Goal: Task Accomplishment & Management: Manage account settings

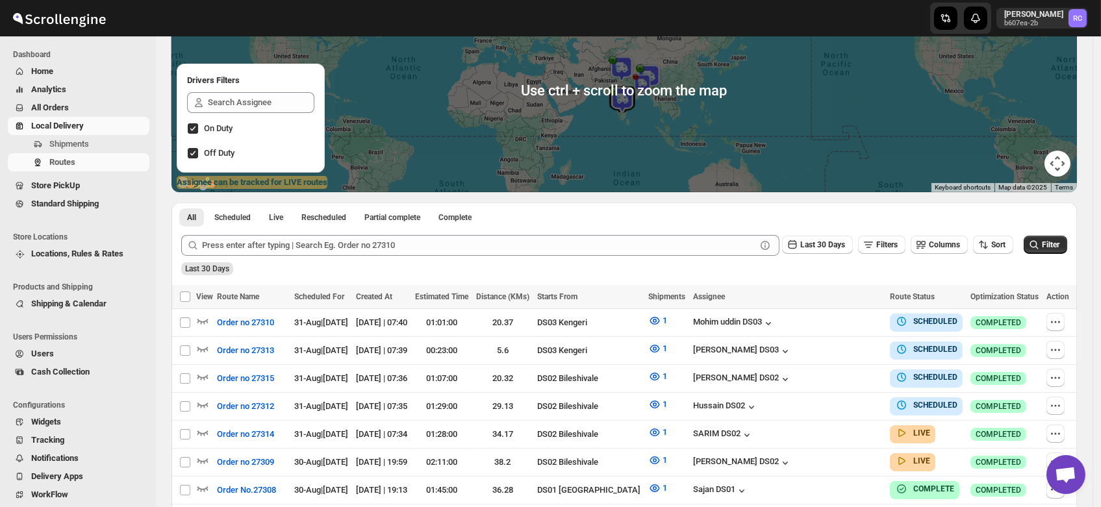
scroll to position [138, 0]
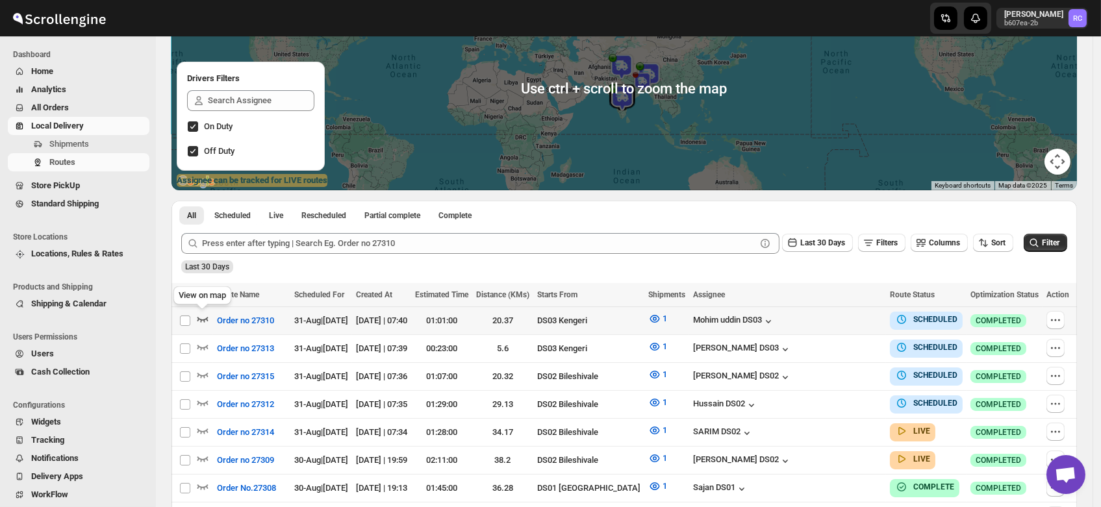
click at [204, 319] on icon "button" at bounding box center [202, 318] width 13 height 13
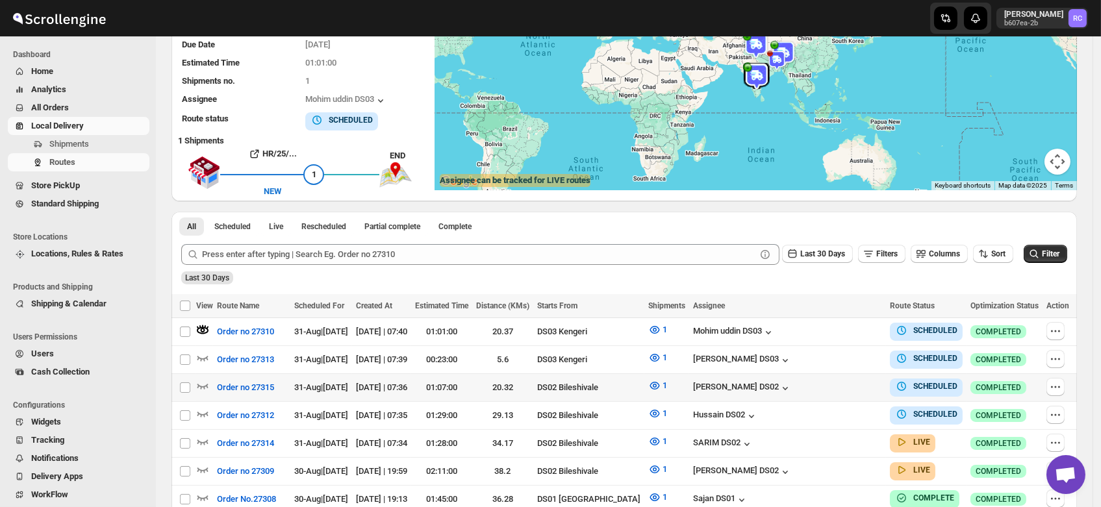
scroll to position [0, 0]
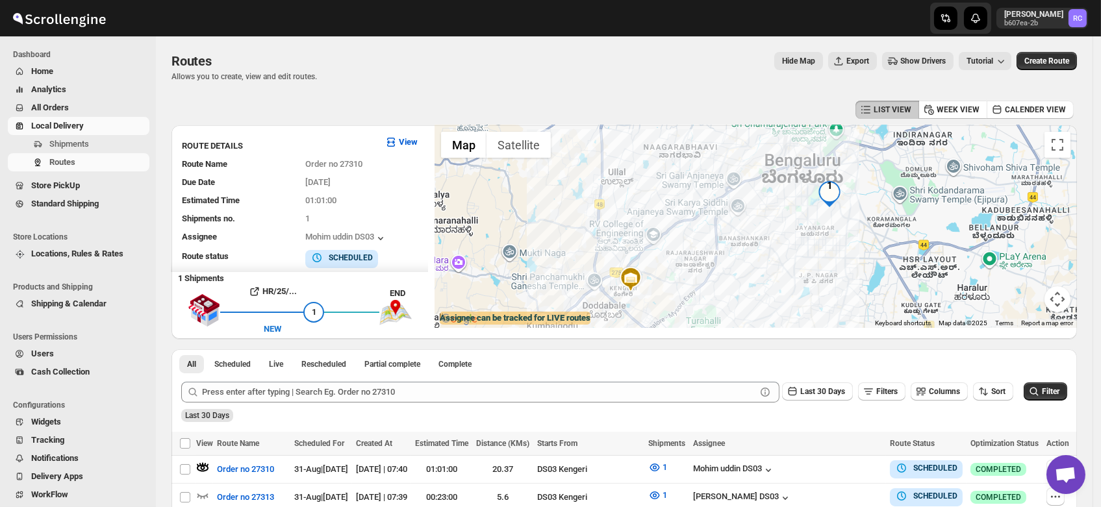
drag, startPoint x: 873, startPoint y: 184, endPoint x: 850, endPoint y: 220, distance: 42.2
click at [850, 220] on div at bounding box center [756, 226] width 642 height 203
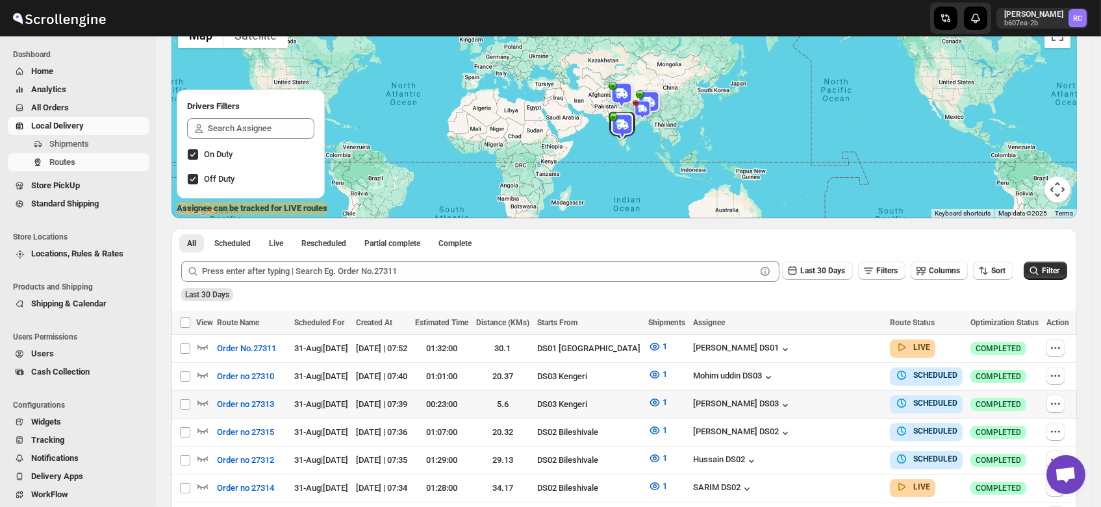
scroll to position [105, 0]
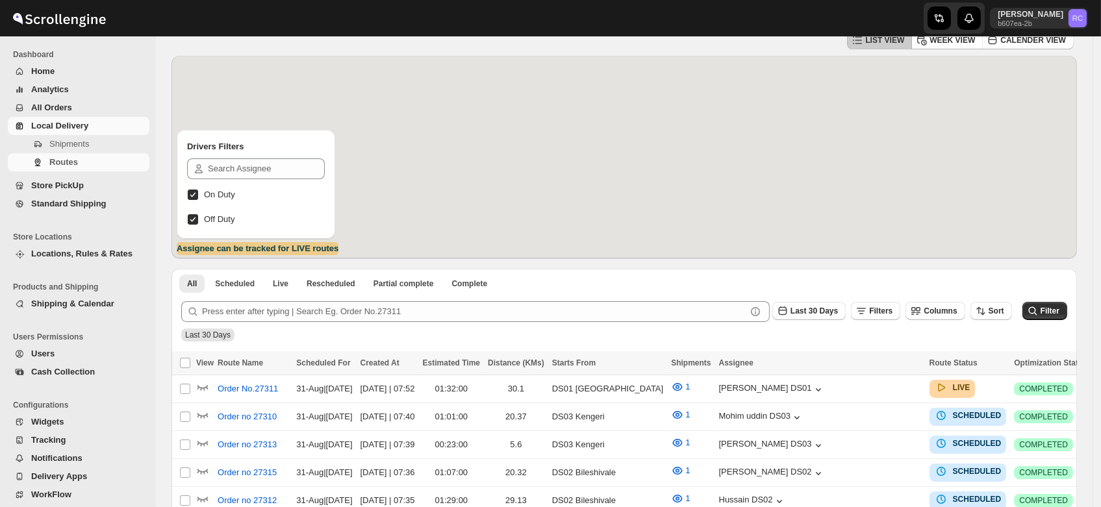
scroll to position [105, 0]
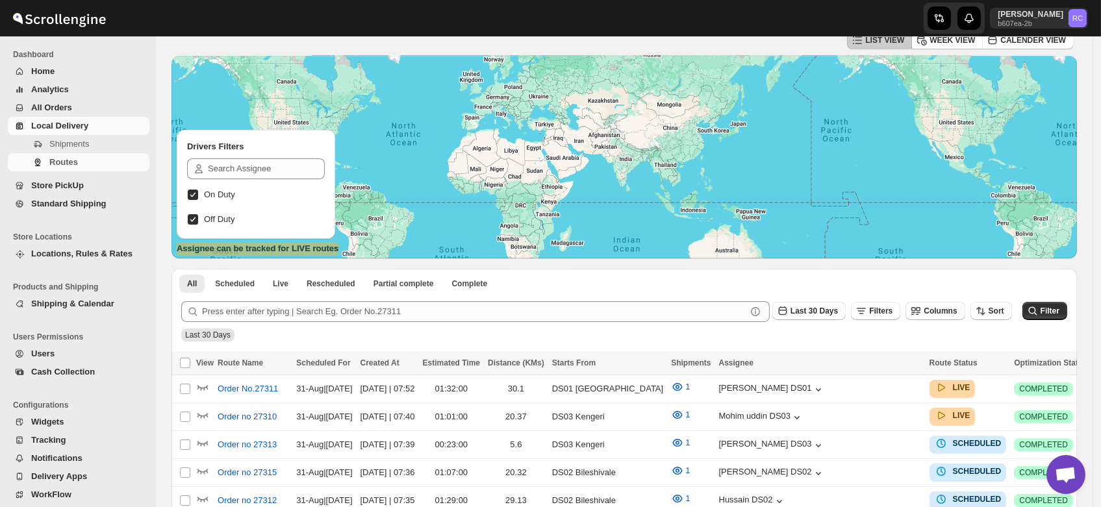
scroll to position [105, 0]
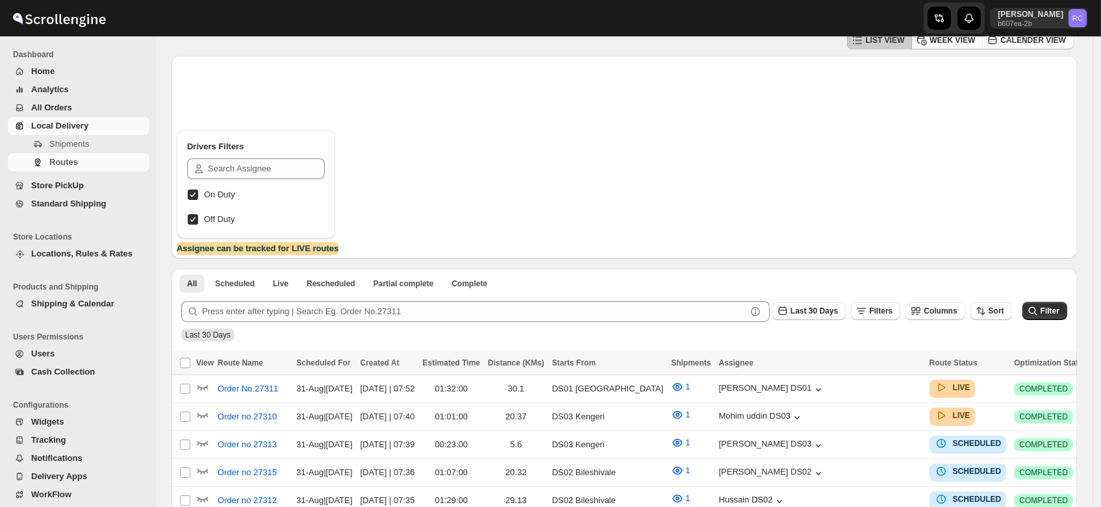
scroll to position [105, 0]
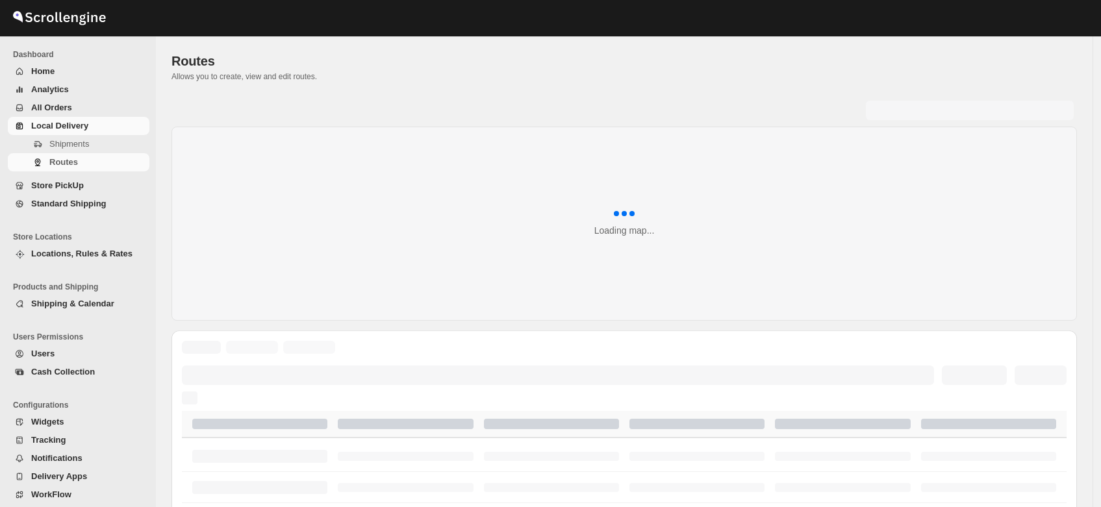
scroll to position [105, 0]
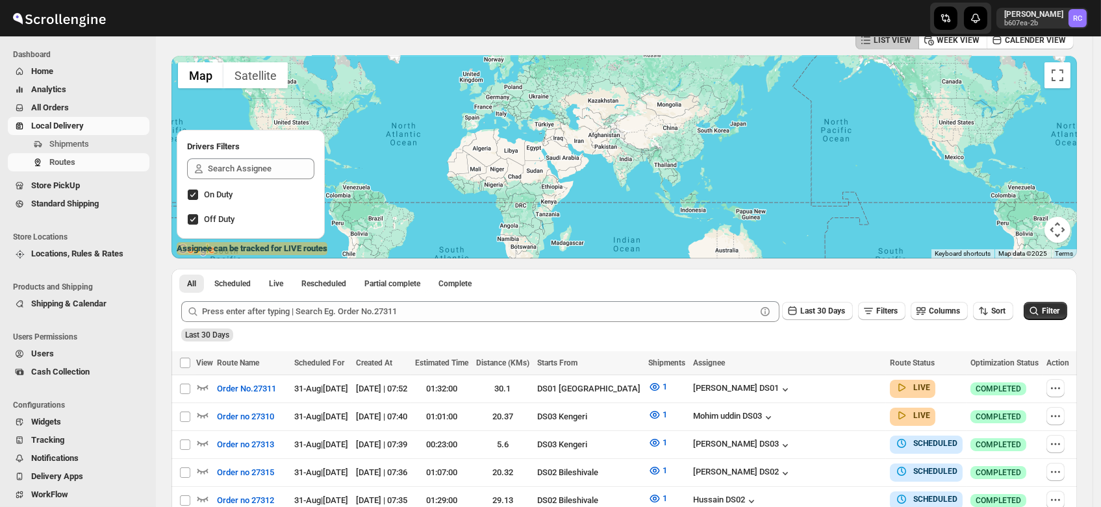
scroll to position [105, 0]
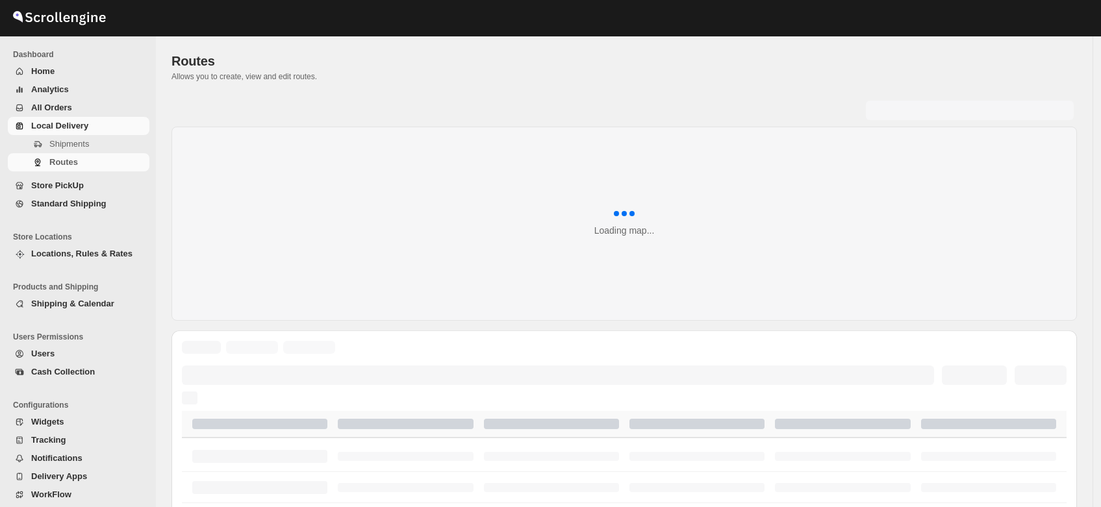
scroll to position [105, 0]
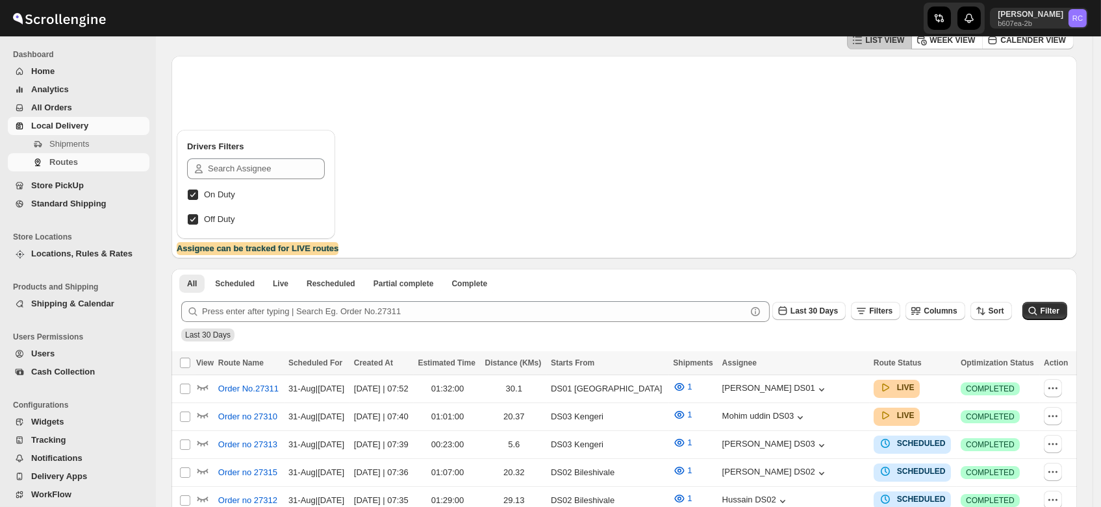
scroll to position [105, 0]
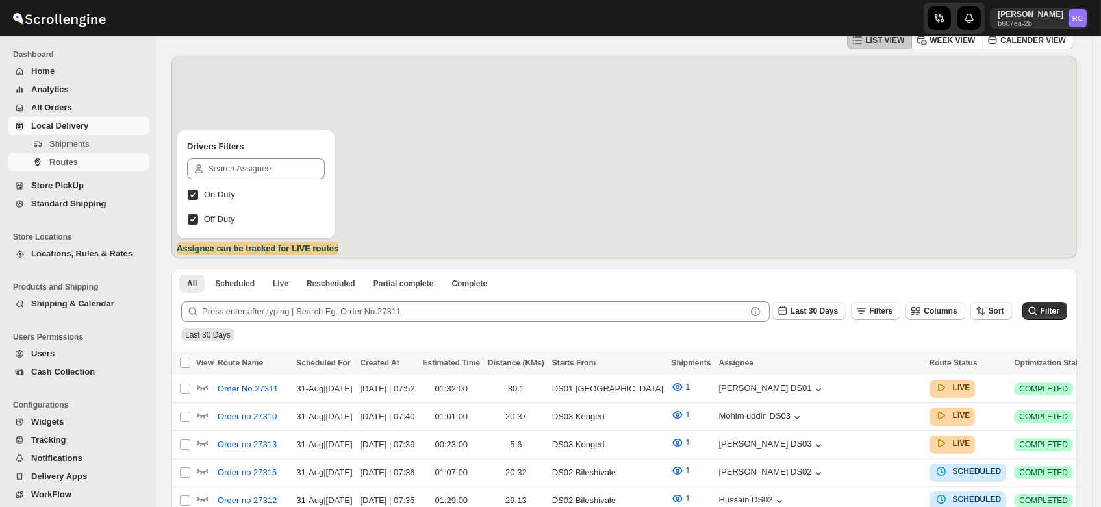
scroll to position [105, 0]
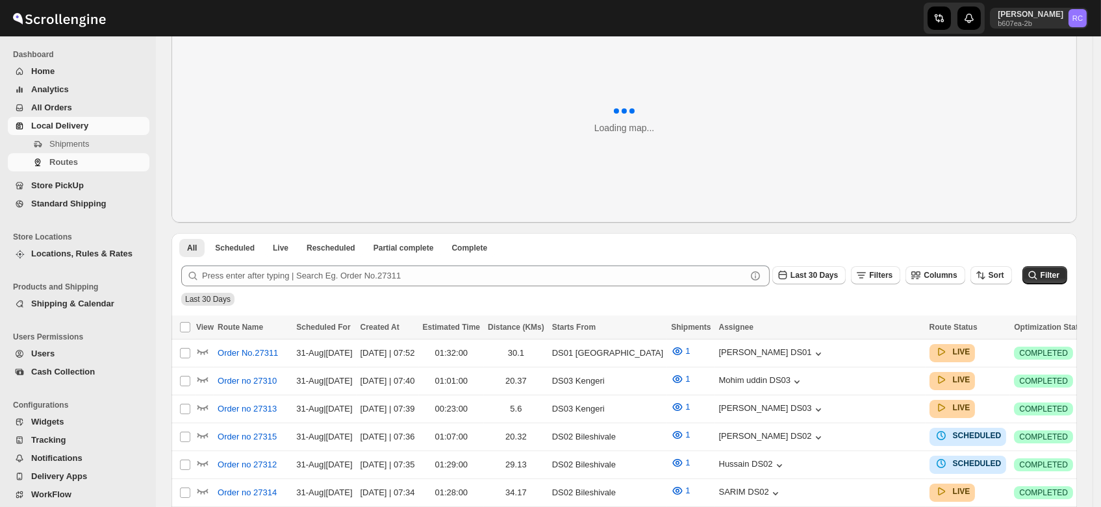
scroll to position [70, 0]
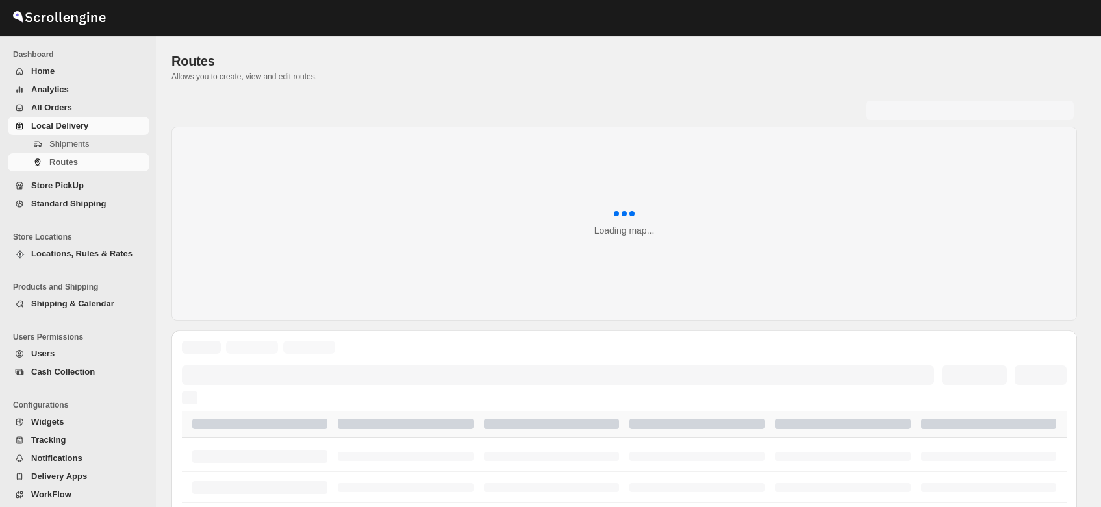
scroll to position [70, 0]
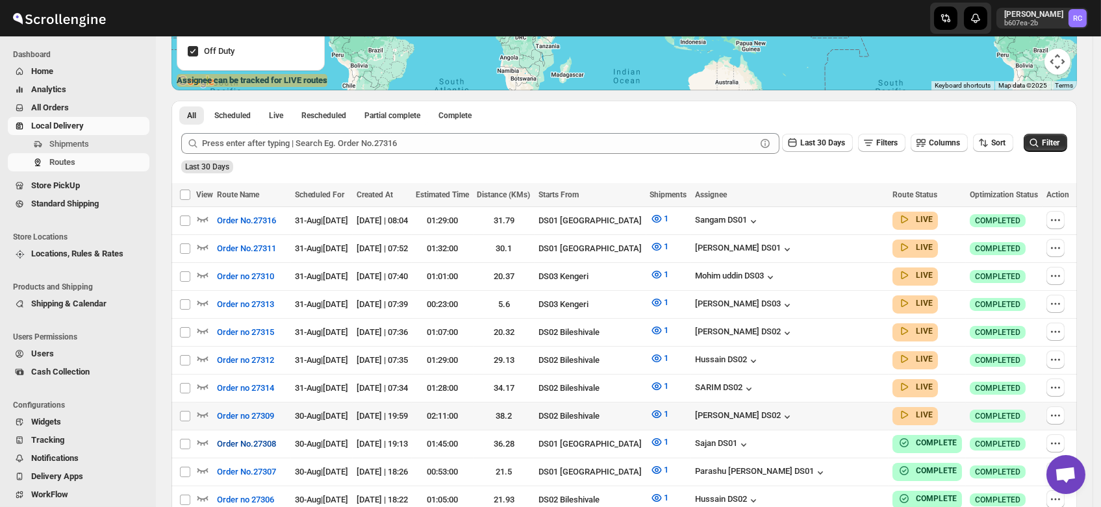
scroll to position [234, 0]
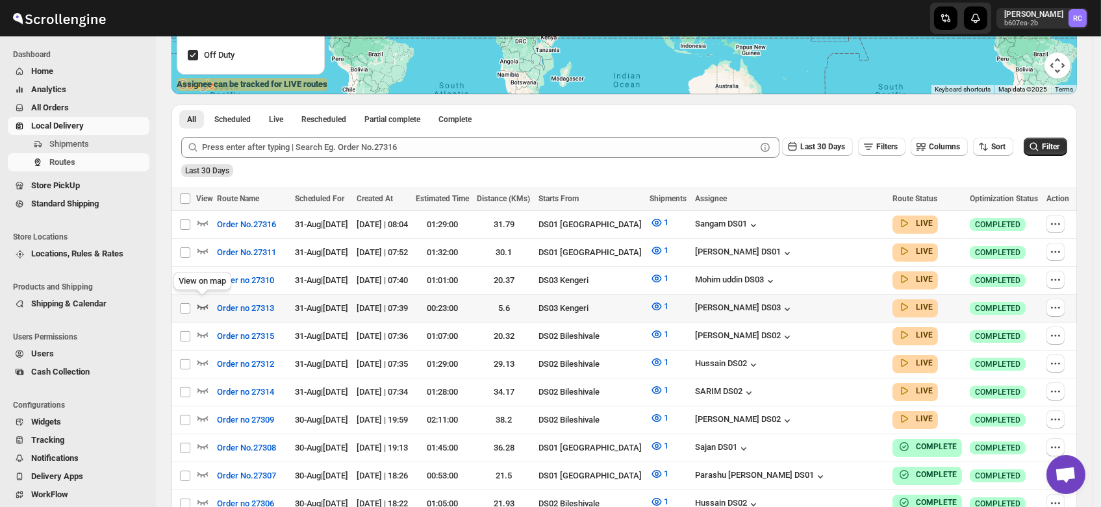
click at [201, 303] on icon "button" at bounding box center [202, 306] width 13 height 13
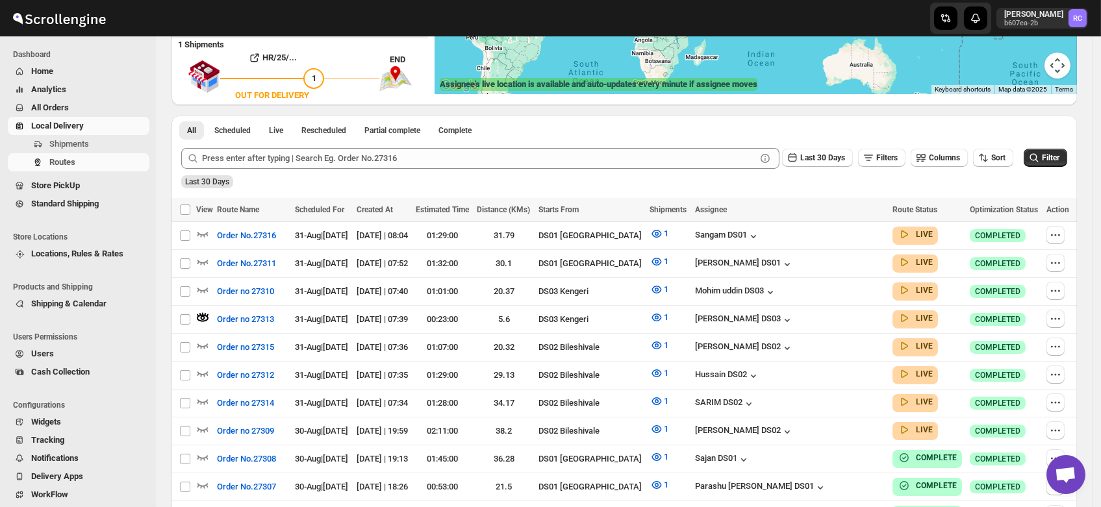
scroll to position [0, 0]
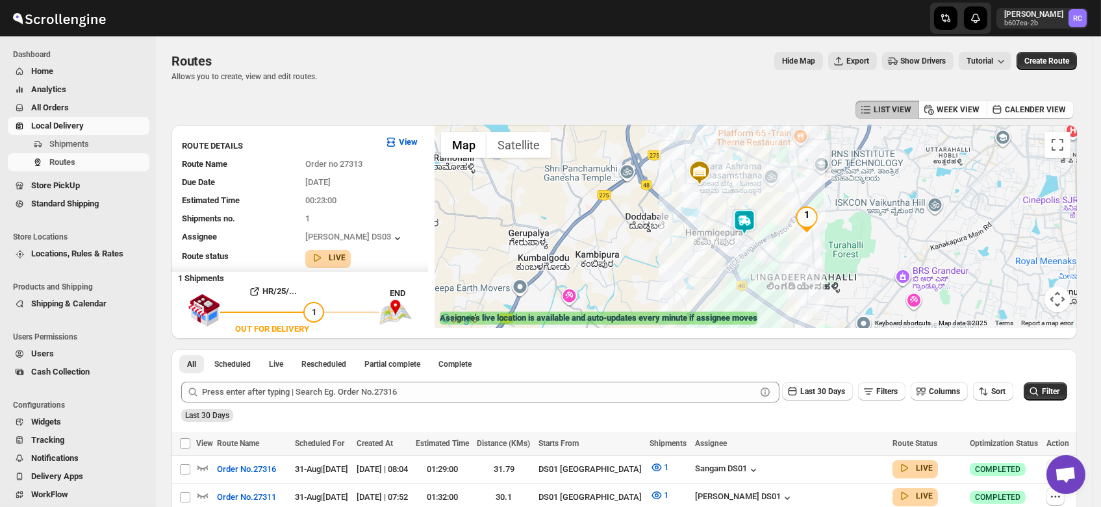
click at [740, 219] on img at bounding box center [744, 222] width 26 height 26
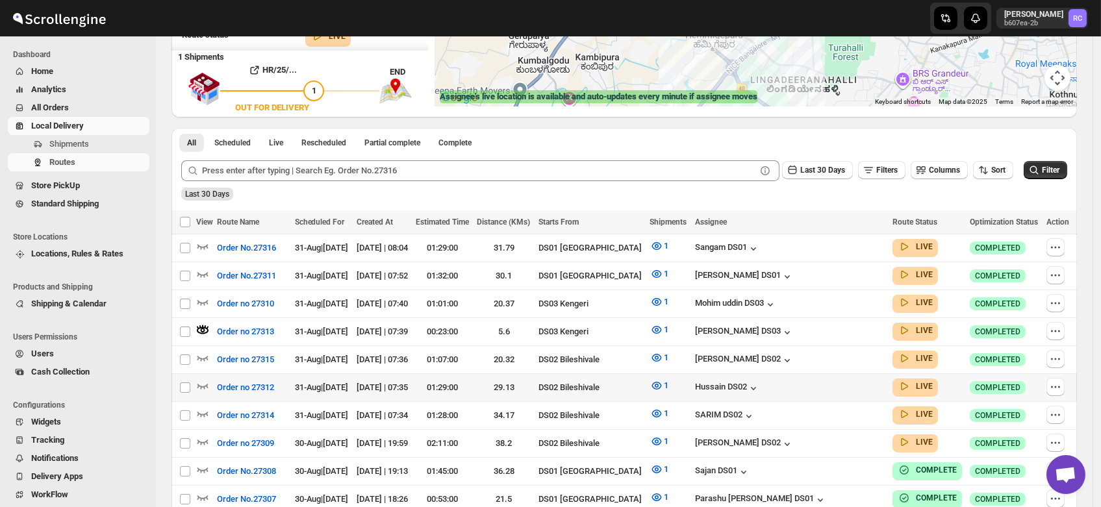
scroll to position [218, 0]
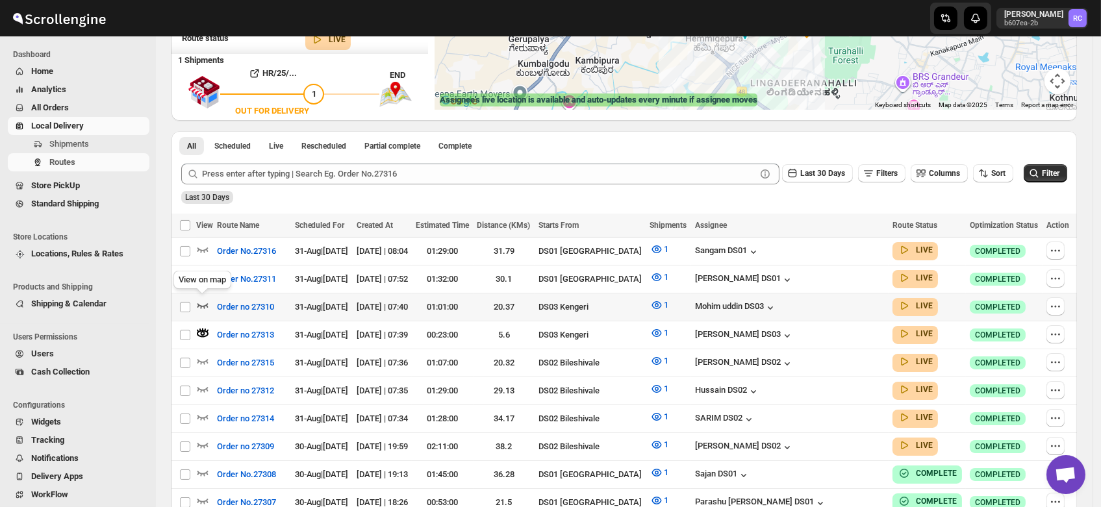
click at [203, 301] on icon "button" at bounding box center [202, 305] width 13 height 13
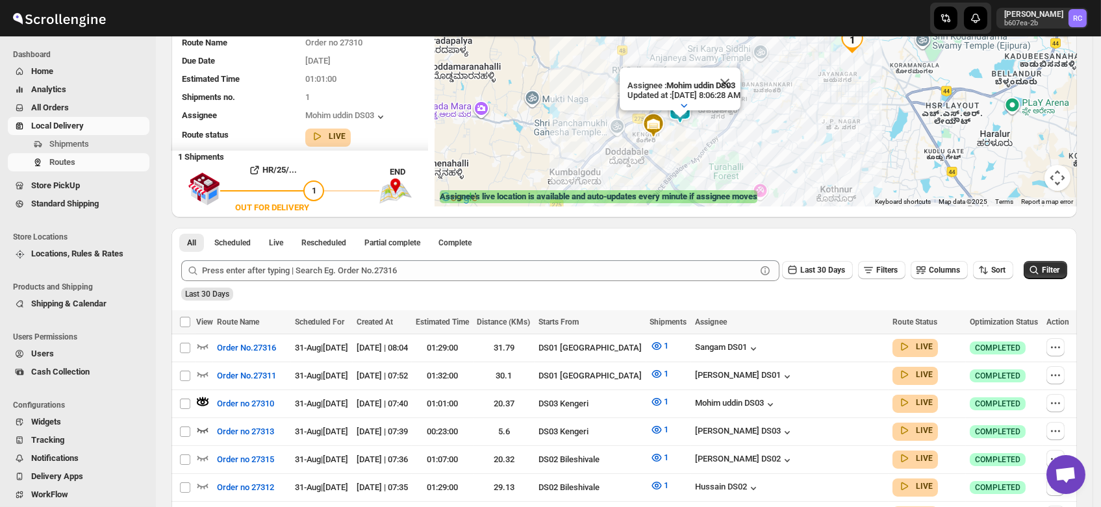
scroll to position [0, 0]
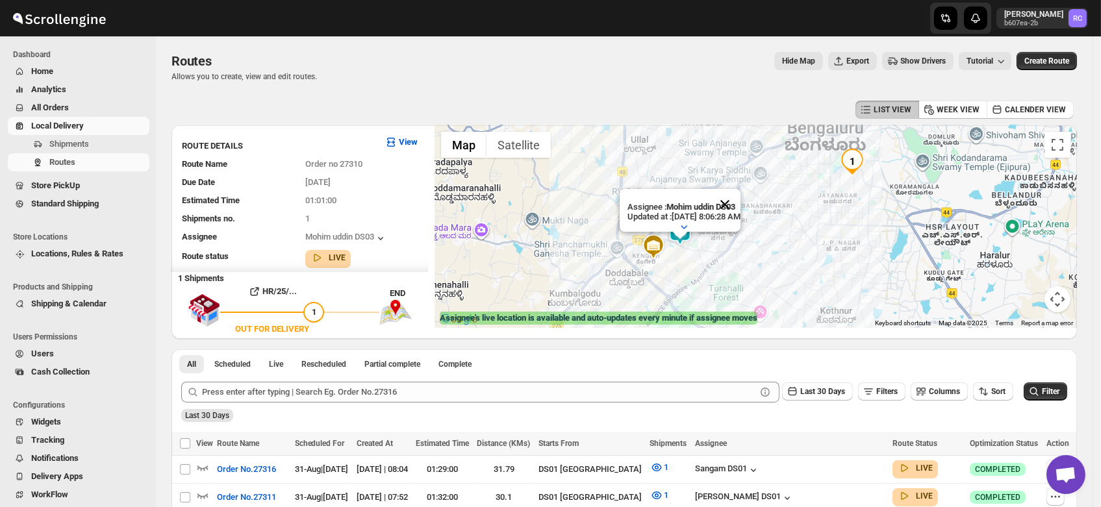
click at [741, 191] on button "Close" at bounding box center [724, 204] width 31 height 31
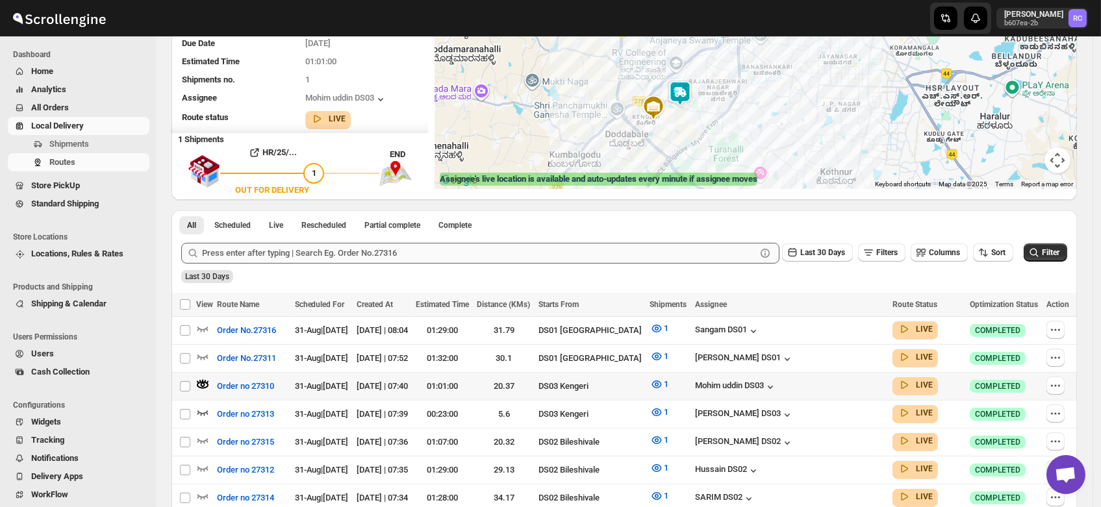
scroll to position [140, 0]
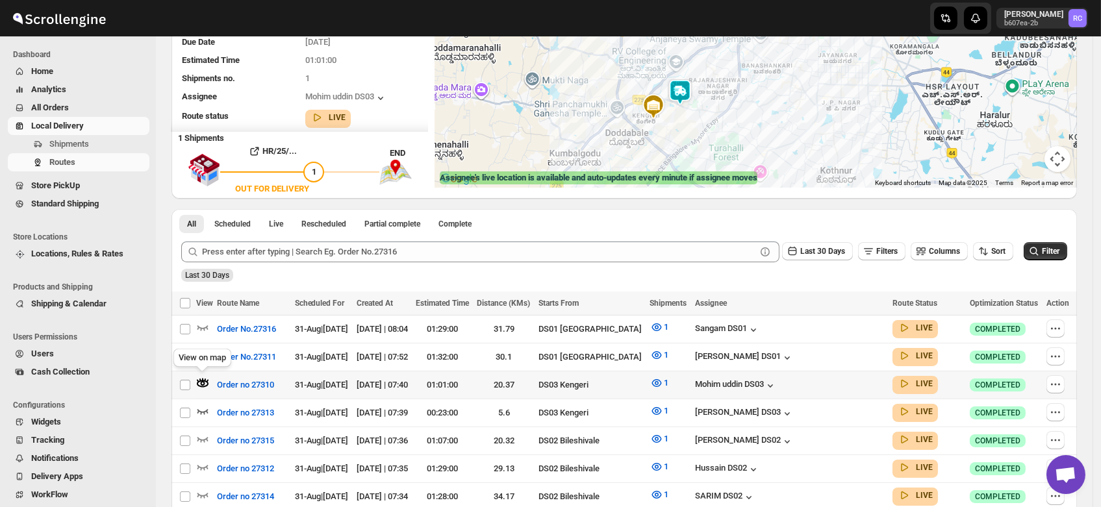
click at [201, 377] on icon "button" at bounding box center [202, 383] width 13 height 13
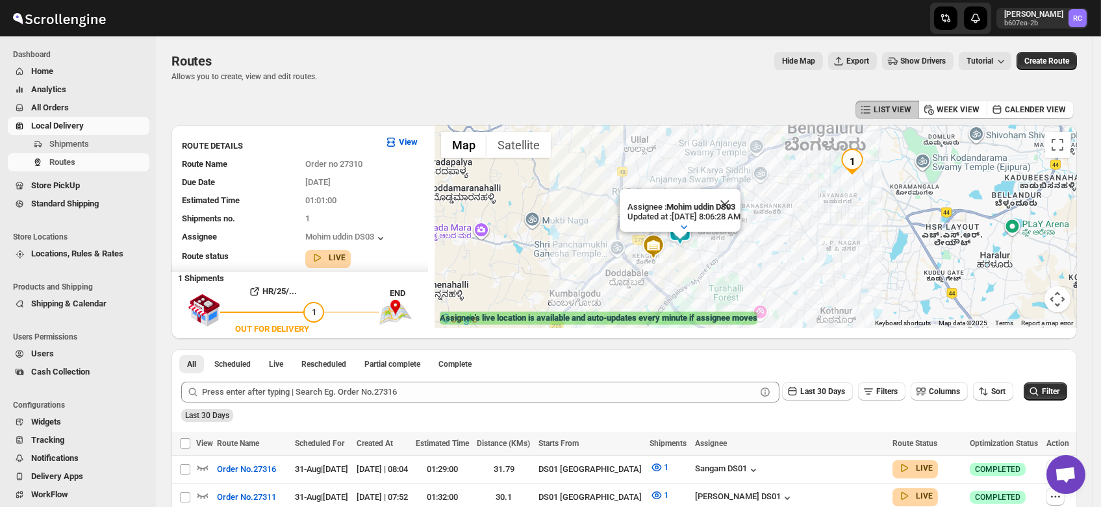
scroll to position [0, 0]
click at [741, 190] on button "Close" at bounding box center [724, 204] width 31 height 31
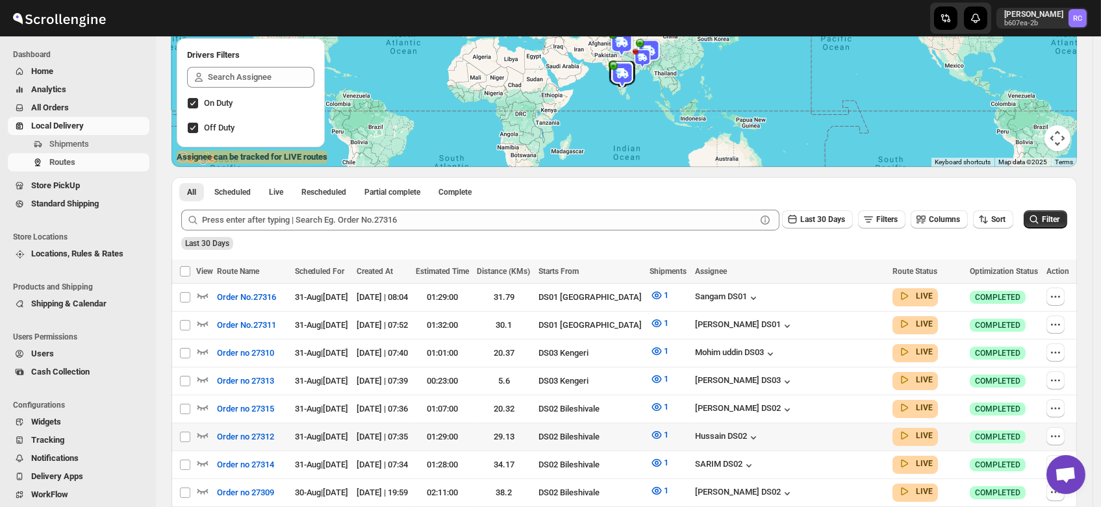
scroll to position [162, 0]
click at [201, 349] on icon "button" at bounding box center [202, 350] width 13 height 13
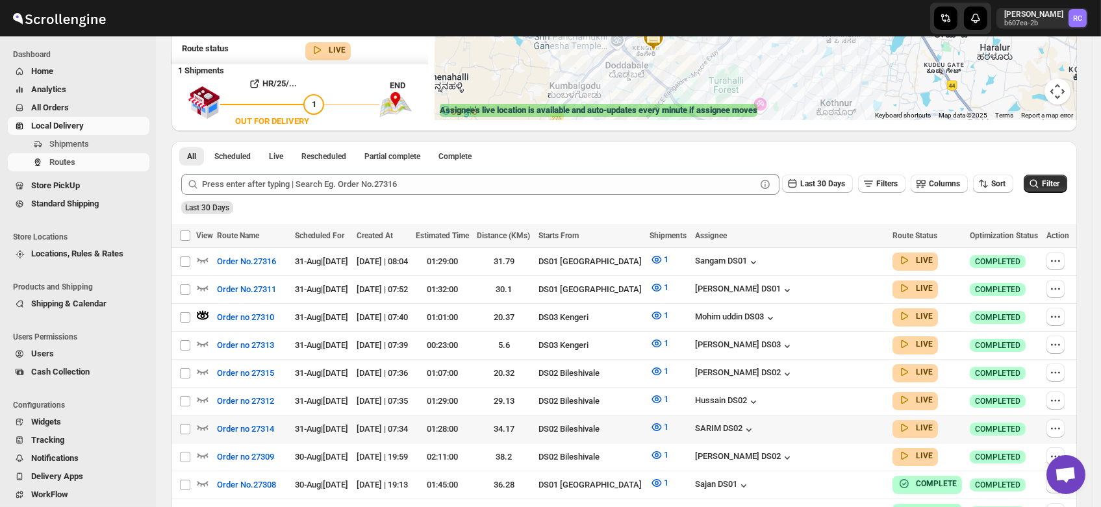
scroll to position [218, 0]
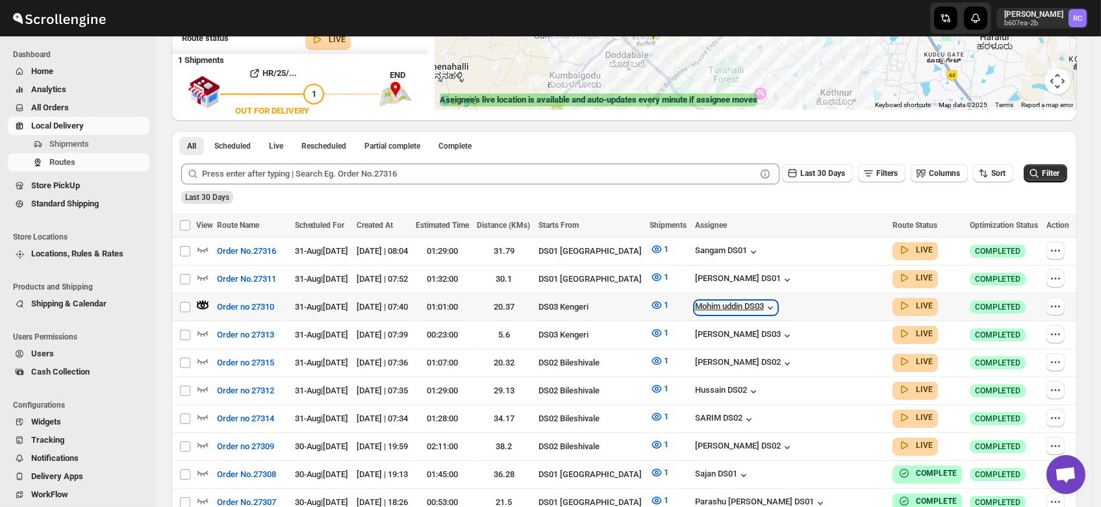
click at [777, 303] on div "Mohim uddin DS03" at bounding box center [736, 307] width 82 height 13
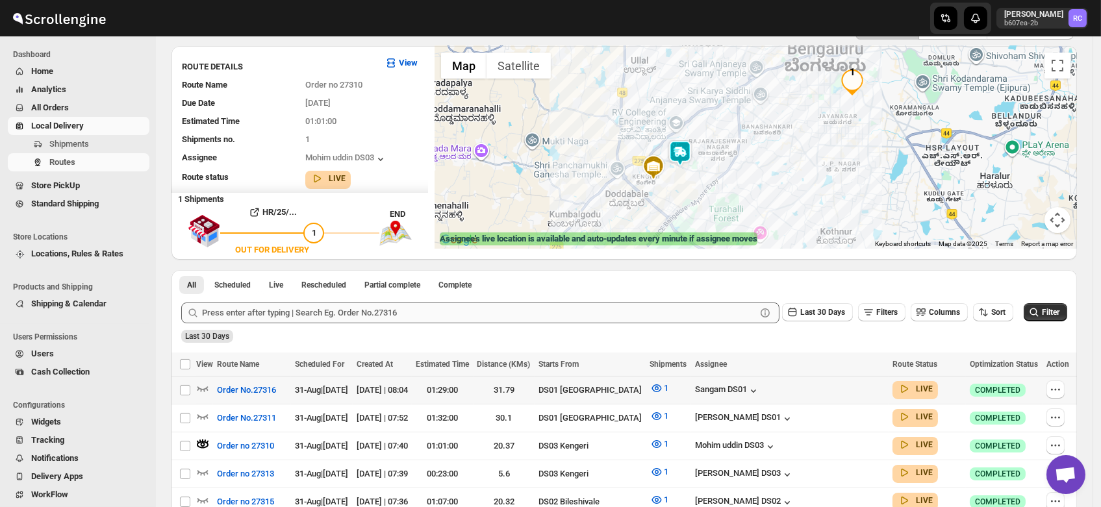
scroll to position [80, 0]
click at [199, 440] on icon "button" at bounding box center [202, 443] width 13 height 13
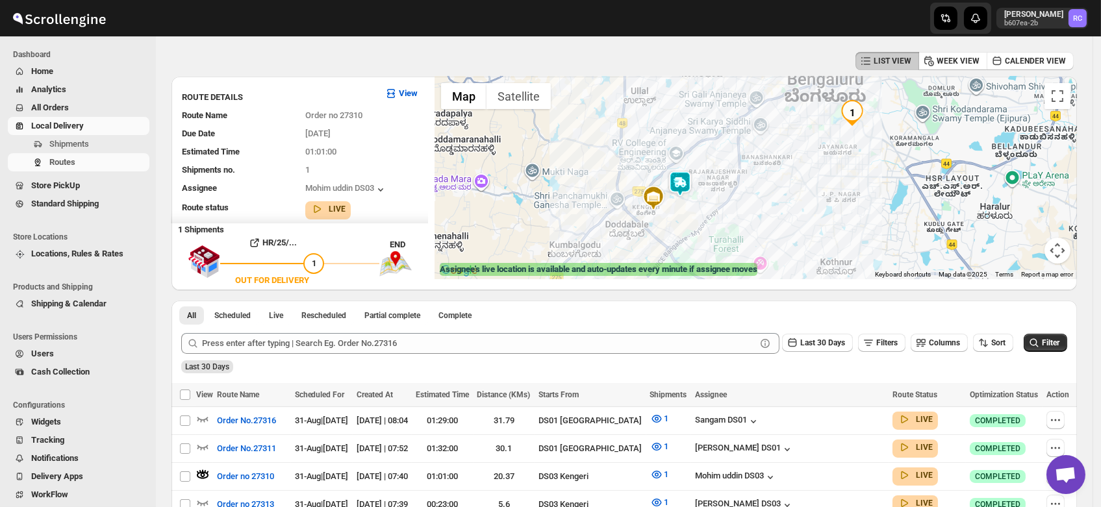
scroll to position [47, 0]
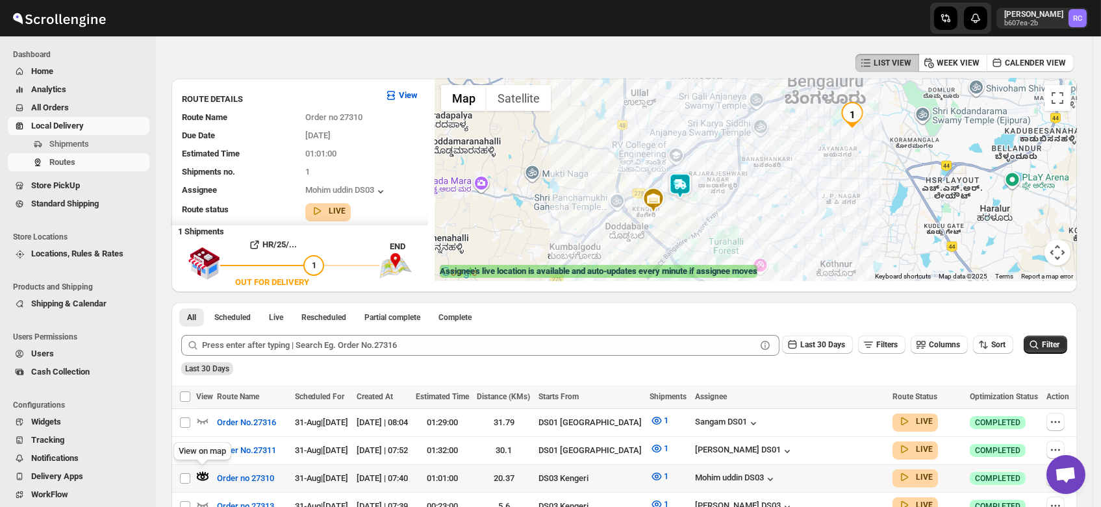
click at [201, 474] on icon "button" at bounding box center [203, 477] width 12 height 7
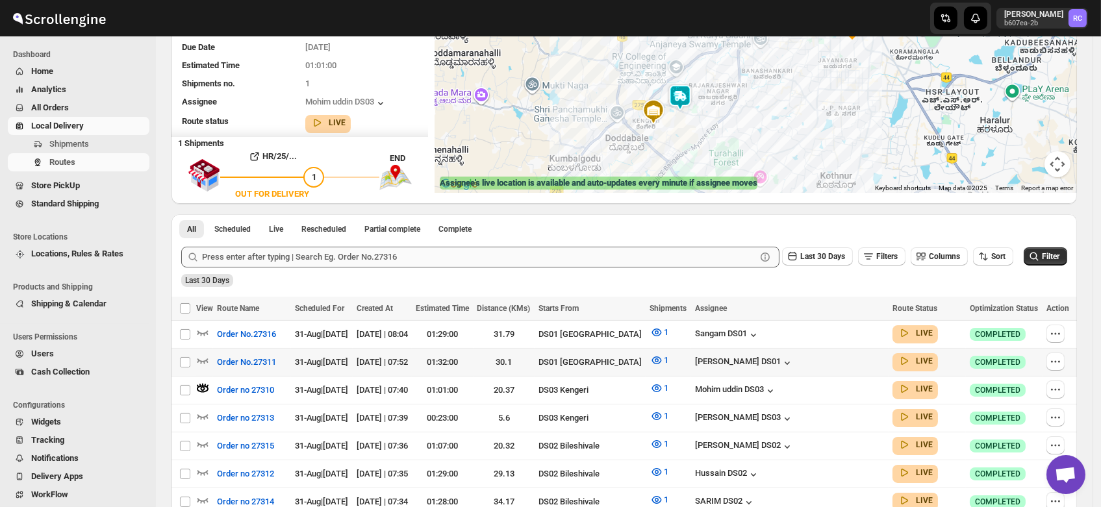
scroll to position [143, 0]
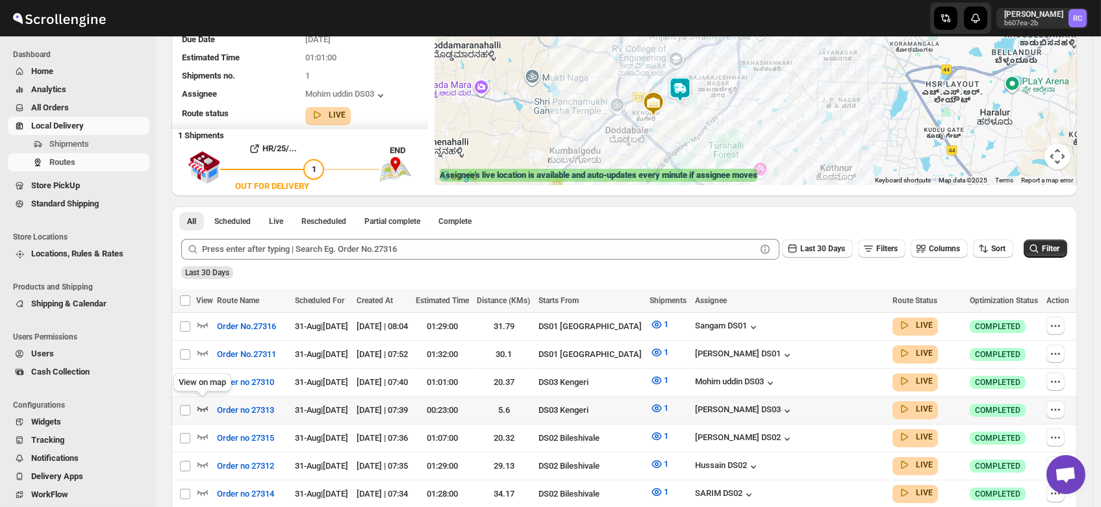
click at [201, 402] on icon "button" at bounding box center [202, 408] width 13 height 13
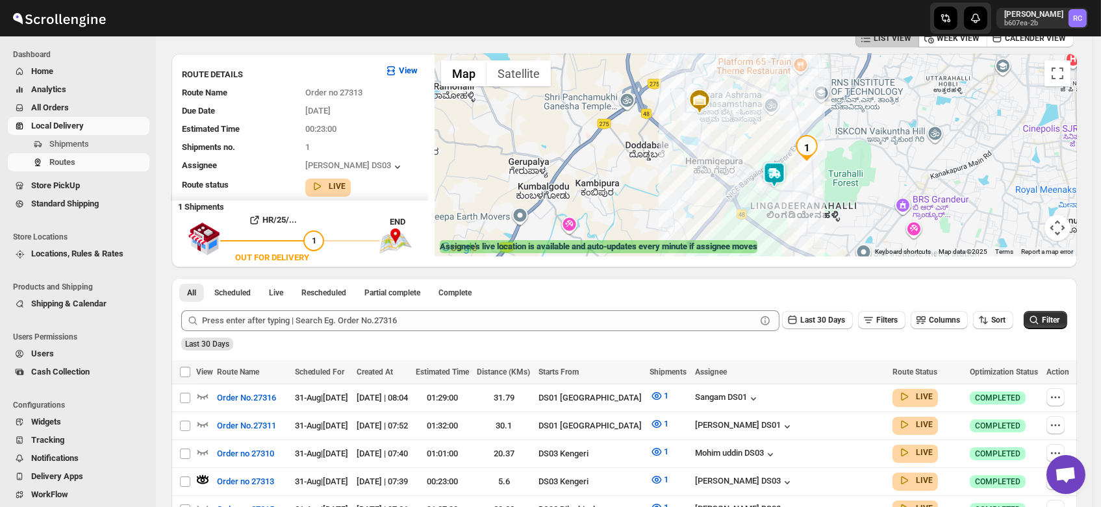
scroll to position [69, 0]
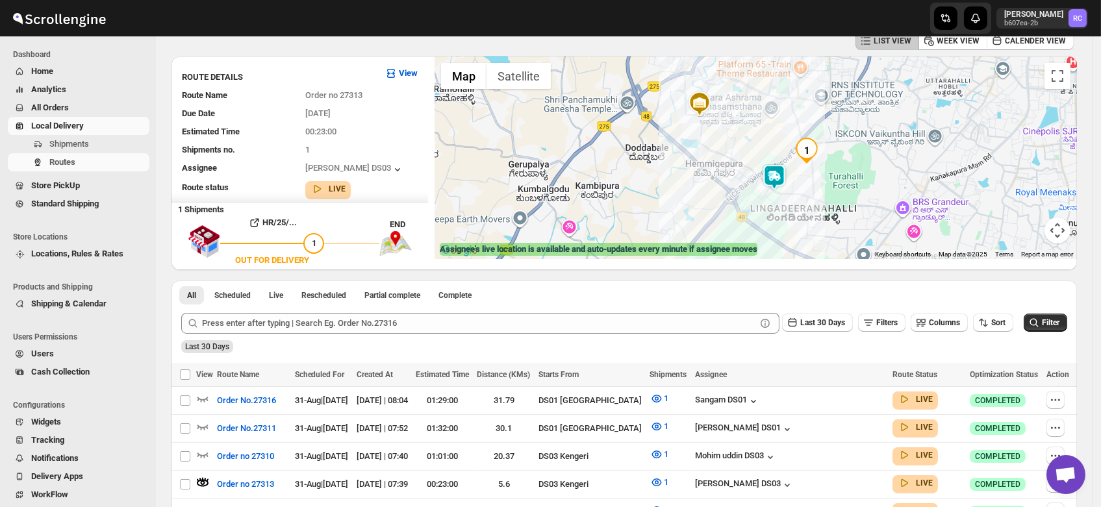
click at [777, 173] on img at bounding box center [774, 177] width 26 height 26
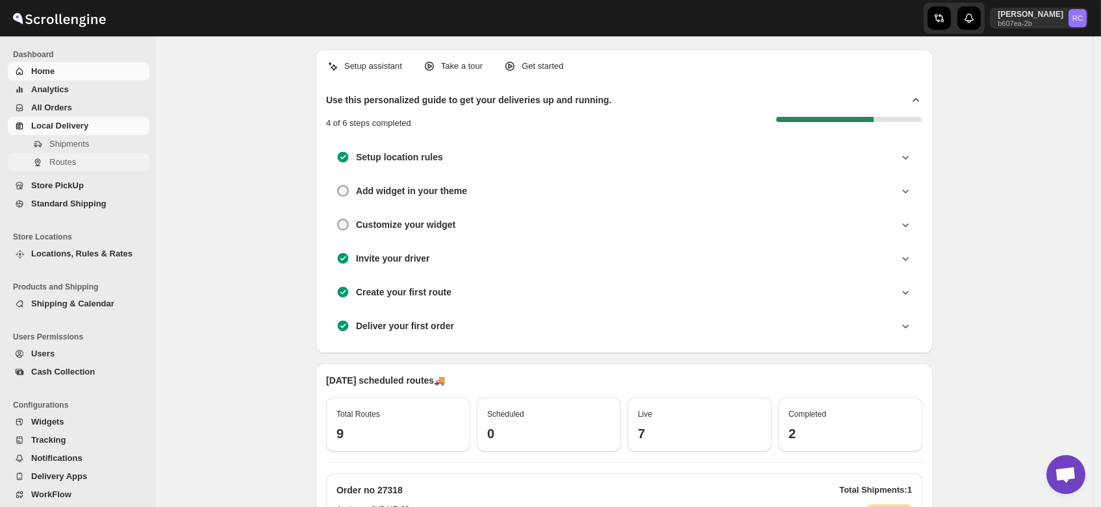
click at [60, 157] on span "Routes" at bounding box center [62, 162] width 27 height 10
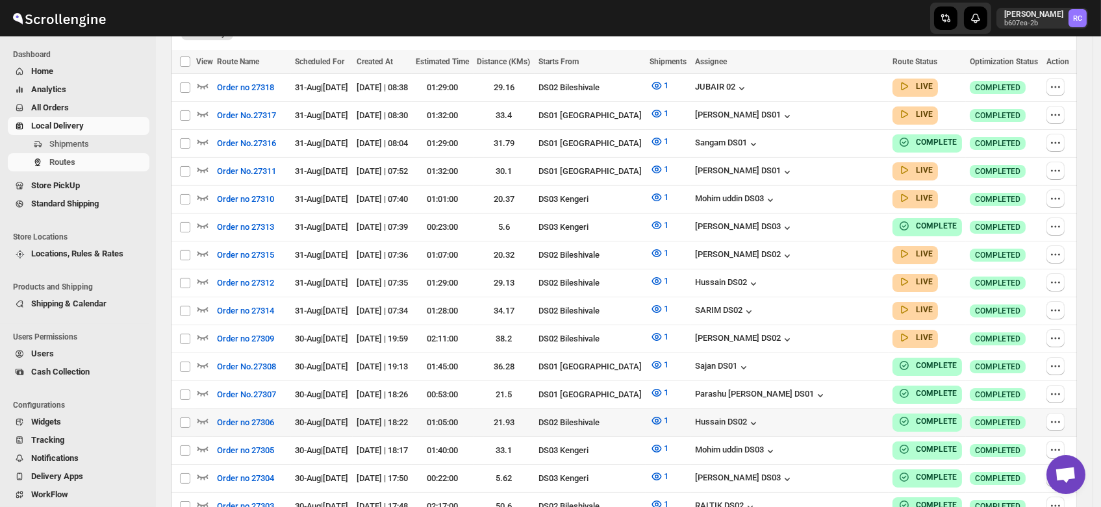
scroll to position [375, 0]
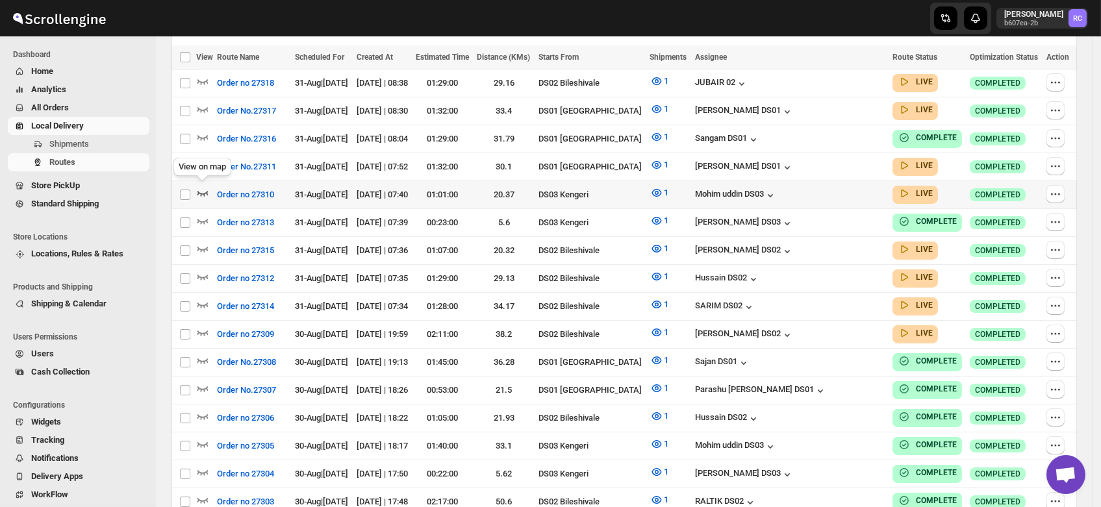
click at [200, 186] on icon "button" at bounding box center [202, 192] width 13 height 13
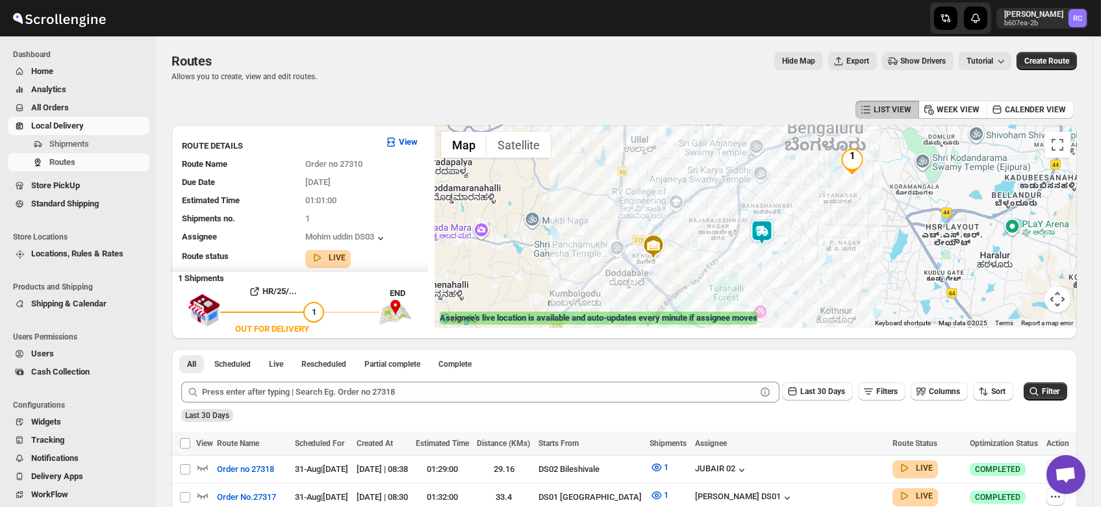
click at [768, 232] on img at bounding box center [762, 233] width 26 height 26
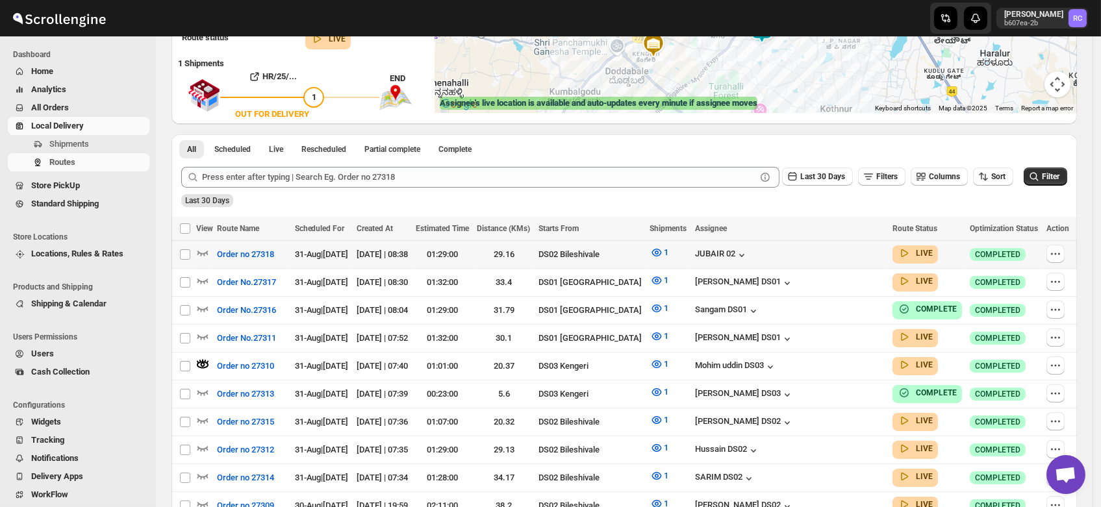
scroll to position [216, 0]
click at [203, 362] on icon "button" at bounding box center [203, 364] width 5 height 5
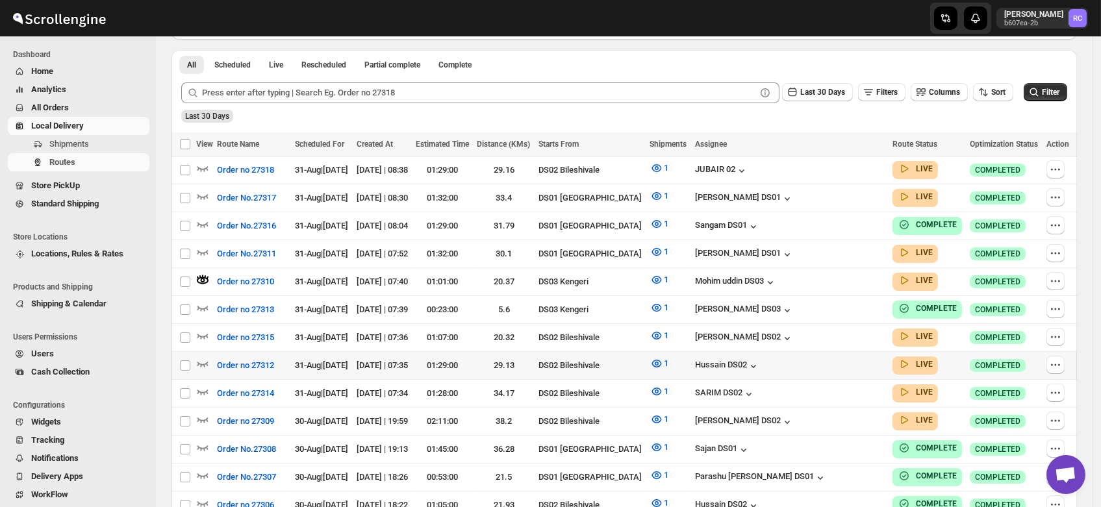
scroll to position [302, 0]
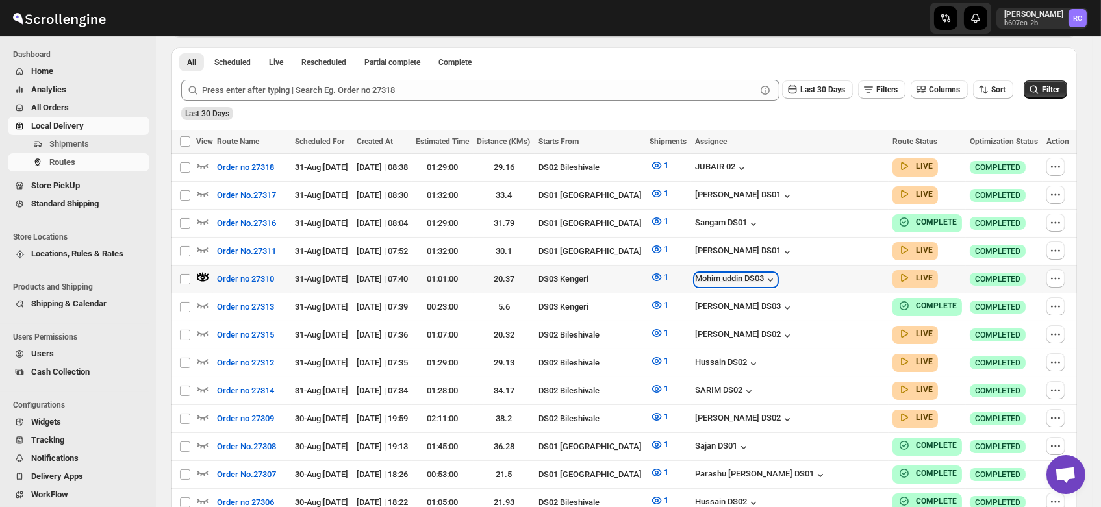
click at [759, 274] on div "Mohim uddin DS03" at bounding box center [736, 279] width 82 height 13
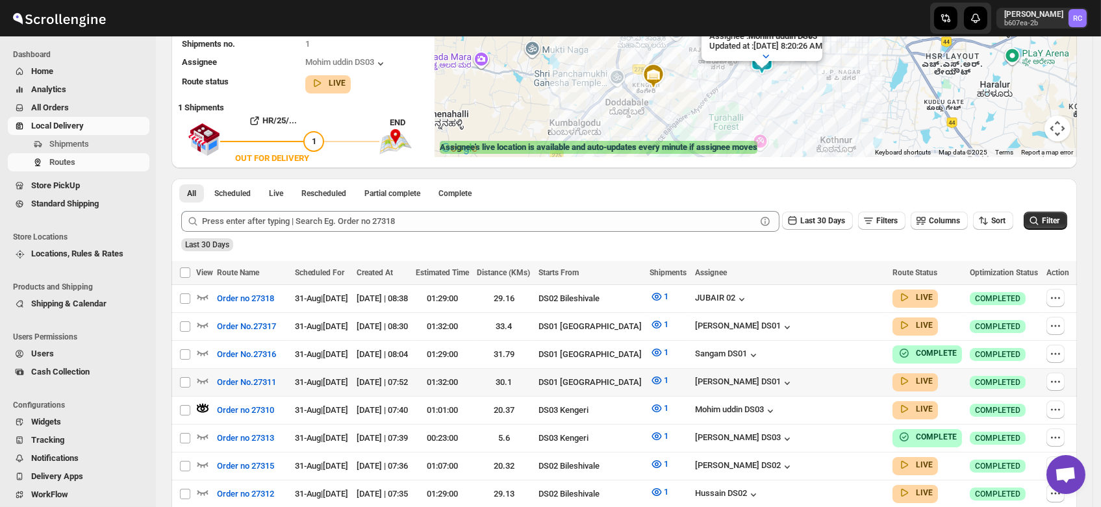
scroll to position [178, 0]
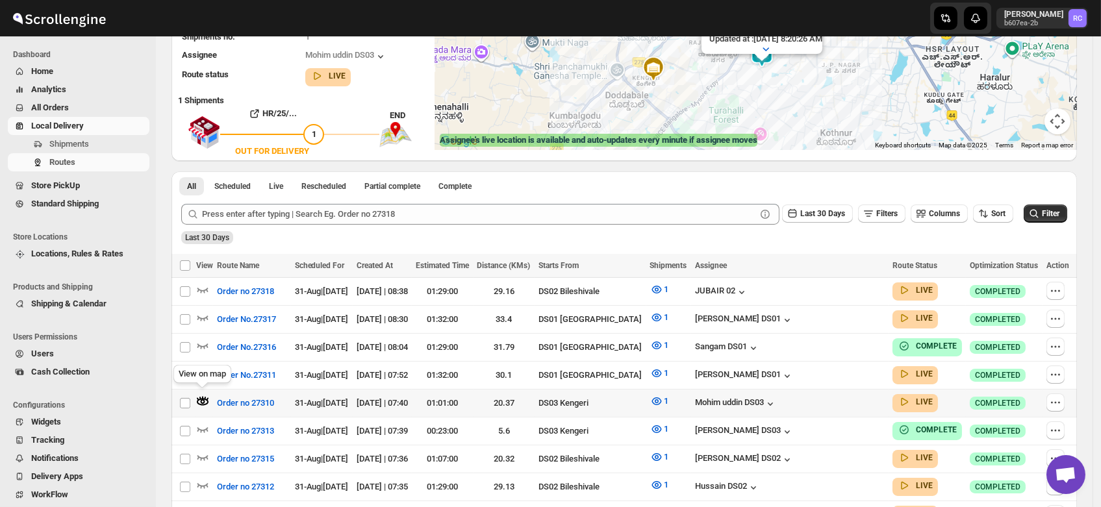
click at [203, 400] on icon "button" at bounding box center [203, 402] width 5 height 5
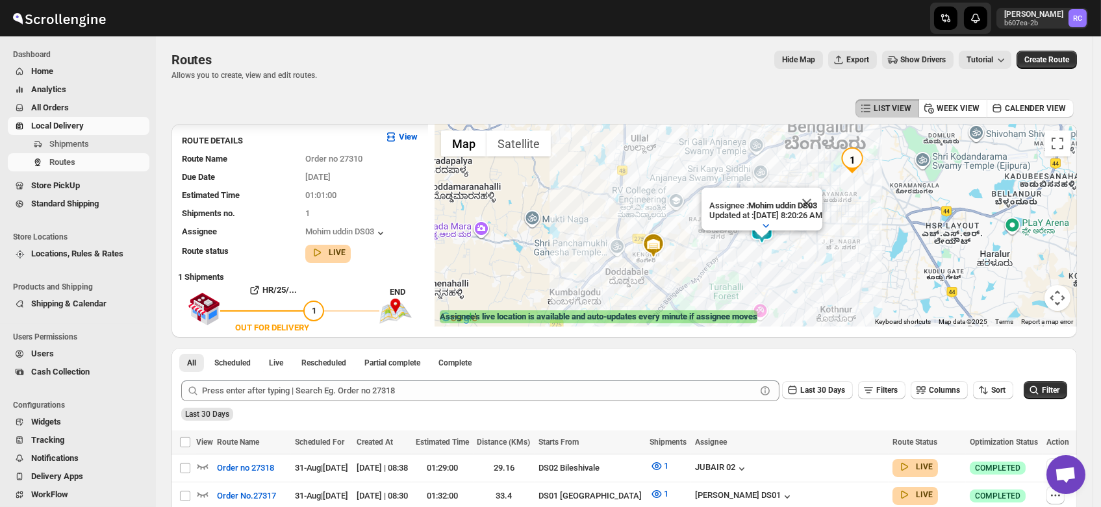
scroll to position [0, 0]
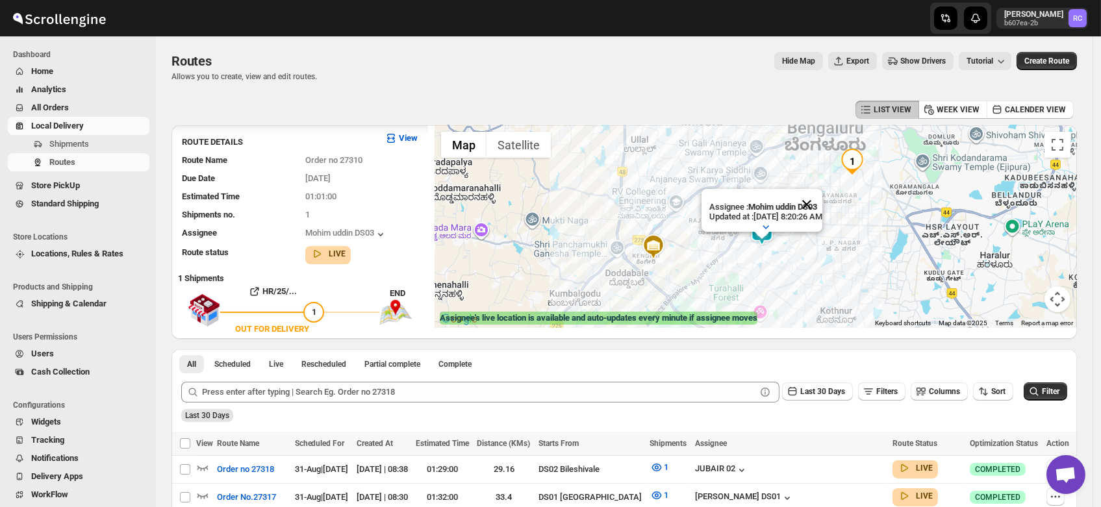
click at [822, 192] on button "Close" at bounding box center [806, 204] width 31 height 31
click at [77, 142] on span "Shipments" at bounding box center [69, 144] width 40 height 10
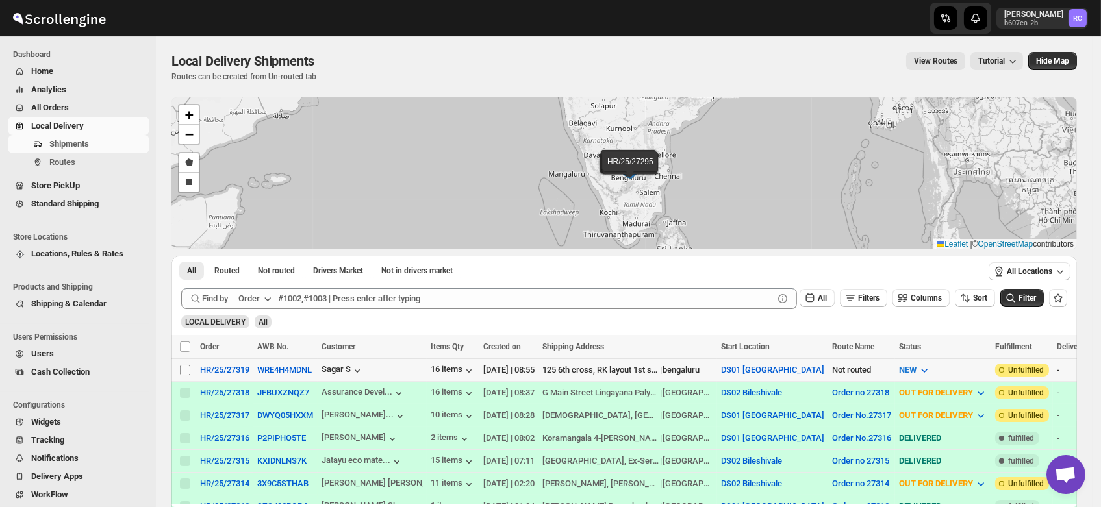
click at [186, 371] on input "Select shipment" at bounding box center [185, 370] width 10 height 10
checkbox input "true"
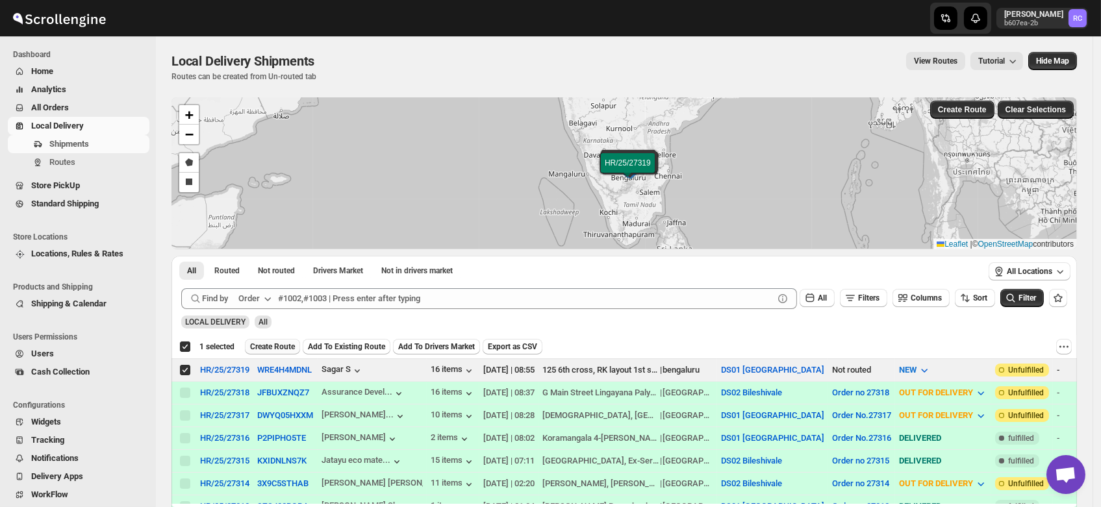
click at [277, 344] on span "Create Route" at bounding box center [272, 347] width 45 height 10
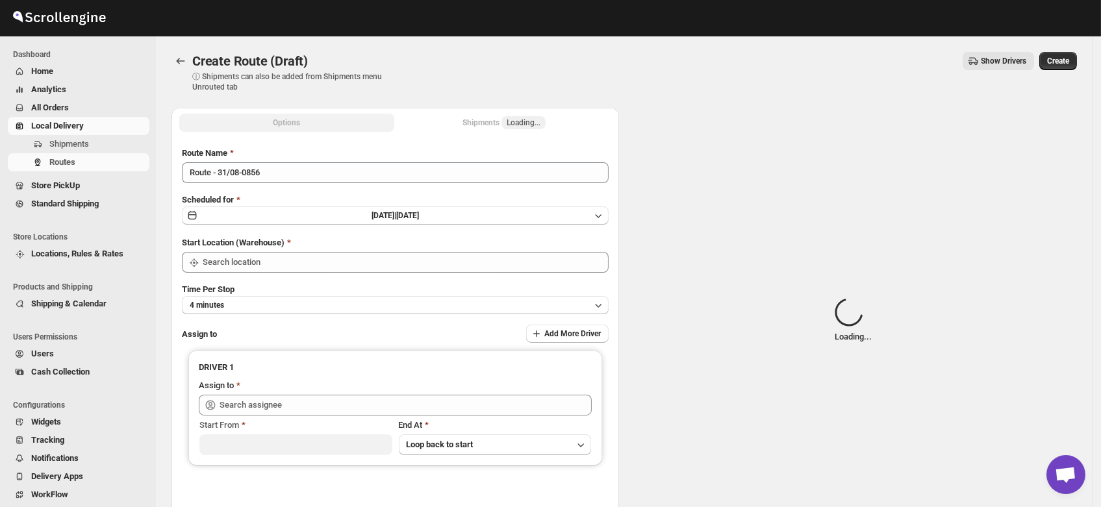
type input "DS01 [GEOGRAPHIC_DATA]"
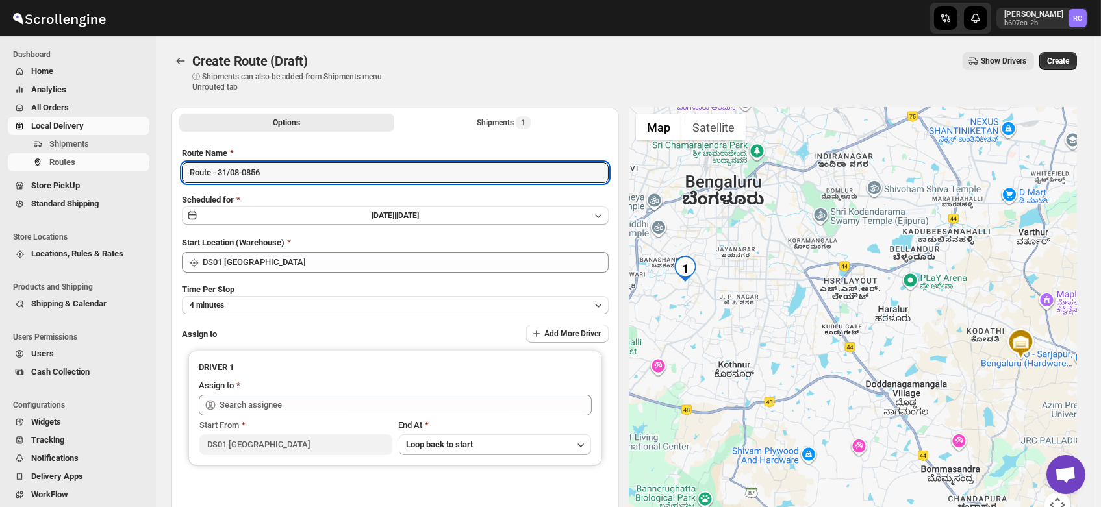
drag, startPoint x: 275, startPoint y: 174, endPoint x: 145, endPoint y: 175, distance: 129.9
click at [145, 175] on div "Skip to content Rahul Chopra b607ea-2b RC Dashboard Home Analytics All Orders L…" at bounding box center [550, 311] width 1101 height 623
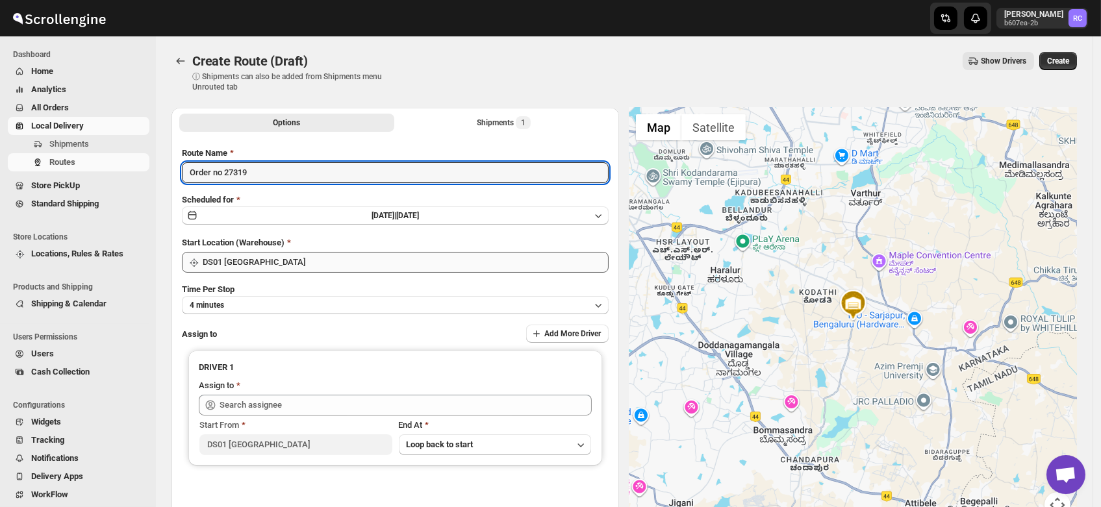
type input "Order no 27319"
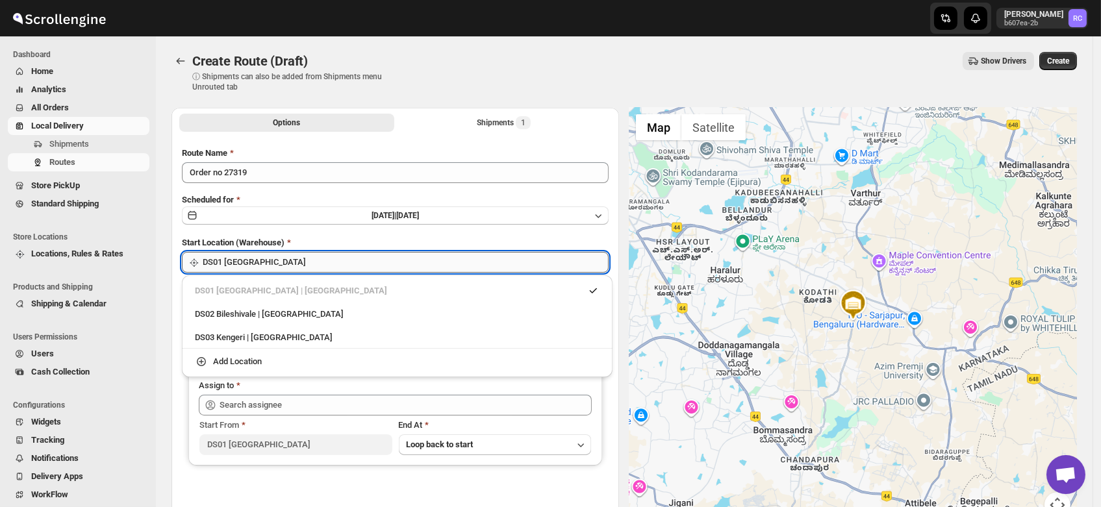
click at [270, 254] on input "DS01 [GEOGRAPHIC_DATA]" at bounding box center [406, 262] width 406 height 21
click at [256, 335] on div "DS03 Kengeri | Bengaluru" at bounding box center [397, 337] width 405 height 13
type input "DS03 Kengeri"
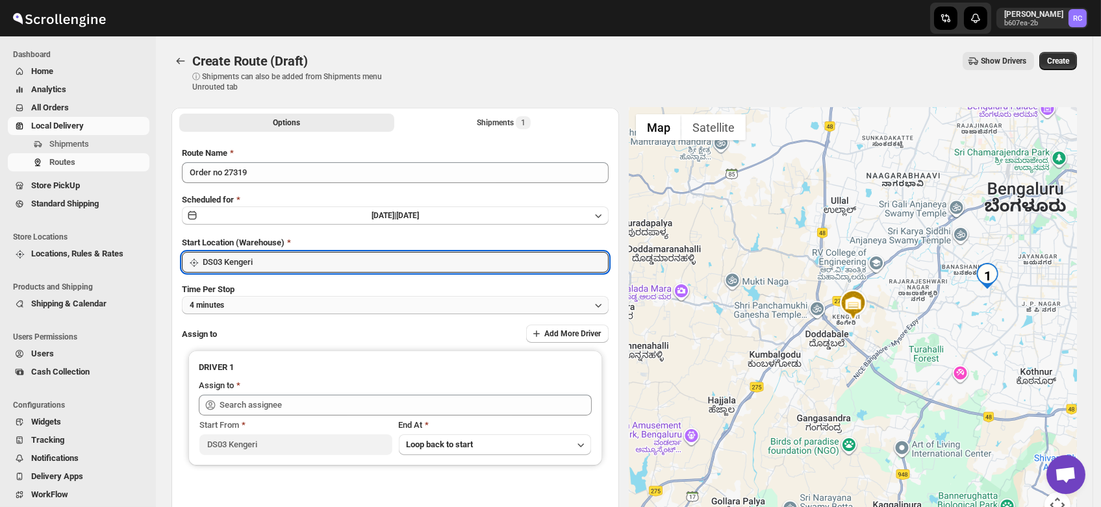
click at [241, 310] on button "4 minutes" at bounding box center [395, 305] width 427 height 18
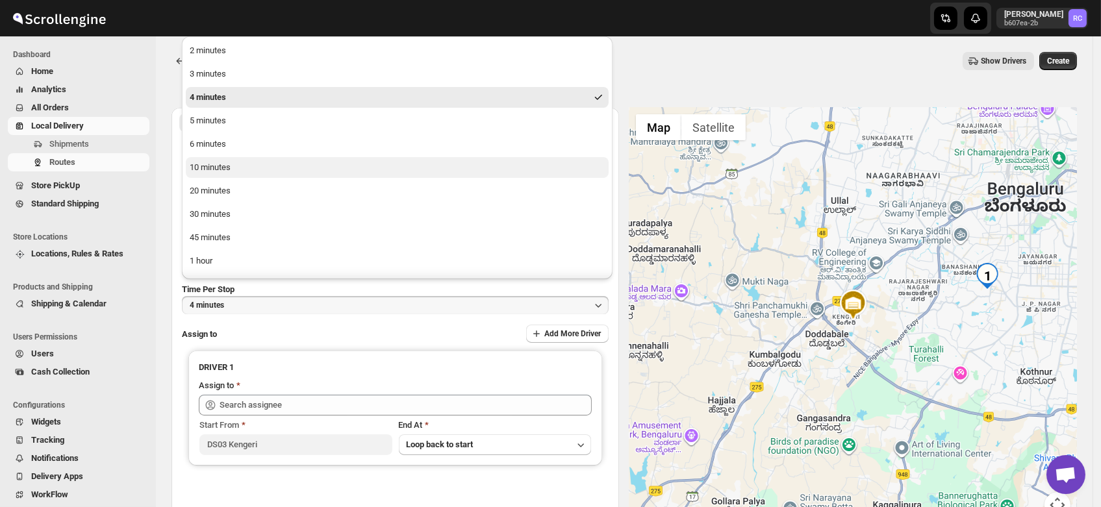
click at [223, 169] on div "10 minutes" at bounding box center [210, 167] width 41 height 13
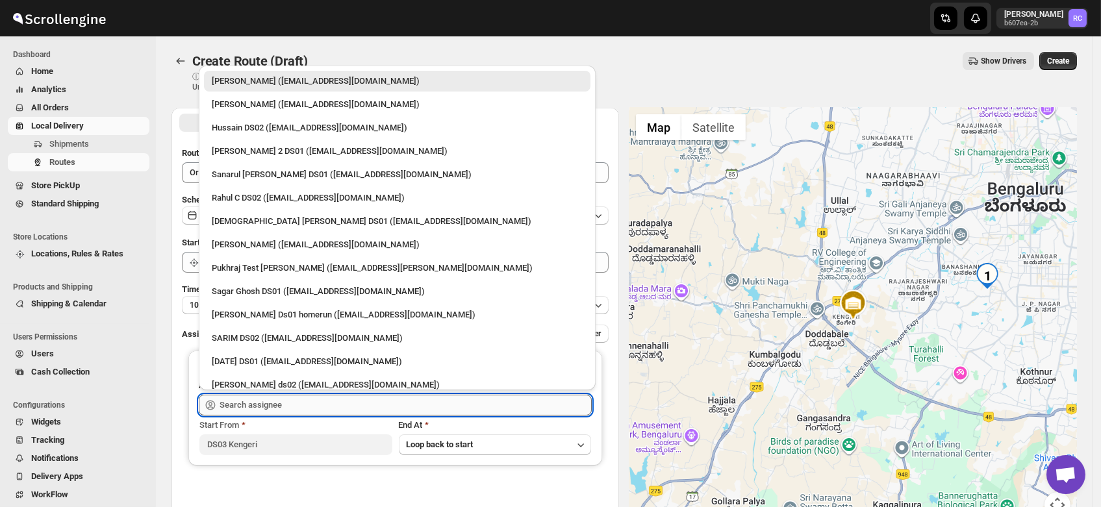
click at [268, 411] on input "text" at bounding box center [406, 405] width 372 height 21
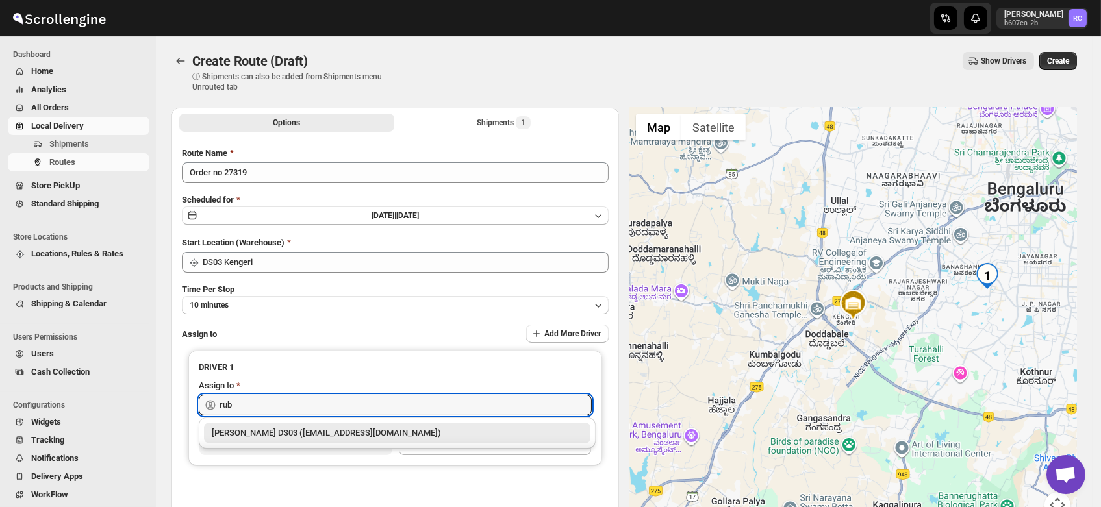
click at [264, 428] on div "RUBEL DS03 (tavejad825@hikuhu.com)" at bounding box center [397, 433] width 371 height 13
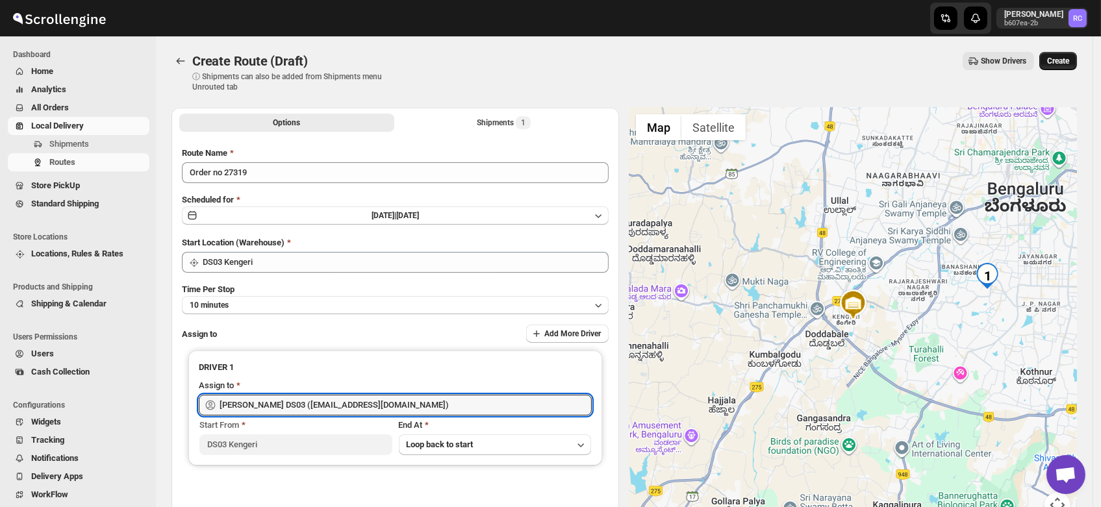
type input "RUBEL DS03 (tavejad825@hikuhu.com)"
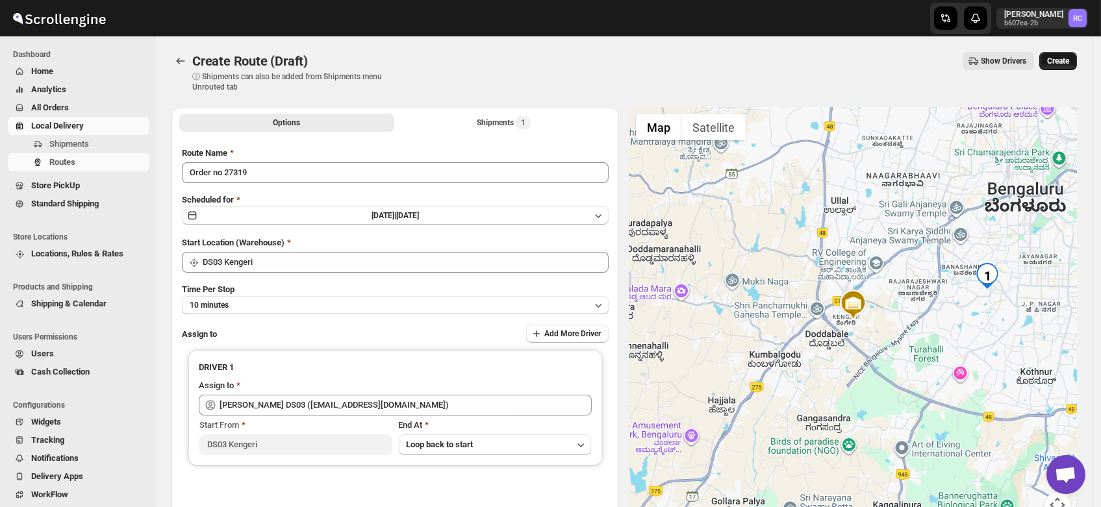
click at [1066, 56] on button "Create" at bounding box center [1058, 61] width 38 height 18
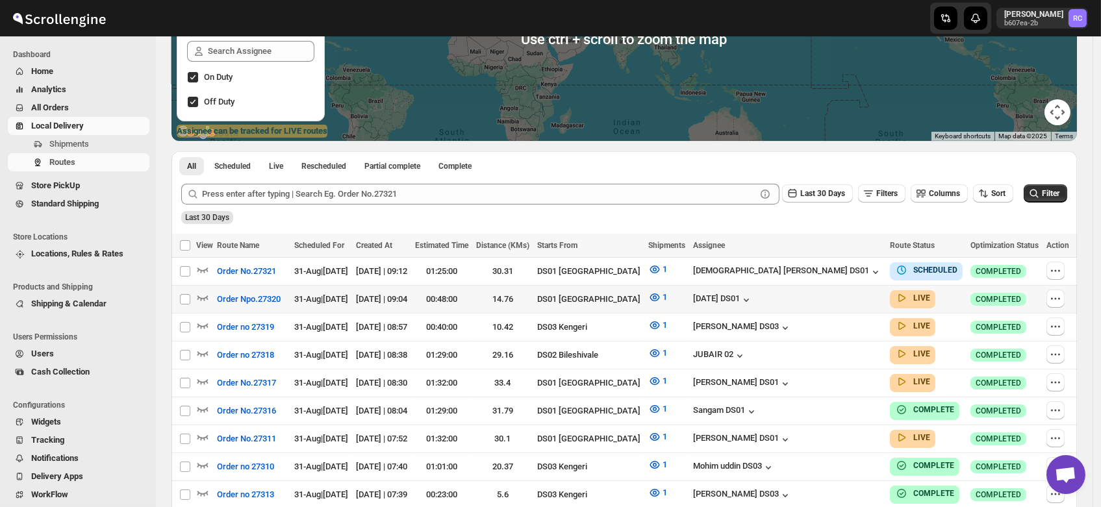
scroll to position [190, 0]
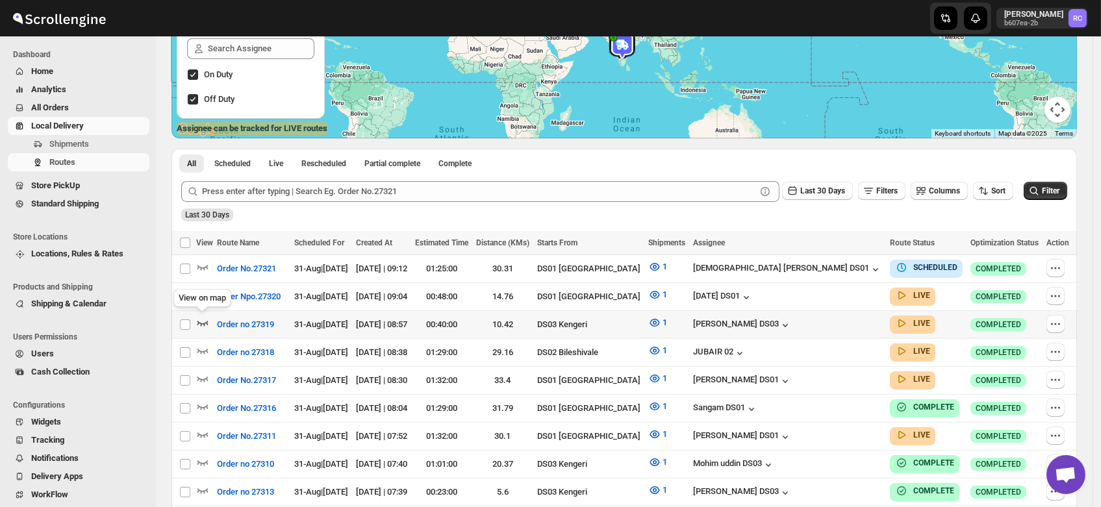
click at [205, 317] on icon "button" at bounding box center [202, 322] width 13 height 13
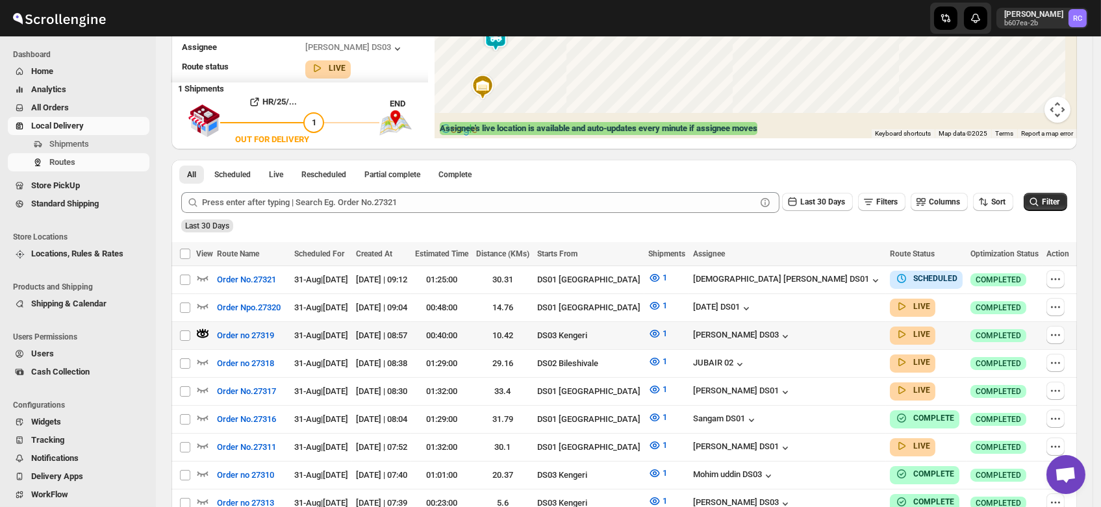
scroll to position [0, 0]
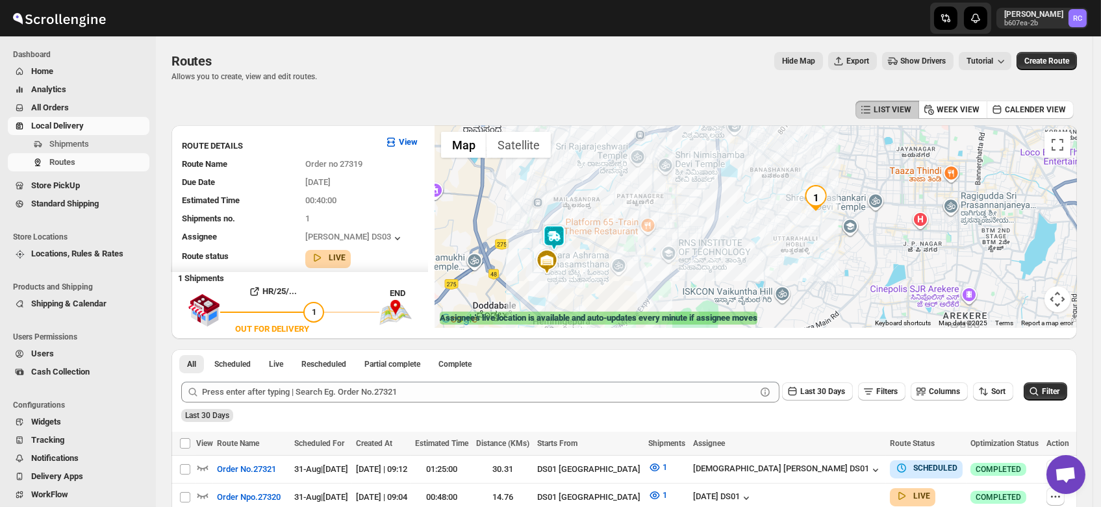
drag, startPoint x: 752, startPoint y: 209, endPoint x: 739, endPoint y: 231, distance: 25.6
click at [739, 231] on div at bounding box center [756, 226] width 642 height 203
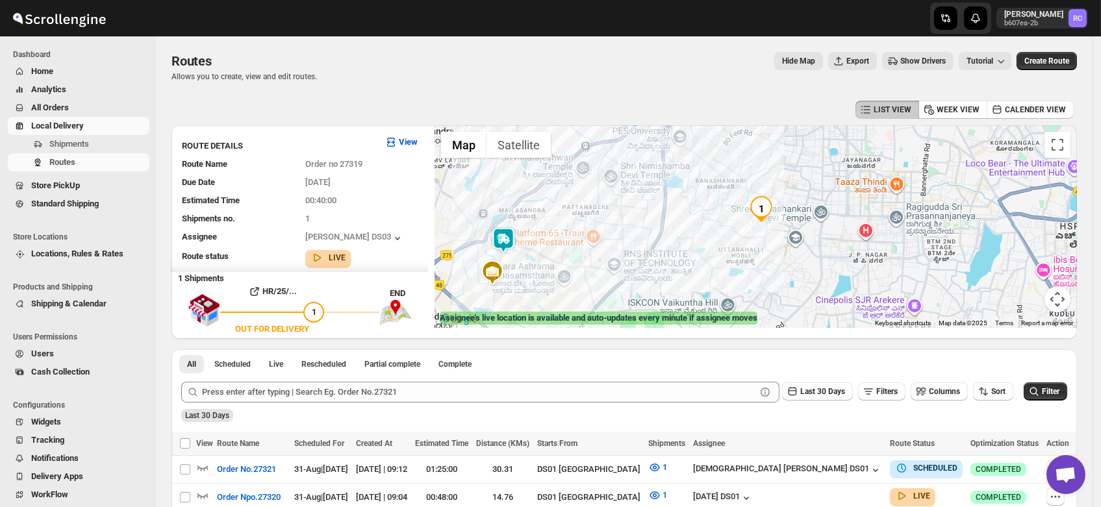
drag, startPoint x: 772, startPoint y: 223, endPoint x: 711, endPoint y: 235, distance: 62.2
click at [711, 235] on div at bounding box center [756, 226] width 642 height 203
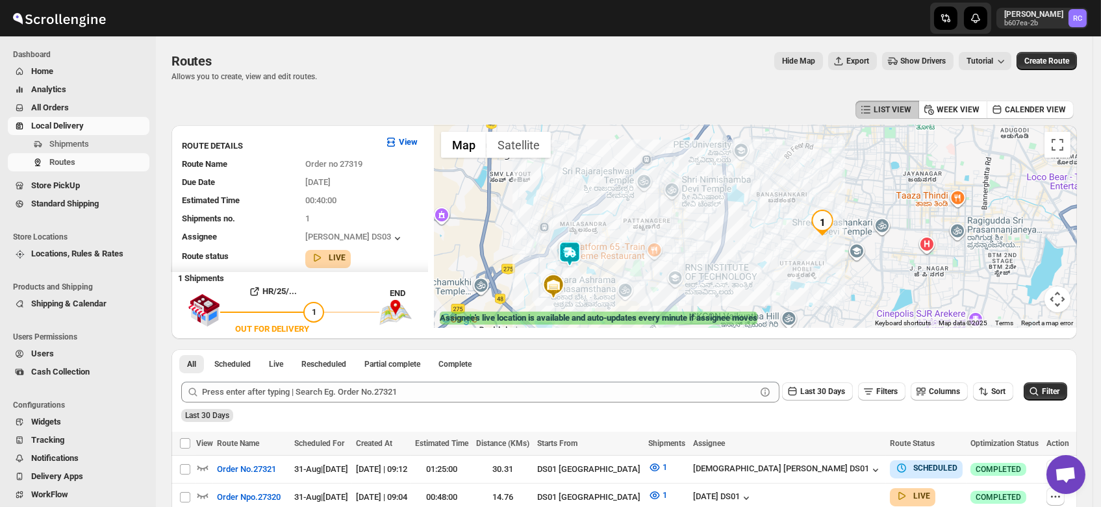
drag, startPoint x: 648, startPoint y: 220, endPoint x: 717, endPoint y: 236, distance: 70.6
click at [717, 236] on div at bounding box center [756, 226] width 642 height 203
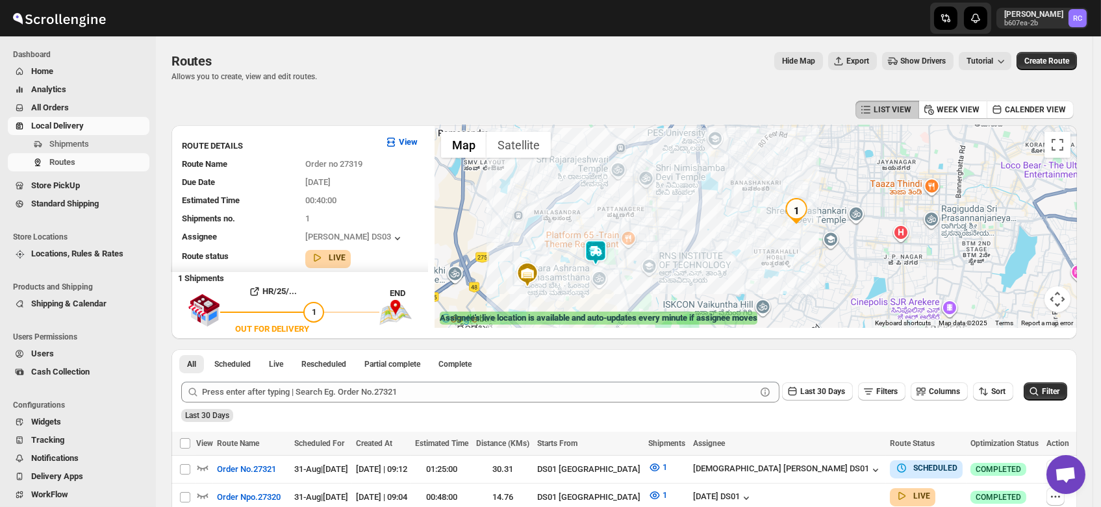
drag, startPoint x: 757, startPoint y: 246, endPoint x: 673, endPoint y: 210, distance: 91.1
click at [673, 210] on div at bounding box center [756, 226] width 642 height 203
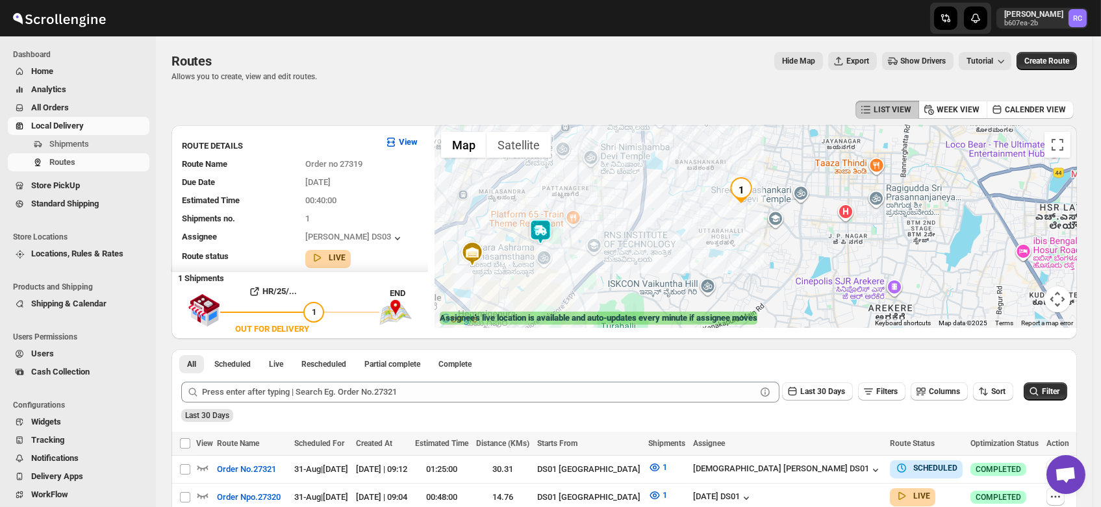
click at [542, 229] on img at bounding box center [541, 232] width 26 height 26
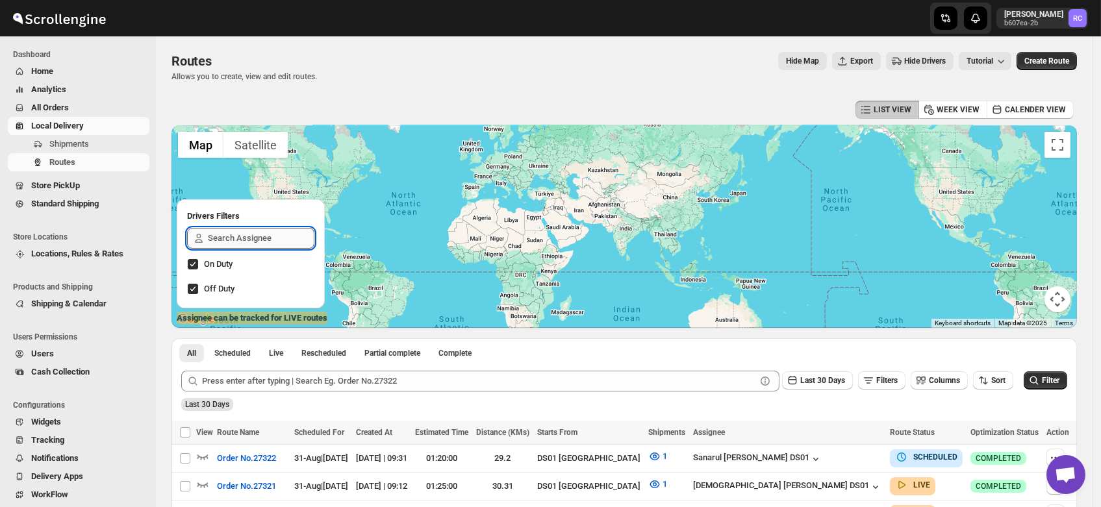
click at [248, 233] on input "text" at bounding box center [261, 238] width 107 height 21
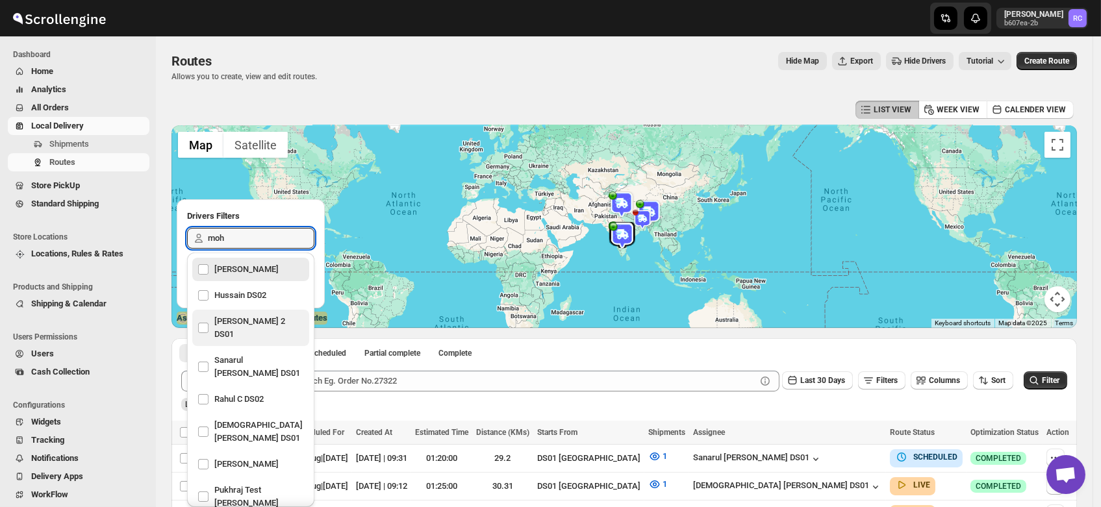
type input "mohi"
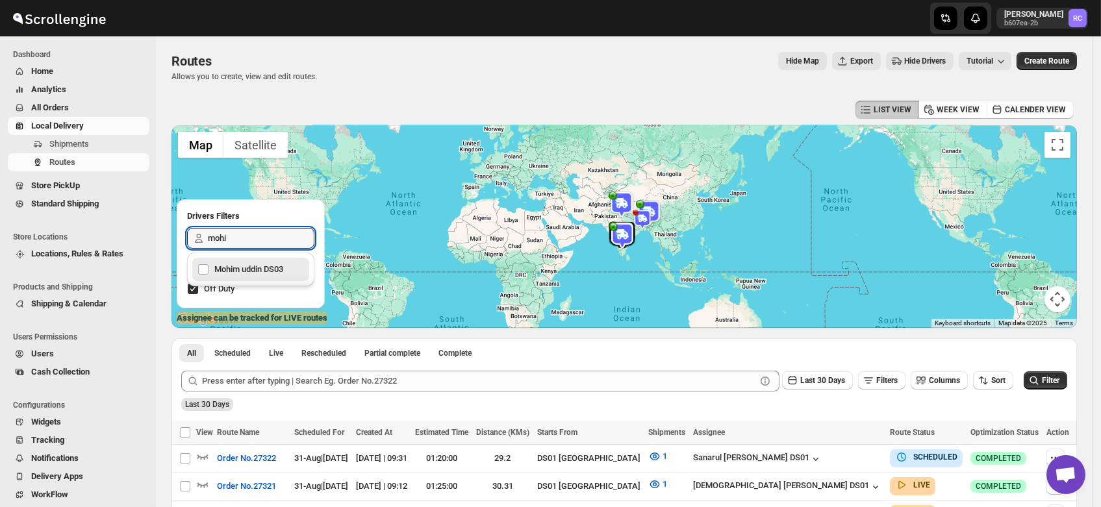
click at [230, 268] on div "Mohim uddin DS03" at bounding box center [250, 270] width 107 height 18
checkbox input "true"
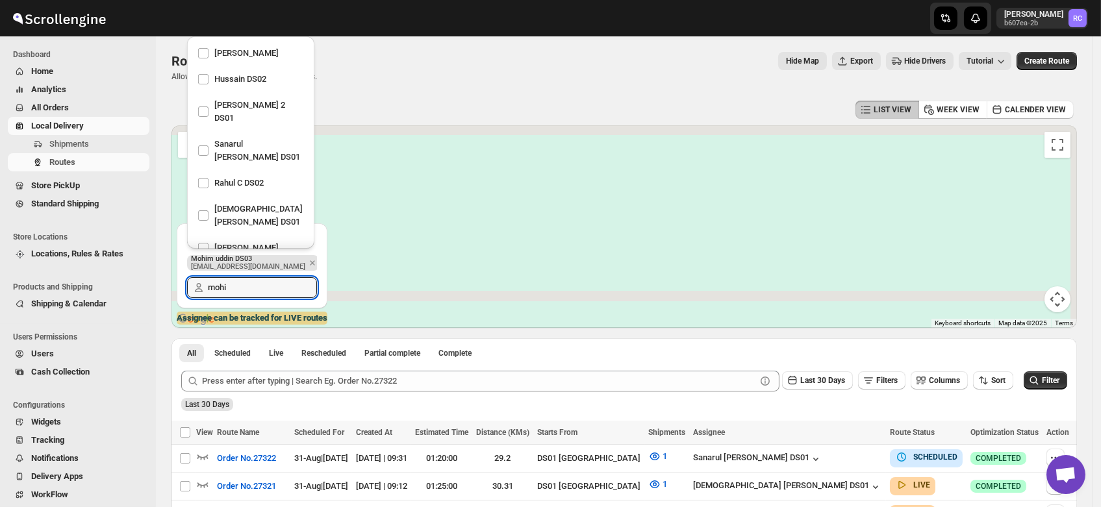
scroll to position [1367, 0]
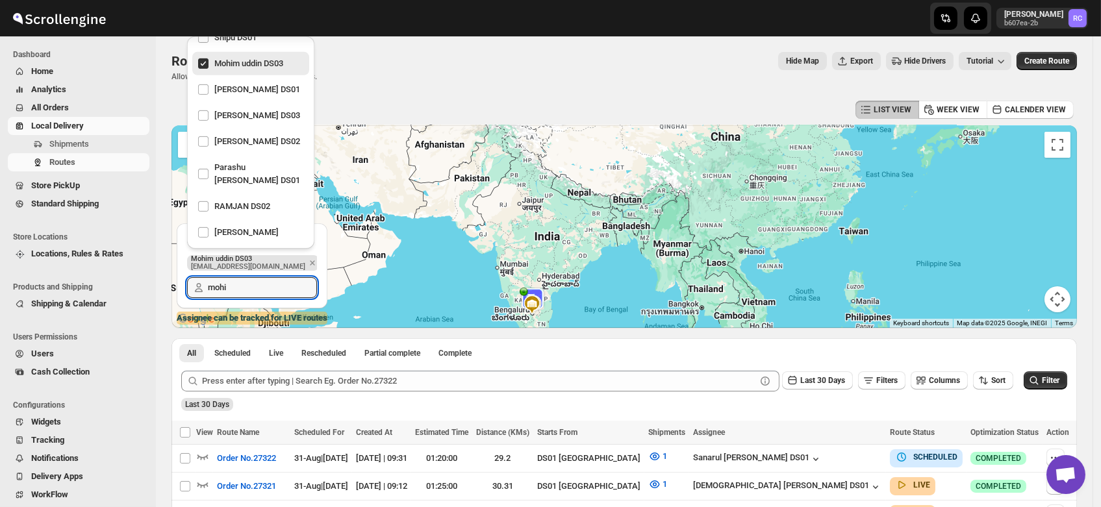
type input "mohi"
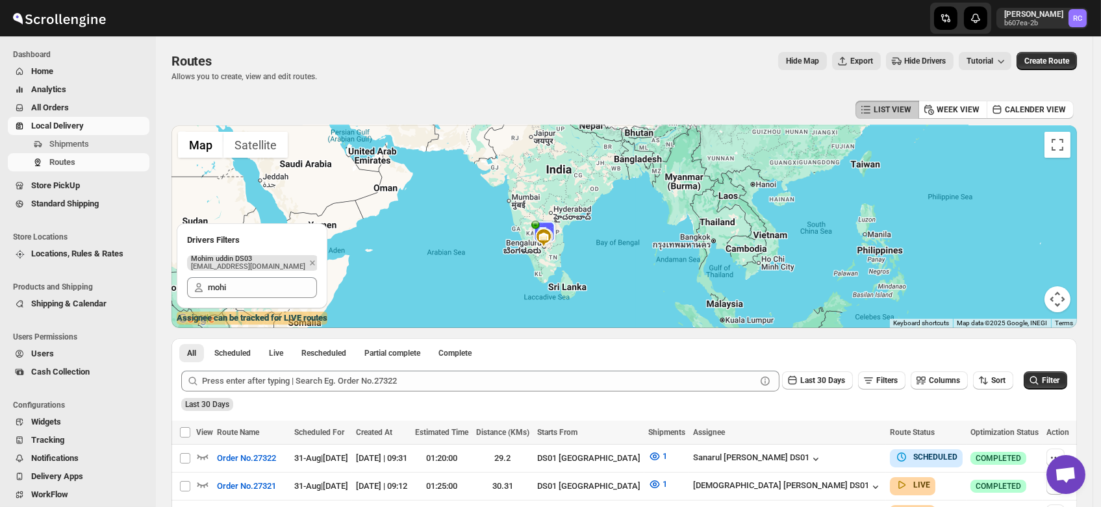
drag, startPoint x: 553, startPoint y: 285, endPoint x: 566, endPoint y: 201, distance: 84.7
click at [566, 201] on div at bounding box center [625, 226] width 906 height 203
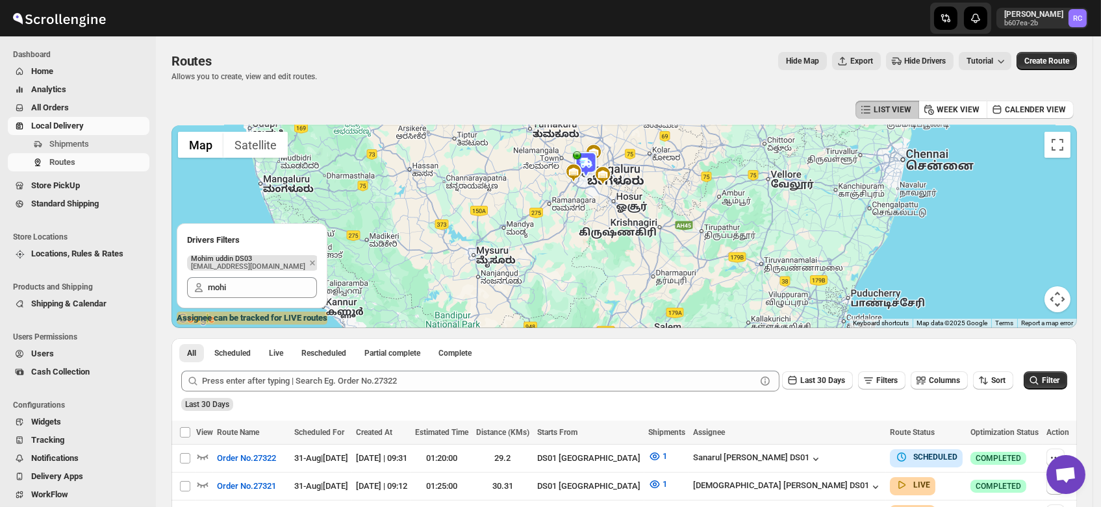
drag, startPoint x: 596, startPoint y: 180, endPoint x: 577, endPoint y: 270, distance: 91.6
click at [577, 270] on div at bounding box center [625, 226] width 906 height 203
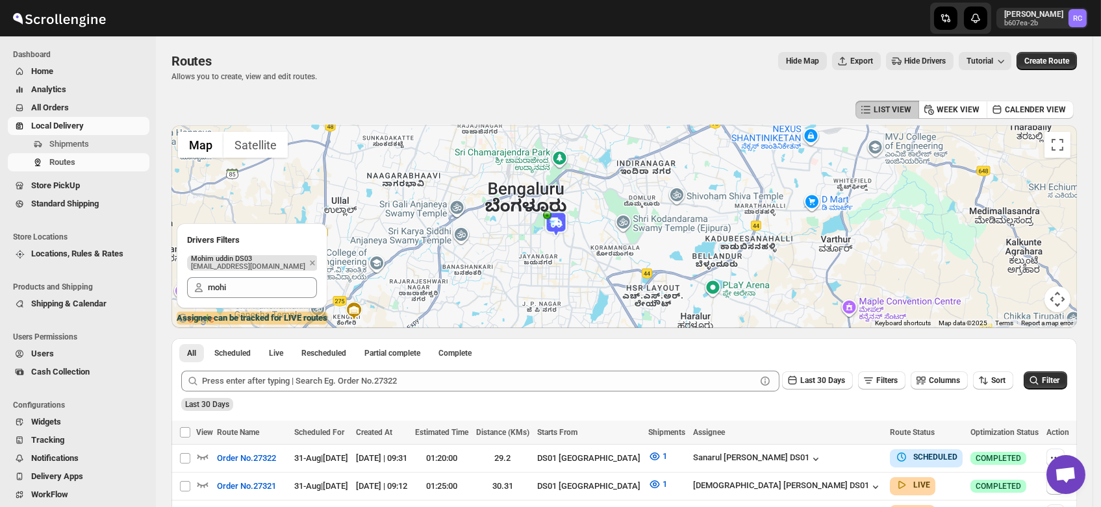
click at [557, 223] on img at bounding box center [556, 224] width 26 height 26
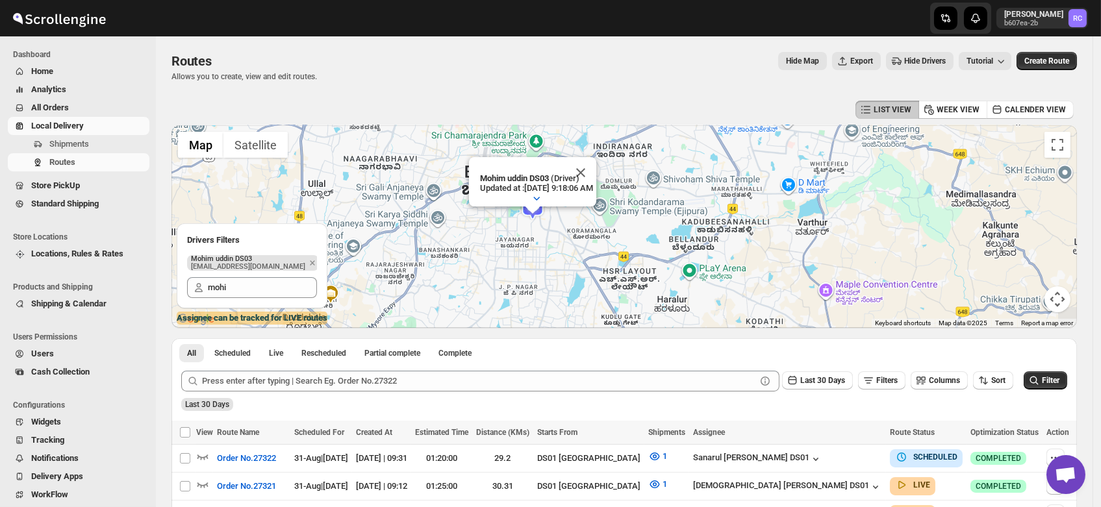
drag, startPoint x: 493, startPoint y: 261, endPoint x: 773, endPoint y: 182, distance: 291.0
click at [773, 182] on div "To navigate, press the arrow keys. Mohim uddin DS03 (Driver) Updated at : 8/31/…" at bounding box center [625, 226] width 906 height 203
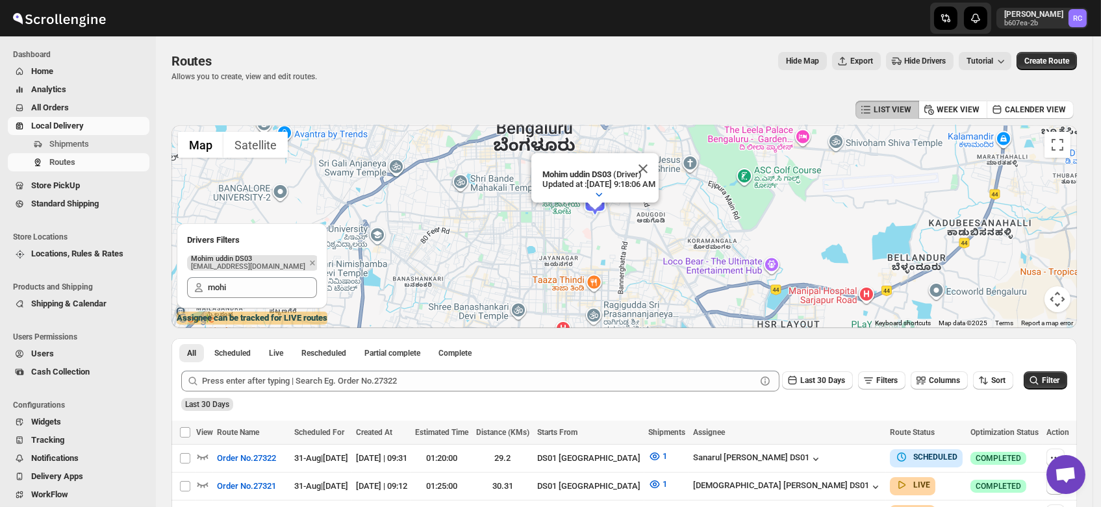
drag, startPoint x: 470, startPoint y: 222, endPoint x: 516, endPoint y: 275, distance: 70.4
click at [516, 275] on div "To navigate, press the arrow keys. Mohim uddin DS03 (Driver) Updated at : 8/31/…" at bounding box center [625, 226] width 906 height 203
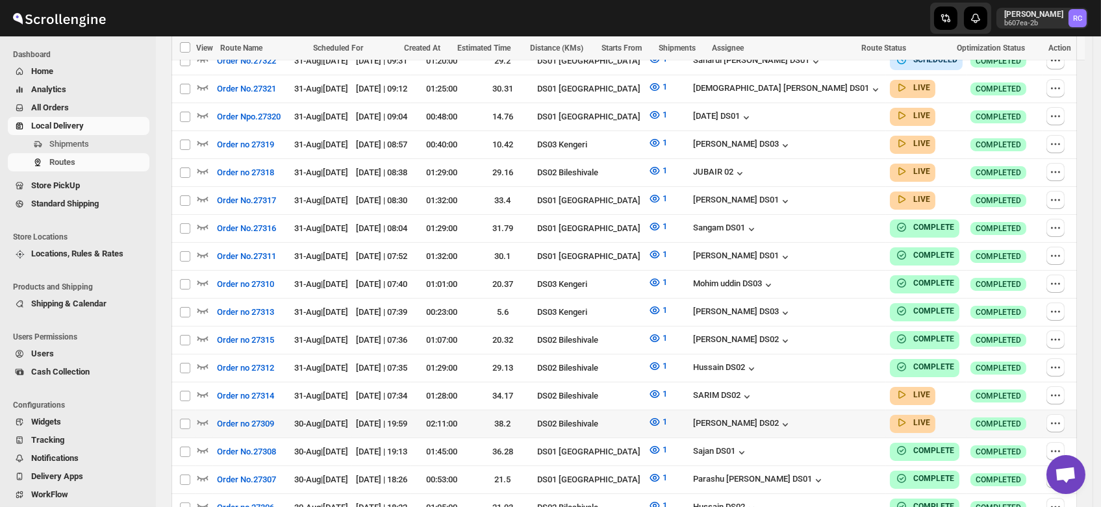
scroll to position [399, 0]
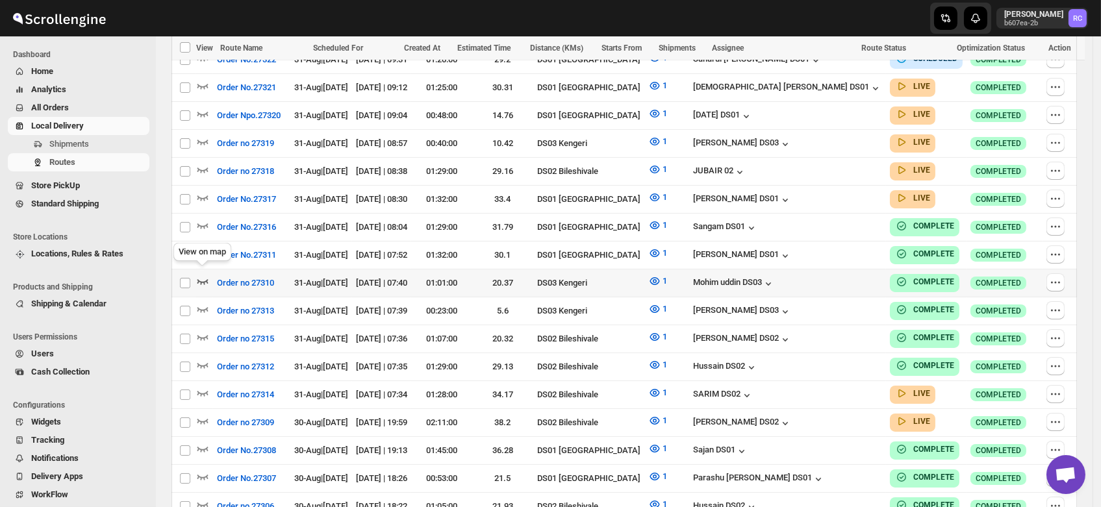
click at [204, 275] on icon "button" at bounding box center [202, 281] width 13 height 13
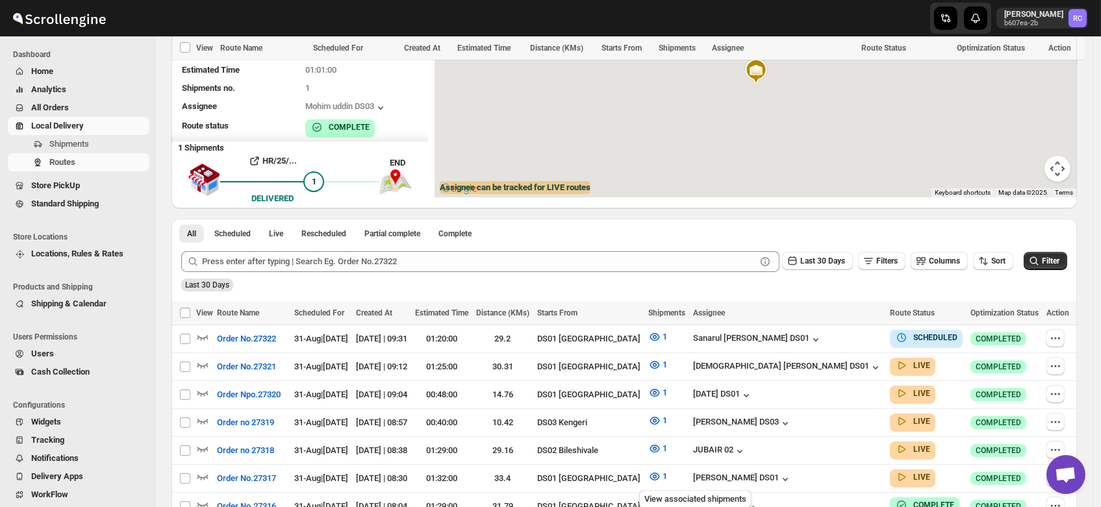
scroll to position [0, 0]
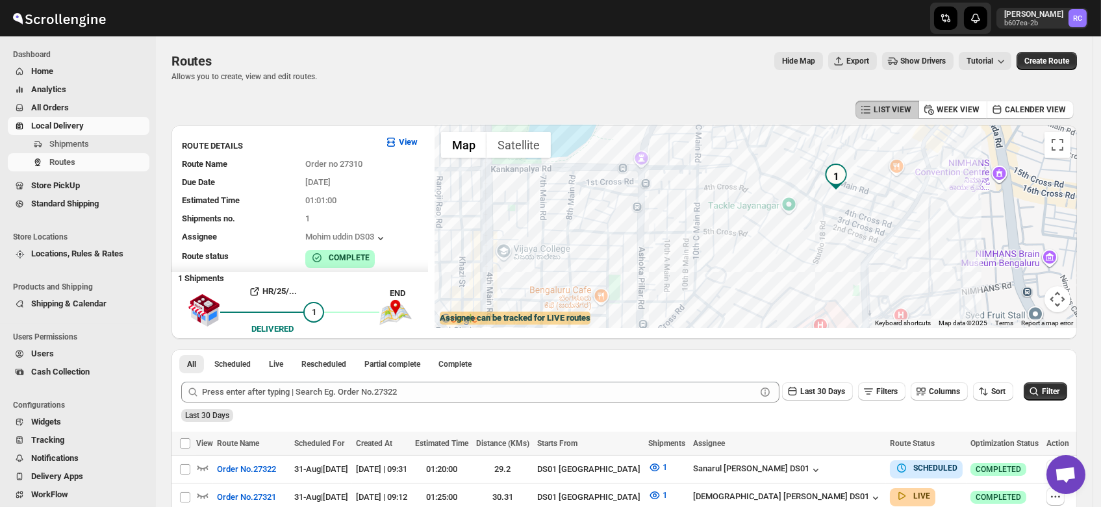
drag, startPoint x: 898, startPoint y: 159, endPoint x: 835, endPoint y: 266, distance: 124.0
click at [835, 266] on div "To navigate, press the arrow keys." at bounding box center [756, 226] width 642 height 203
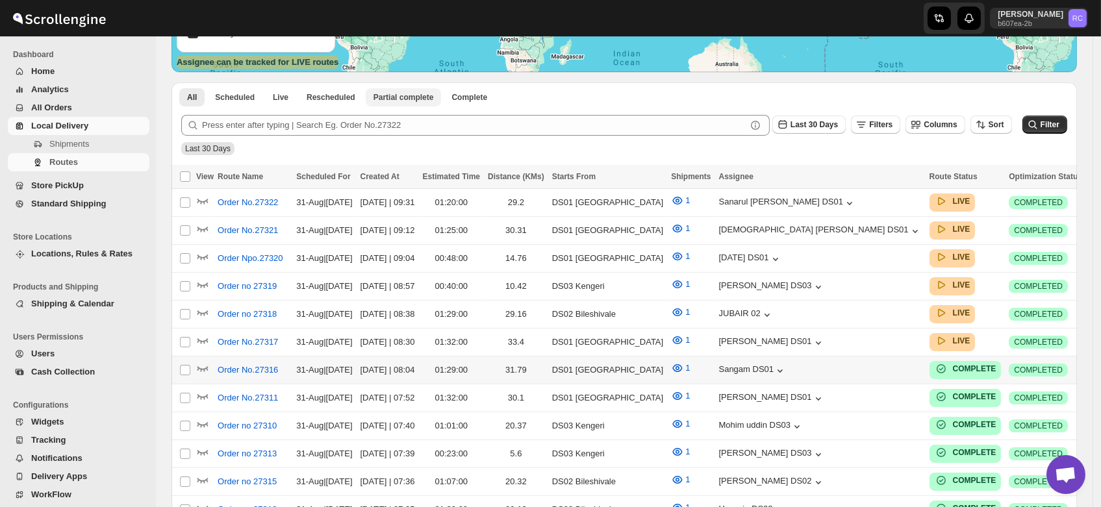
scroll to position [268, 0]
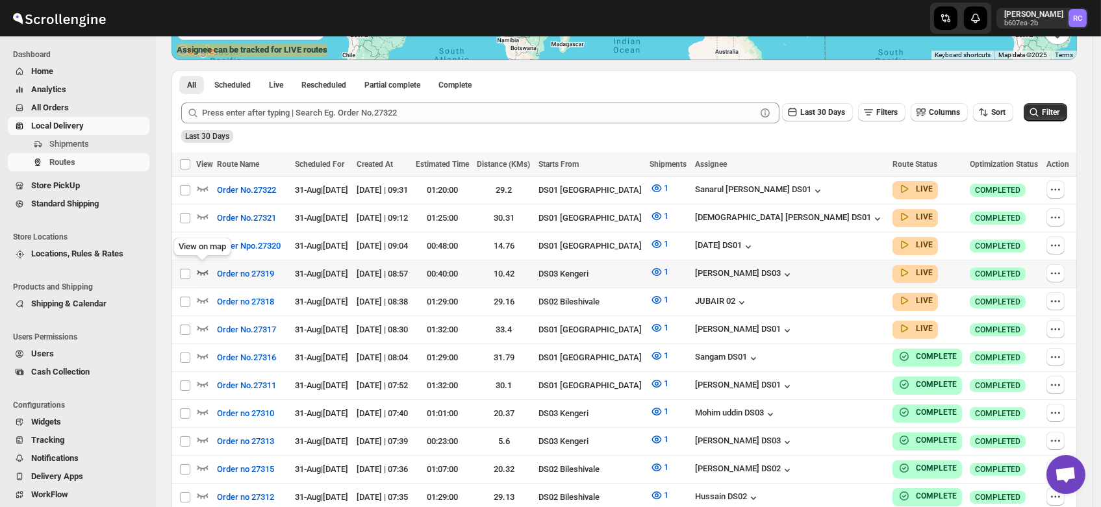
click at [203, 268] on icon "button" at bounding box center [202, 272] width 13 height 13
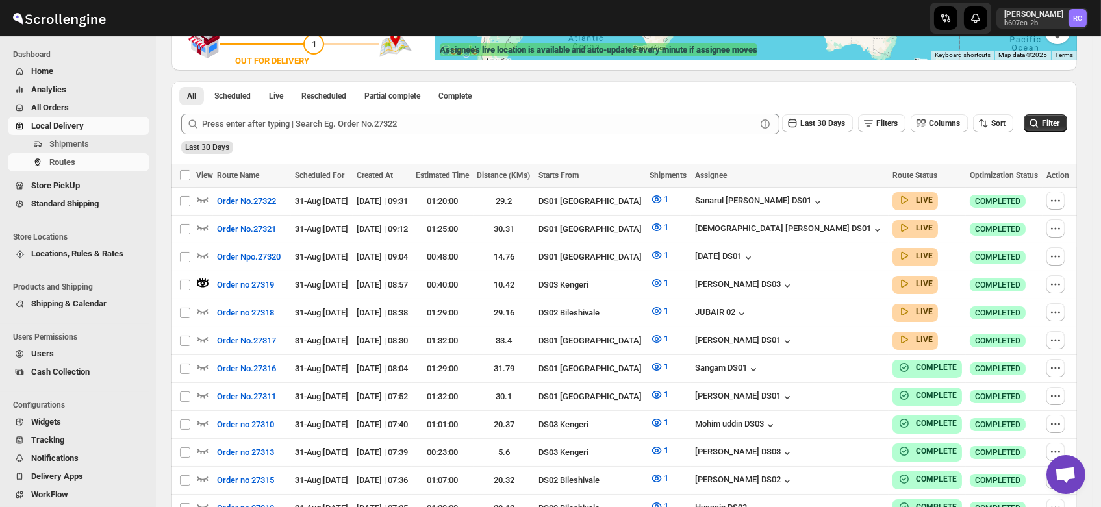
scroll to position [0, 0]
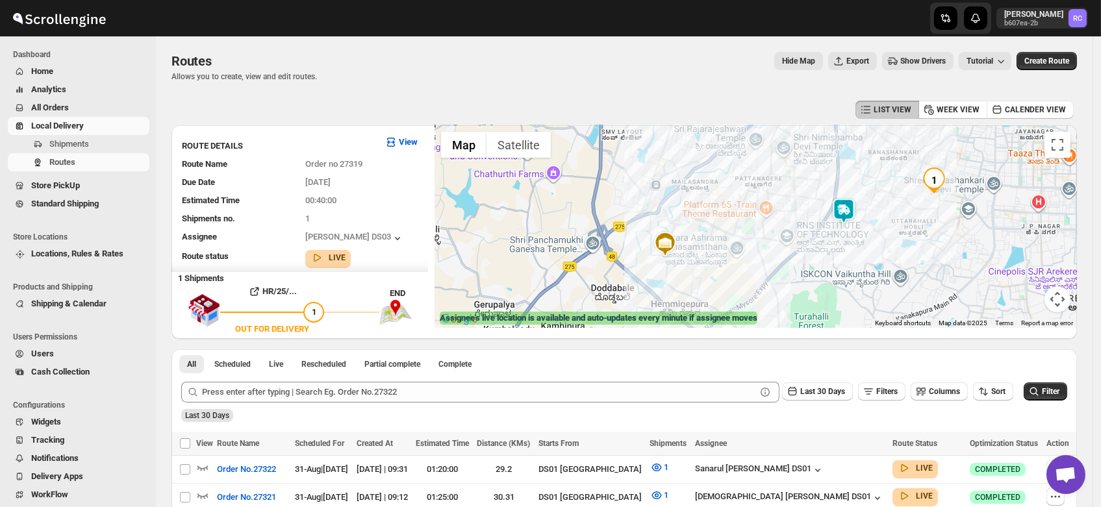
click at [850, 210] on img at bounding box center [844, 211] width 26 height 26
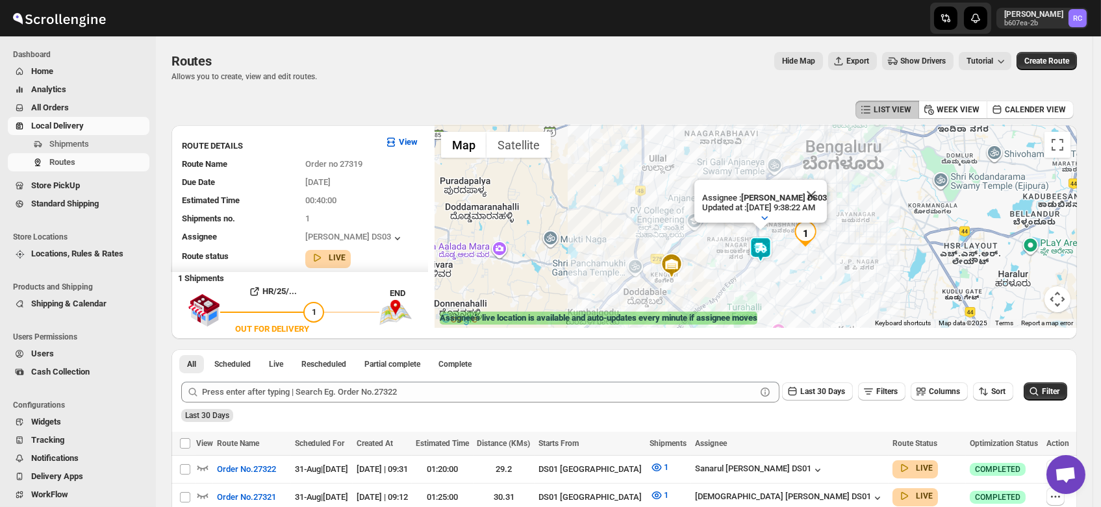
drag, startPoint x: 916, startPoint y: 257, endPoint x: 802, endPoint y: 267, distance: 114.8
click at [802, 267] on div "Assignee : RUBEL DS03 Updated at : 8/31/2025, 9:38:22 AM Duty mode Enabled Batt…" at bounding box center [756, 226] width 642 height 203
click at [56, 148] on span "Shipments" at bounding box center [69, 144] width 40 height 10
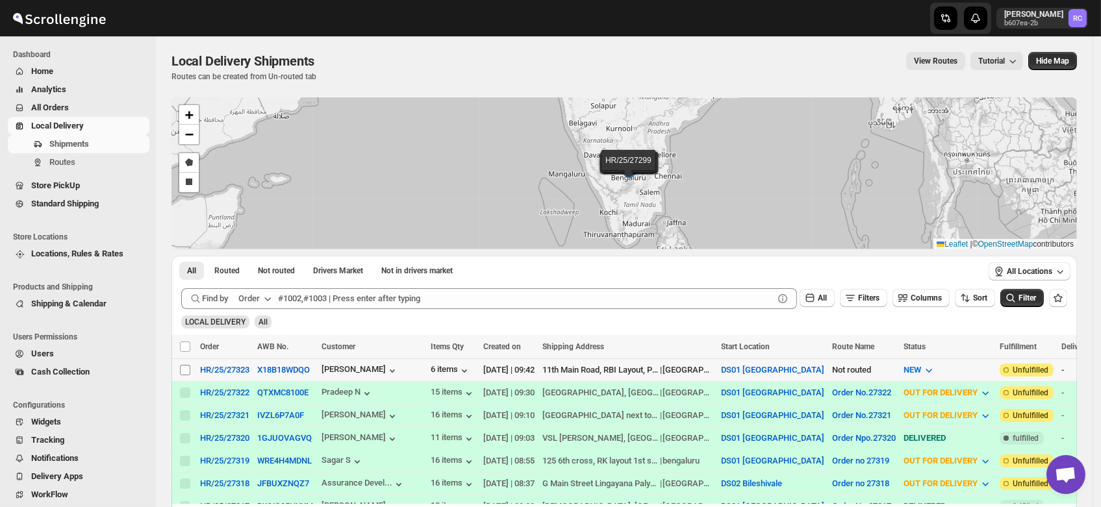
click at [186, 366] on input "Select shipment" at bounding box center [185, 370] width 10 height 10
checkbox input "true"
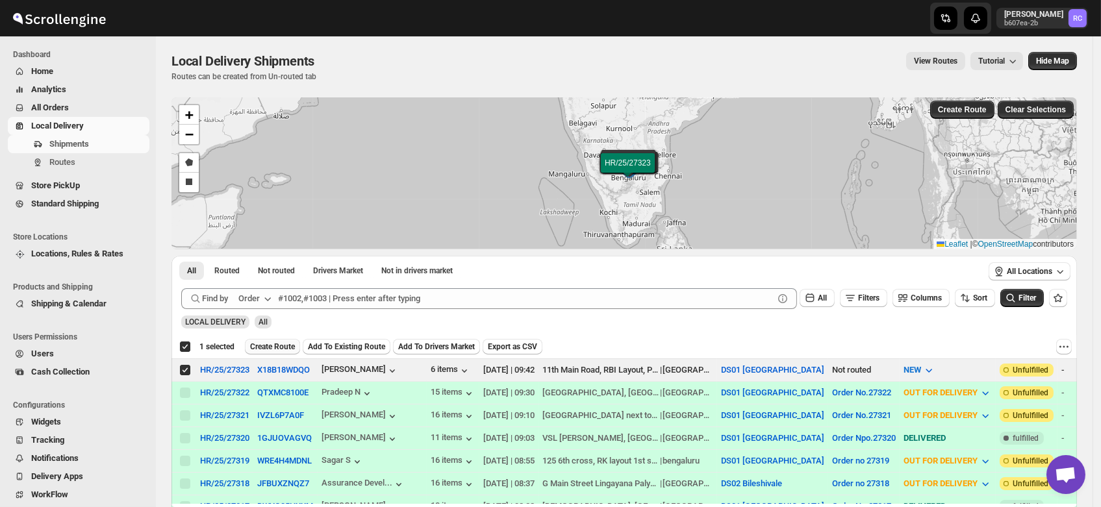
click at [281, 350] on span "Create Route" at bounding box center [272, 347] width 45 height 10
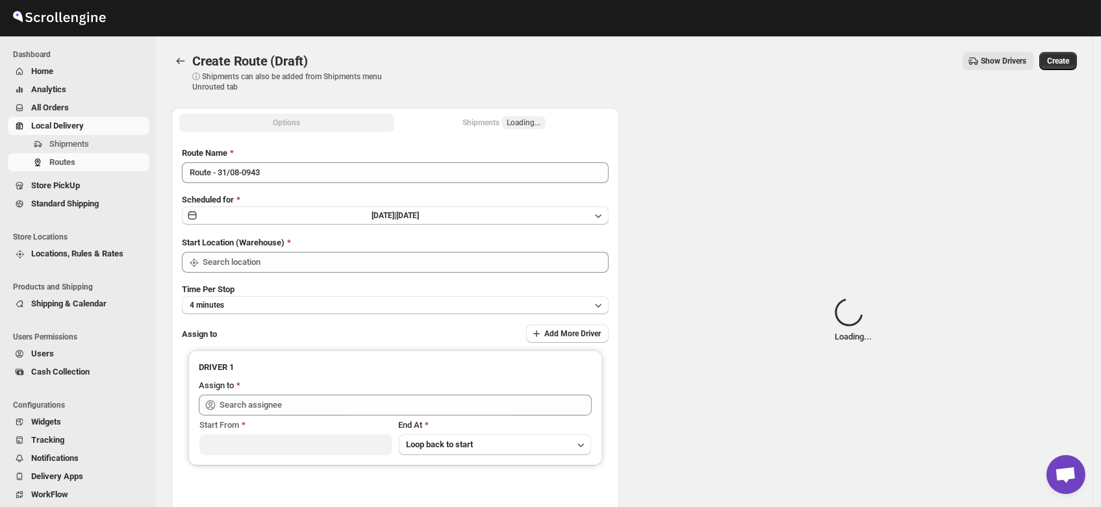
type input "DS01 [GEOGRAPHIC_DATA]"
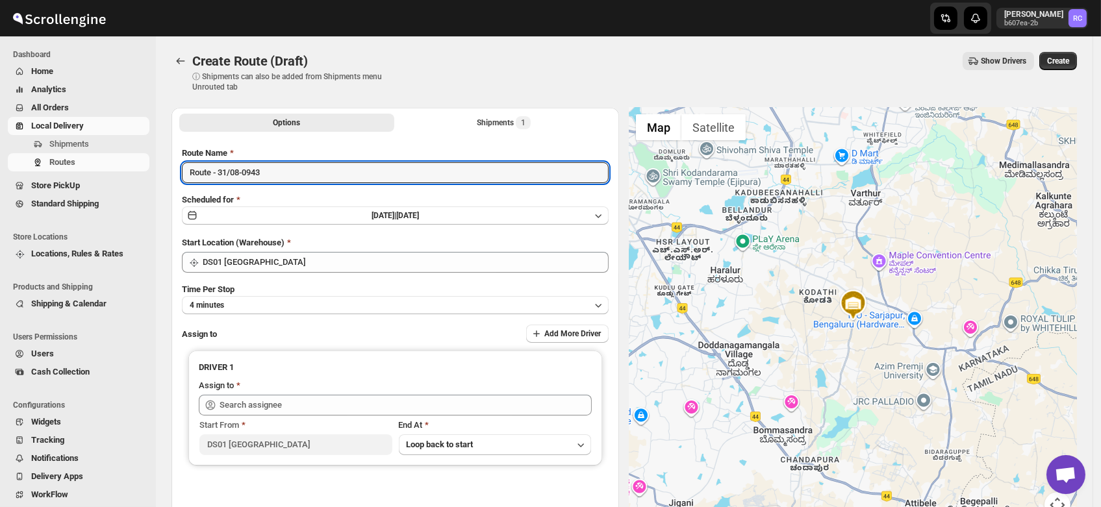
drag, startPoint x: 290, startPoint y: 170, endPoint x: 88, endPoint y: 190, distance: 202.4
click at [88, 190] on div "Skip to content Rahul Chopra b607ea-2b RC Dashboard Home Analytics All Orders L…" at bounding box center [550, 311] width 1101 height 623
type input "Order no 27323"
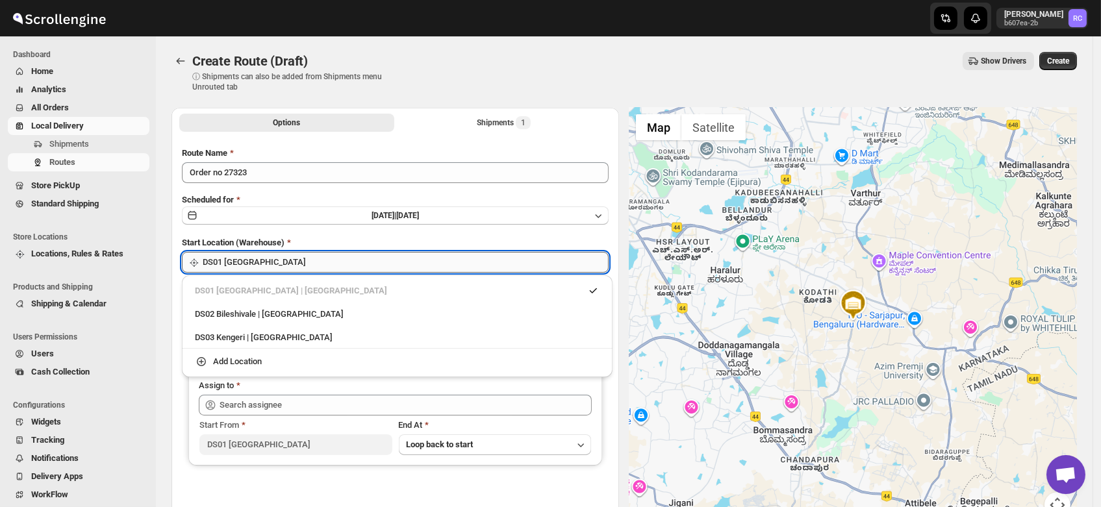
click at [264, 260] on input "DS01 [GEOGRAPHIC_DATA]" at bounding box center [406, 262] width 406 height 21
click at [266, 330] on div "DS03 Kengeri | Bengaluru" at bounding box center [397, 337] width 420 height 21
type input "DS03 Kengeri"
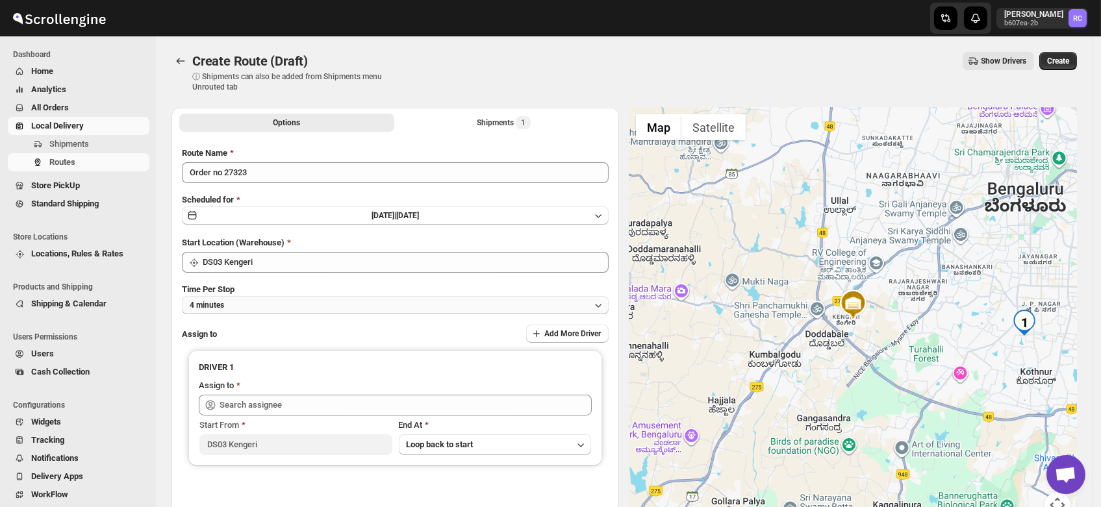
click at [248, 302] on button "4 minutes" at bounding box center [395, 305] width 427 height 18
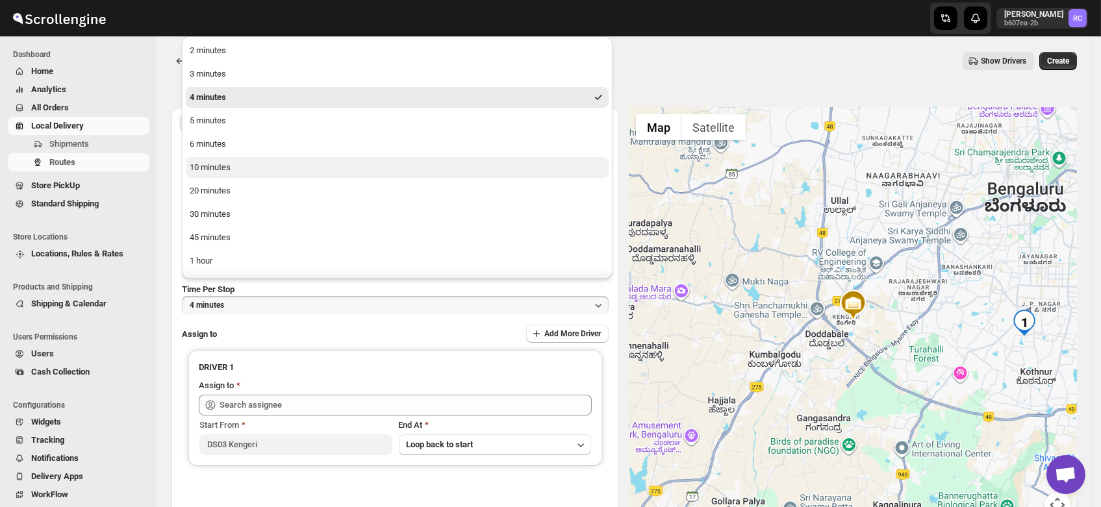
click at [233, 163] on button "10 minutes" at bounding box center [397, 167] width 423 height 21
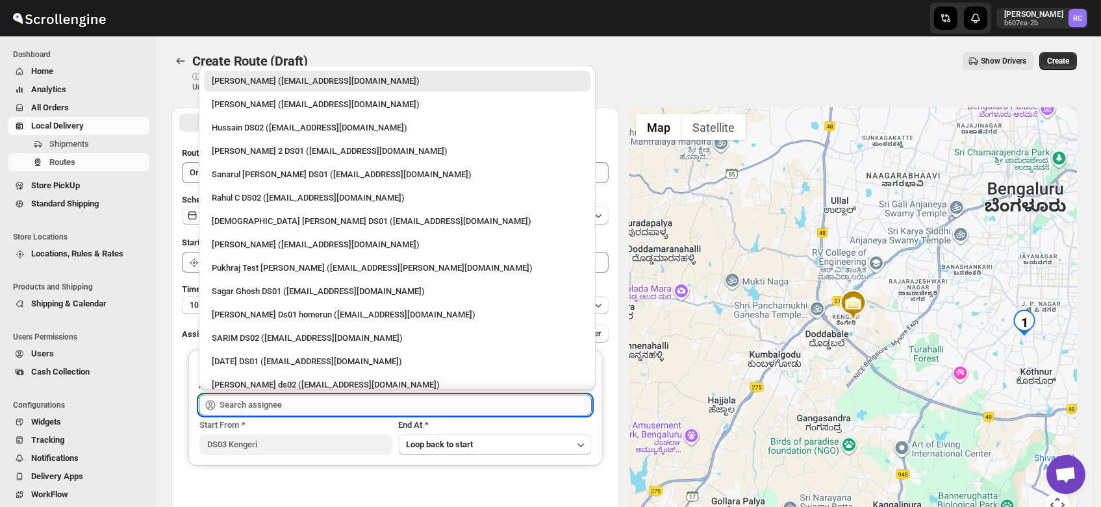
click at [270, 404] on input "text" at bounding box center [406, 405] width 372 height 21
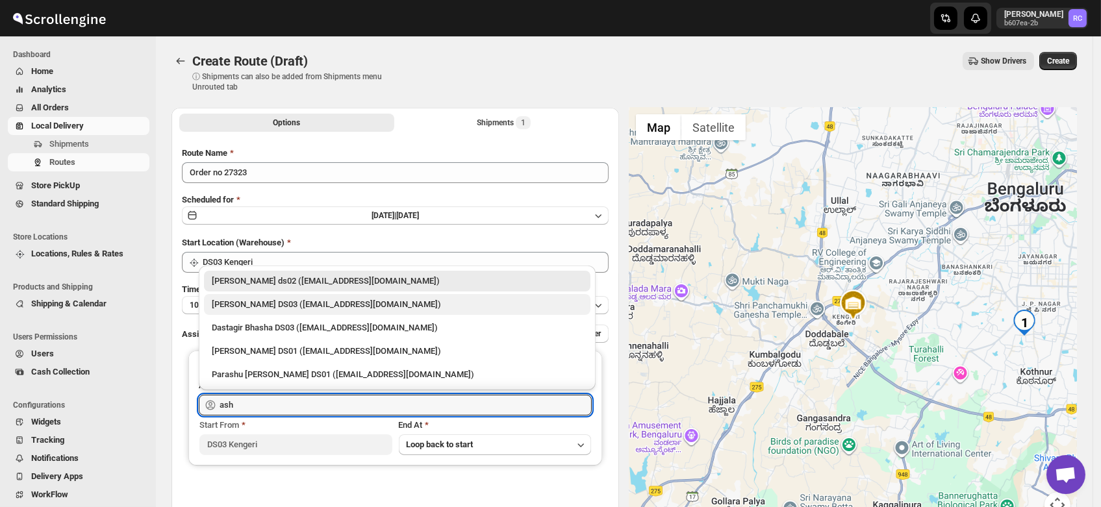
click at [262, 296] on div "ashik uddin DS03 (katiri8361@kimdyn.com)" at bounding box center [397, 304] width 387 height 21
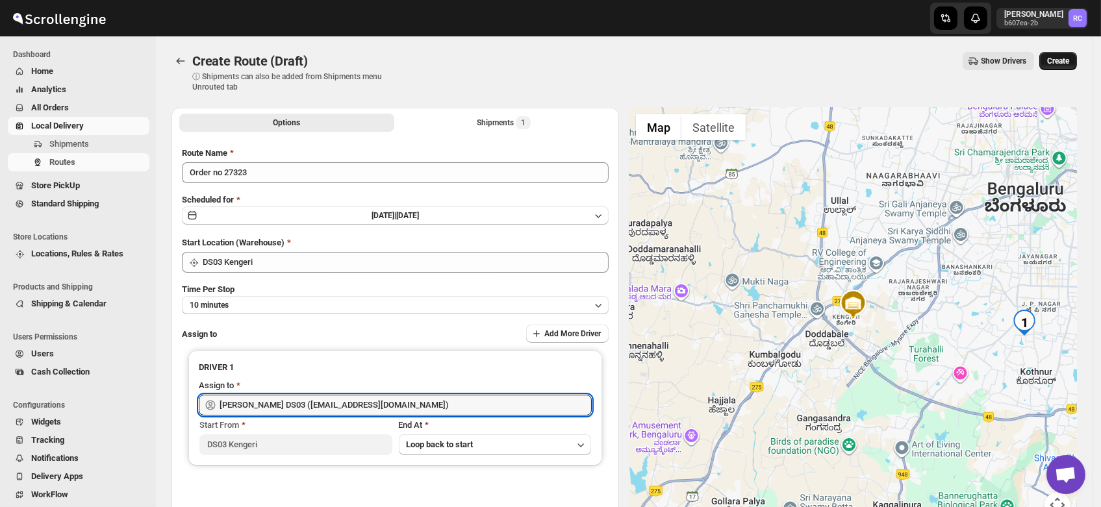
type input "ashik uddin DS03 (katiri8361@kimdyn.com)"
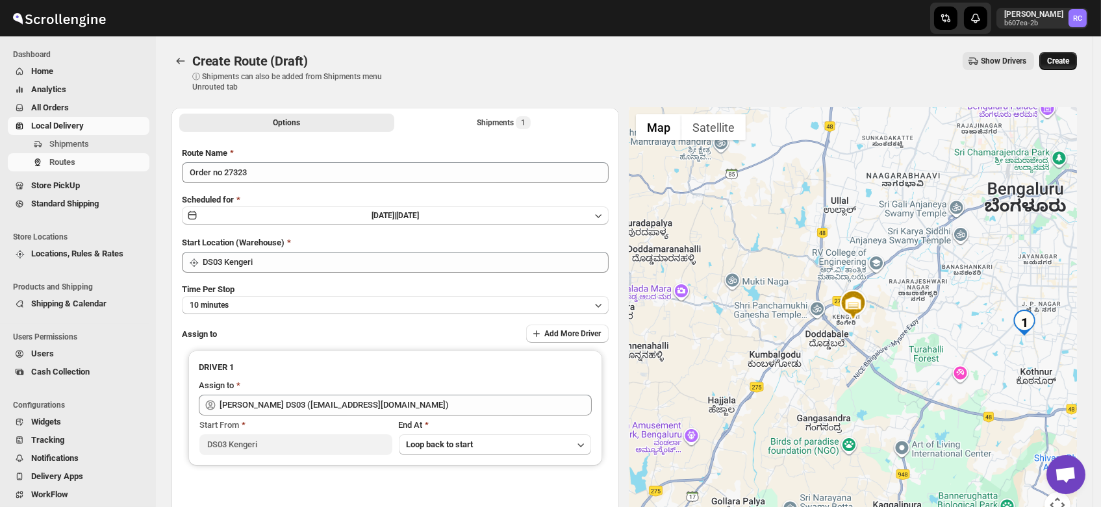
click at [1063, 61] on span "Create" at bounding box center [1058, 61] width 22 height 10
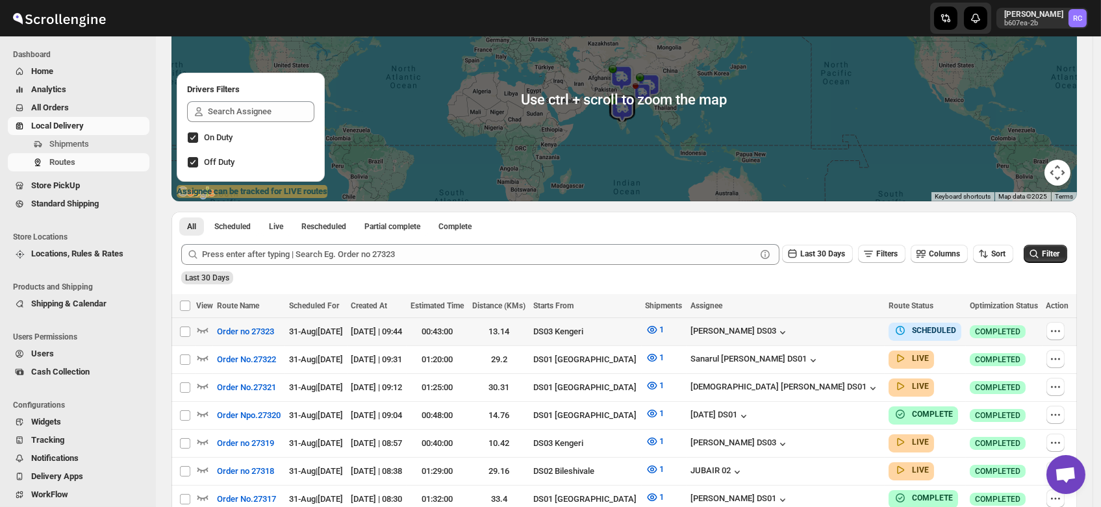
scroll to position [141, 0]
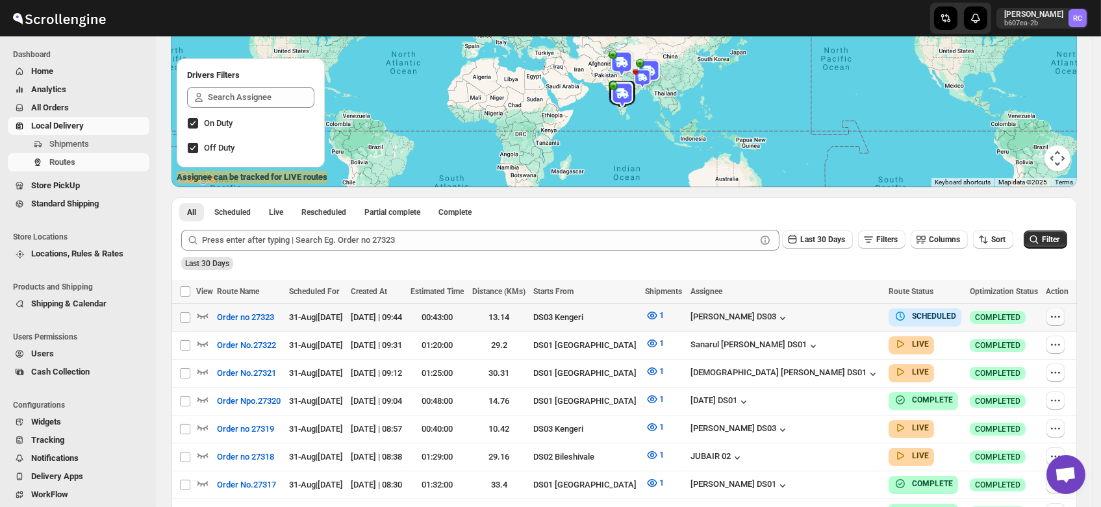
click at [1054, 318] on icon "button" at bounding box center [1055, 317] width 13 height 13
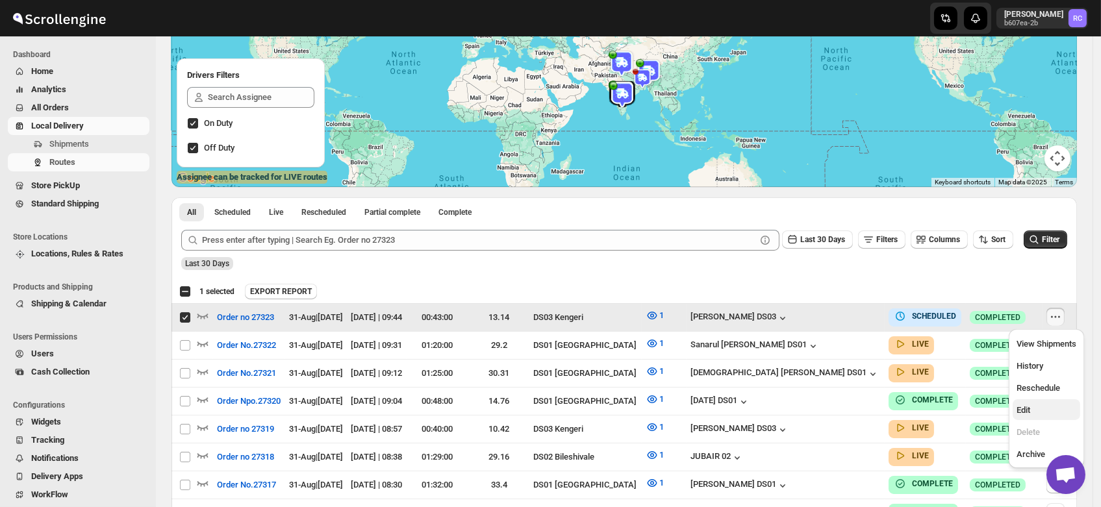
click at [1019, 407] on span "Edit" at bounding box center [1024, 410] width 14 height 10
checkbox input "false"
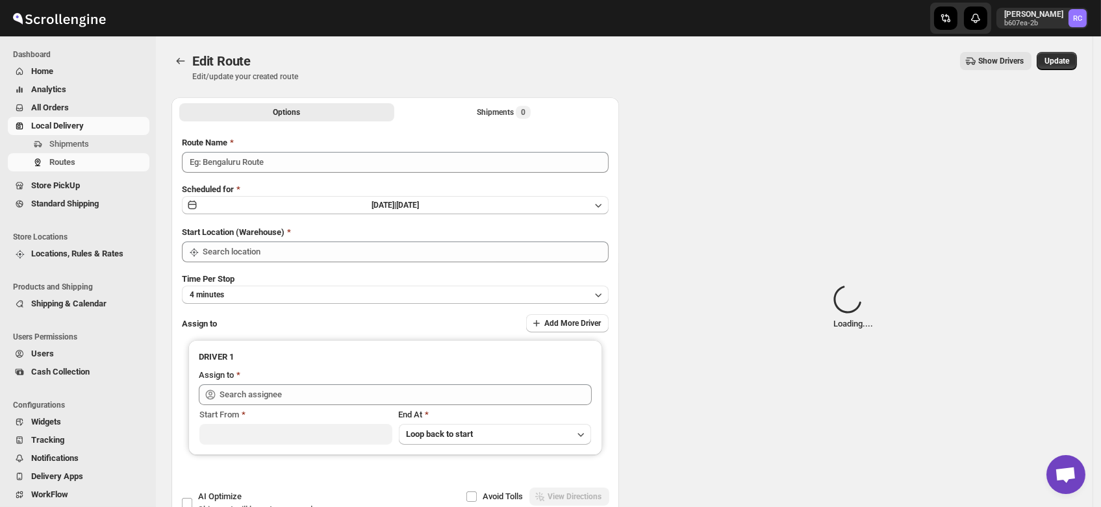
type input "Order no 27323"
type input "DS03 Kengeri"
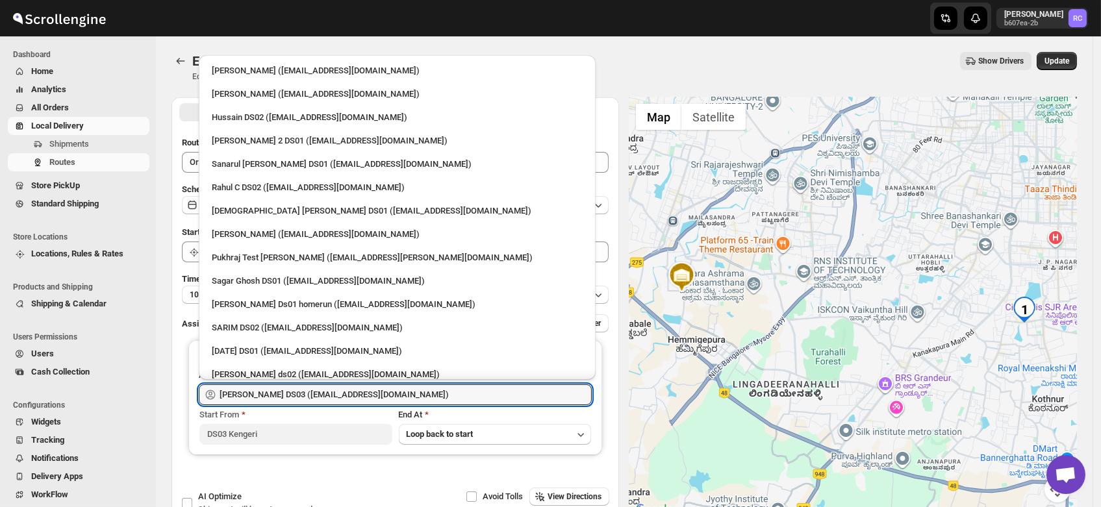
drag, startPoint x: 390, startPoint y: 393, endPoint x: 163, endPoint y: 376, distance: 228.0
click at [163, 376] on div "Options Shipments 1 More views Options Shipments 1 More views Submit Route Name…" at bounding box center [619, 308] width 916 height 442
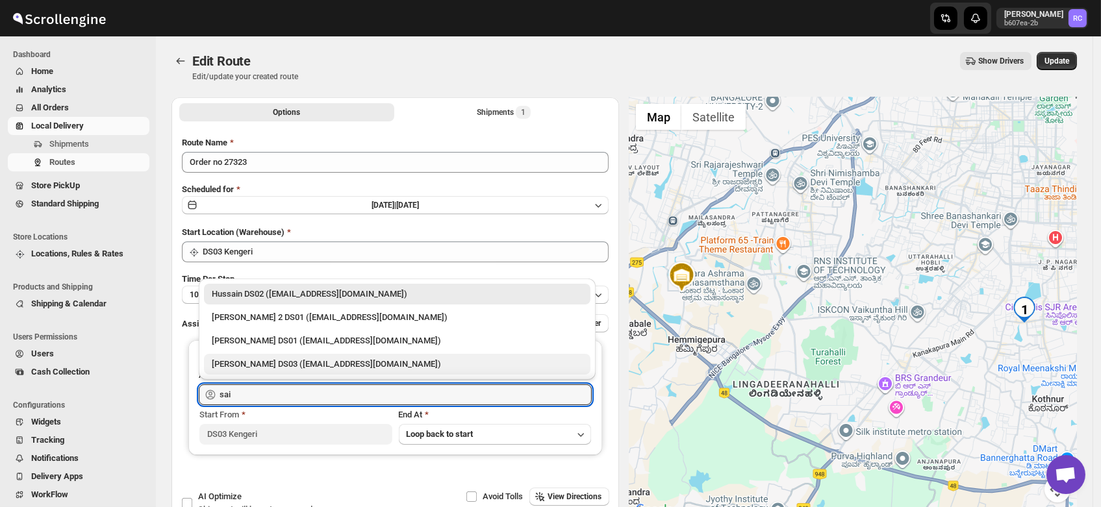
click at [260, 362] on div "[PERSON_NAME] DS03 ([EMAIL_ADDRESS][DOMAIN_NAME])" at bounding box center [397, 364] width 371 height 13
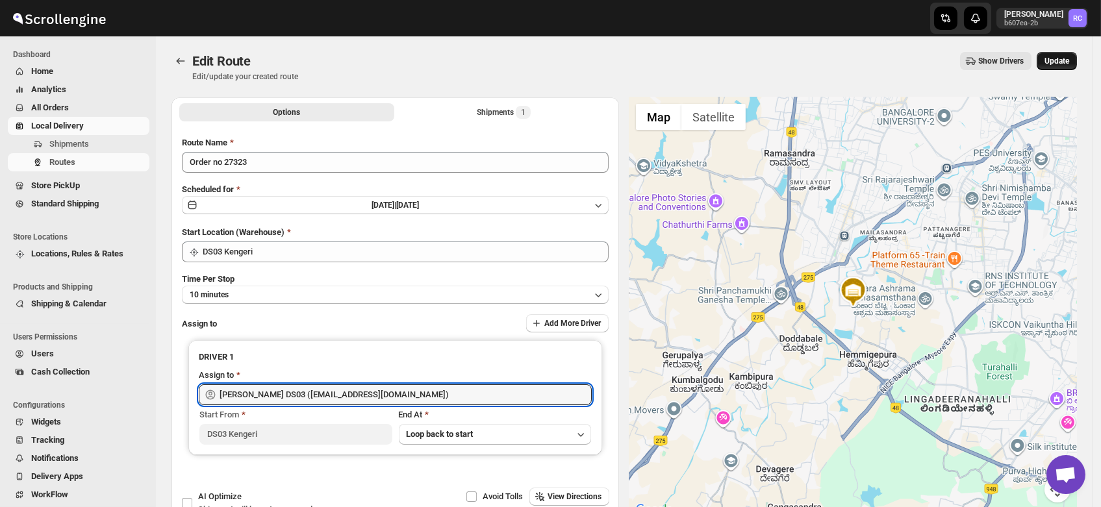
type input "[PERSON_NAME] DS03 ([EMAIL_ADDRESS][DOMAIN_NAME])"
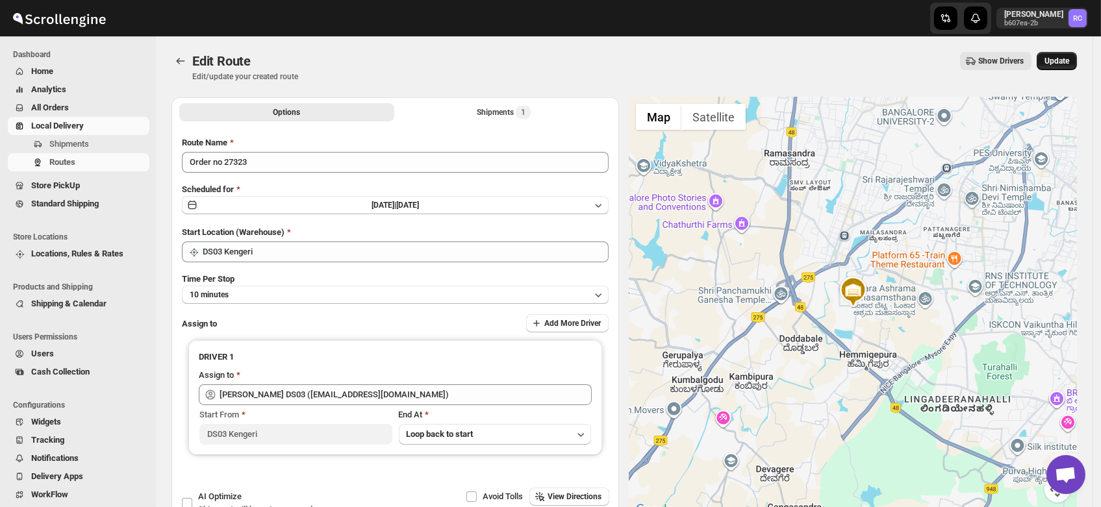
click at [1070, 55] on button "Update" at bounding box center [1057, 61] width 40 height 18
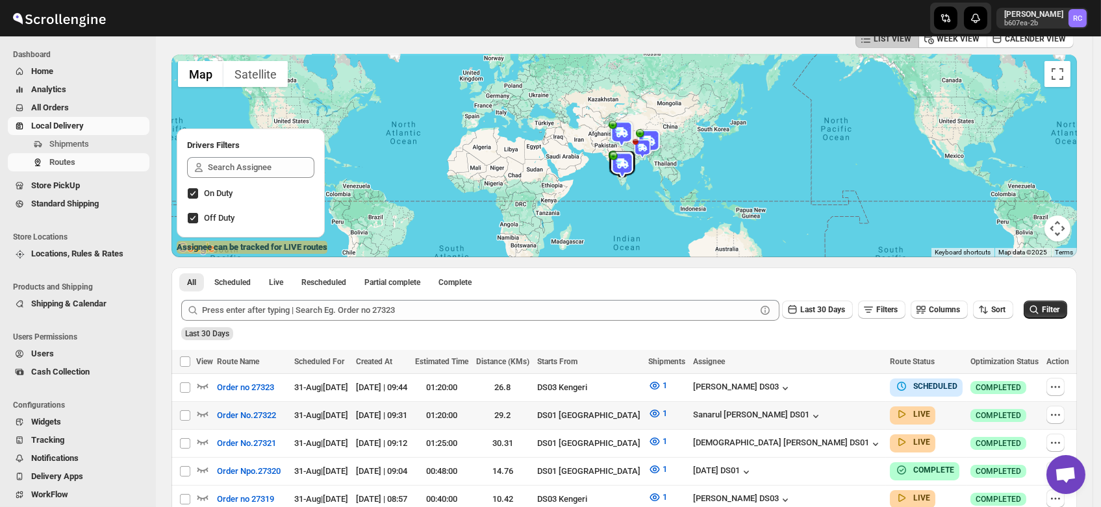
scroll to position [69, 0]
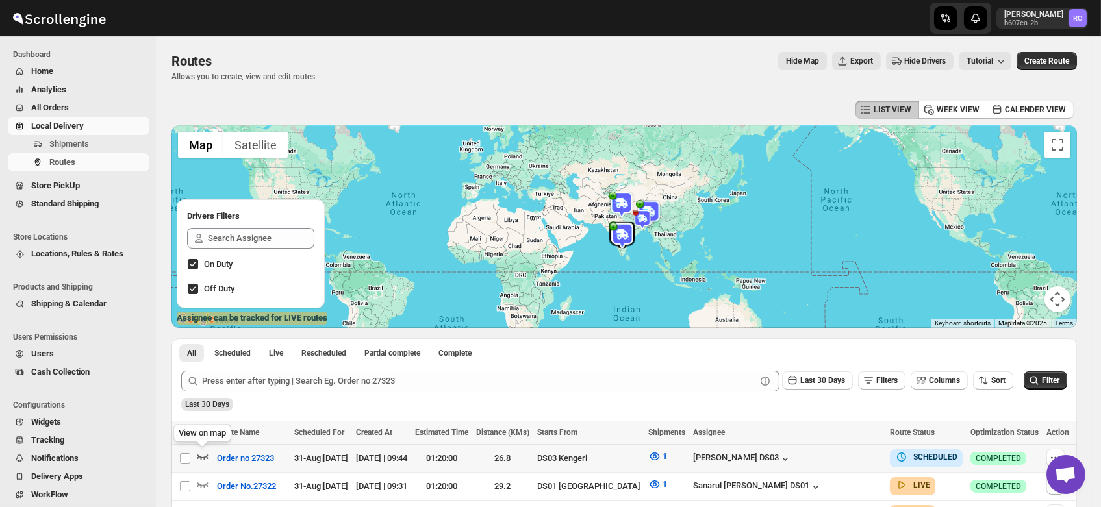
click at [199, 457] on icon "button" at bounding box center [202, 457] width 11 height 5
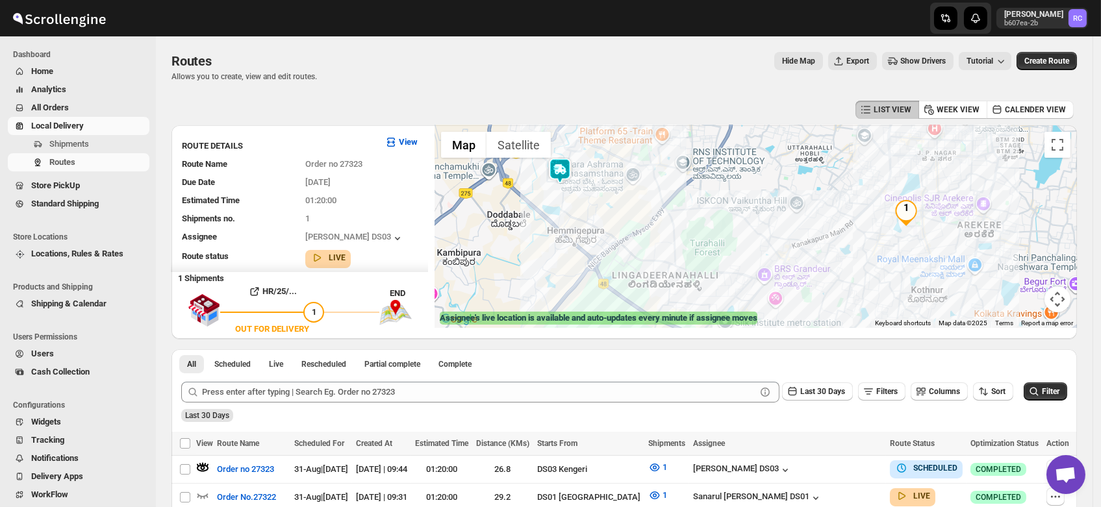
drag, startPoint x: 951, startPoint y: 239, endPoint x: 872, endPoint y: 252, distance: 80.3
click at [872, 252] on div at bounding box center [756, 226] width 642 height 203
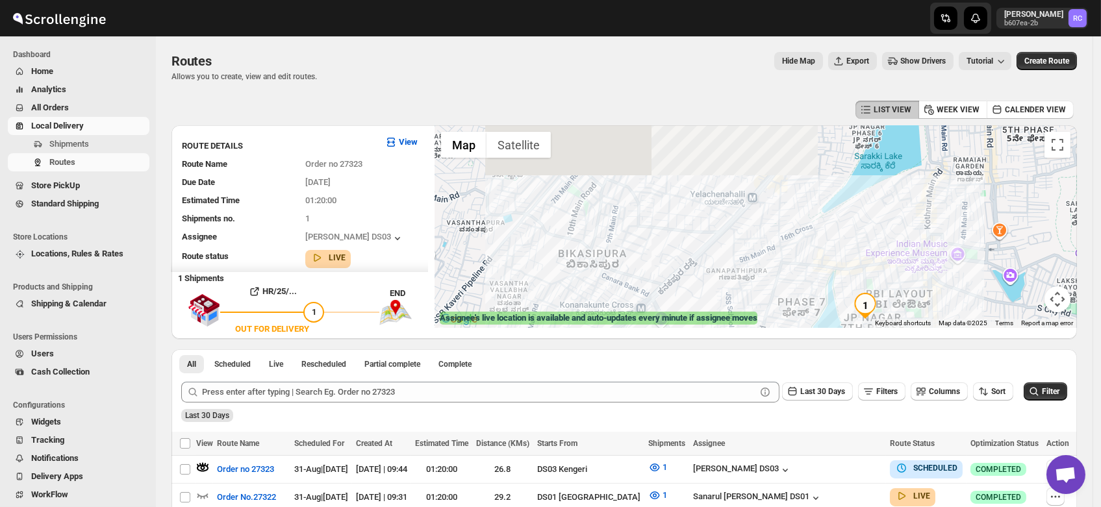
drag, startPoint x: 819, startPoint y: 186, endPoint x: 826, endPoint y: 301, distance: 115.9
click at [826, 301] on div at bounding box center [756, 226] width 642 height 203
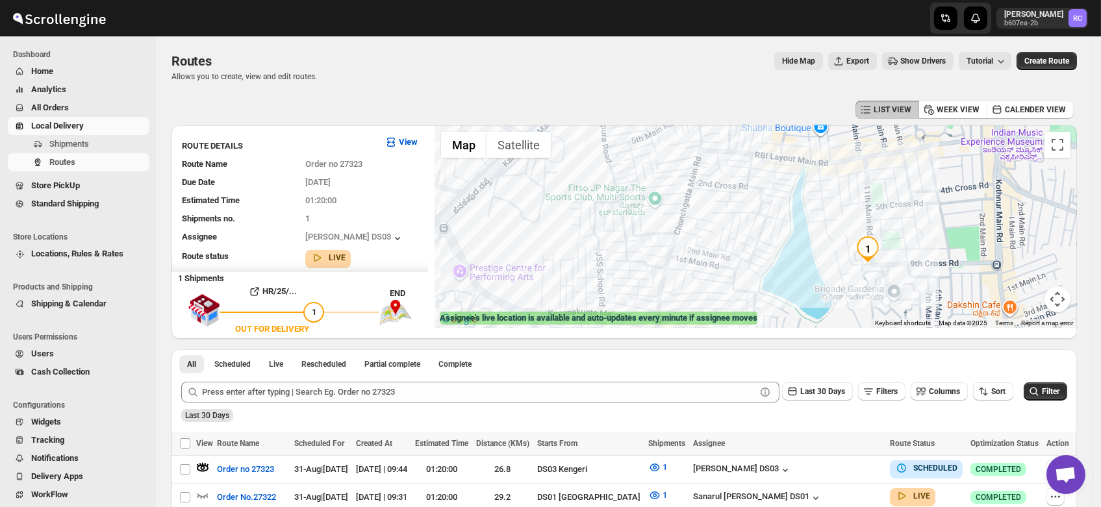
drag, startPoint x: 891, startPoint y: 209, endPoint x: 858, endPoint y: 209, distance: 33.8
click at [858, 209] on div at bounding box center [756, 226] width 642 height 203
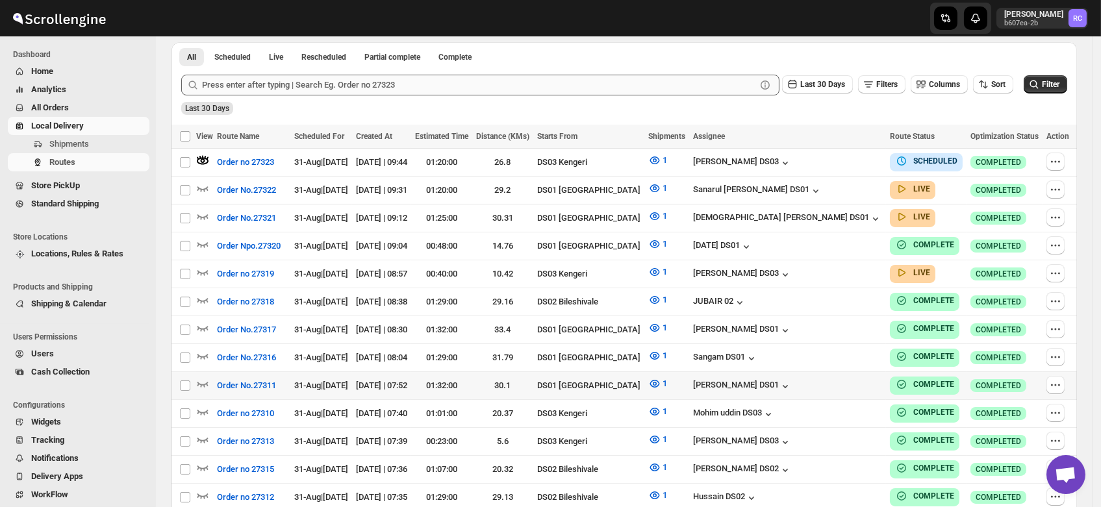
scroll to position [297, 0]
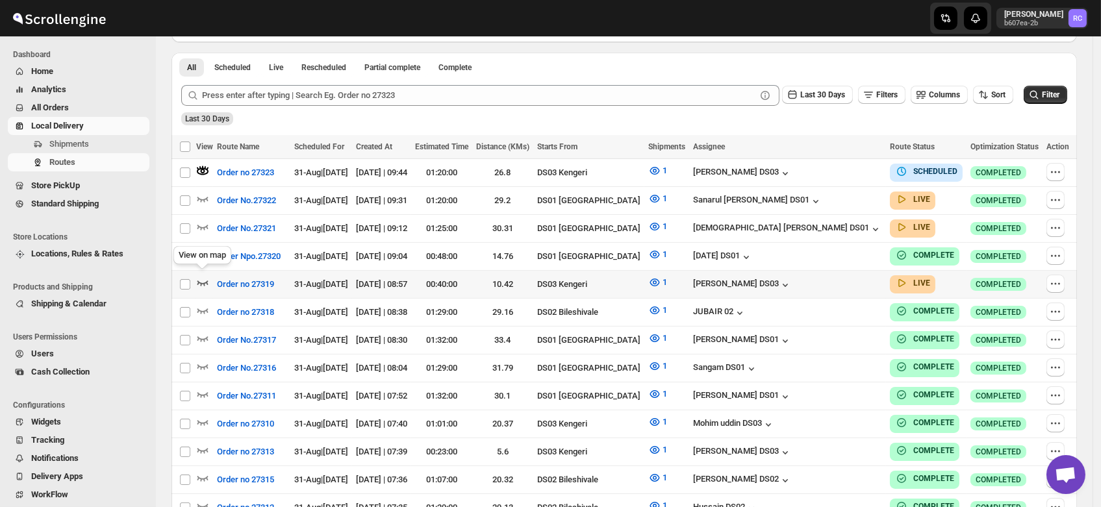
click at [203, 276] on icon "button" at bounding box center [202, 282] width 13 height 13
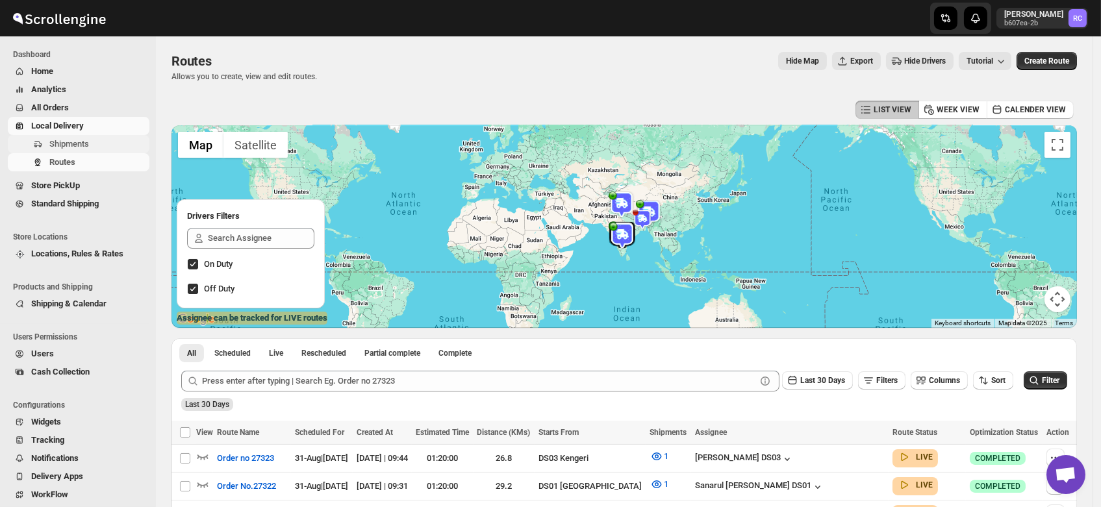
click at [66, 144] on span "Shipments" at bounding box center [69, 144] width 40 height 10
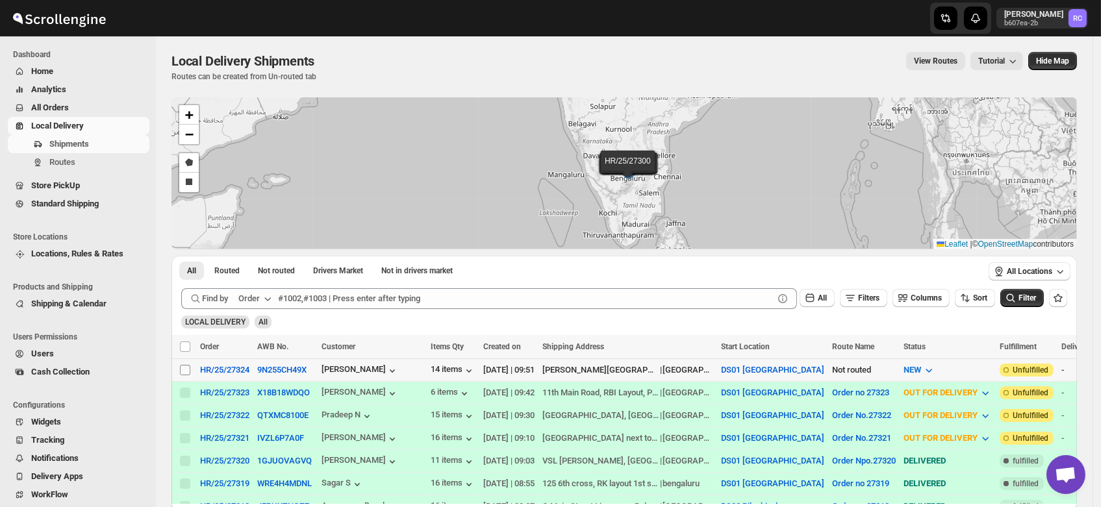
click at [184, 368] on input "Select shipment" at bounding box center [185, 370] width 10 height 10
checkbox input "true"
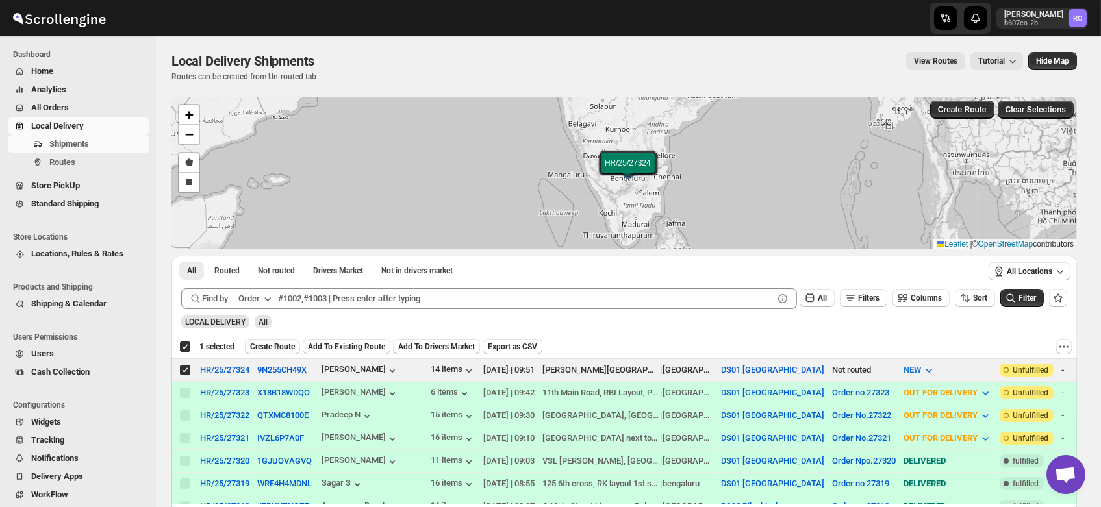
click at [270, 344] on span "Create Route" at bounding box center [272, 347] width 45 height 10
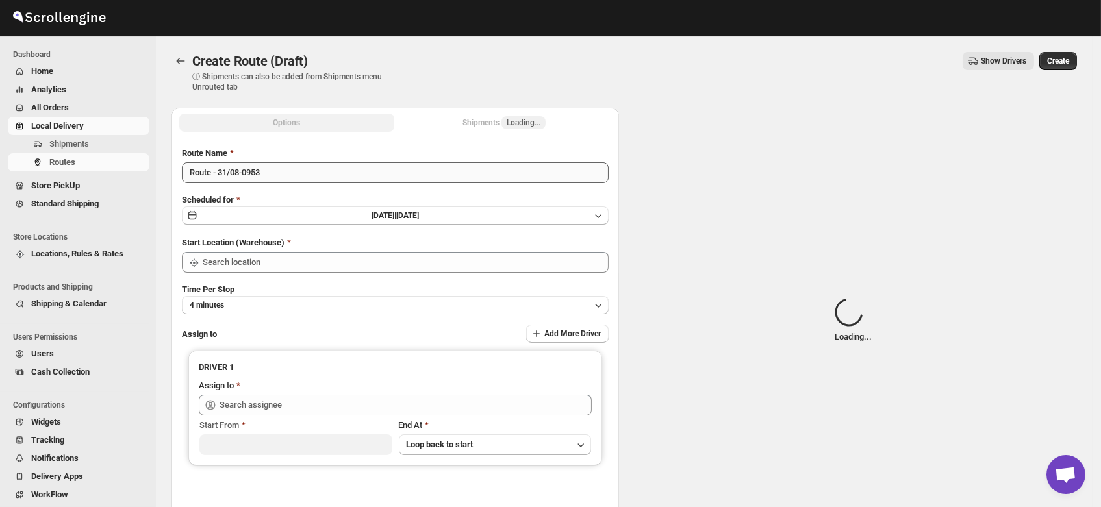
type input "DS01 [GEOGRAPHIC_DATA]"
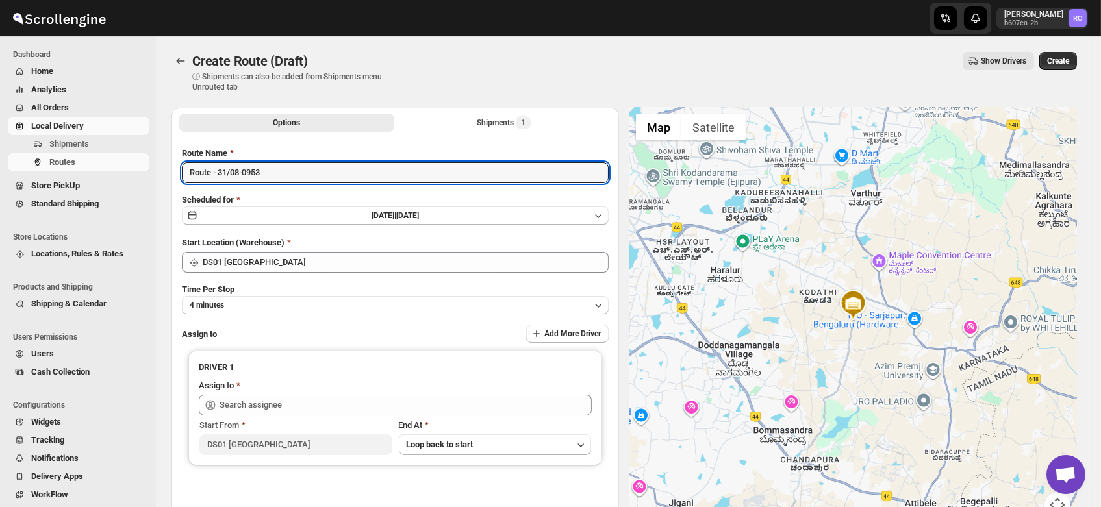
drag, startPoint x: 279, startPoint y: 172, endPoint x: 132, endPoint y: 194, distance: 148.4
click at [132, 194] on div "Skip to content Rahul Chopra b607ea-2b RC Dashboard Home Analytics All Orders L…" at bounding box center [550, 311] width 1101 height 623
type input "Order no 27324"
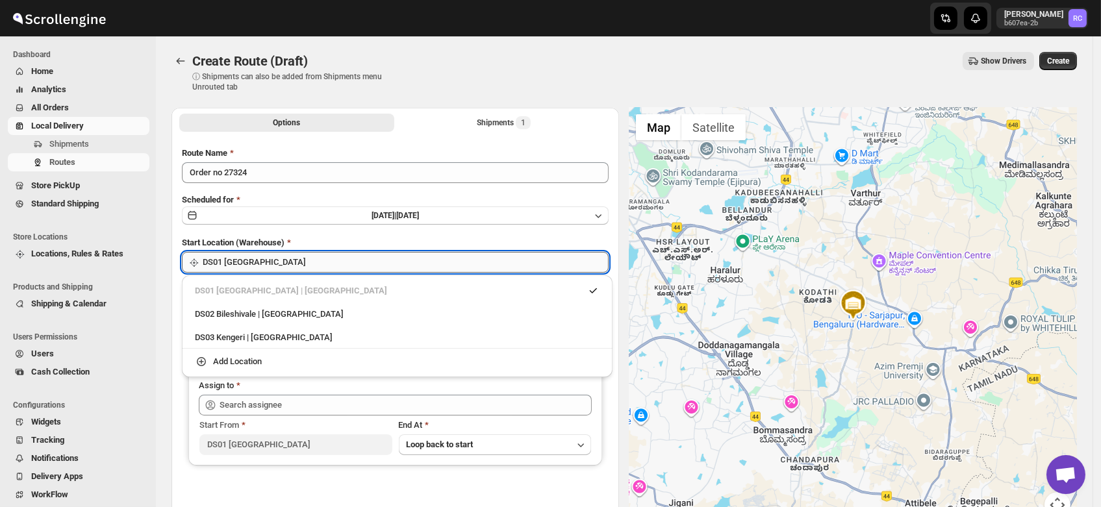
click at [268, 268] on input "DS01 [GEOGRAPHIC_DATA]" at bounding box center [406, 262] width 406 height 21
click at [270, 333] on div "DS03 Kengeri | Bengaluru" at bounding box center [397, 337] width 405 height 13
type input "DS03 Kengeri"
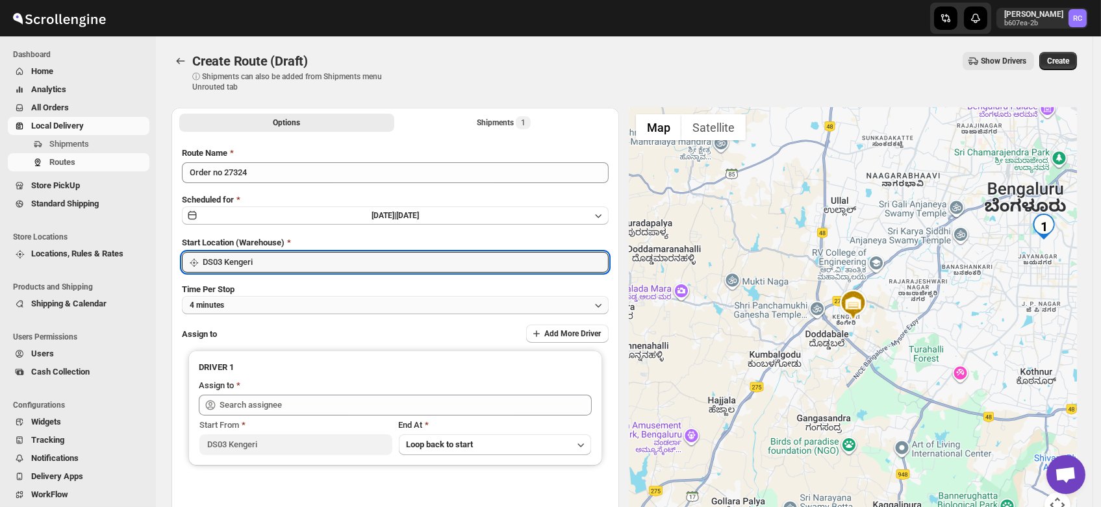
click at [249, 303] on button "4 minutes" at bounding box center [395, 305] width 427 height 18
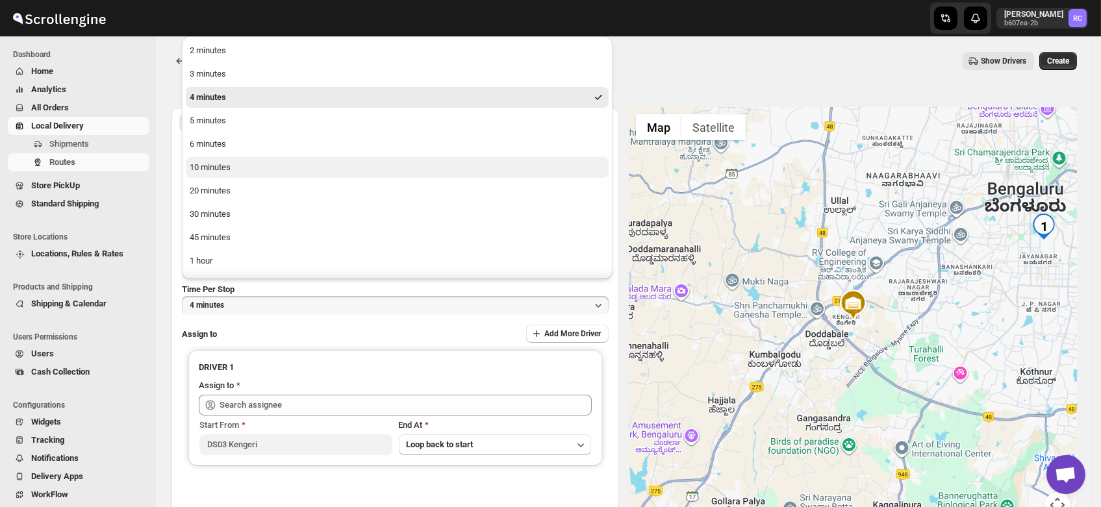
click at [223, 168] on div "10 minutes" at bounding box center [210, 167] width 41 height 13
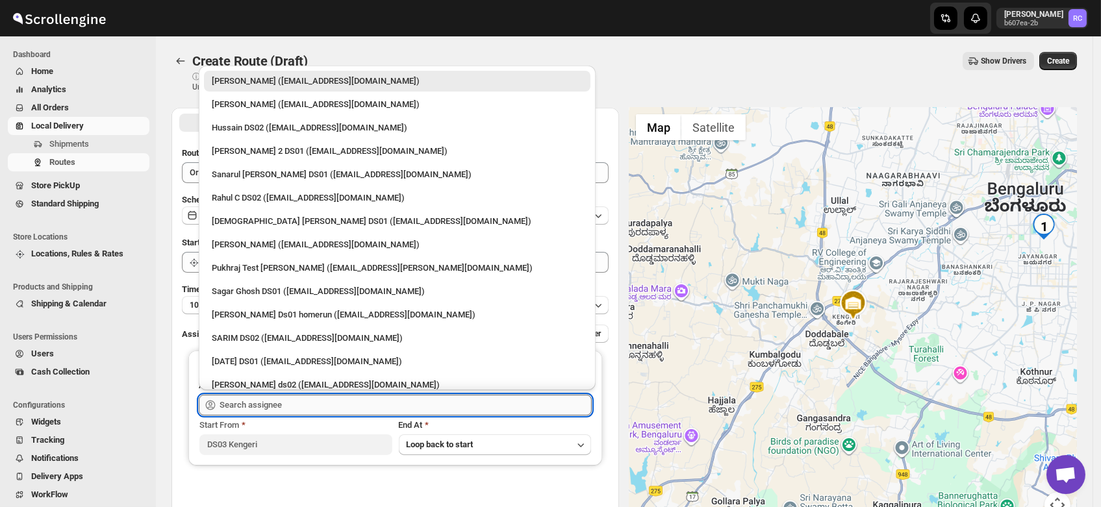
click at [259, 404] on input "text" at bounding box center [406, 405] width 372 height 21
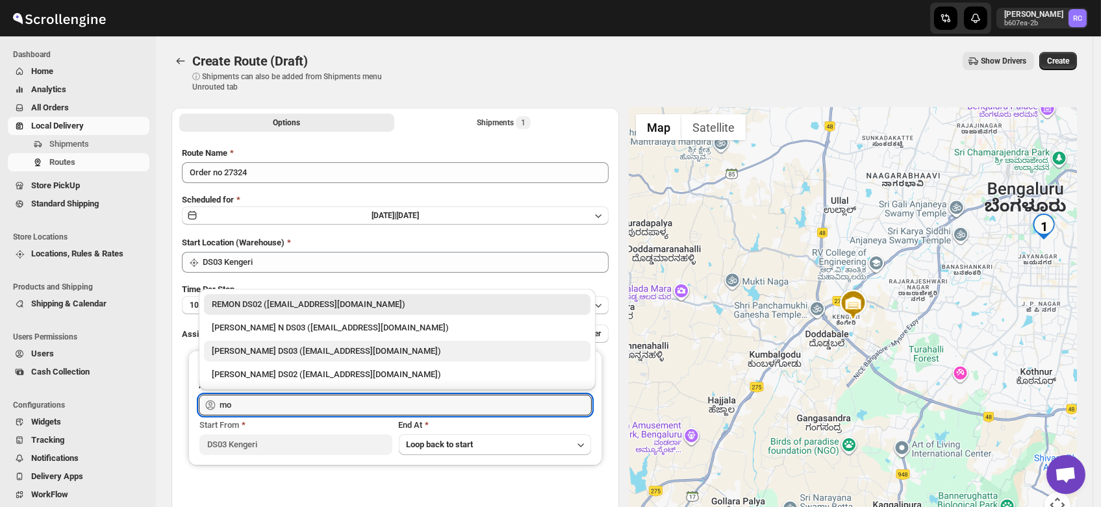
click at [271, 352] on div "Mohim uddin DS03 (veyanal843@bizmud.com)" at bounding box center [397, 351] width 371 height 13
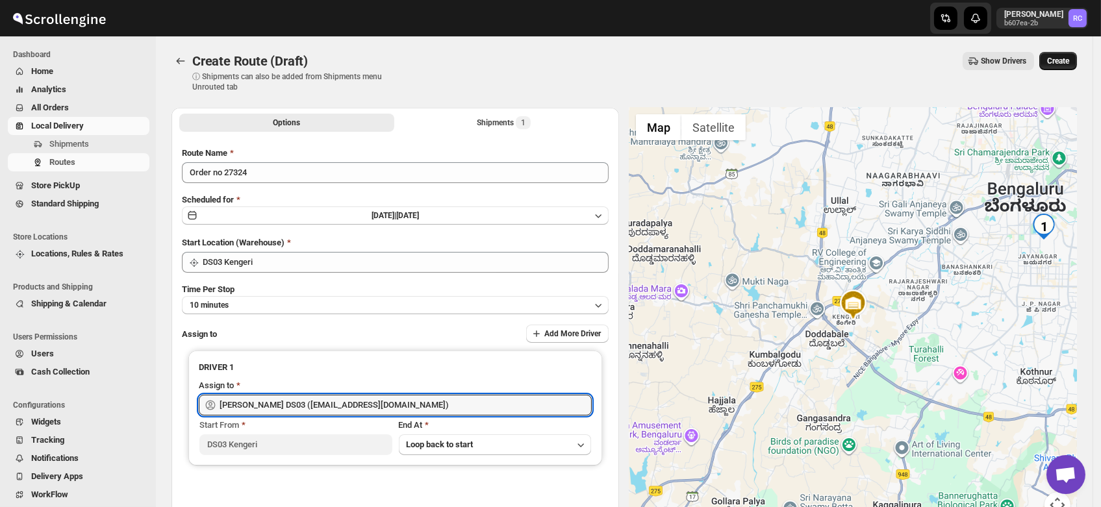
type input "Mohim uddin DS03 (veyanal843@bizmud.com)"
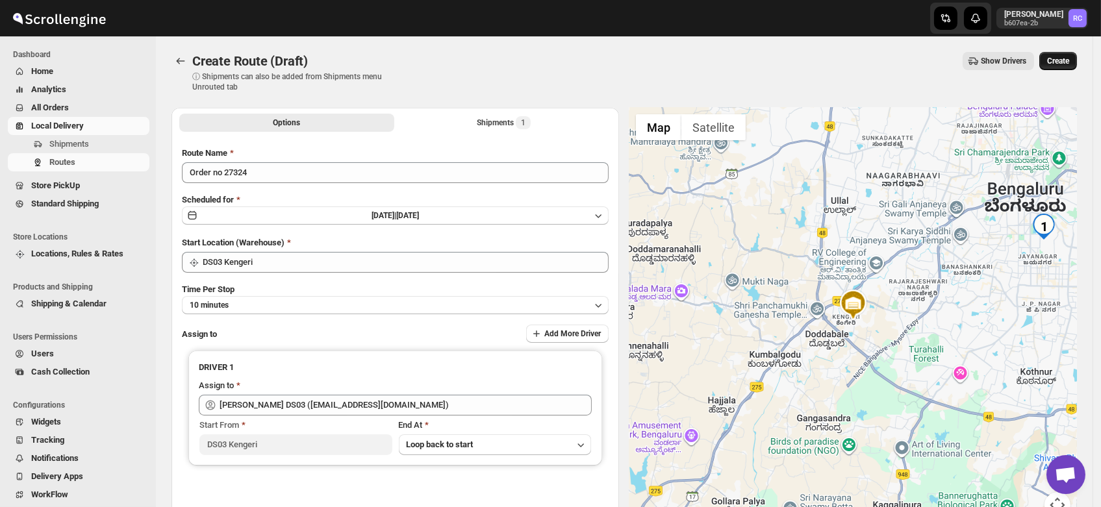
click at [1069, 60] on span "Create" at bounding box center [1058, 61] width 22 height 10
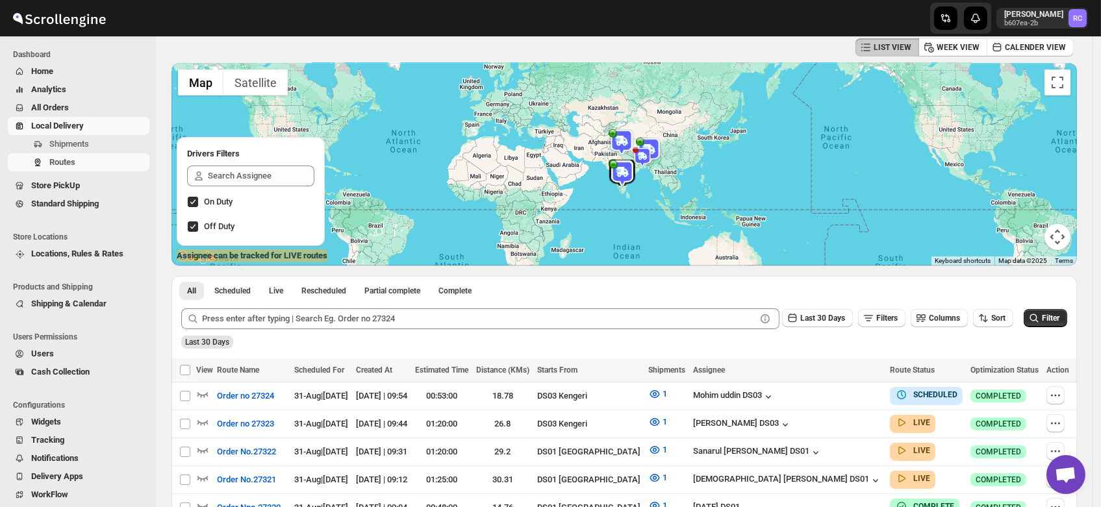
scroll to position [53, 0]
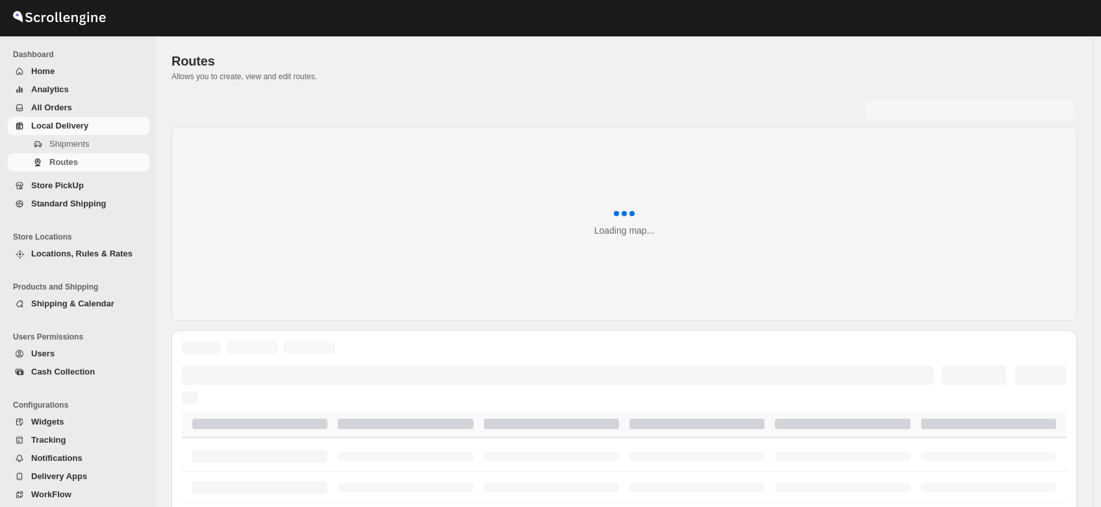
scroll to position [53, 0]
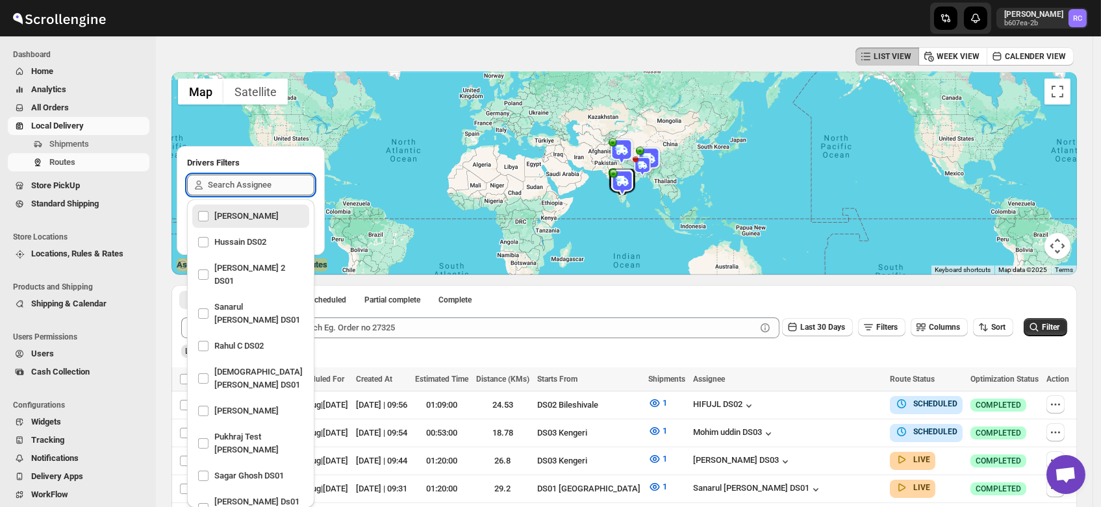
click at [239, 179] on input "text" at bounding box center [261, 185] width 107 height 21
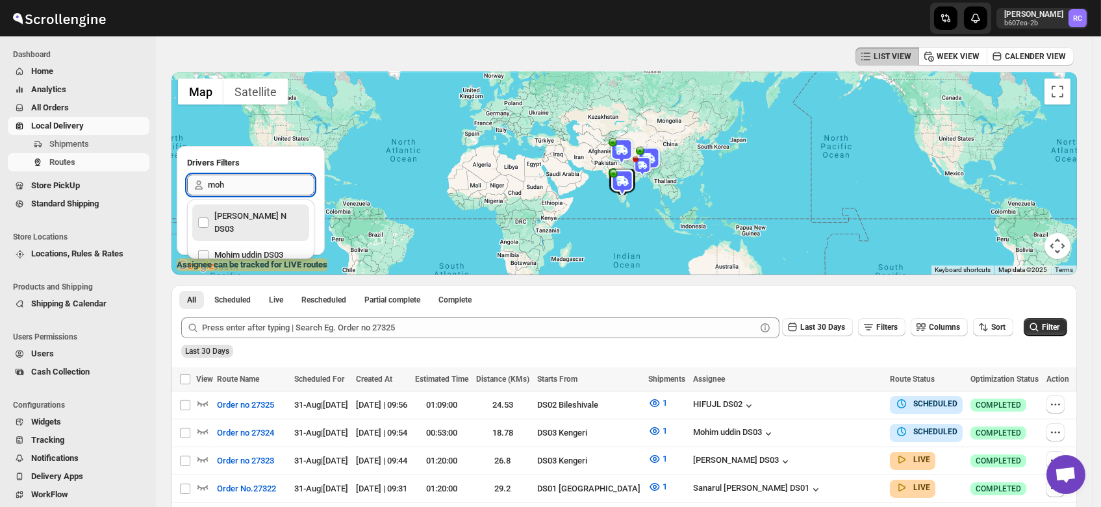
type input "mohi"
click at [227, 210] on div "Mohim uddin DS03" at bounding box center [250, 216] width 107 height 18
checkbox input "true"
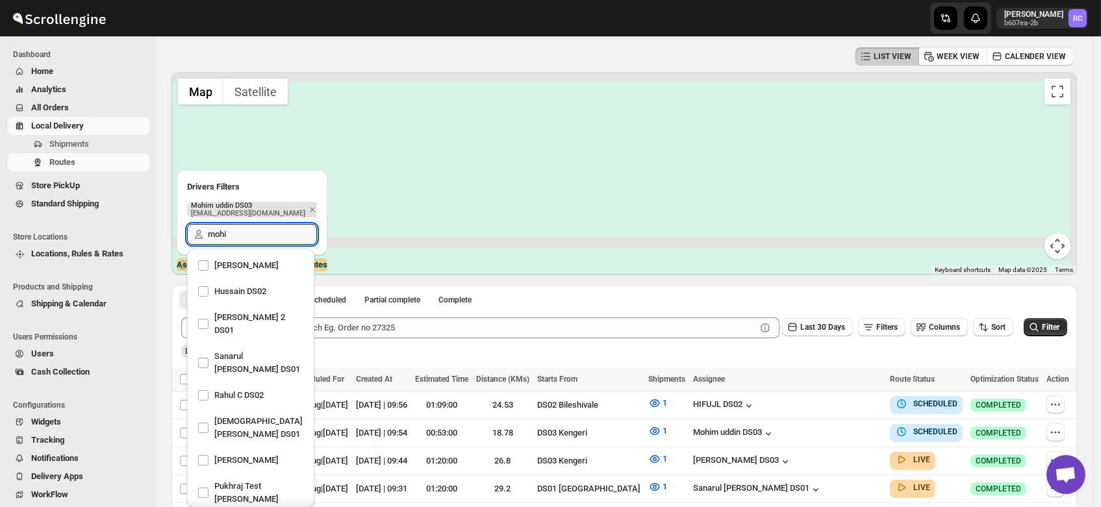
scroll to position [1320, 0]
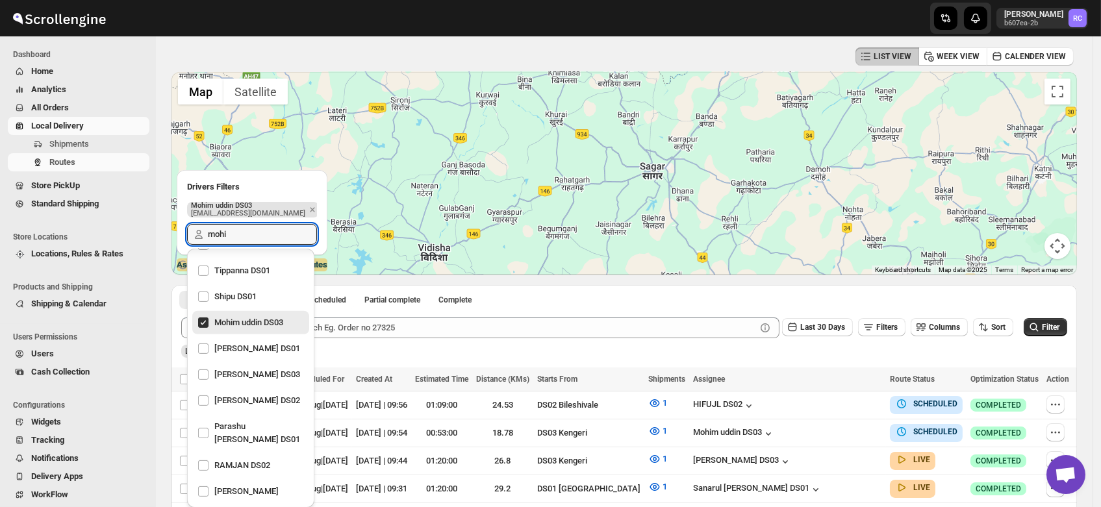
type input "mohi"
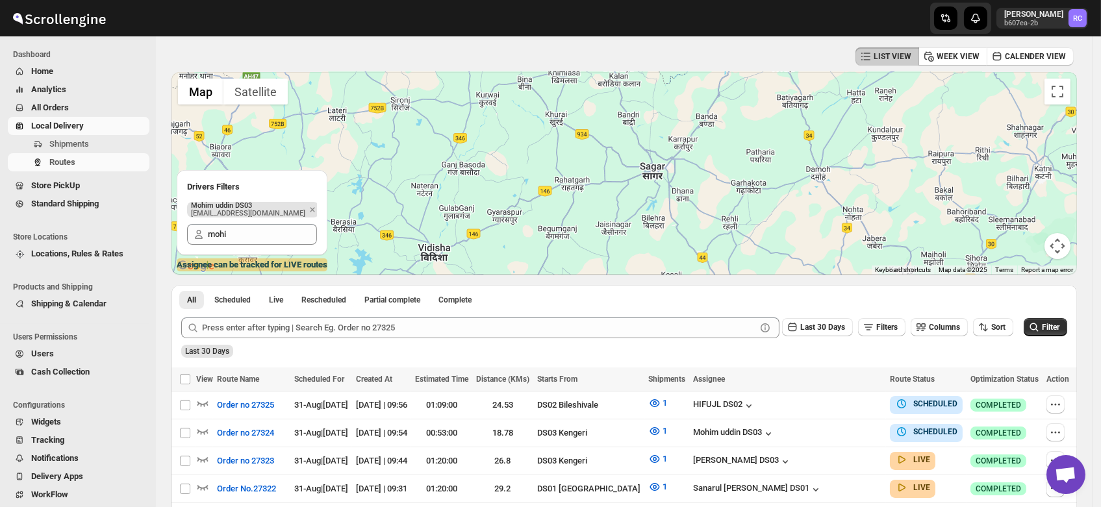
drag, startPoint x: 646, startPoint y: 225, endPoint x: 644, endPoint y: 71, distance: 154.0
click at [644, 72] on div at bounding box center [625, 173] width 906 height 203
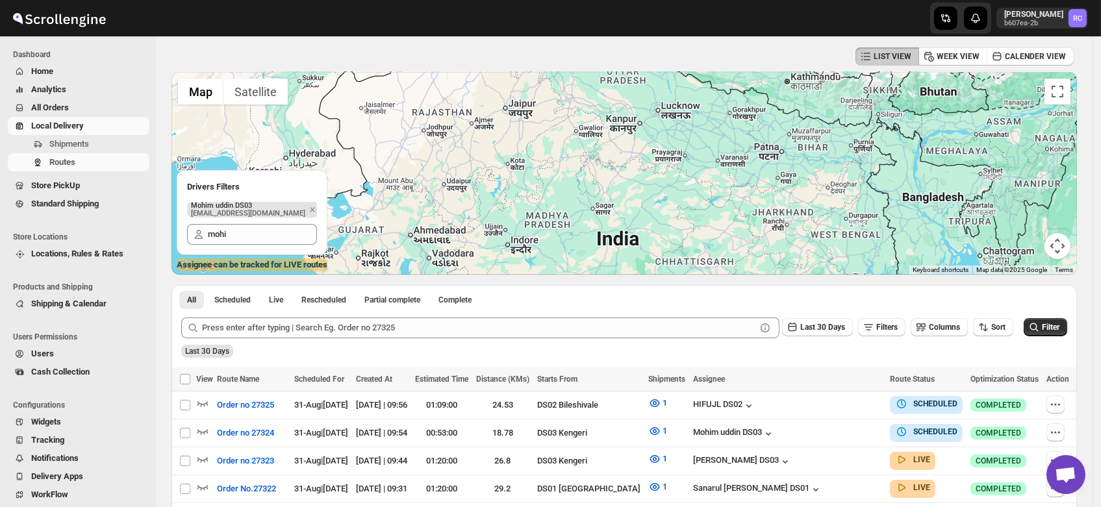
drag, startPoint x: 625, startPoint y: 248, endPoint x: 628, endPoint y: 98, distance: 150.1
click at [628, 98] on div at bounding box center [625, 173] width 906 height 203
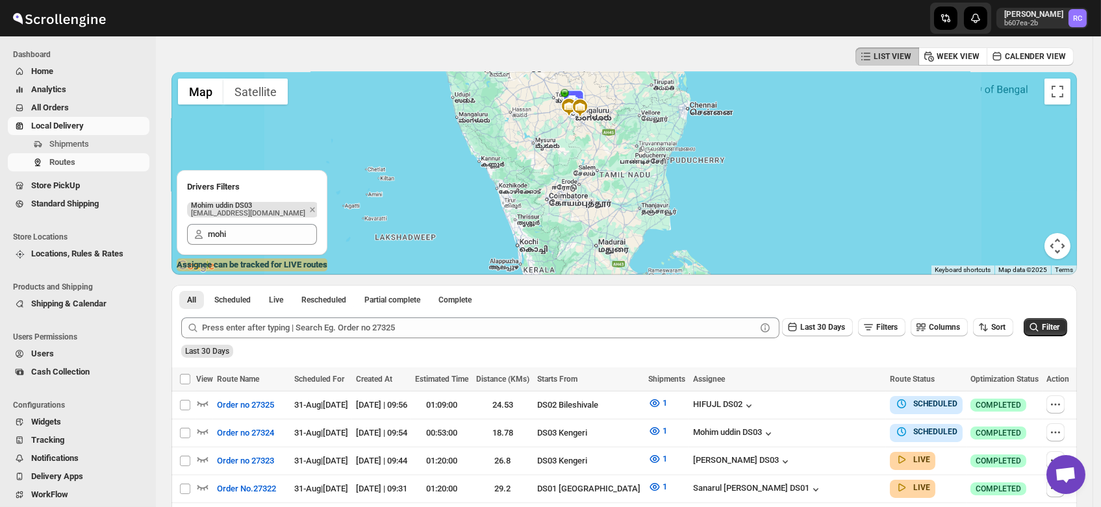
scroll to position [51, 0]
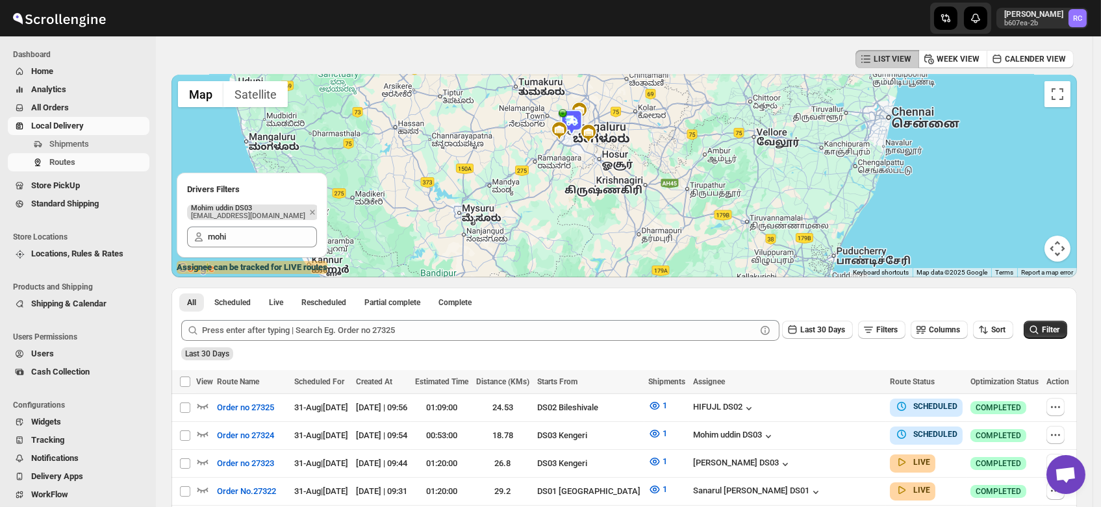
drag, startPoint x: 553, startPoint y: 103, endPoint x: 568, endPoint y: 157, distance: 56.6
click at [568, 157] on div at bounding box center [625, 176] width 906 height 203
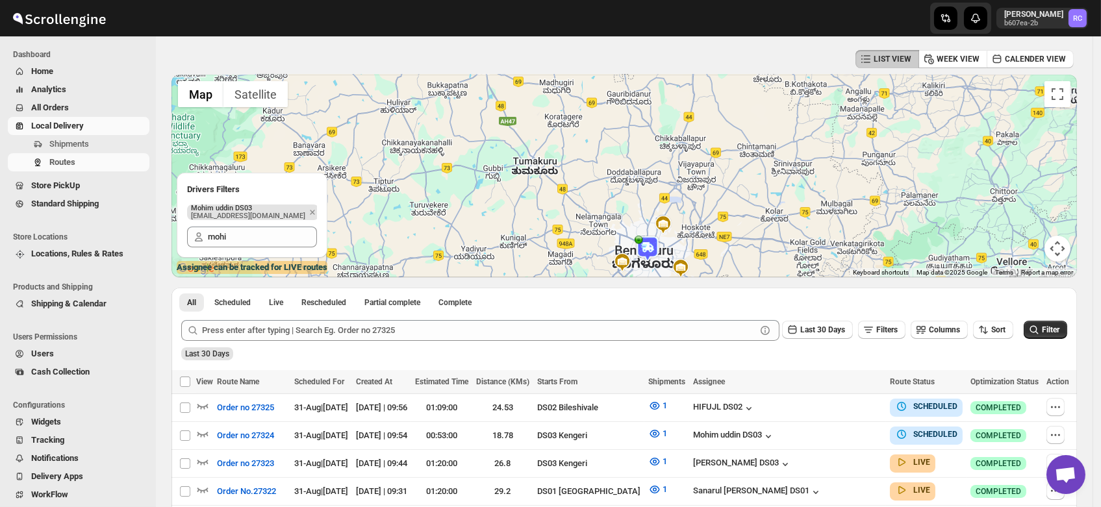
drag, startPoint x: 572, startPoint y: 132, endPoint x: 644, endPoint y: 286, distance: 170.3
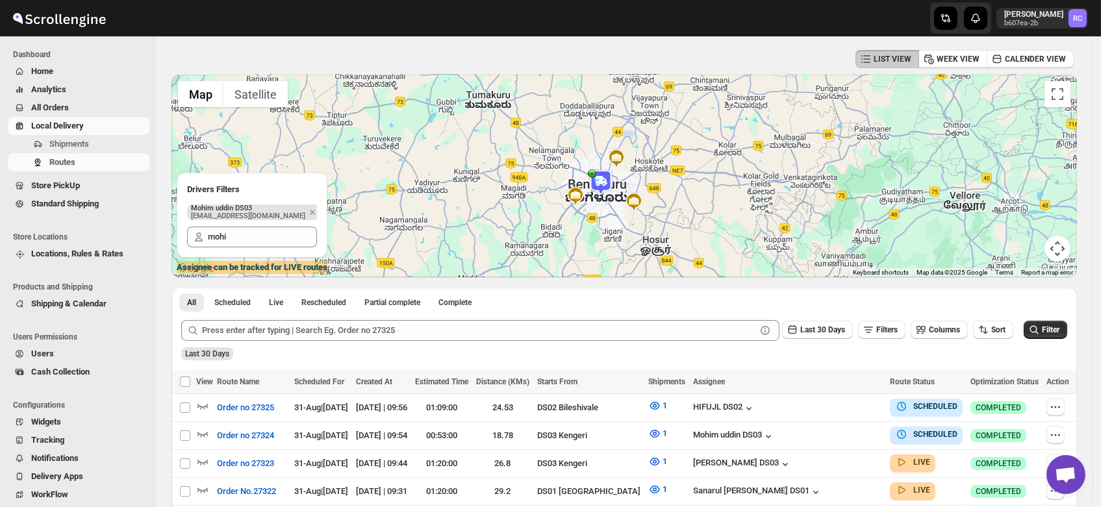
drag, startPoint x: 639, startPoint y: 253, endPoint x: 586, endPoint y: 175, distance: 94.4
click at [586, 175] on div at bounding box center [625, 176] width 906 height 203
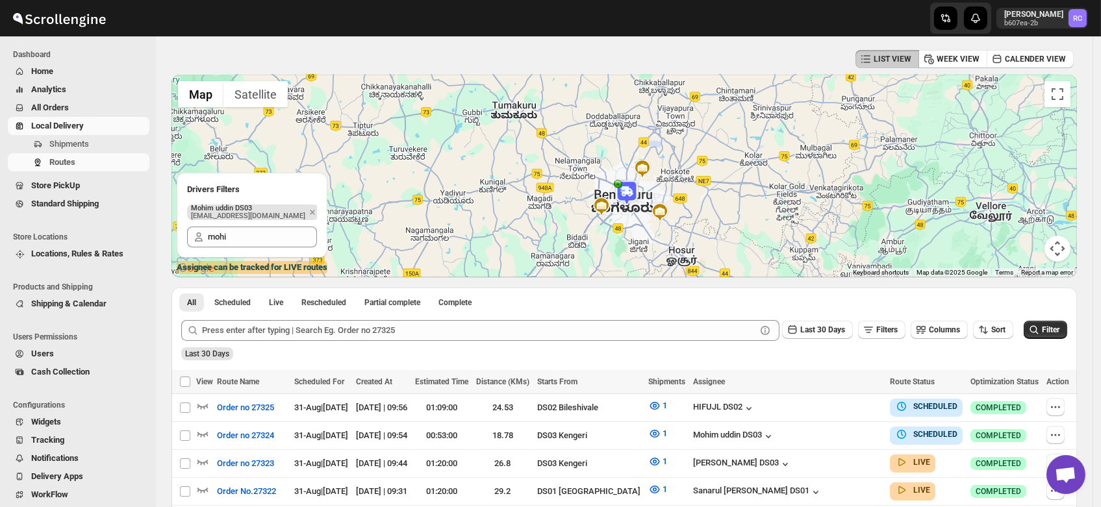
drag, startPoint x: 597, startPoint y: 200, endPoint x: 628, endPoint y: 212, distance: 33.5
click at [628, 212] on div at bounding box center [625, 176] width 906 height 203
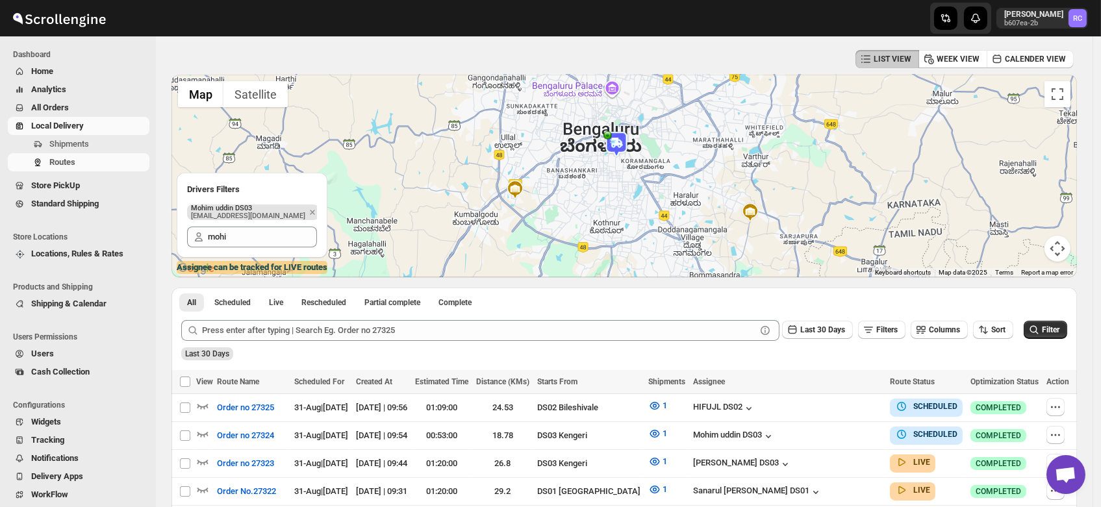
click at [623, 142] on img at bounding box center [617, 144] width 26 height 26
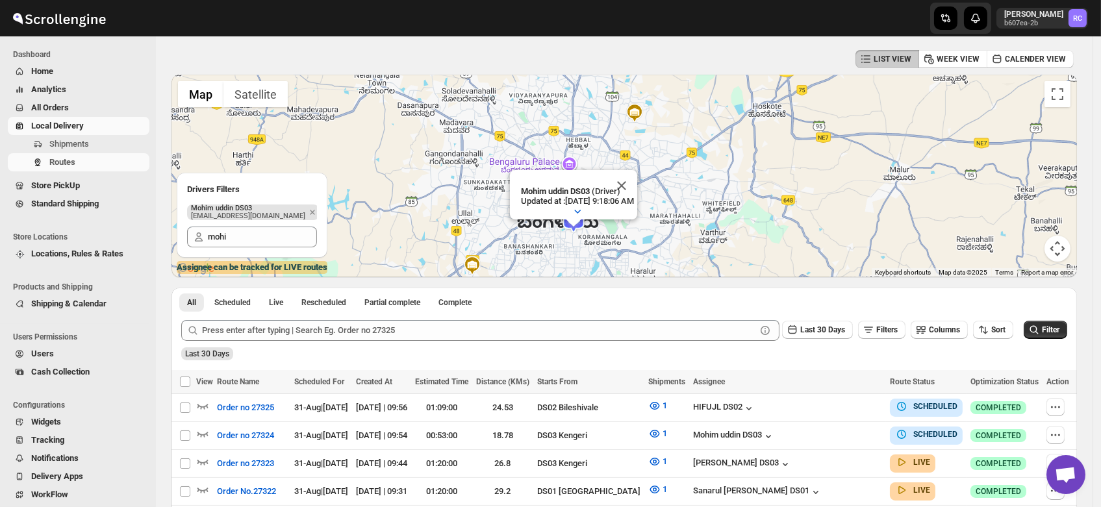
drag, startPoint x: 438, startPoint y: 183, endPoint x: 761, endPoint y: 184, distance: 322.9
click at [761, 184] on div "To navigate, press the arrow keys. Mohim uddin DS03 (Driver) Updated at : 8/31/…" at bounding box center [625, 176] width 906 height 203
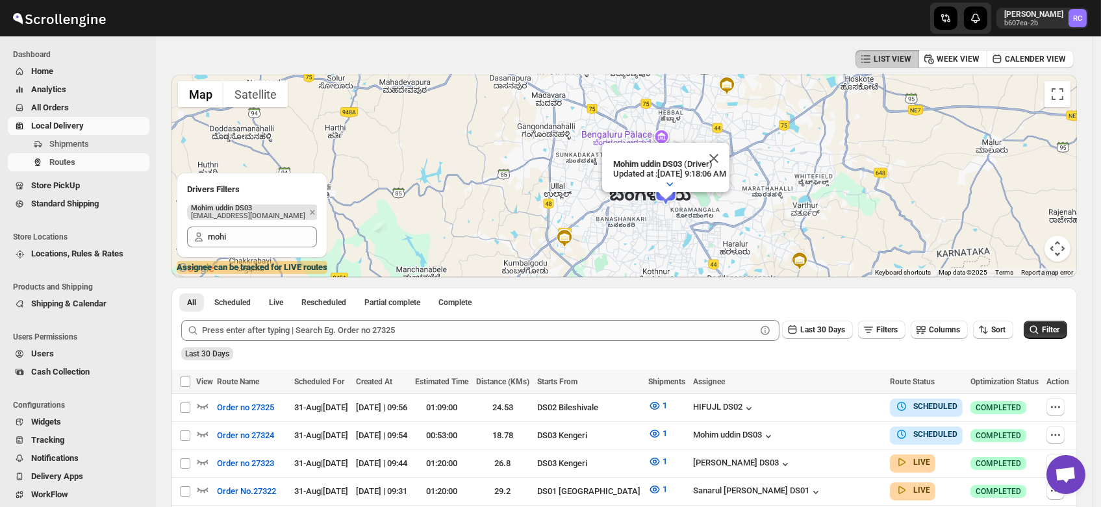
drag, startPoint x: 603, startPoint y: 234, endPoint x: 702, endPoint y: 204, distance: 103.8
click at [702, 204] on div "To navigate, press the arrow keys. Mohim uddin DS03 (Driver) Updated at : 8/31/…" at bounding box center [625, 176] width 906 height 203
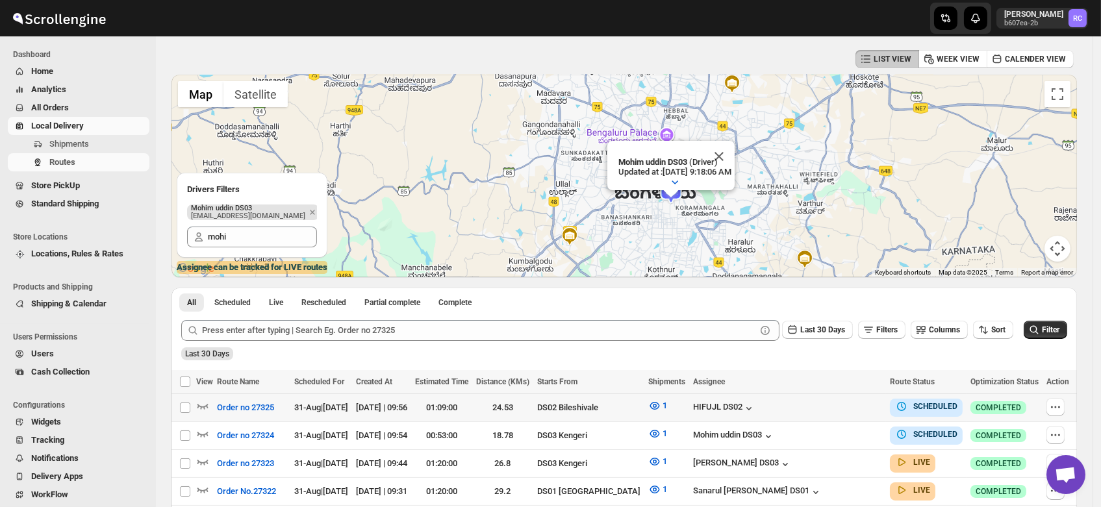
scroll to position [0, 0]
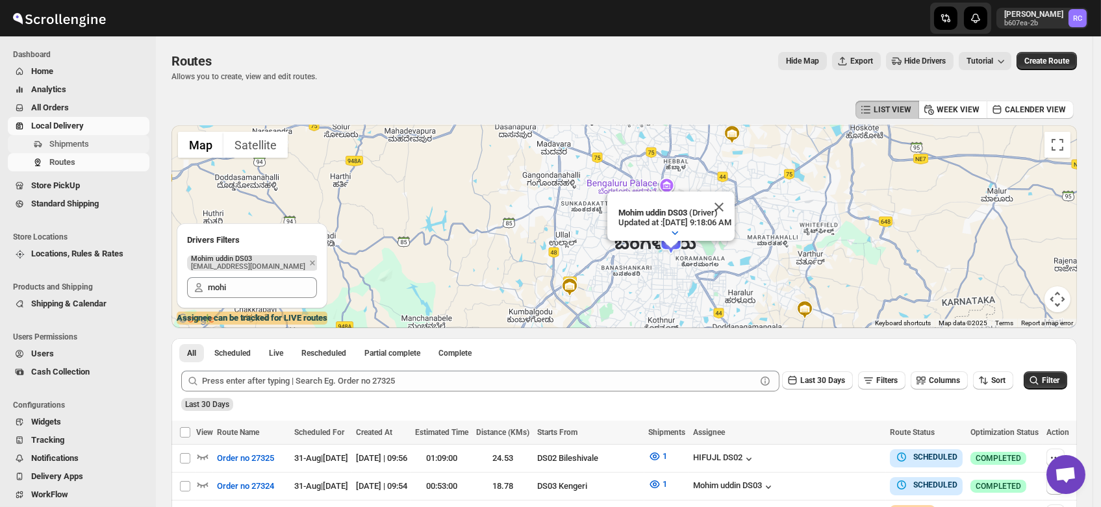
click at [74, 147] on span "Shipments" at bounding box center [69, 144] width 40 height 10
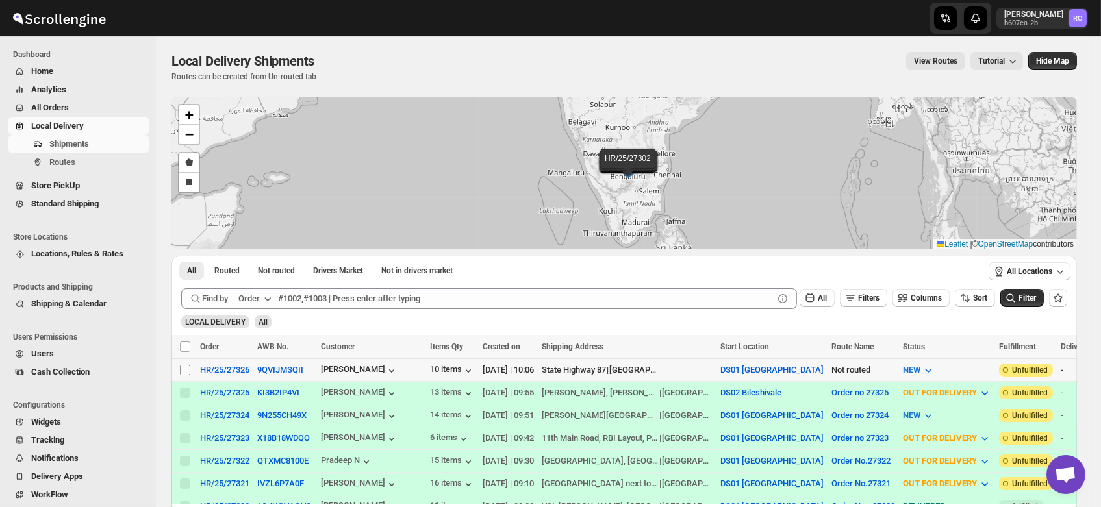
click at [182, 368] on input "Select shipment" at bounding box center [185, 370] width 10 height 10
checkbox input "true"
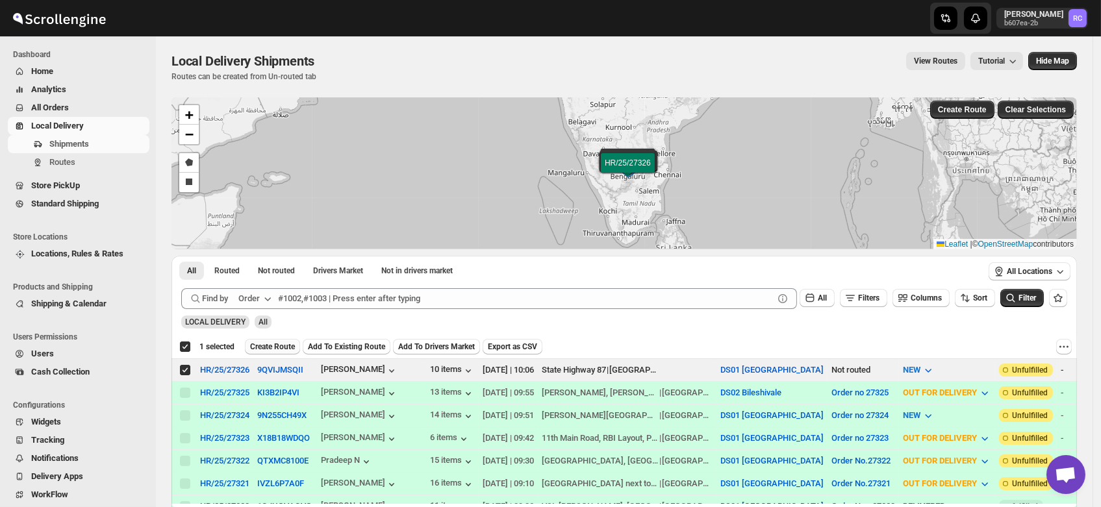
click at [273, 339] on button "Create Route" at bounding box center [272, 347] width 55 height 16
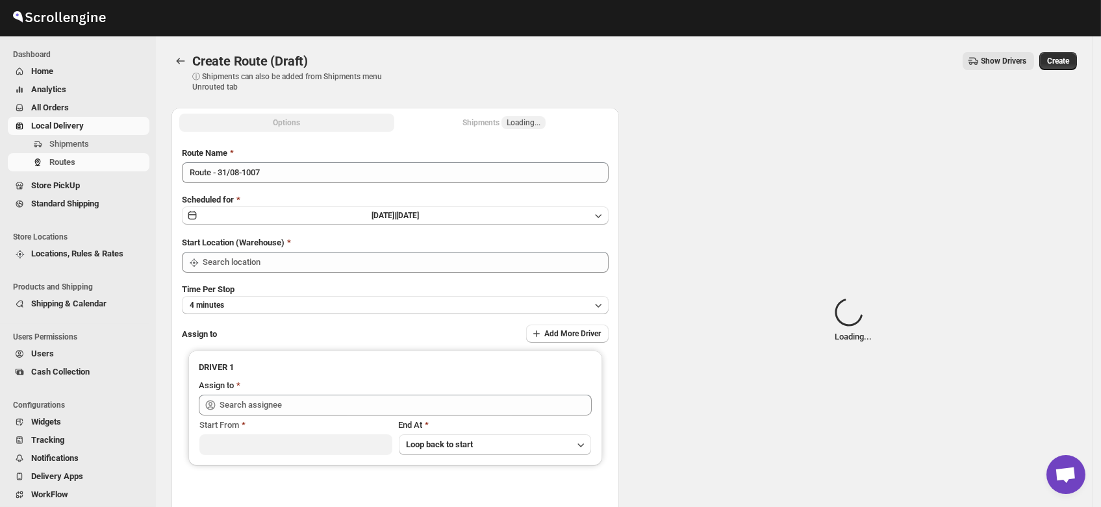
type input "DS01 [GEOGRAPHIC_DATA]"
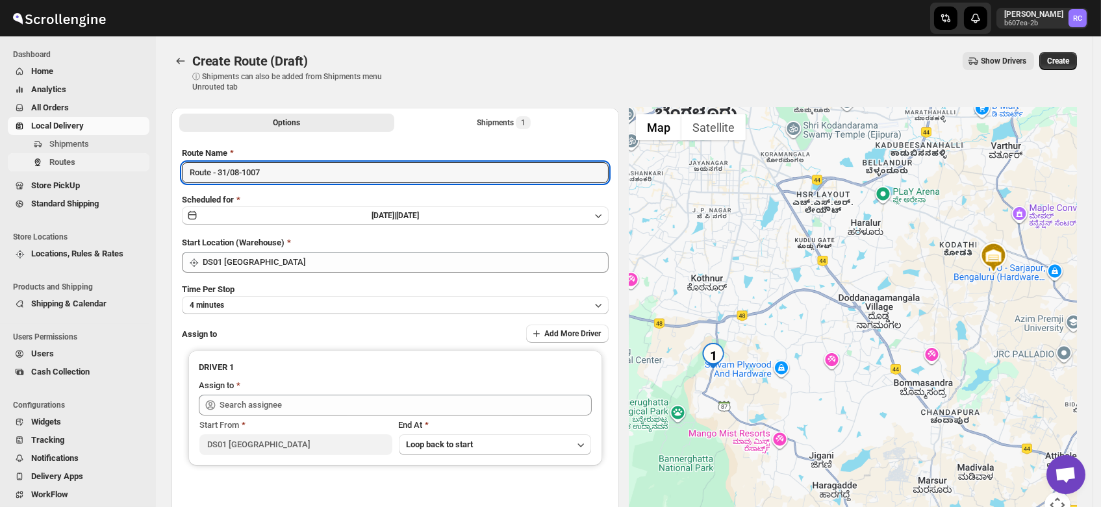
drag, startPoint x: 285, startPoint y: 170, endPoint x: 127, endPoint y: 165, distance: 157.9
click at [127, 165] on div "Skip to content Rahul Chopra b607ea-2b RC Dashboard Home Analytics All Orders L…" at bounding box center [550, 311] width 1101 height 623
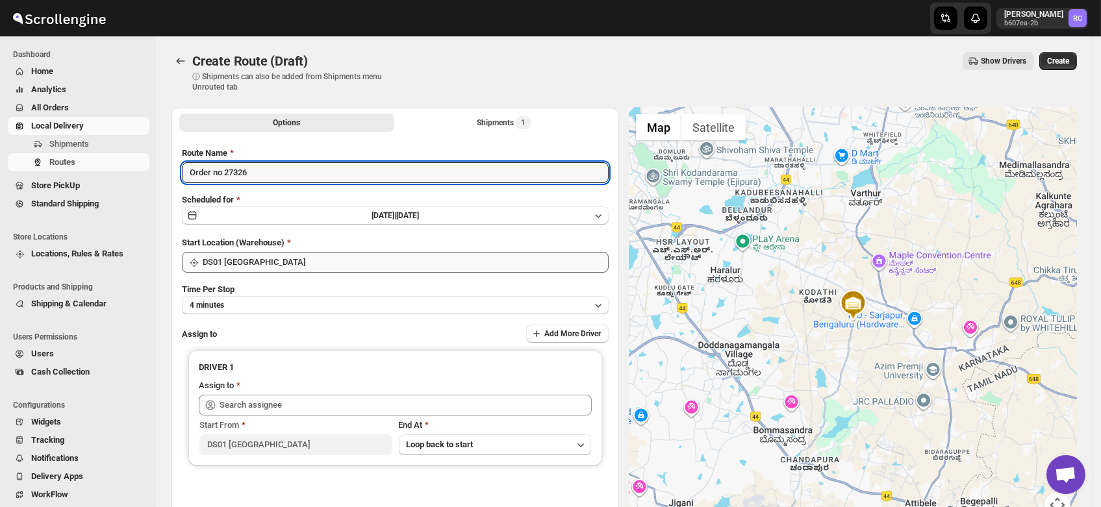
type input "Order no 27326"
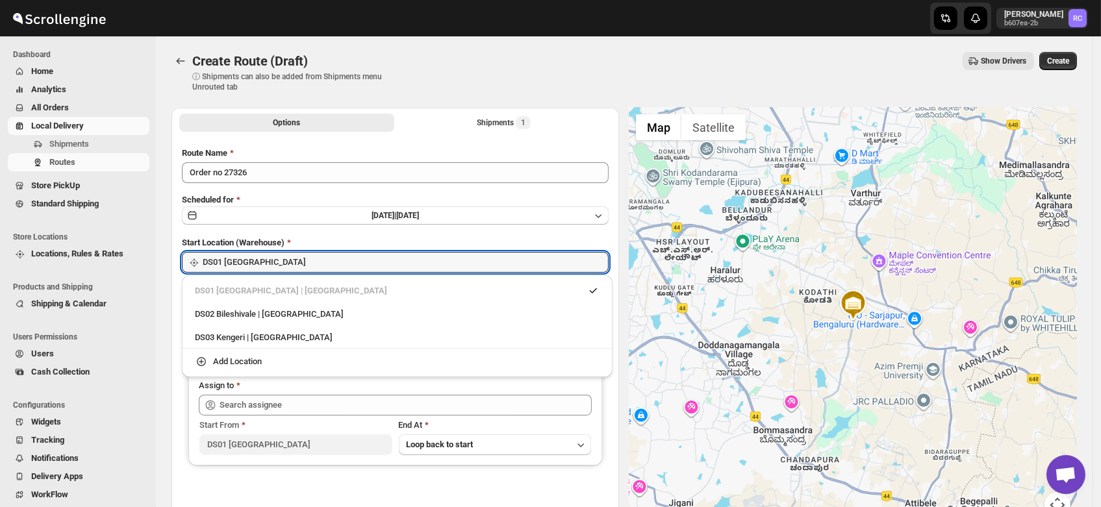
drag, startPoint x: 260, startPoint y: 259, endPoint x: 275, endPoint y: 331, distance: 74.4
click at [275, 331] on div "Skip to content Rahul Chopra b607ea-2b RC Dashboard Home Analytics All Orders L…" at bounding box center [550, 311] width 1101 height 623
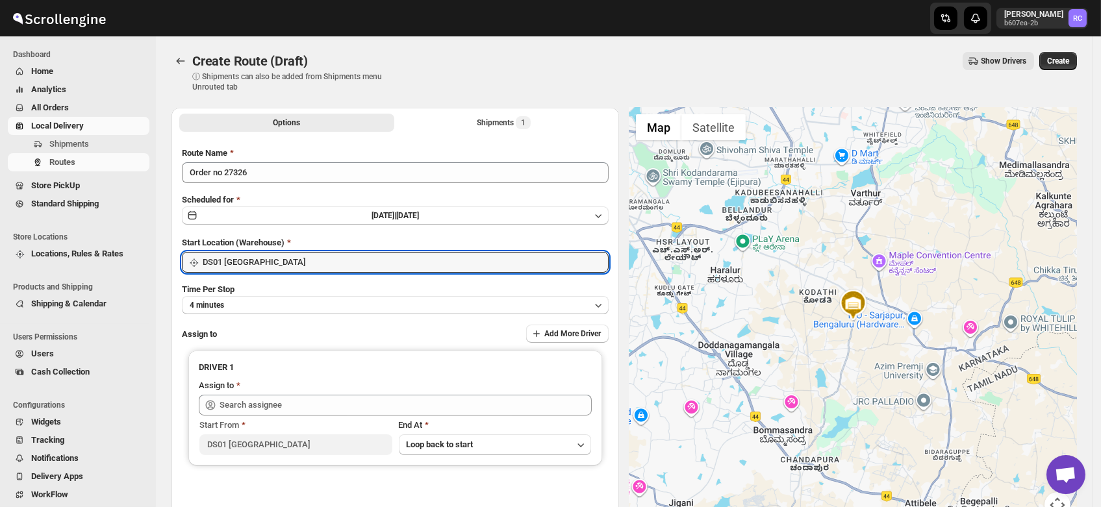
click at [275, 331] on div "Assign to Add More Driver" at bounding box center [395, 334] width 427 height 19
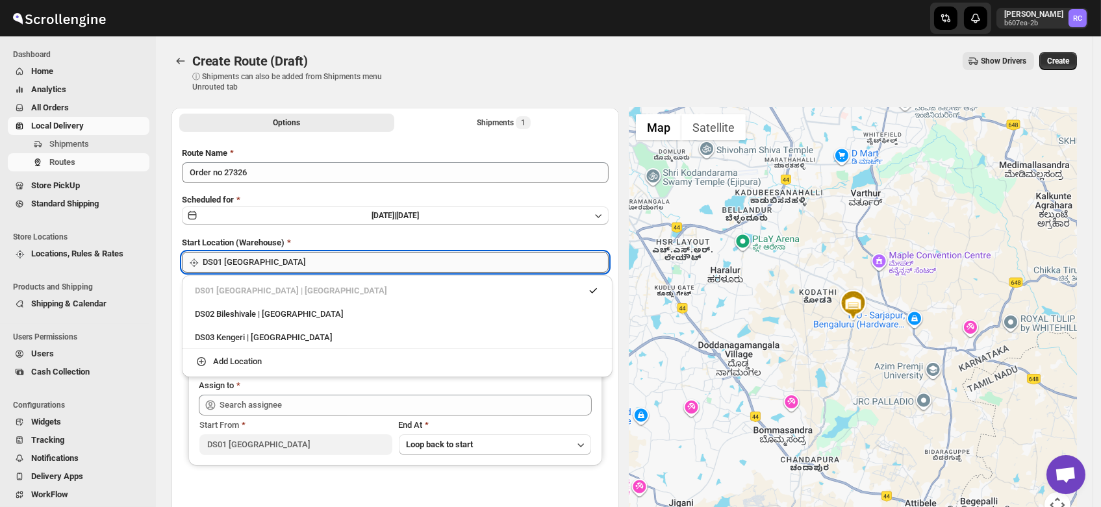
click at [277, 257] on input "DS01 [GEOGRAPHIC_DATA]" at bounding box center [406, 262] width 406 height 21
click at [268, 336] on div "DS03 Kengeri | Bengaluru" at bounding box center [397, 337] width 405 height 13
type input "DS03 Kengeri"
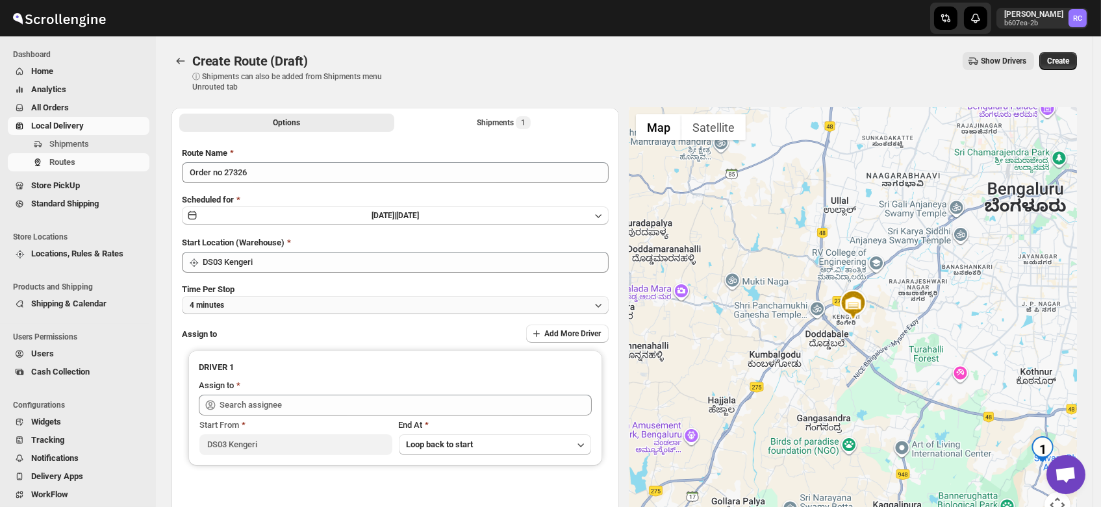
click at [239, 308] on button "4 minutes" at bounding box center [395, 305] width 427 height 18
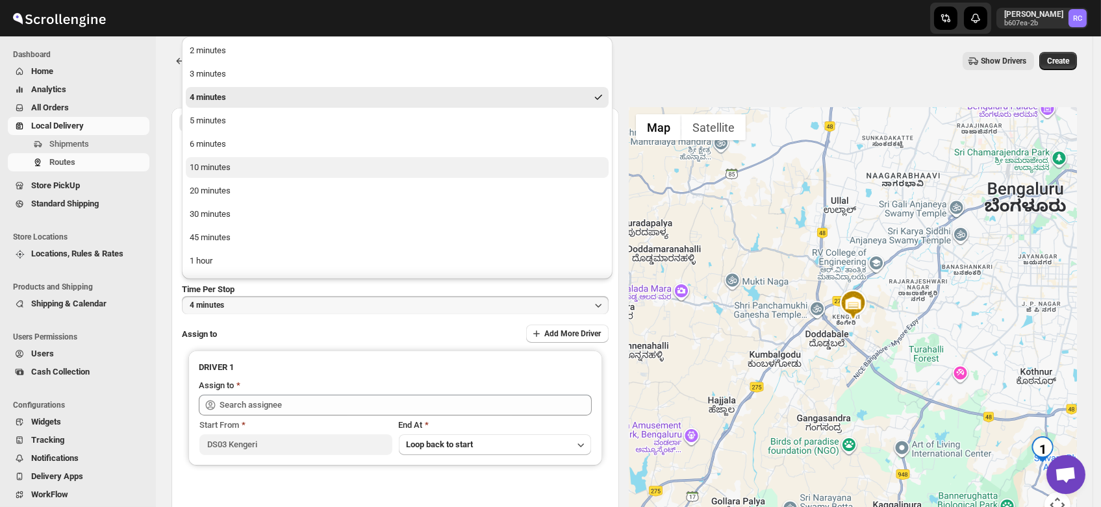
click at [217, 168] on div "10 minutes" at bounding box center [210, 167] width 41 height 13
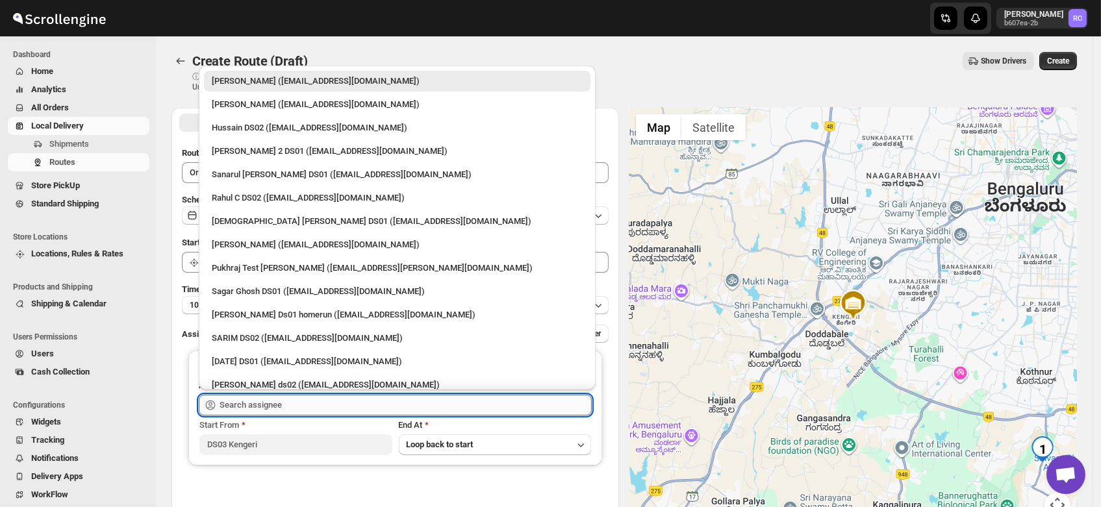
click at [264, 400] on input "text" at bounding box center [406, 405] width 372 height 21
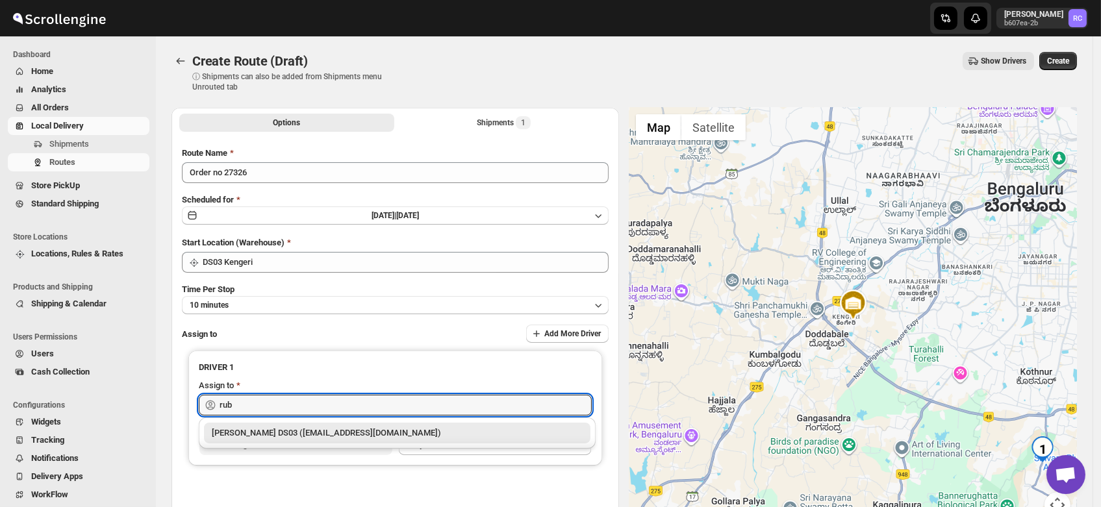
click at [256, 432] on div "RUBEL DS03 (tavejad825@hikuhu.com)" at bounding box center [397, 433] width 371 height 13
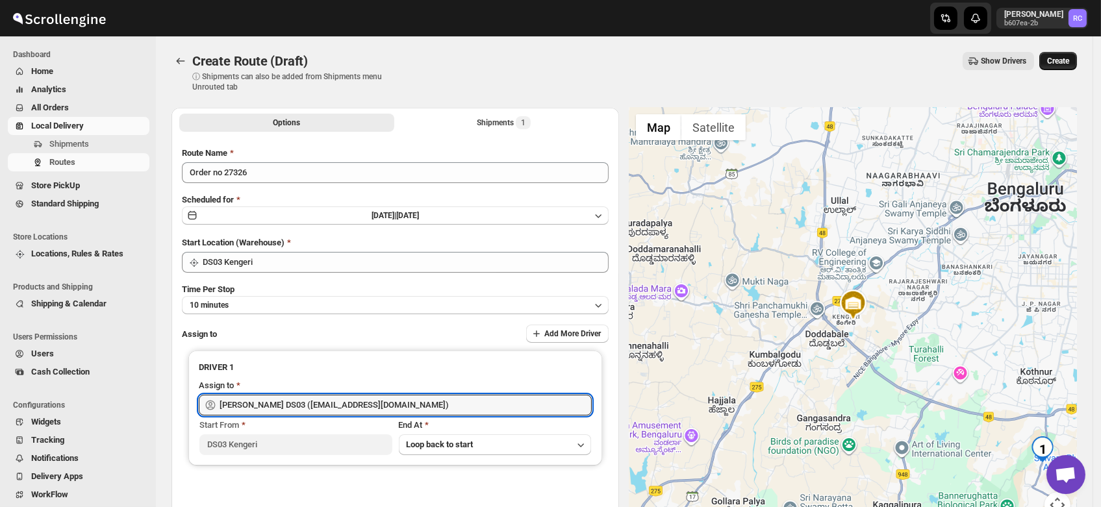
type input "RUBEL DS03 (tavejad825@hikuhu.com)"
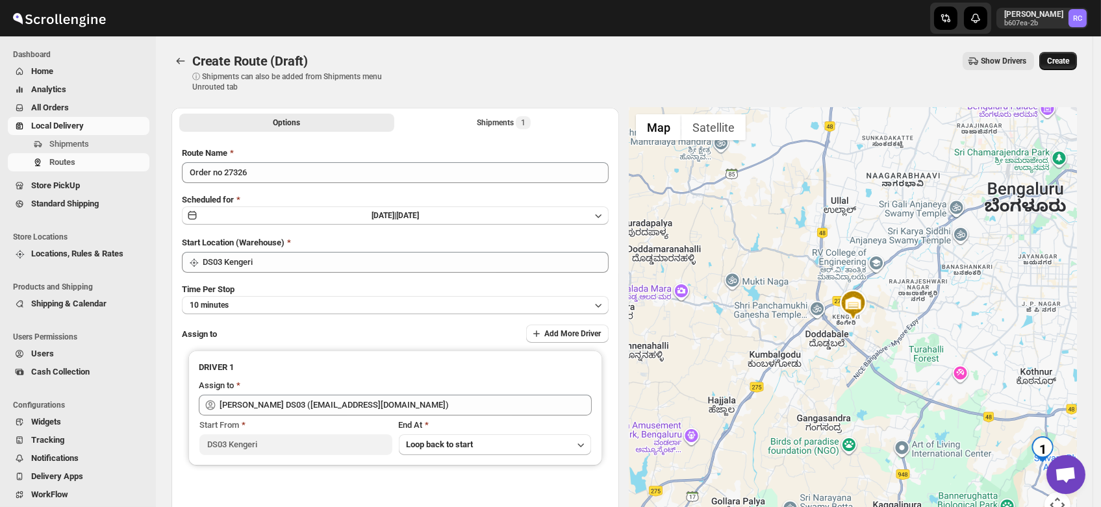
click at [1065, 62] on span "Create" at bounding box center [1058, 61] width 22 height 10
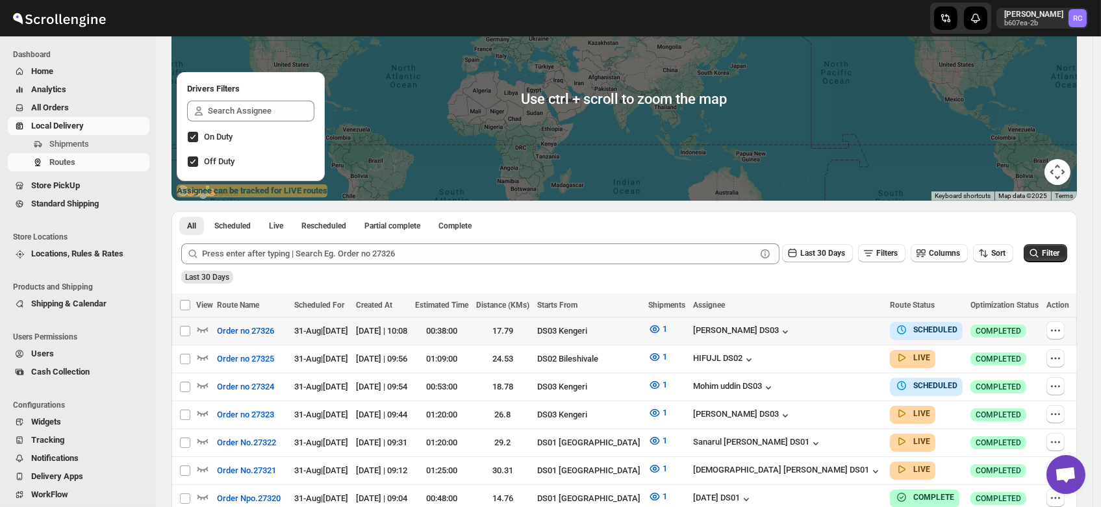
scroll to position [129, 0]
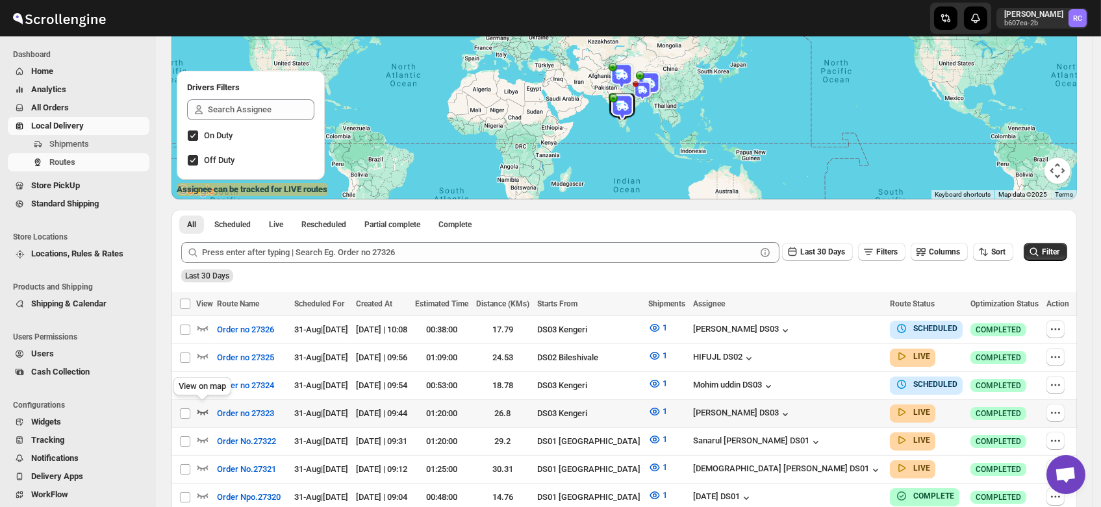
click at [202, 407] on icon "button" at bounding box center [202, 411] width 13 height 13
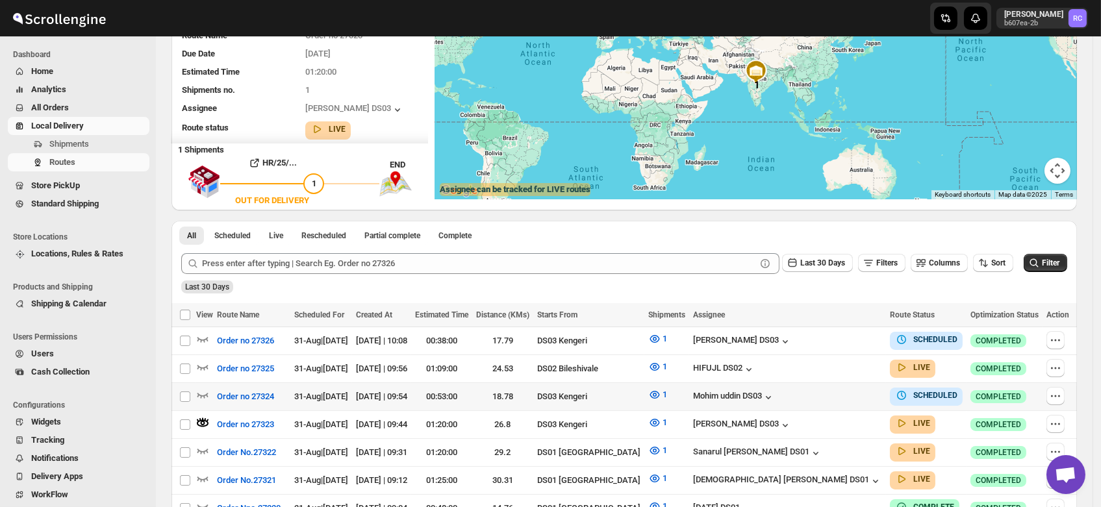
scroll to position [0, 0]
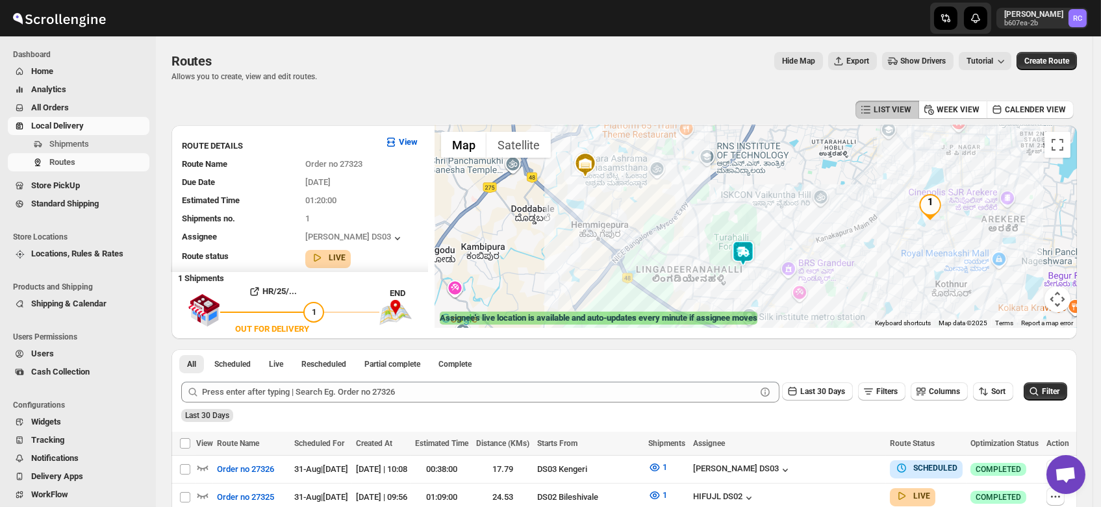
click at [747, 253] on img at bounding box center [743, 253] width 26 height 26
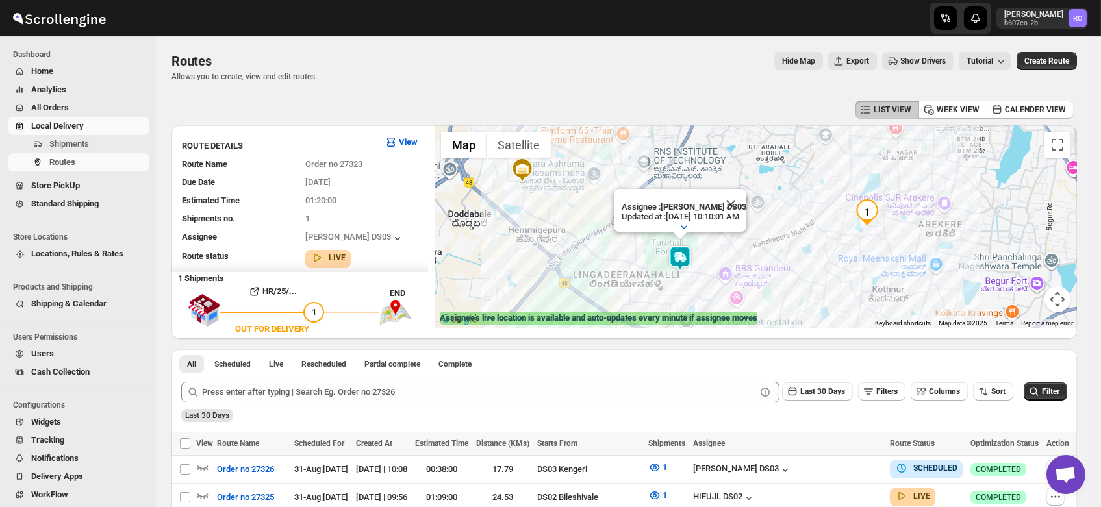
drag, startPoint x: 886, startPoint y: 248, endPoint x: 802, endPoint y: 253, distance: 84.0
click at [802, 253] on div "Assignee : Saibur Rahman DS03 Updated at : 8/31/2025, 10:10:01 AM Duty mode Ena…" at bounding box center [756, 226] width 642 height 203
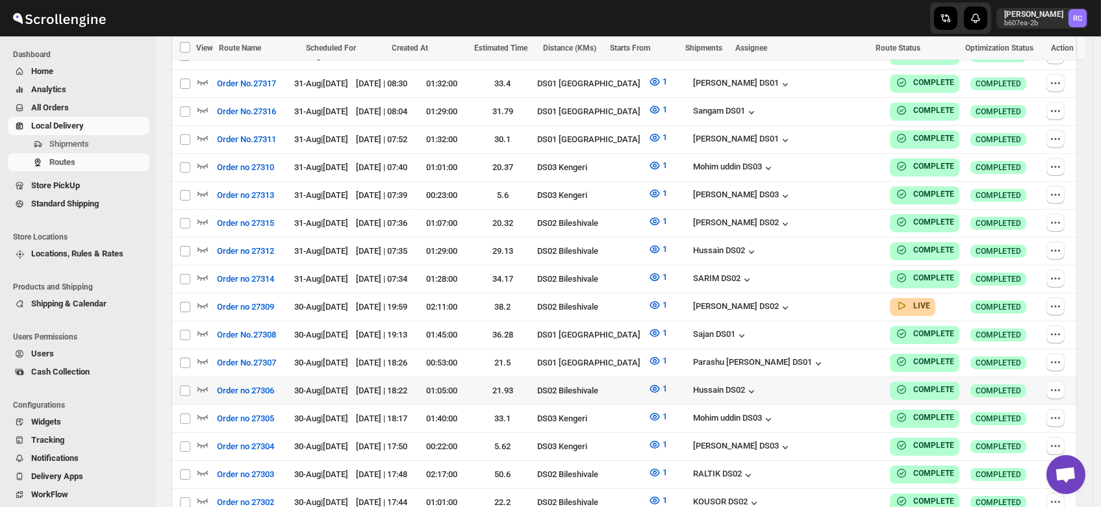
scroll to position [609, 0]
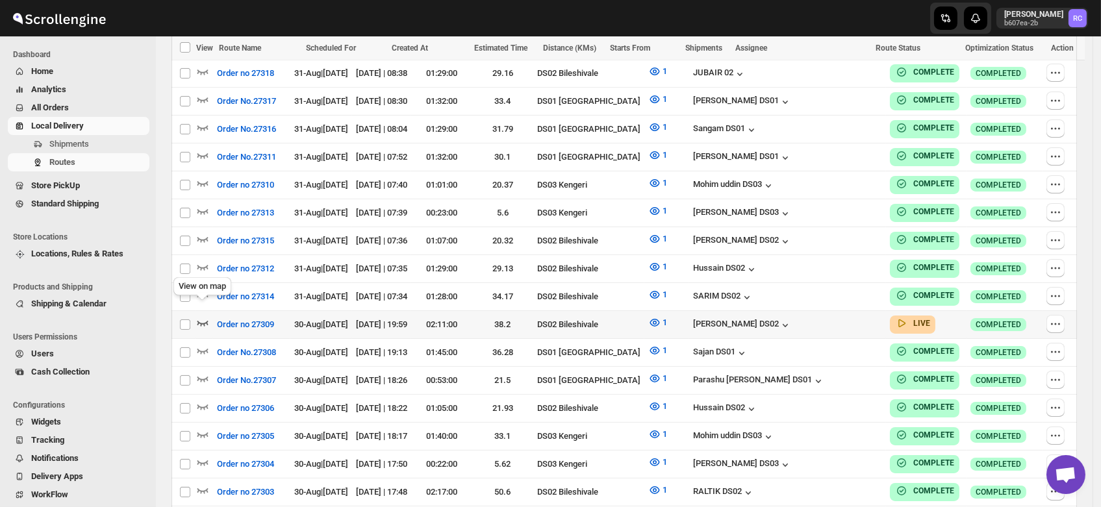
click at [201, 316] on icon "button" at bounding box center [202, 322] width 13 height 13
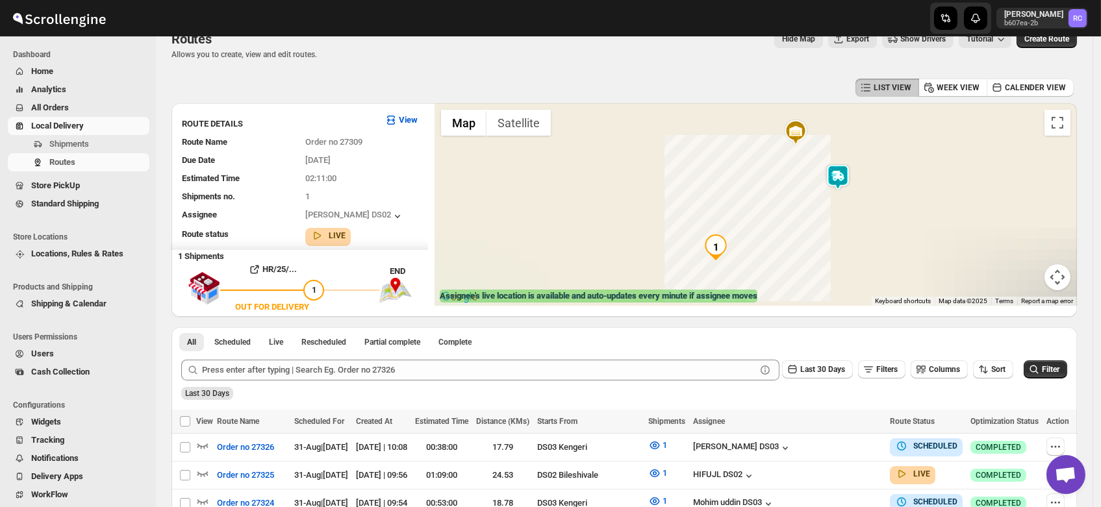
scroll to position [0, 0]
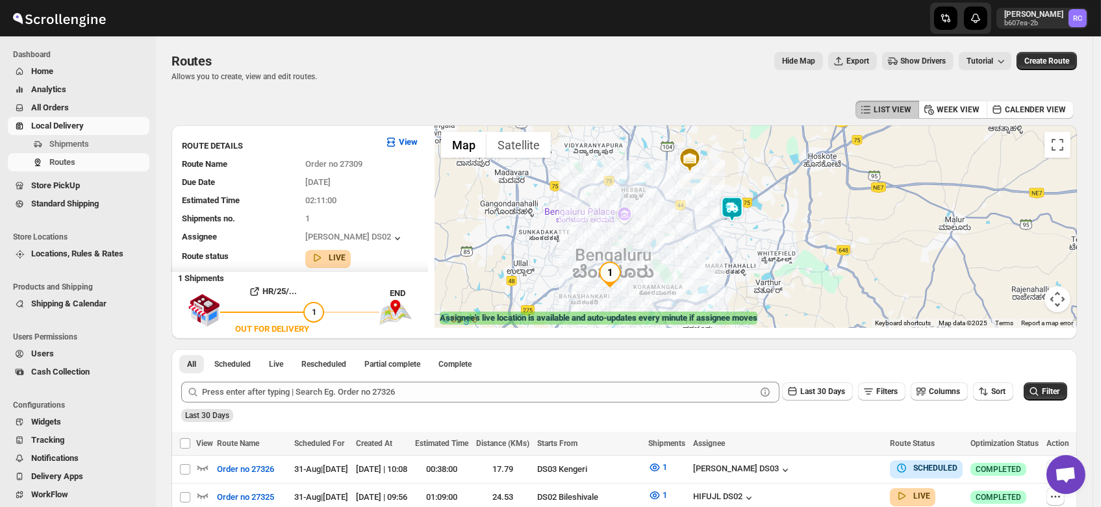
drag, startPoint x: 845, startPoint y: 235, endPoint x: 735, endPoint y: 238, distance: 110.5
click at [735, 238] on div at bounding box center [756, 226] width 642 height 203
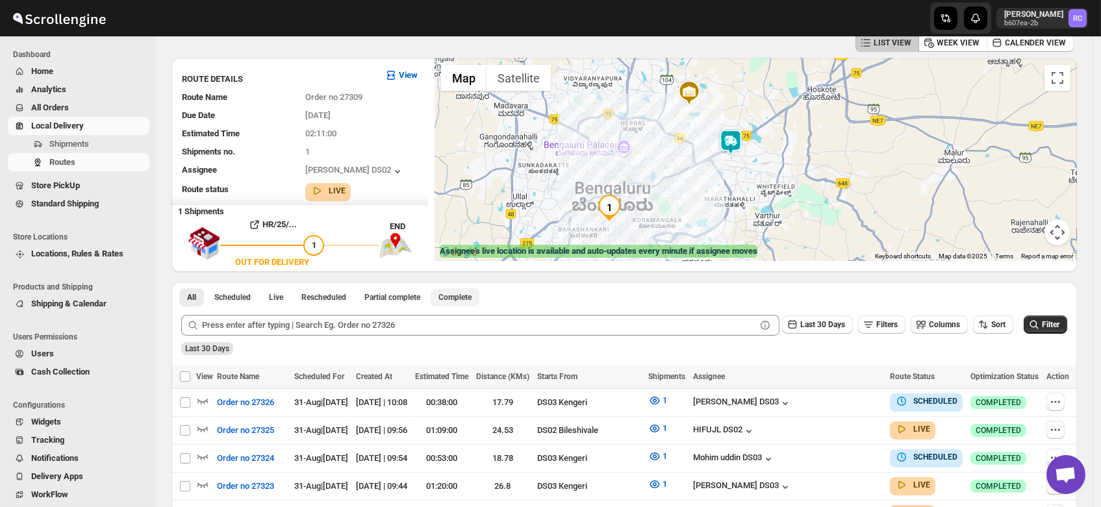
scroll to position [66, 0]
click at [197, 451] on icon "button" at bounding box center [202, 457] width 13 height 13
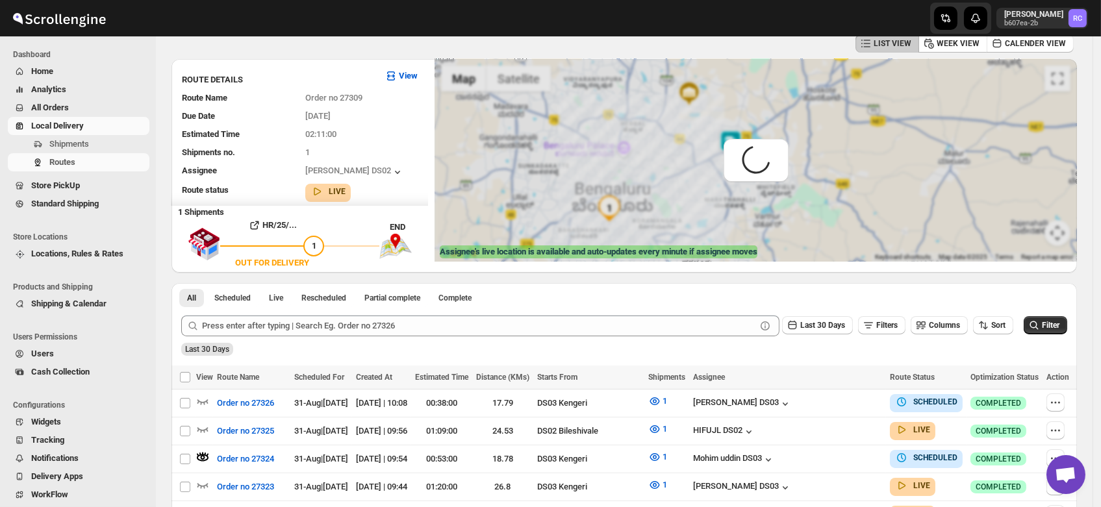
scroll to position [0, 0]
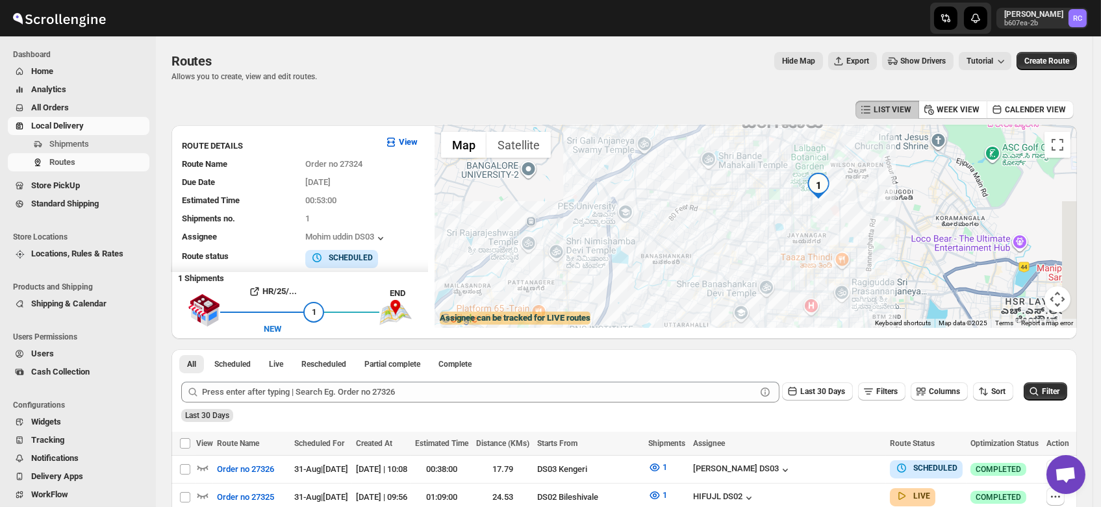
drag, startPoint x: 859, startPoint y: 181, endPoint x: 809, endPoint y: 217, distance: 61.5
click at [809, 217] on div at bounding box center [756, 226] width 642 height 203
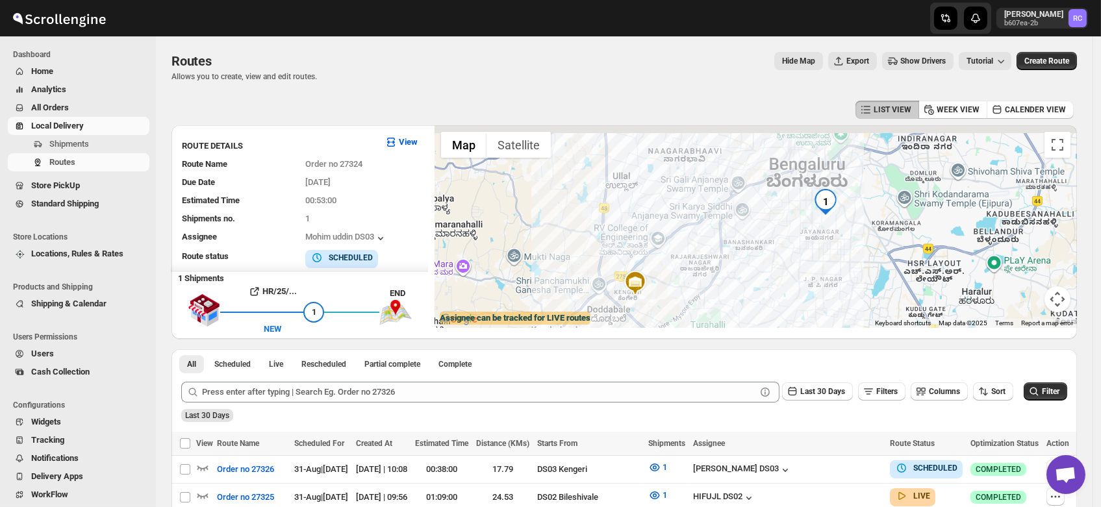
drag, startPoint x: 780, startPoint y: 215, endPoint x: 815, endPoint y: 234, distance: 40.4
click at [815, 234] on div at bounding box center [756, 226] width 642 height 203
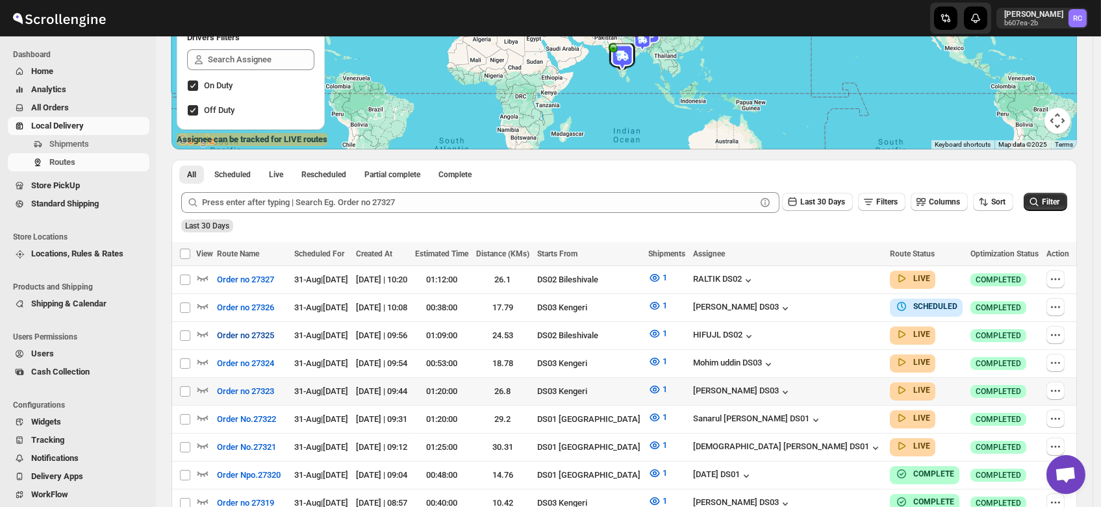
scroll to position [178, 0]
click at [204, 301] on icon "button" at bounding box center [202, 306] width 13 height 13
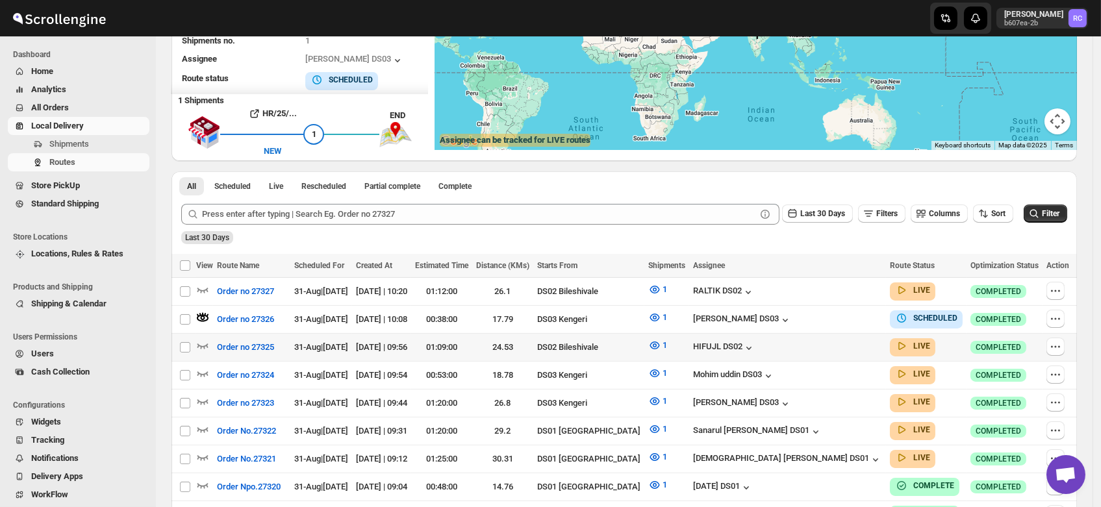
scroll to position [0, 0]
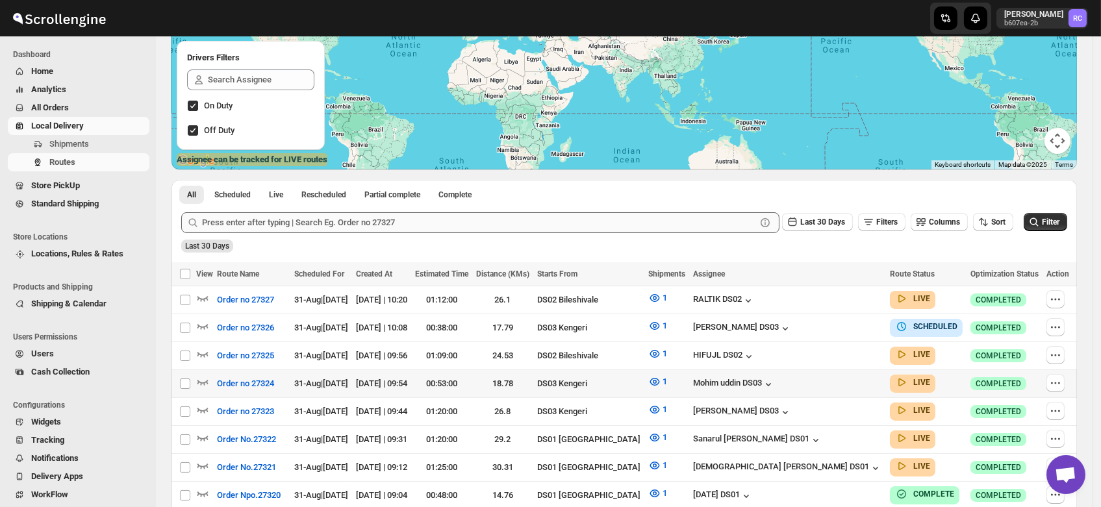
scroll to position [166, 0]
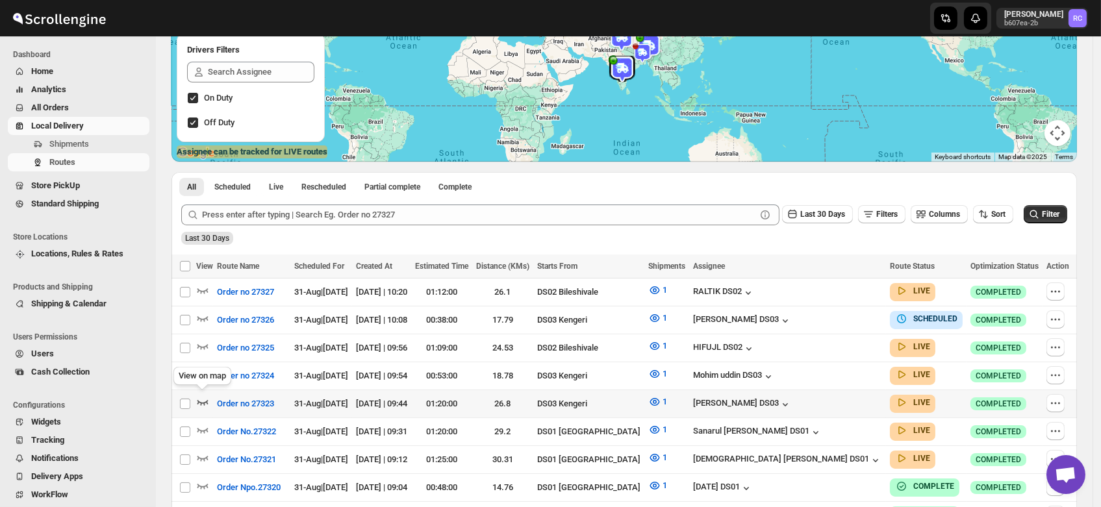
click at [201, 396] on icon "button" at bounding box center [202, 402] width 13 height 13
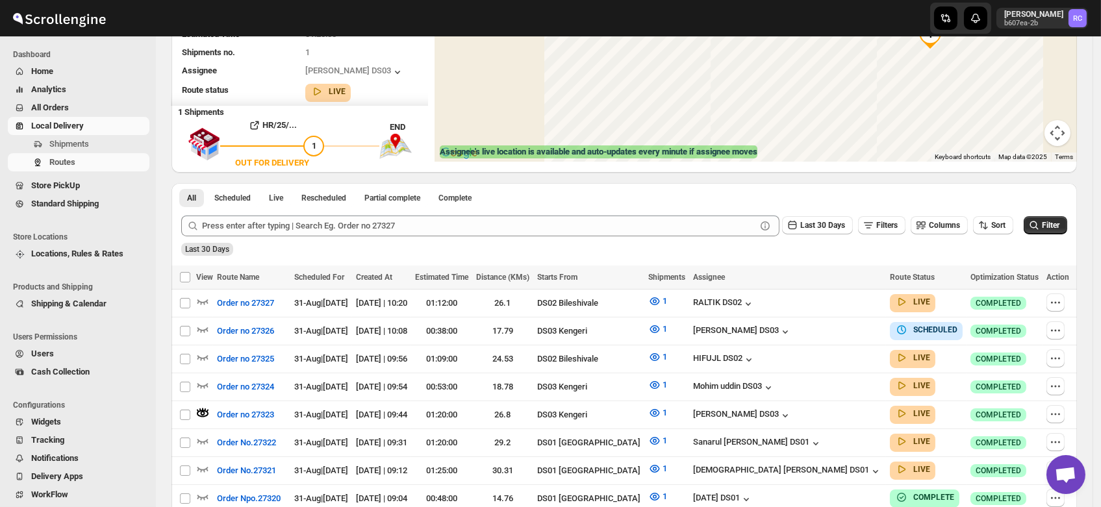
scroll to position [0, 0]
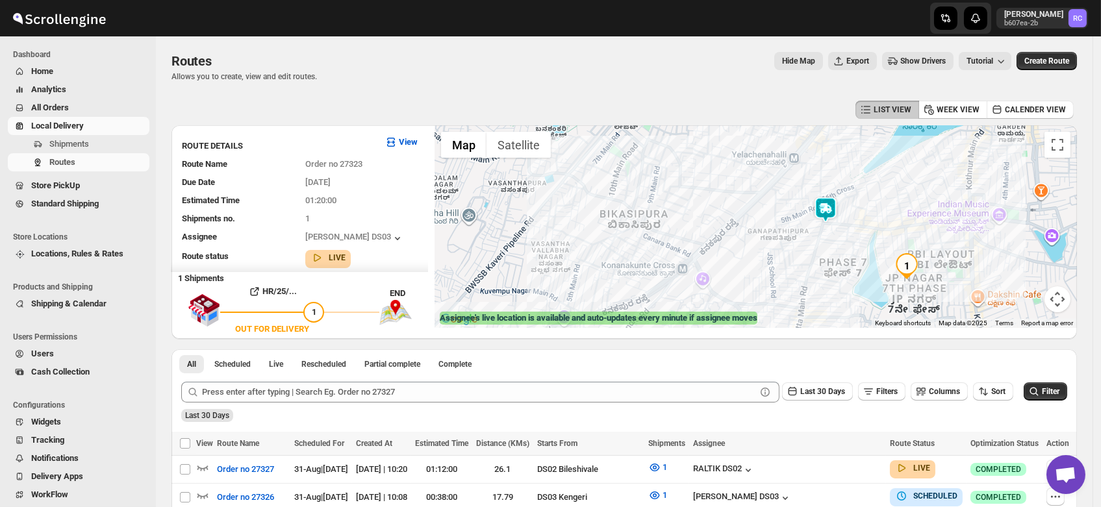
drag, startPoint x: 937, startPoint y: 214, endPoint x: 887, endPoint y: 233, distance: 53.5
click at [887, 233] on div at bounding box center [756, 226] width 642 height 203
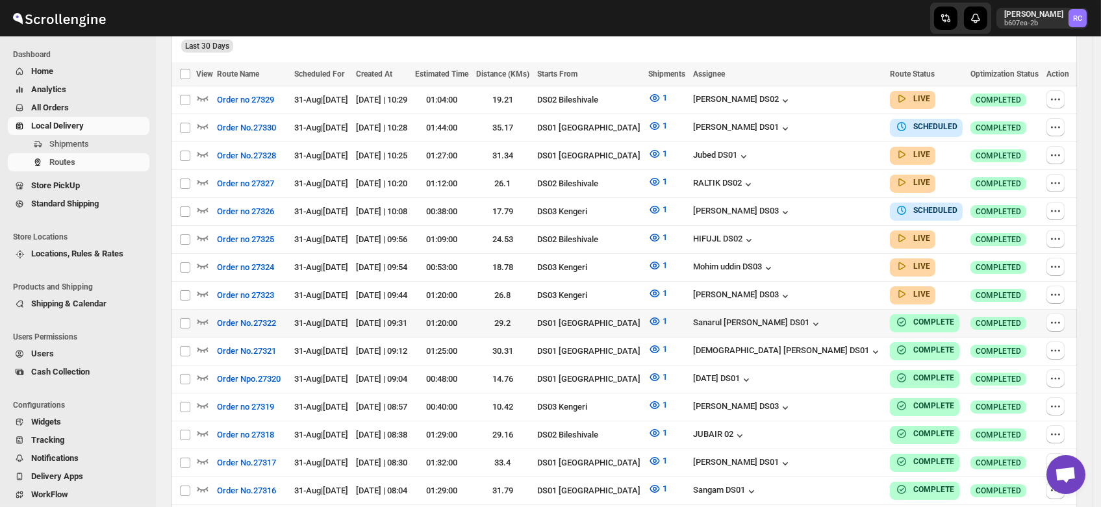
scroll to position [348, 0]
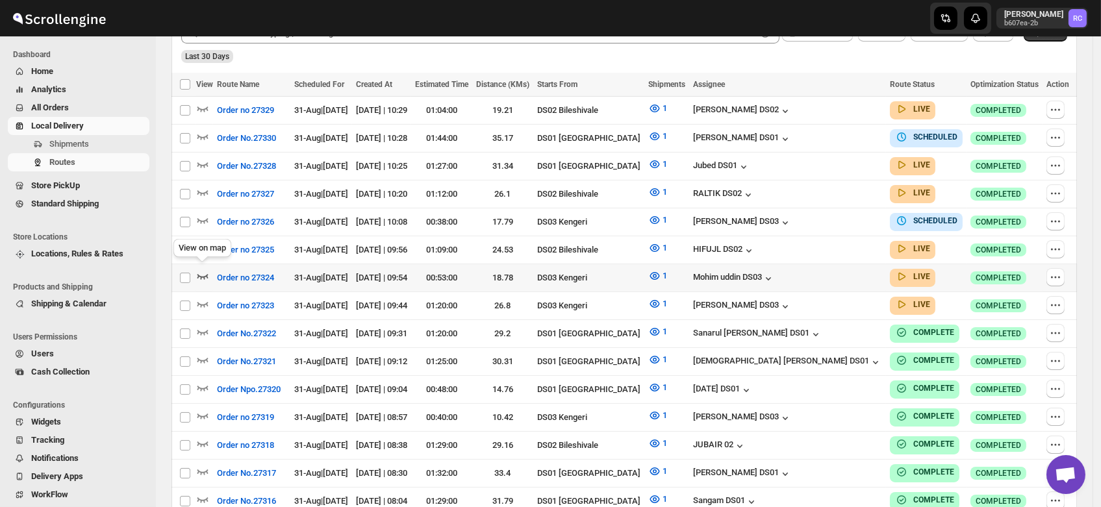
click at [201, 270] on icon "button" at bounding box center [202, 276] width 13 height 13
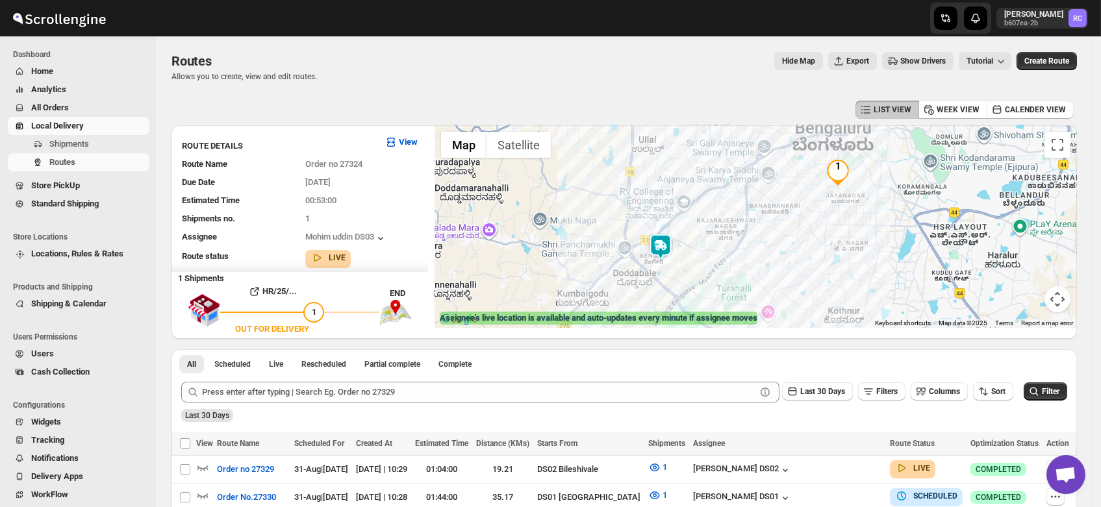
click at [662, 243] on img at bounding box center [661, 247] width 26 height 26
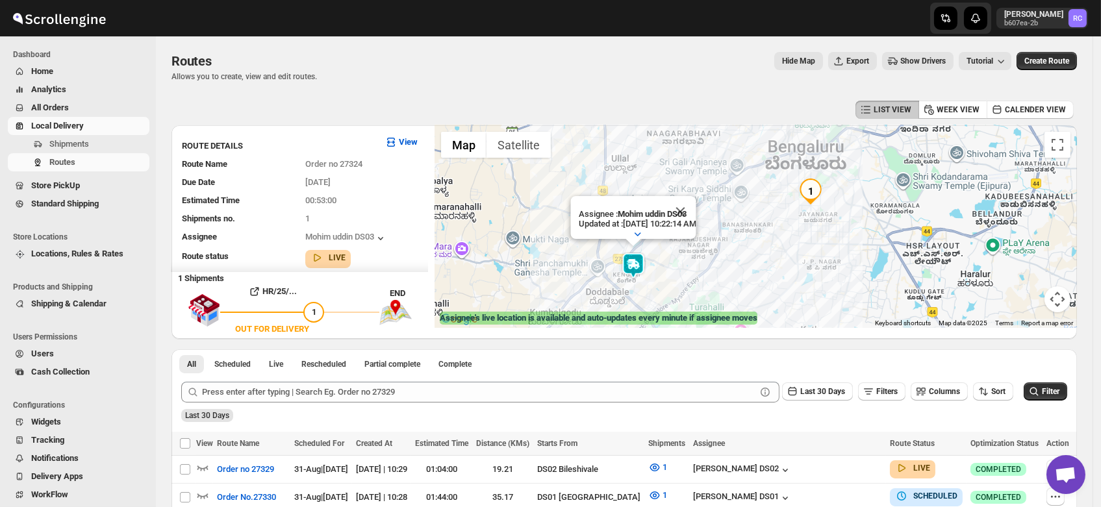
drag, startPoint x: 834, startPoint y: 213, endPoint x: 791, endPoint y: 250, distance: 56.7
click at [791, 250] on div "Assignee : Mohim uddin DS03 Updated at : 8/31/2025, 10:22:14 AM Duty mode Enabl…" at bounding box center [756, 226] width 642 height 203
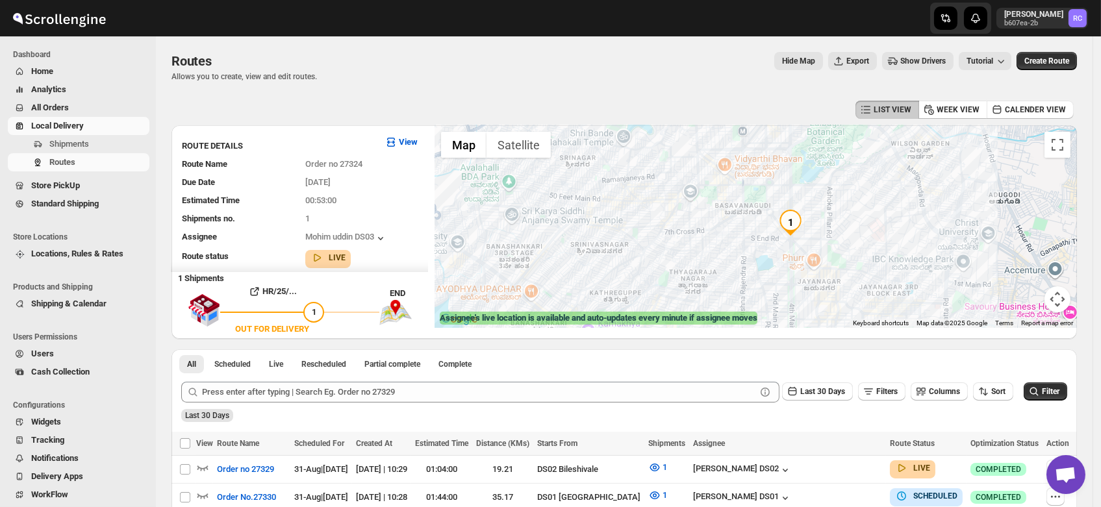
drag, startPoint x: 837, startPoint y: 194, endPoint x: 817, endPoint y: 246, distance: 55.5
click at [817, 246] on div "Assignee : Mohim uddin DS03 Updated at : 8/31/2025, 10:22:14 AM Duty mode Enabl…" at bounding box center [756, 226] width 642 height 203
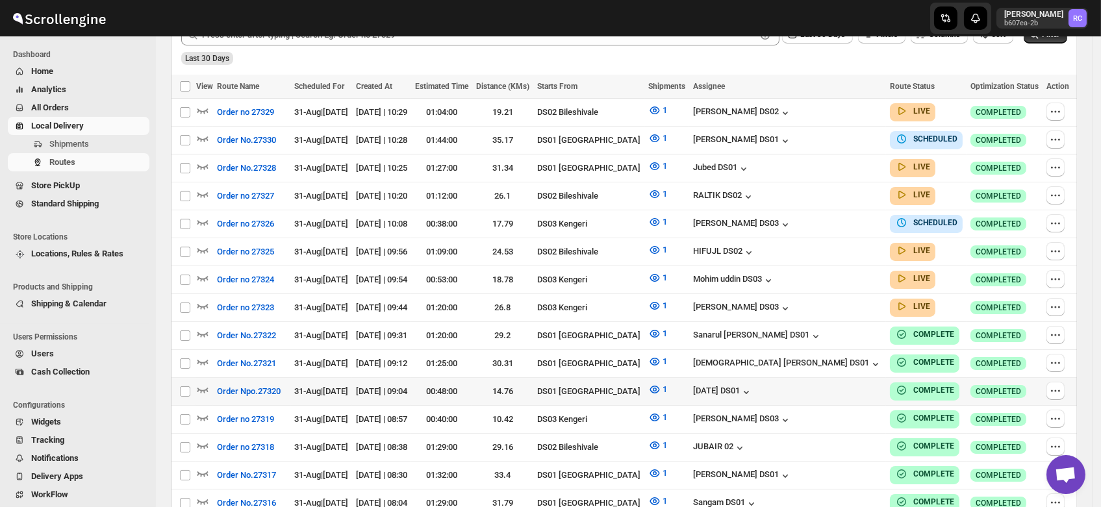
scroll to position [348, 0]
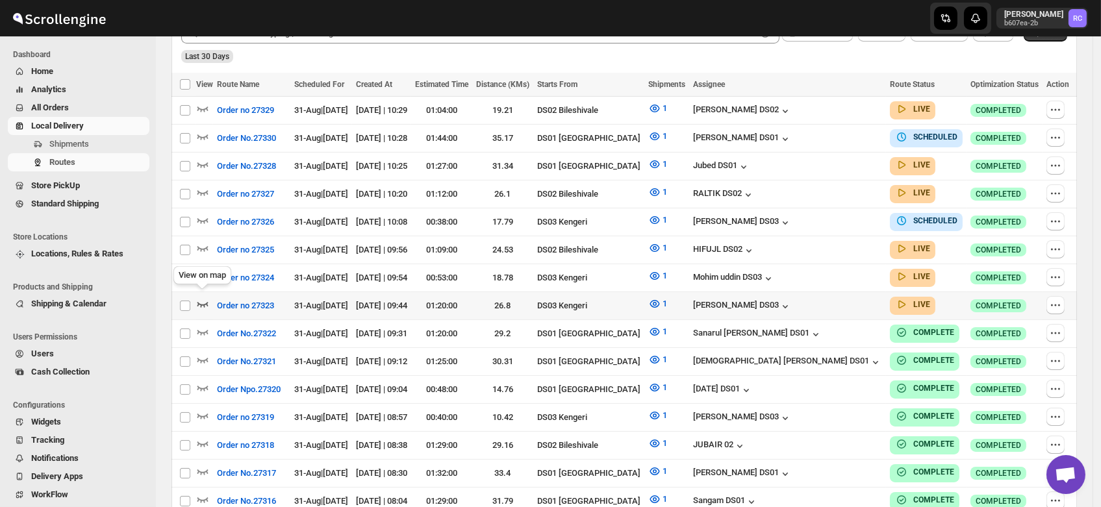
click at [204, 298] on icon "button" at bounding box center [202, 304] width 13 height 13
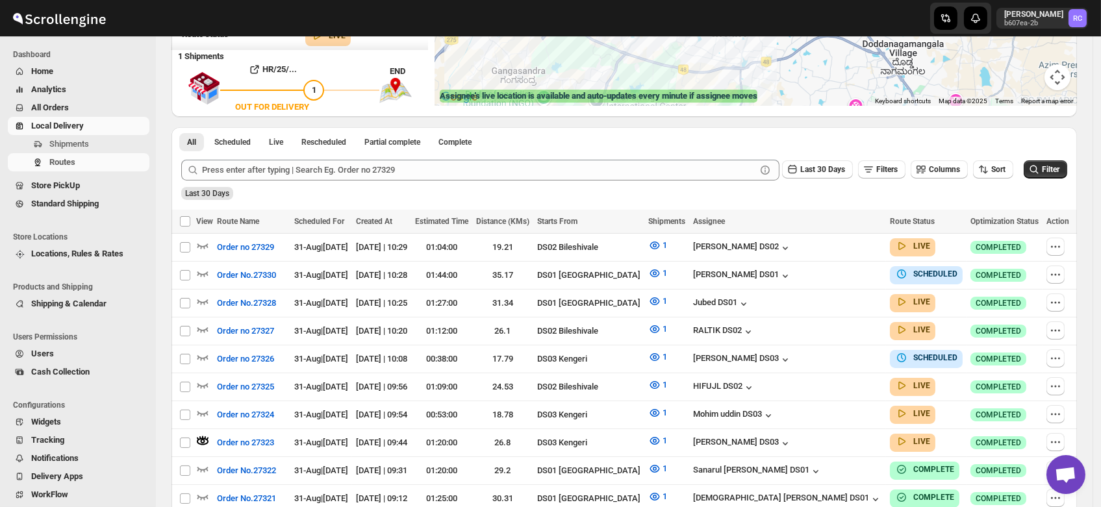
scroll to position [0, 0]
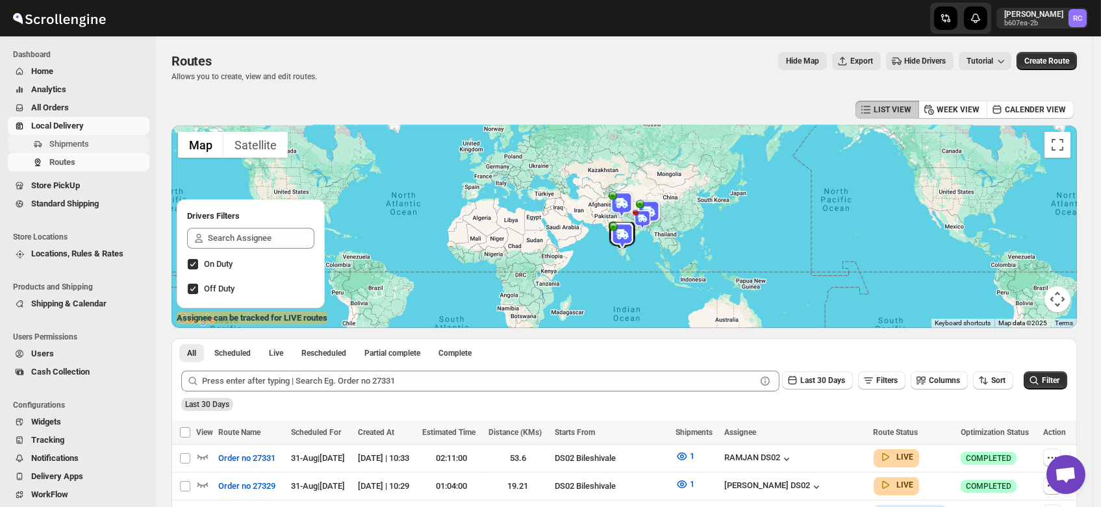
click at [75, 146] on span "Shipments" at bounding box center [69, 144] width 40 height 10
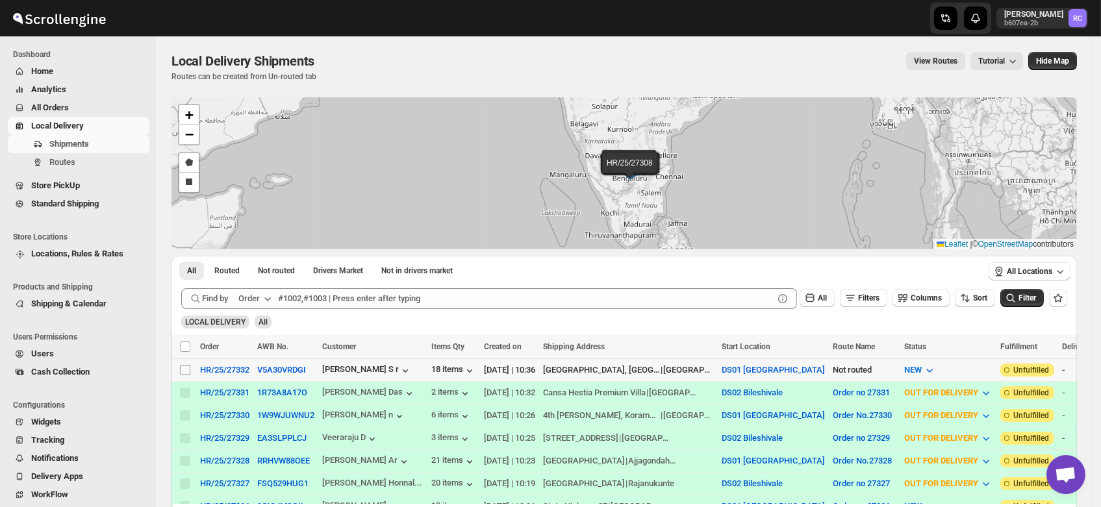
click at [185, 366] on input "Select shipment" at bounding box center [185, 370] width 10 height 10
checkbox input "true"
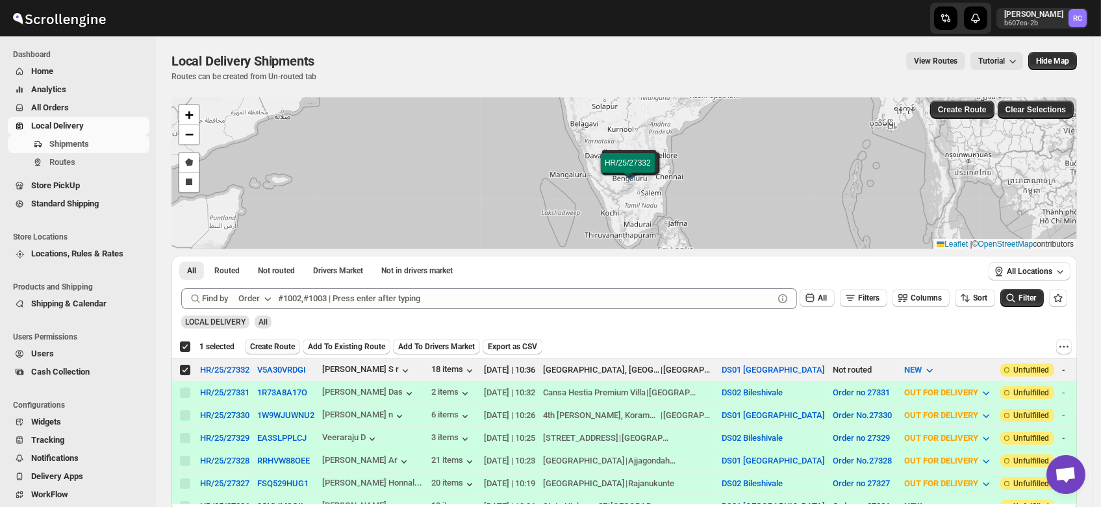
click at [279, 348] on span "Create Route" at bounding box center [272, 347] width 45 height 10
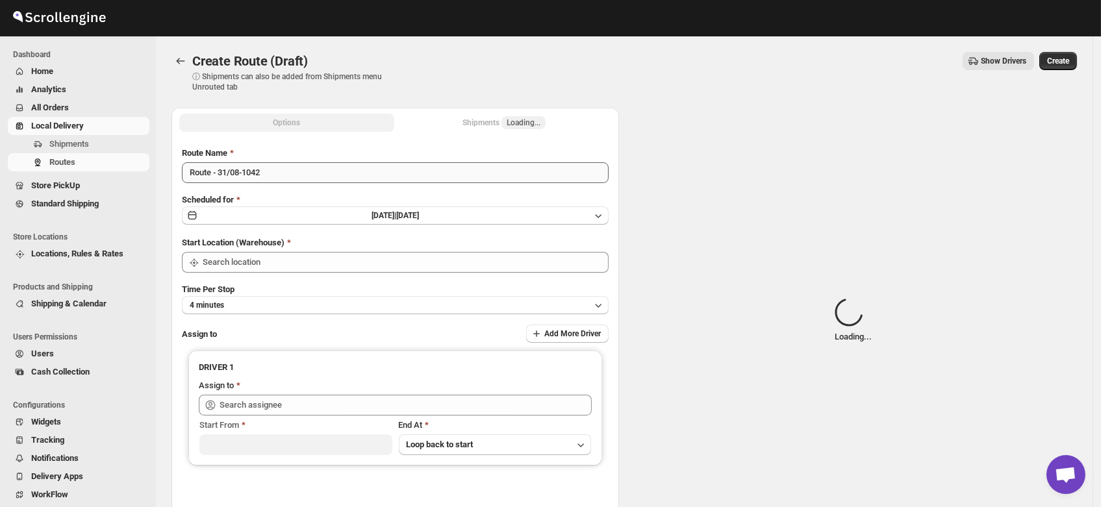
type input "DS01 [GEOGRAPHIC_DATA]"
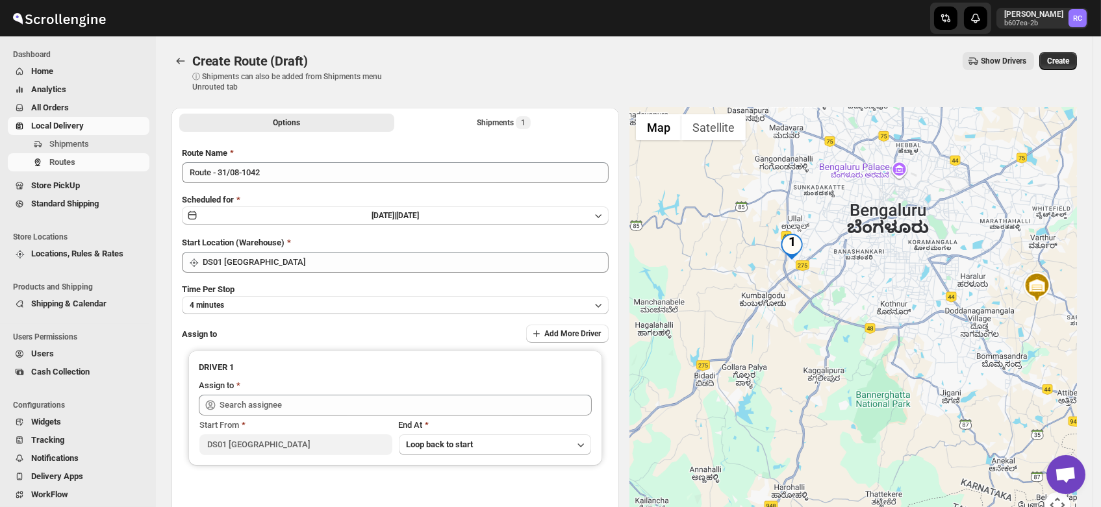
drag, startPoint x: 707, startPoint y: 287, endPoint x: 902, endPoint y: 267, distance: 196.6
click at [902, 267] on div at bounding box center [853, 321] width 448 height 426
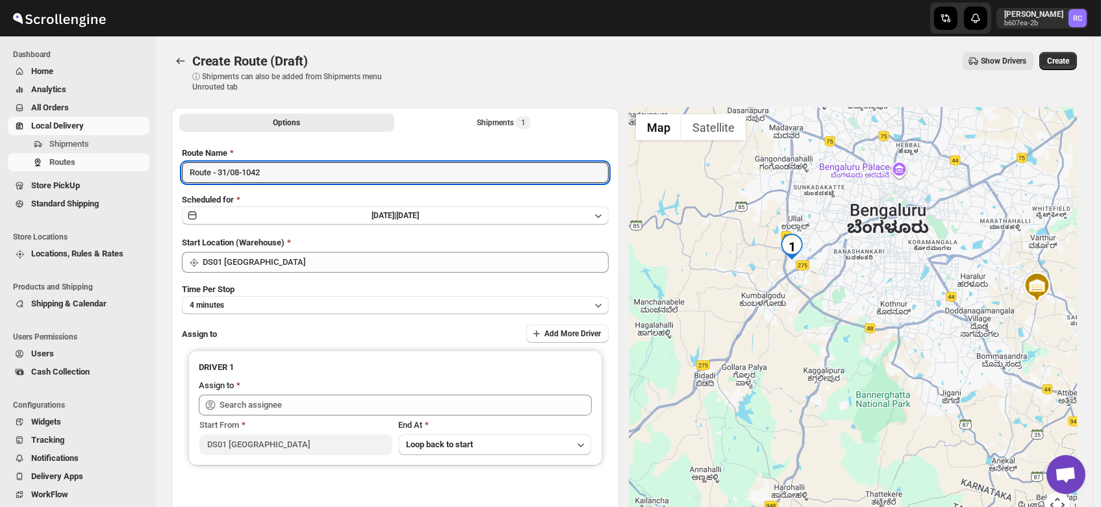
drag, startPoint x: 286, startPoint y: 177, endPoint x: 85, endPoint y: 195, distance: 201.5
click at [85, 195] on div "Skip to content Rahul Chopra b607ea-2b RC Dashboard Home Analytics All Orders L…" at bounding box center [550, 311] width 1101 height 623
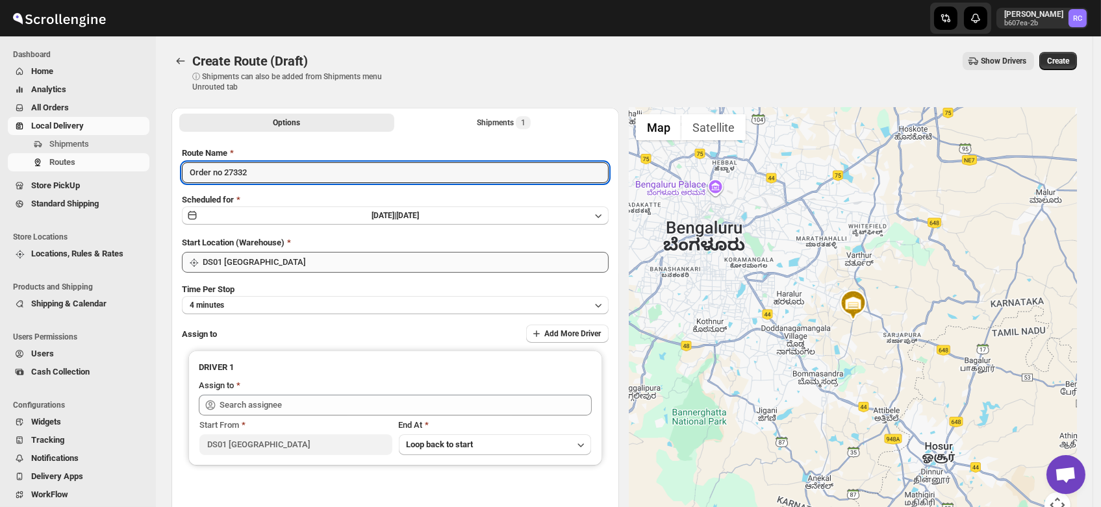
type input "Order no 27332"
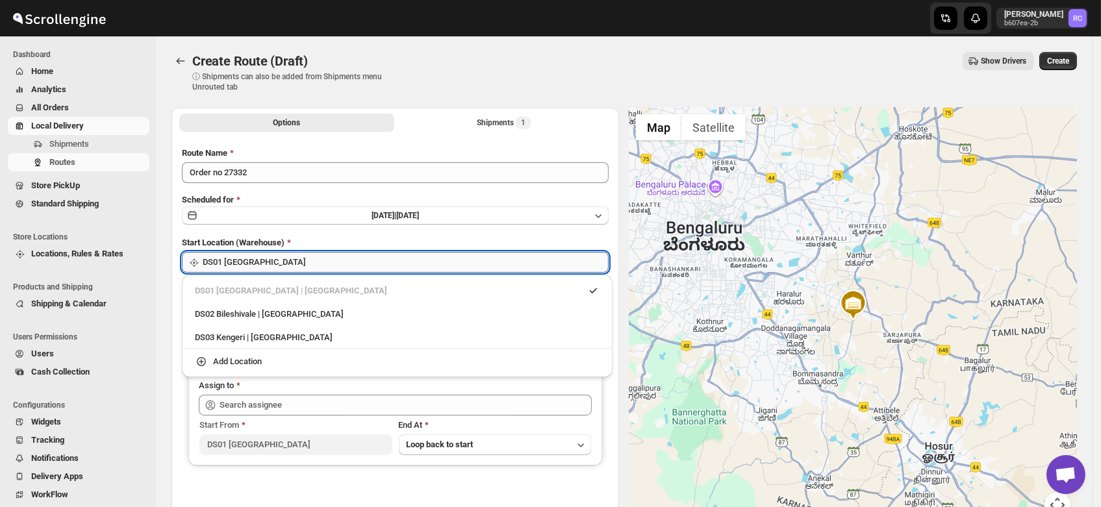
click at [275, 261] on input "DS01 [GEOGRAPHIC_DATA]" at bounding box center [406, 262] width 406 height 21
click at [267, 337] on div "DS03 Kengeri | Bengaluru" at bounding box center [397, 337] width 405 height 13
type input "DS03 Kengeri"
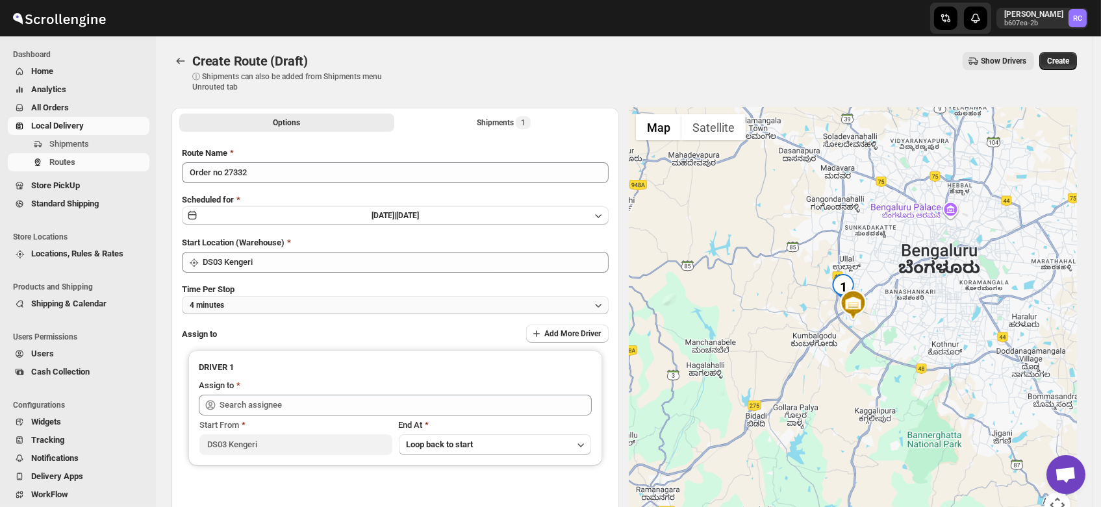
click at [250, 302] on button "4 minutes" at bounding box center [395, 305] width 427 height 18
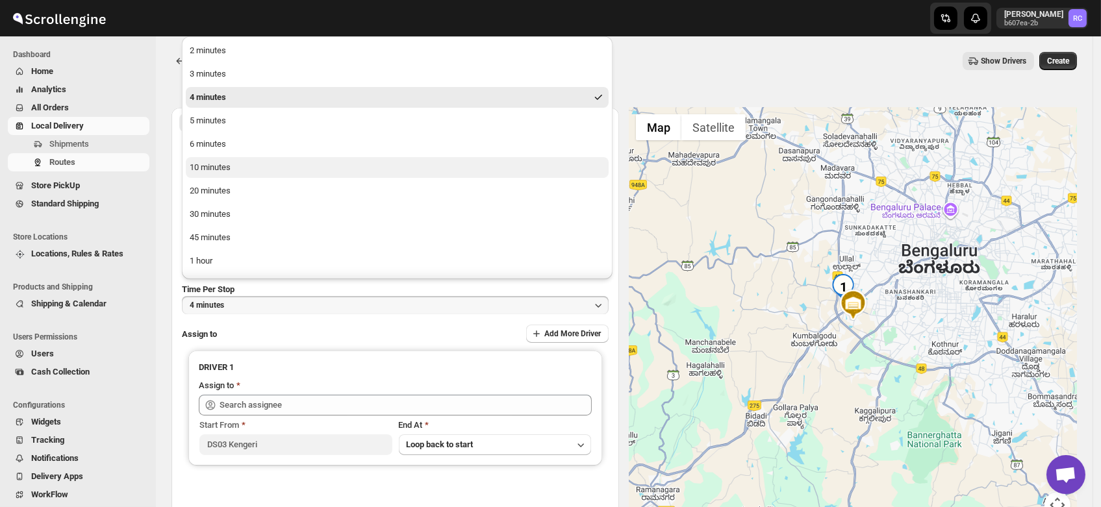
click at [210, 162] on div "10 minutes" at bounding box center [210, 167] width 41 height 13
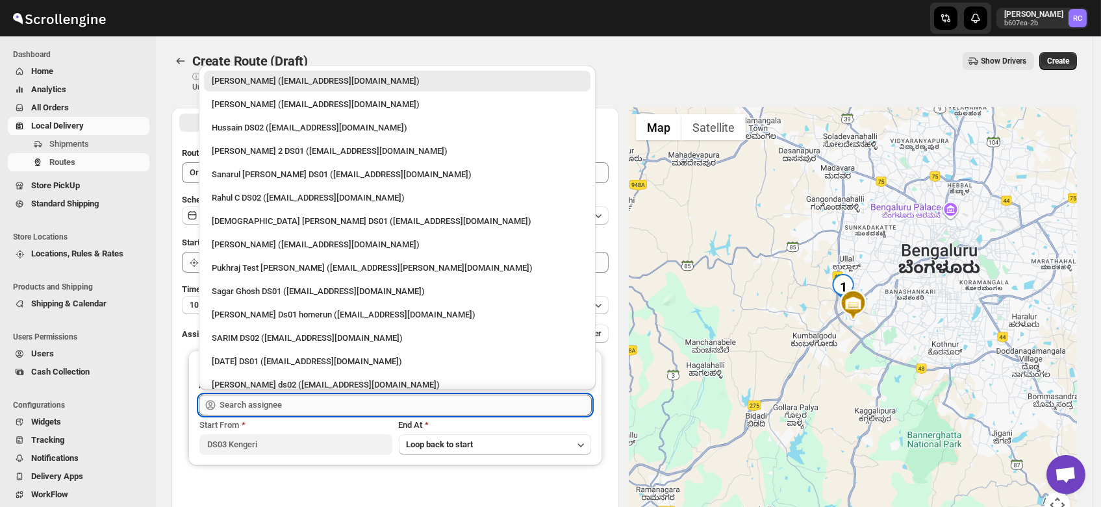
click at [266, 404] on input "text" at bounding box center [406, 405] width 372 height 21
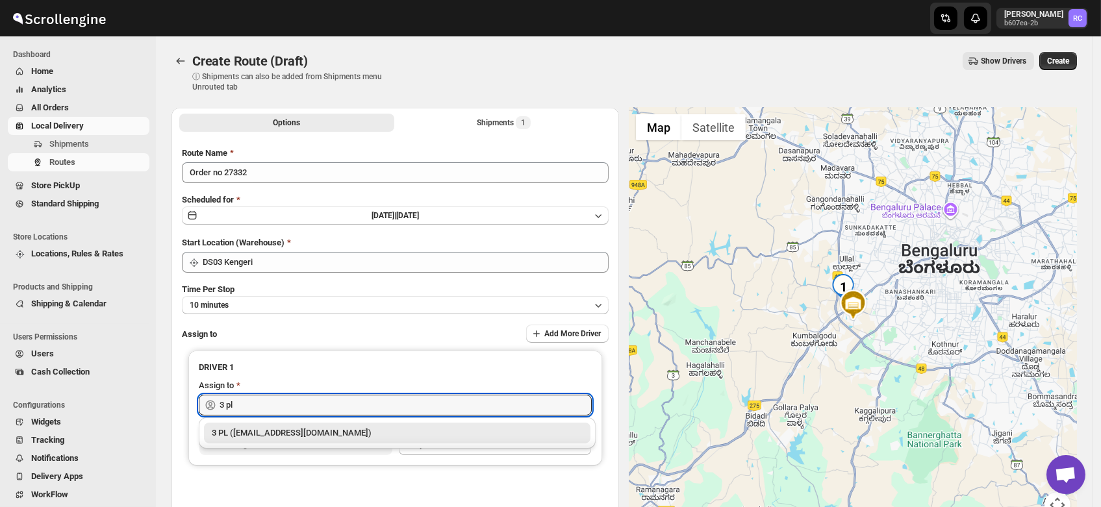
click at [266, 438] on div "3 PL (hello@home-run.co)" at bounding box center [397, 433] width 371 height 13
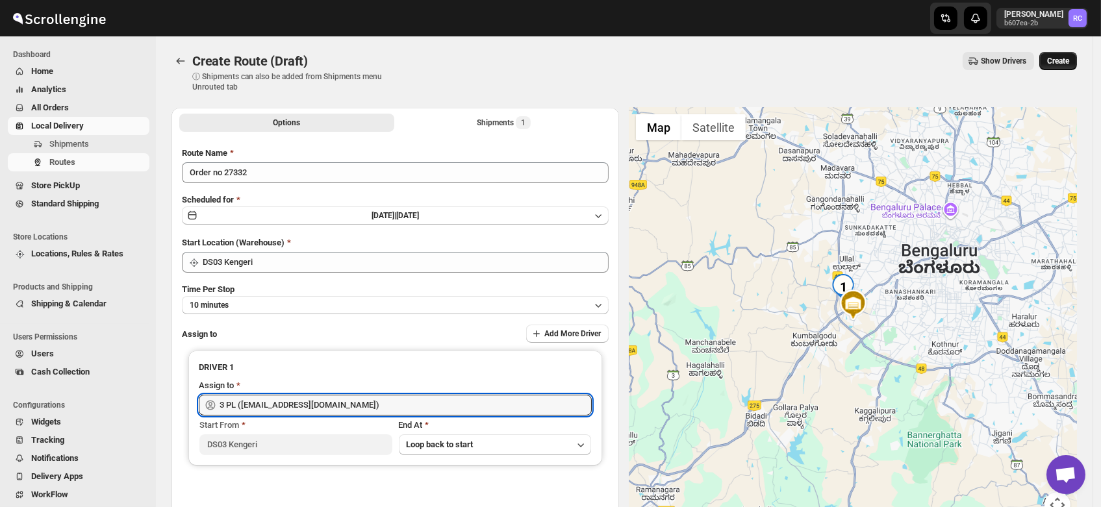
type input "3 PL (hello@home-run.co)"
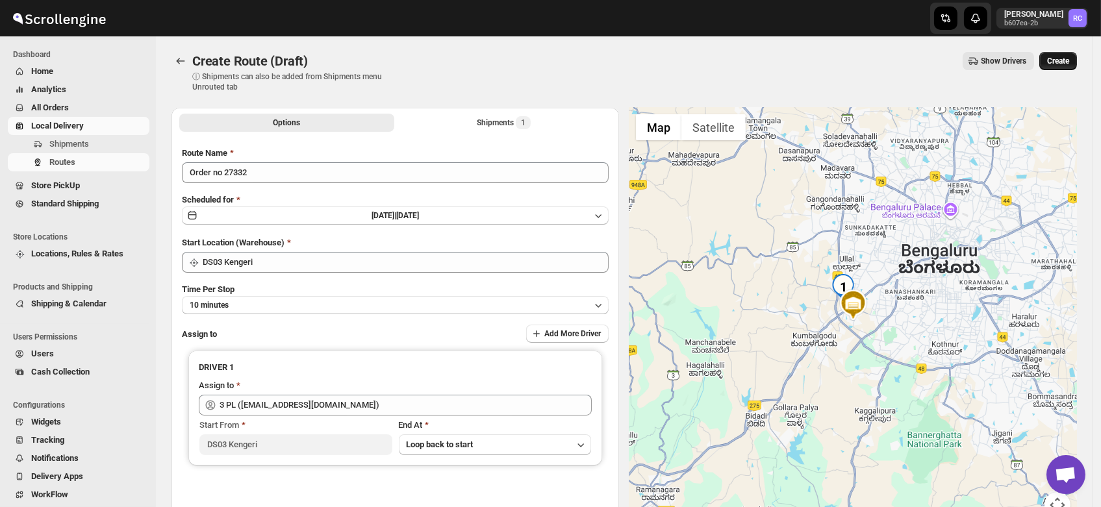
click at [1055, 62] on span "Create" at bounding box center [1058, 61] width 22 height 10
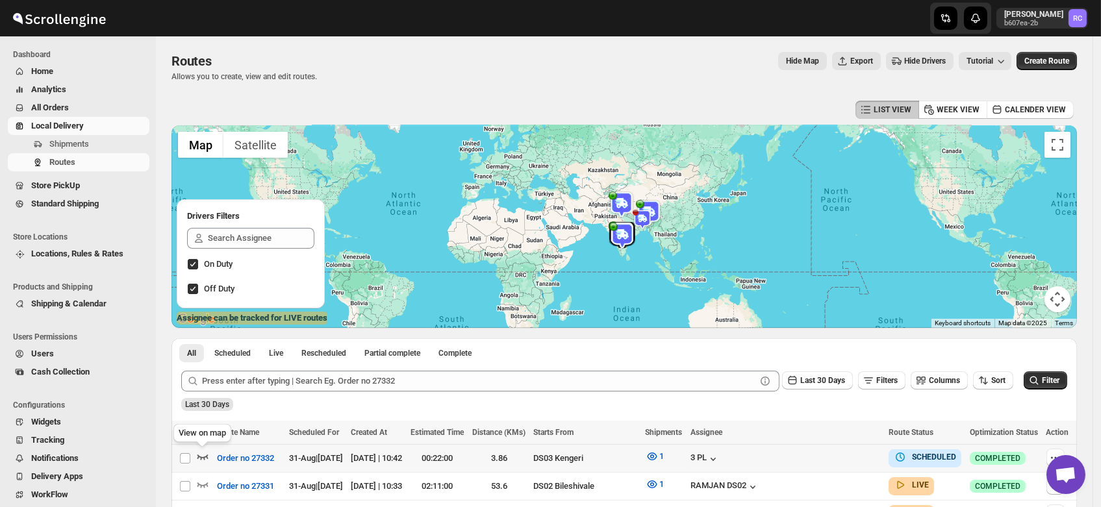
click at [205, 456] on icon "button" at bounding box center [202, 456] width 13 height 13
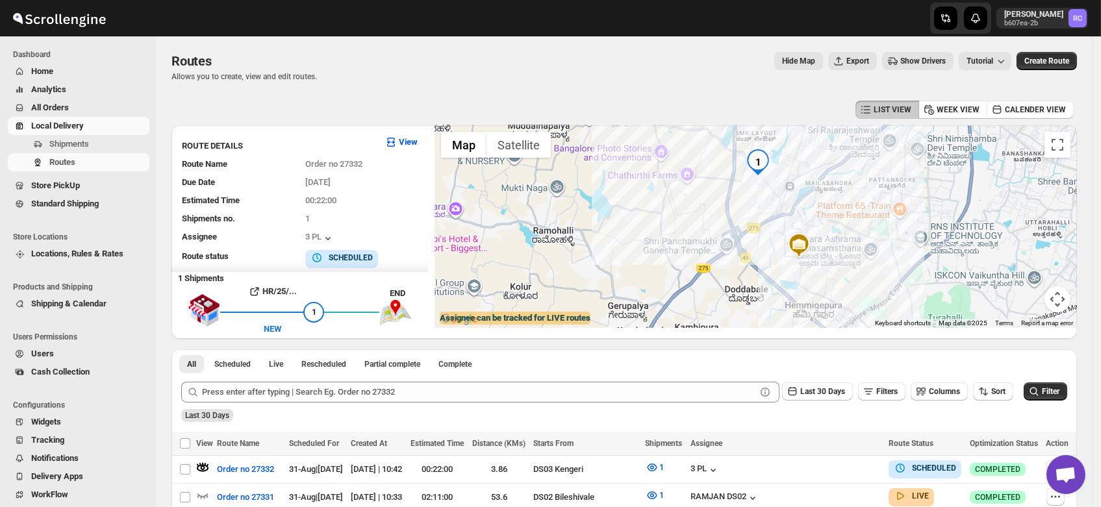
drag, startPoint x: 789, startPoint y: 234, endPoint x: 810, endPoint y: 191, distance: 47.9
click at [810, 191] on div at bounding box center [756, 226] width 642 height 203
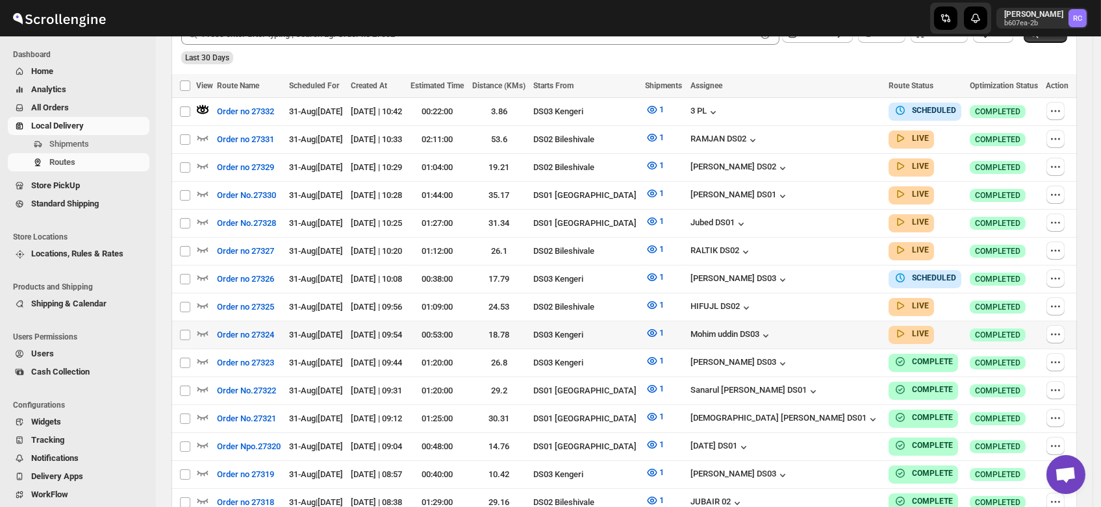
scroll to position [359, 0]
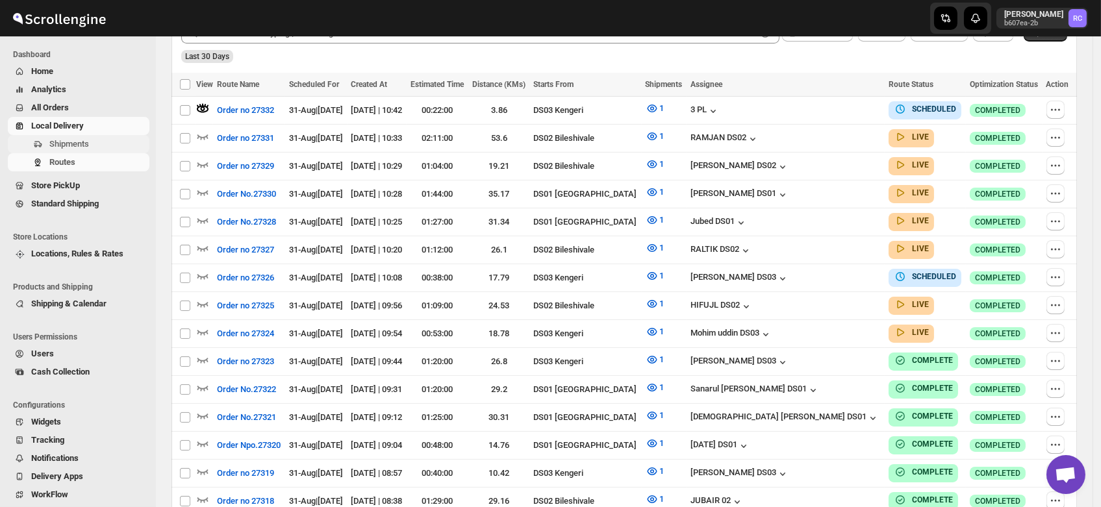
click at [49, 139] on span "Shipments" at bounding box center [69, 144] width 40 height 10
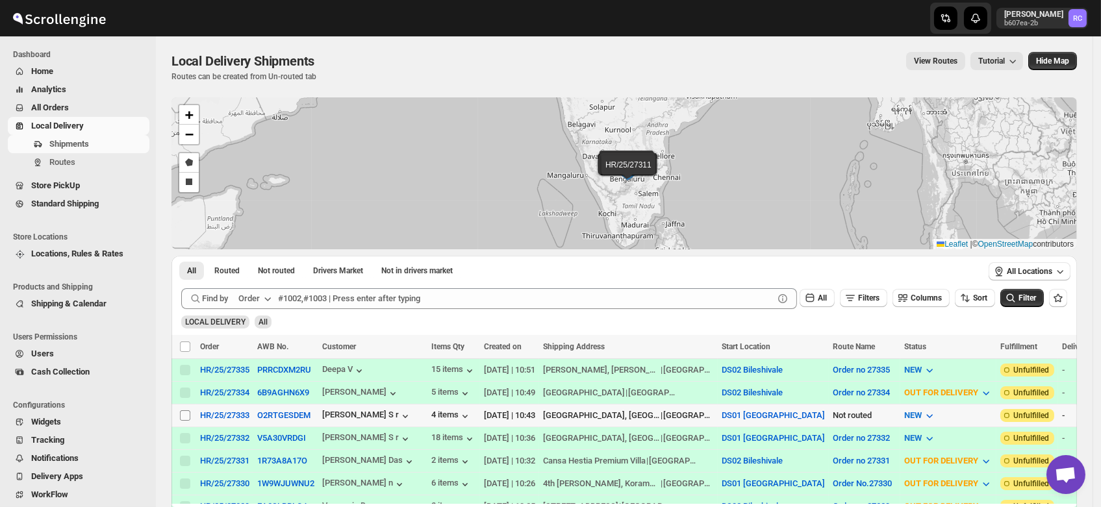
click at [187, 411] on input "Select shipment" at bounding box center [185, 416] width 10 height 10
checkbox input "true"
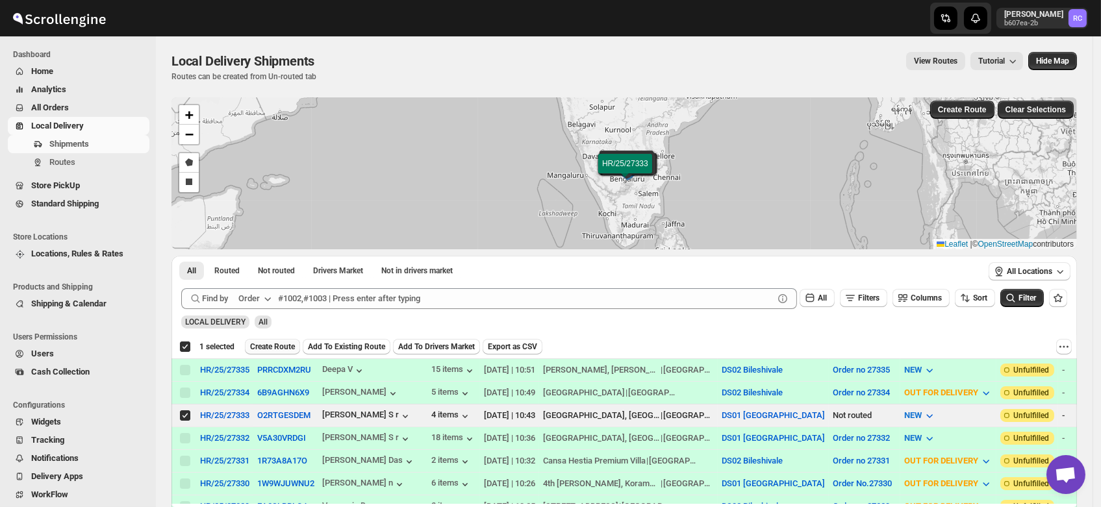
click at [279, 347] on span "Create Route" at bounding box center [272, 347] width 45 height 10
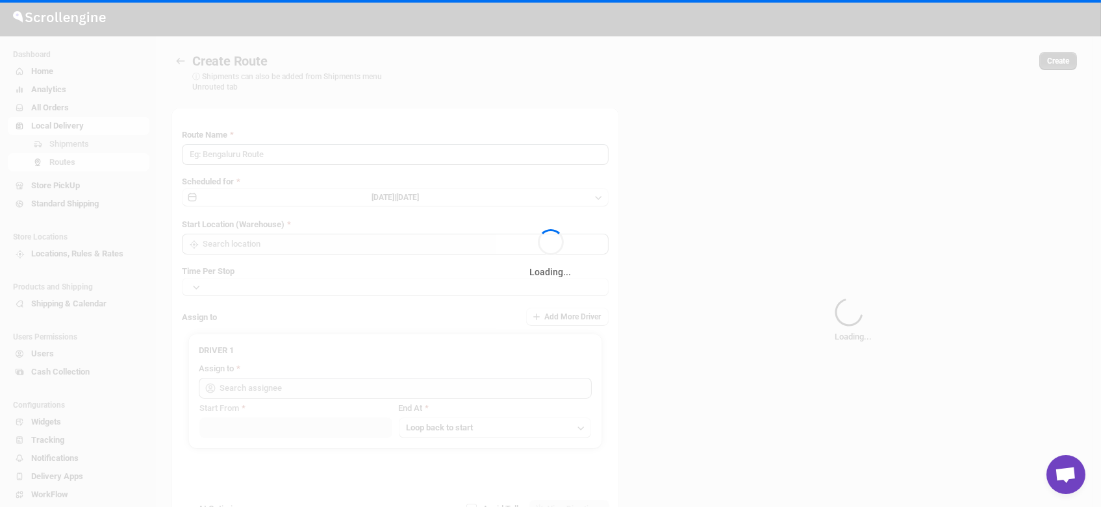
type input "Route - 31/08-1053"
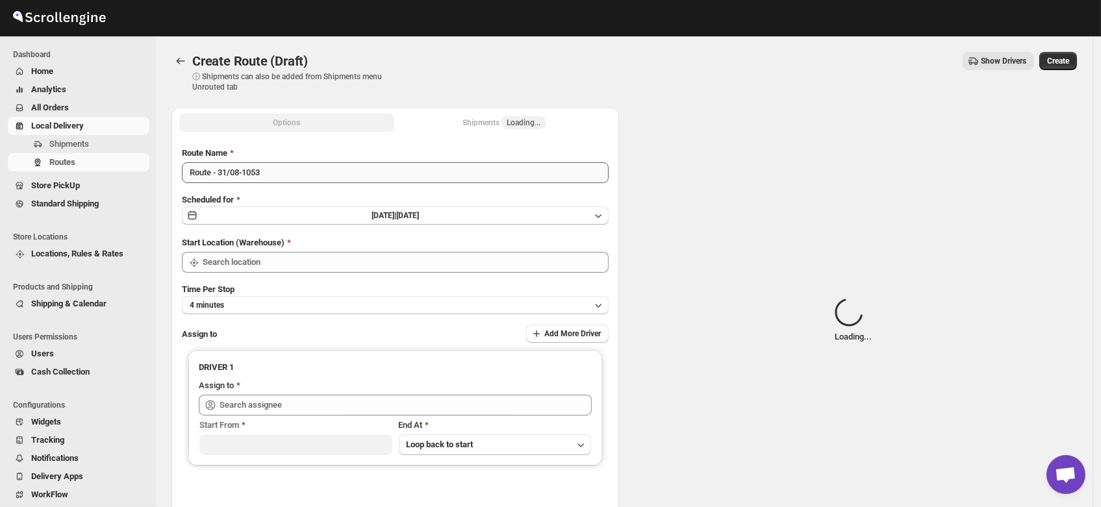
type input "DS01 [GEOGRAPHIC_DATA]"
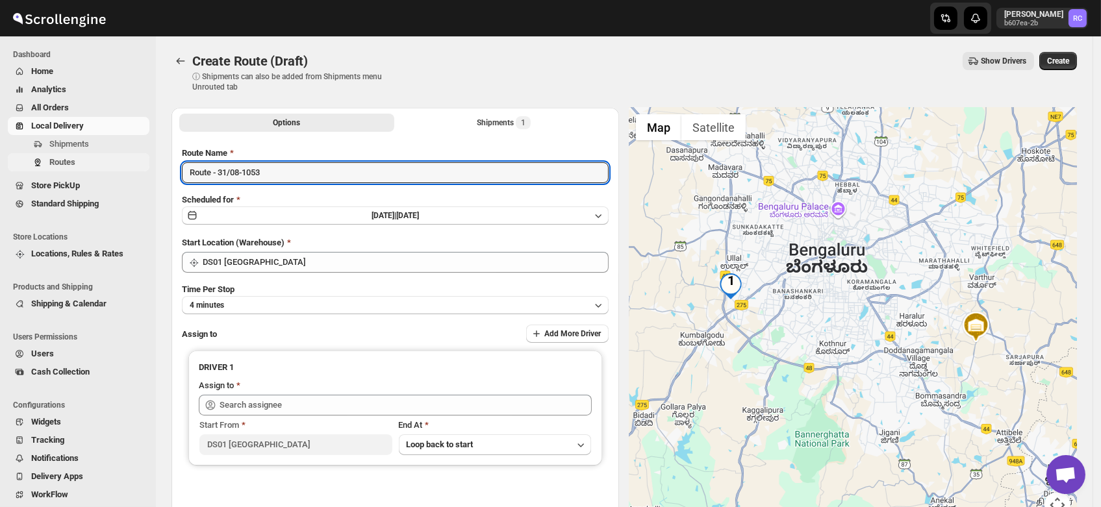
drag, startPoint x: 281, startPoint y: 175, endPoint x: 121, endPoint y: 166, distance: 159.5
click at [121, 166] on div "Skip to content Rahul Chopra b607ea-2b RC Dashboard Home Analytics All Orders L…" at bounding box center [550, 311] width 1101 height 623
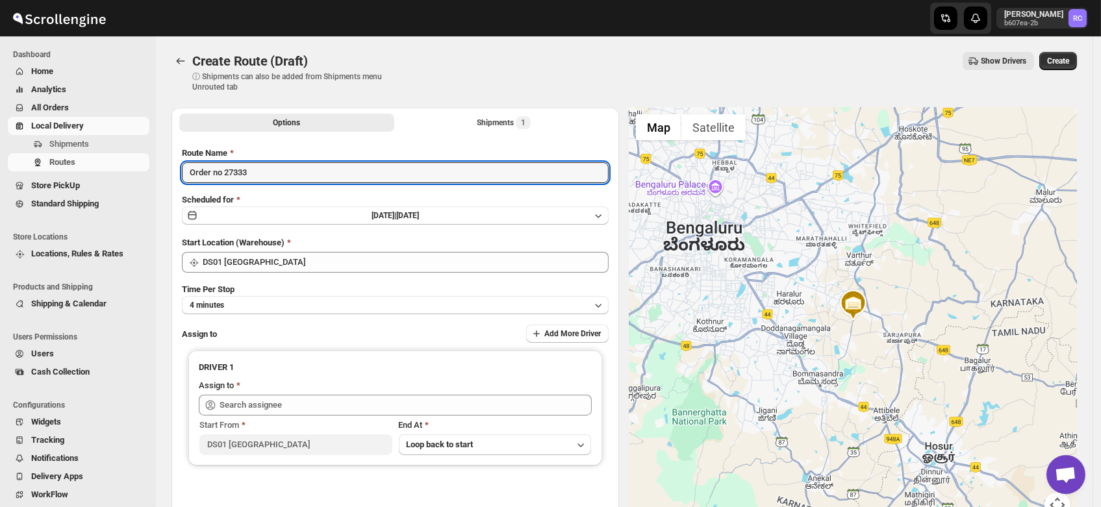
type input "Order no 27333"
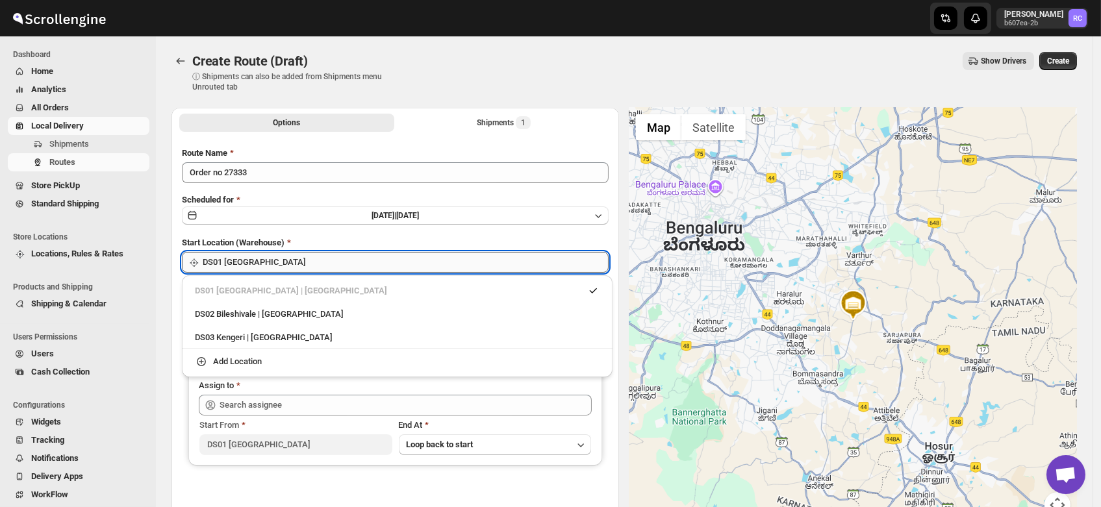
click at [261, 256] on input "DS01 [GEOGRAPHIC_DATA]" at bounding box center [406, 262] width 406 height 21
click at [265, 335] on div "DS03 Kengeri | Bengaluru" at bounding box center [397, 337] width 405 height 13
type input "DS03 Kengeri"
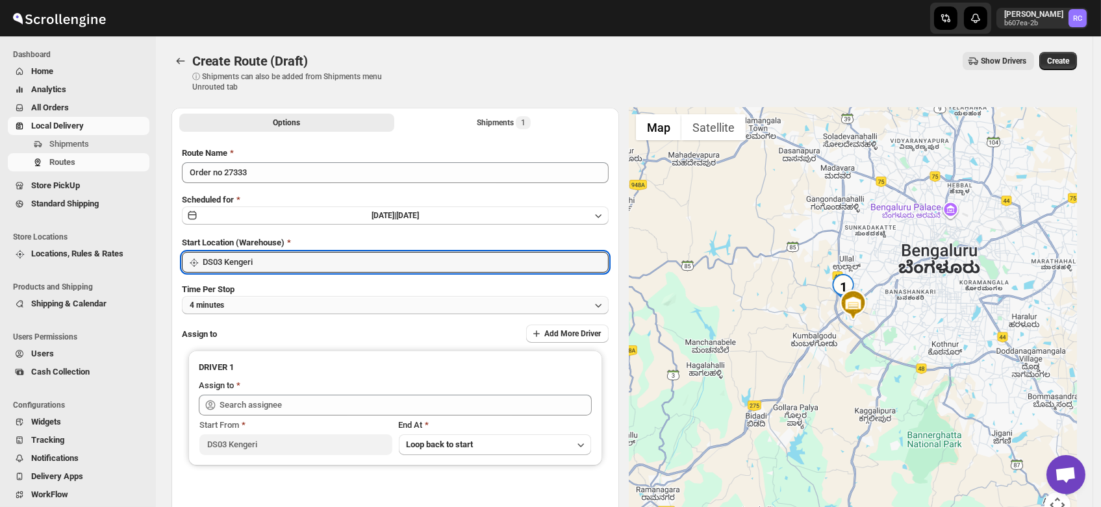
click at [238, 304] on button "4 minutes" at bounding box center [395, 305] width 427 height 18
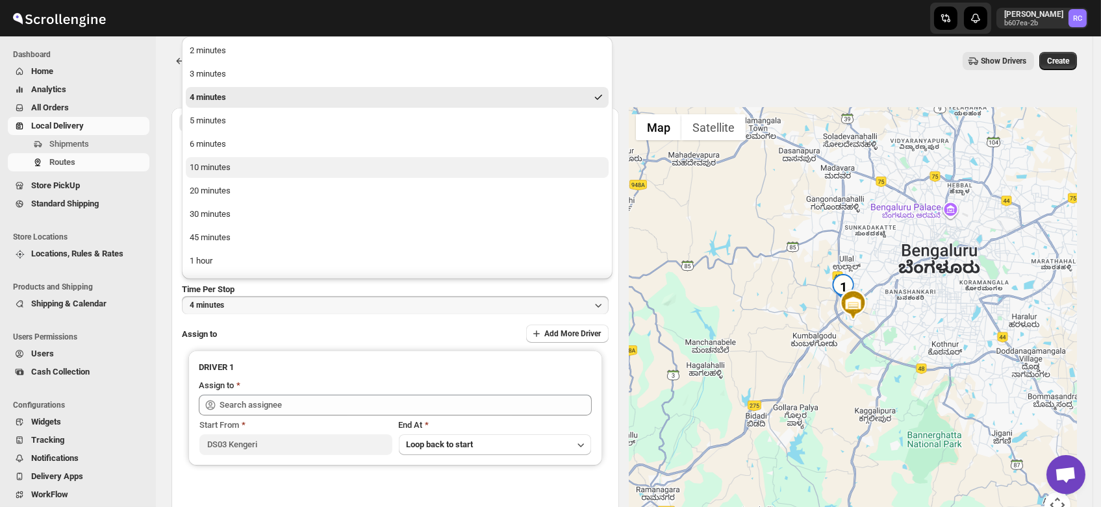
click at [217, 168] on div "10 minutes" at bounding box center [210, 167] width 41 height 13
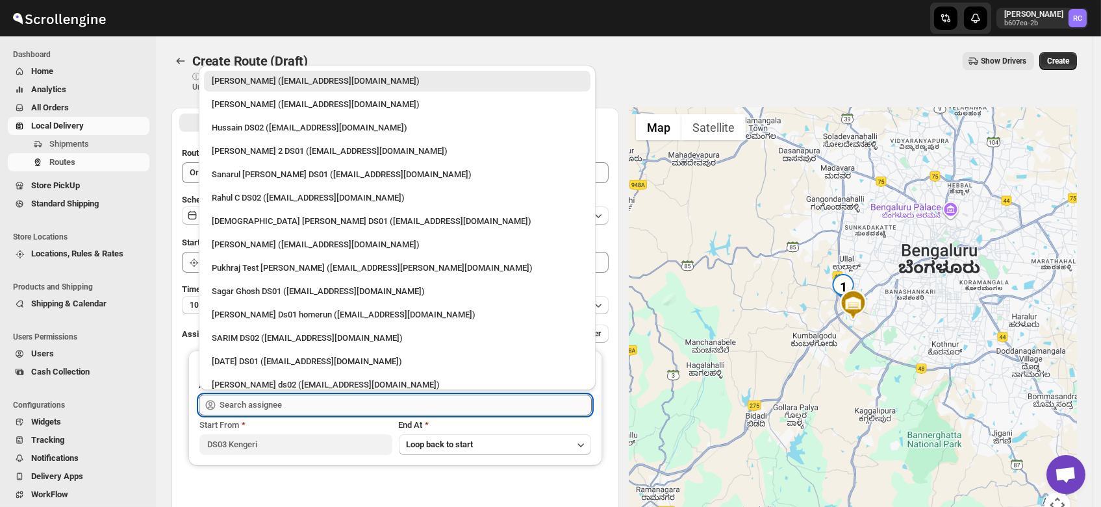
click at [257, 400] on input "text" at bounding box center [406, 405] width 372 height 21
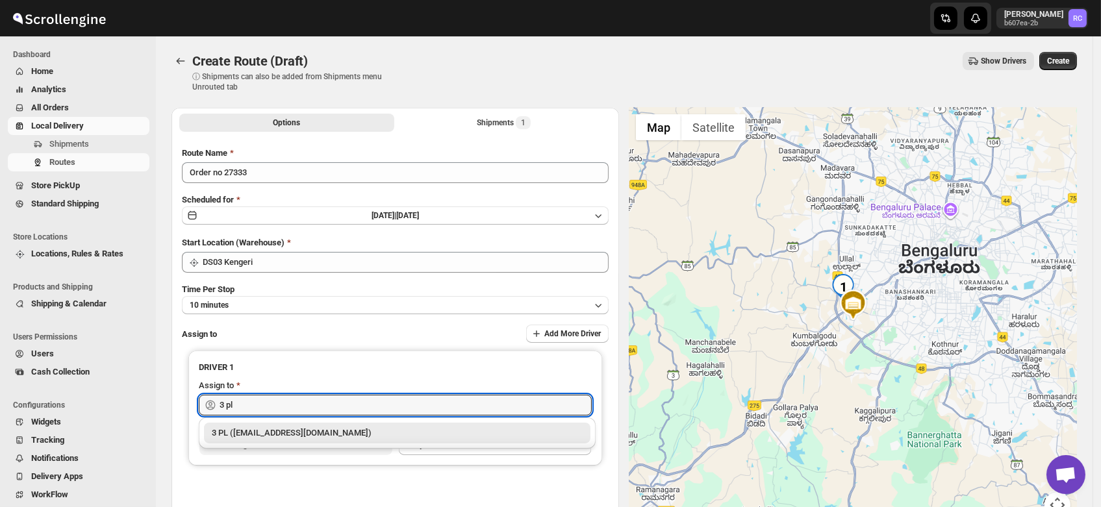
click at [270, 433] on div "3 PL (hello@home-run.co)" at bounding box center [397, 433] width 371 height 13
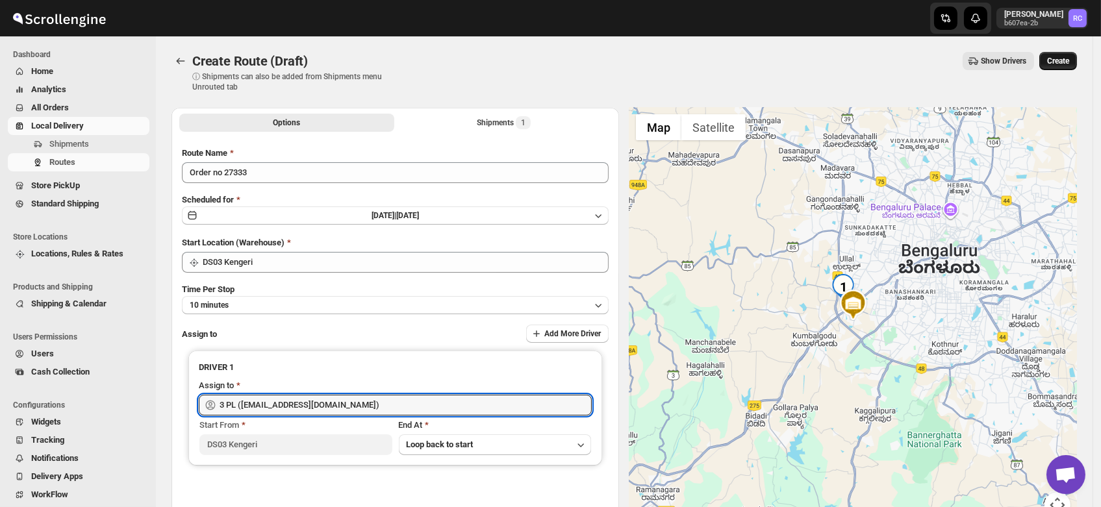
type input "3 PL (hello@home-run.co)"
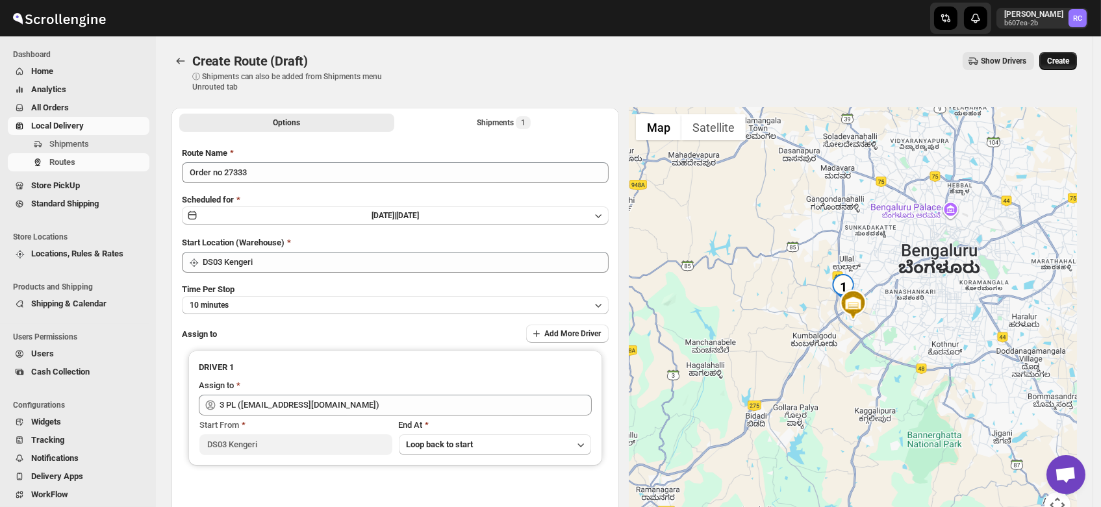
click at [1065, 65] on span "Create" at bounding box center [1058, 61] width 22 height 10
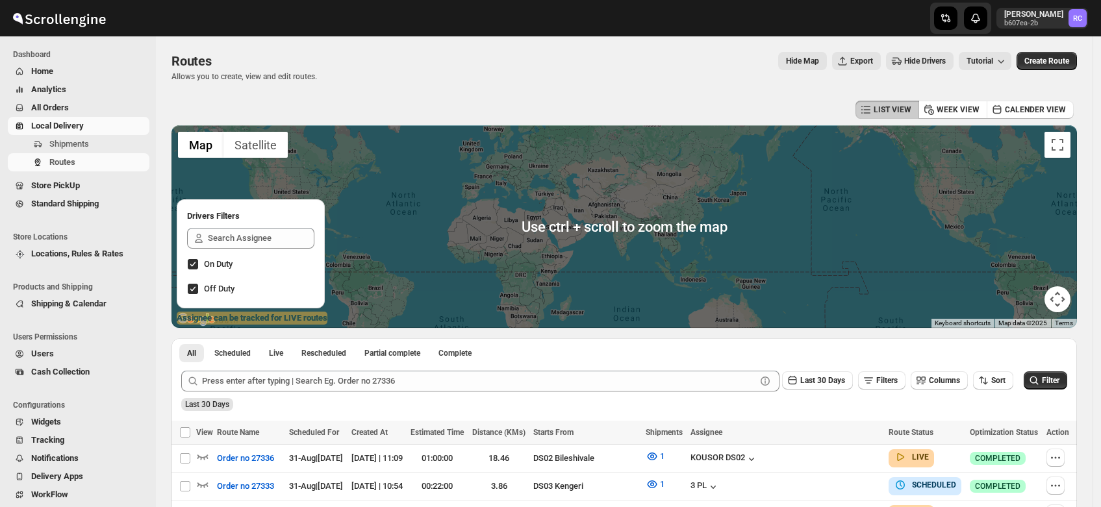
scroll to position [146, 0]
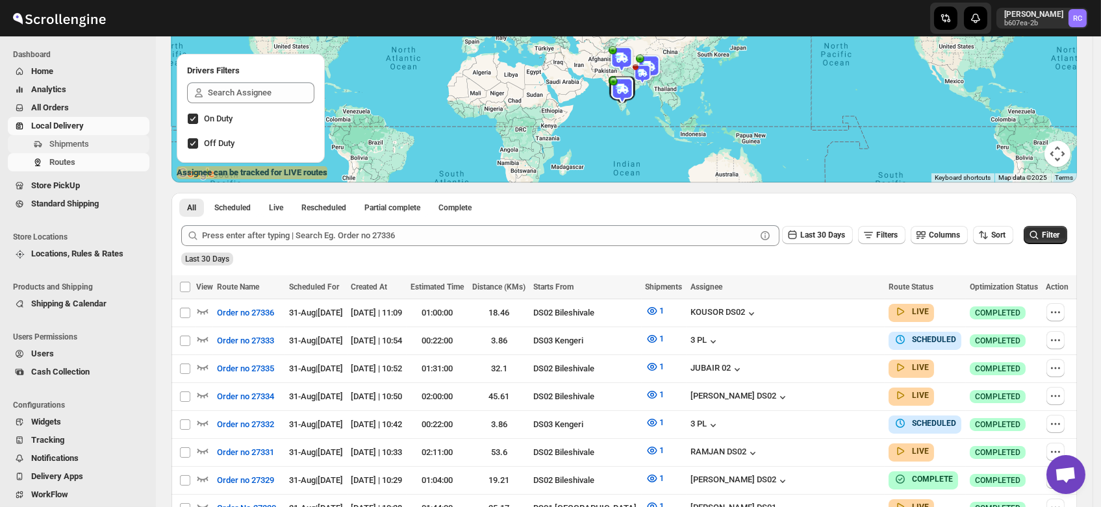
click at [60, 143] on span "Shipments" at bounding box center [69, 144] width 40 height 10
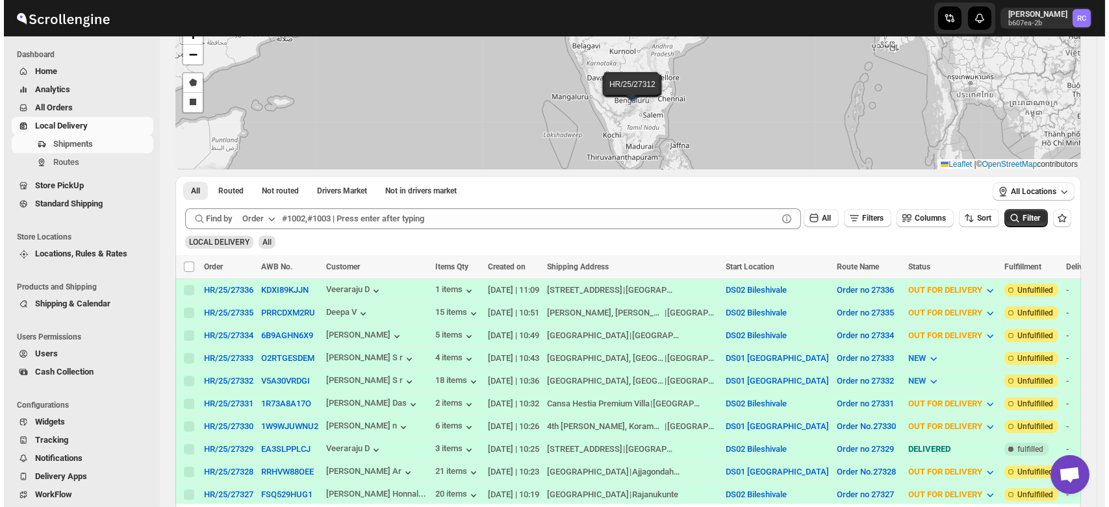
scroll to position [87, 0]
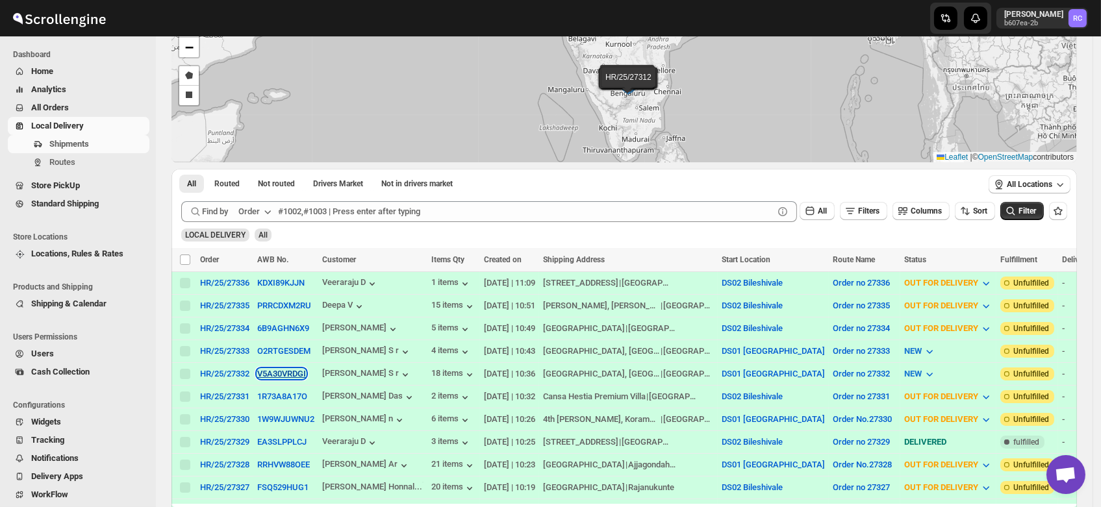
click at [281, 372] on button "V5A30VRDGI" at bounding box center [281, 374] width 49 height 10
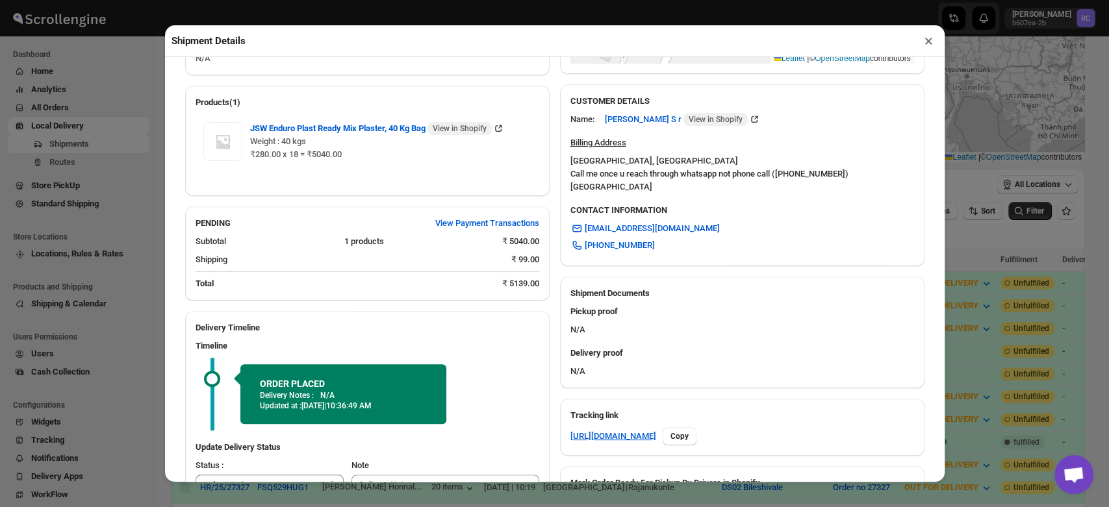
scroll to position [413, 0]
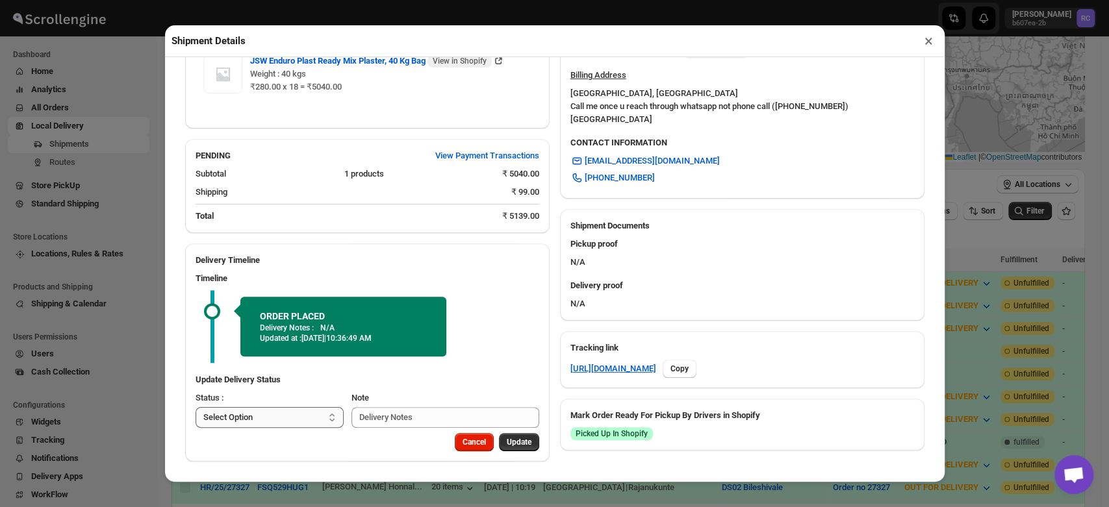
click at [291, 413] on select "Select Option PICKED UP OUT FOR DELIVERY RESCHEDULE DELIVERED CANCELLED" at bounding box center [270, 417] width 149 height 21
select select "PICKED_UP"
click at [196, 407] on select "Select Option PICKED UP OUT FOR DELIVERY RESCHEDULE DELIVERED CANCELLED" at bounding box center [270, 417] width 149 height 21
click at [496, 441] on span "Pick Products" at bounding box center [507, 442] width 49 height 10
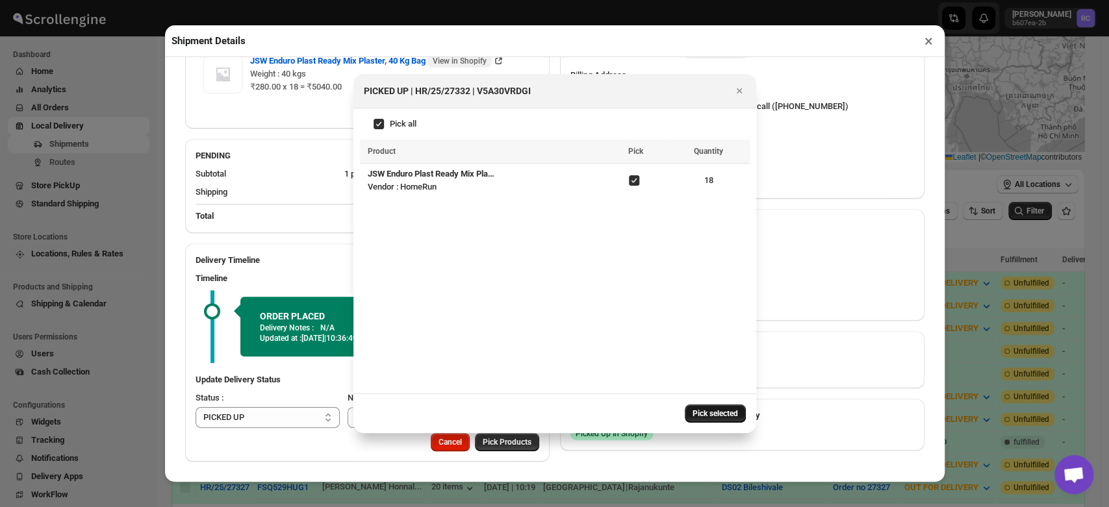
click at [718, 410] on span "Pick selected" at bounding box center [715, 414] width 45 height 10
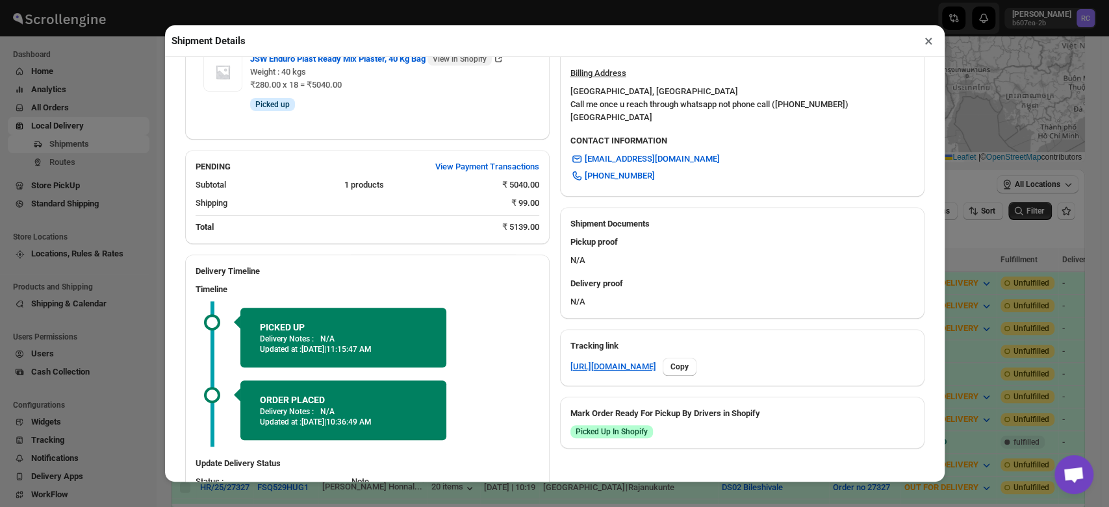
scroll to position [499, 0]
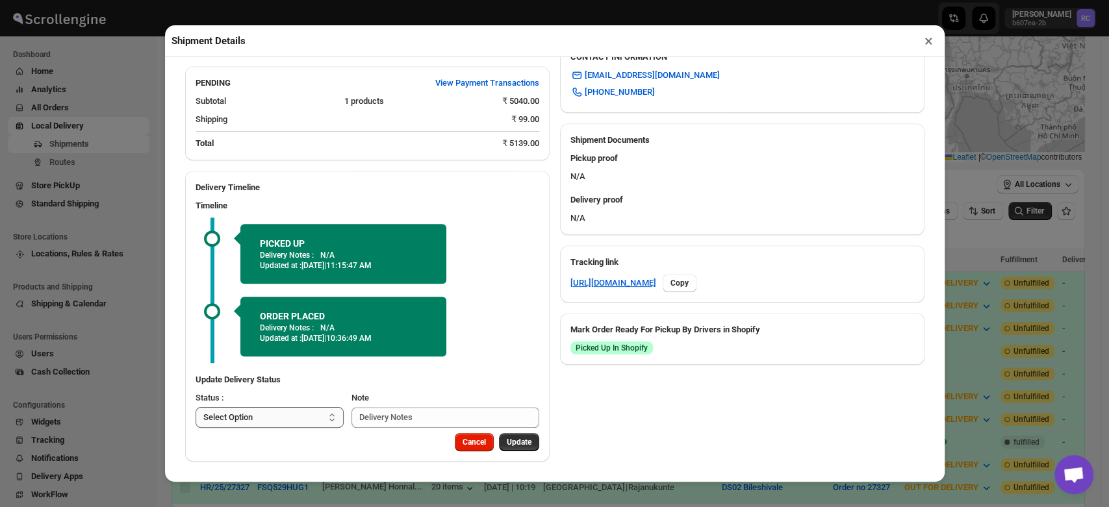
click at [273, 419] on select "Select Option PICKED UP OUT FOR DELIVERY RESCHEDULE DELIVERED CANCELLED" at bounding box center [270, 417] width 149 height 21
select select "OUT_FOR_DELIVERY"
click at [196, 407] on select "Select Option PICKED UP OUT FOR DELIVERY RESCHEDULE DELIVERED CANCELLED" at bounding box center [270, 417] width 149 height 21
click at [509, 443] on span "Update" at bounding box center [519, 442] width 25 height 10
select select
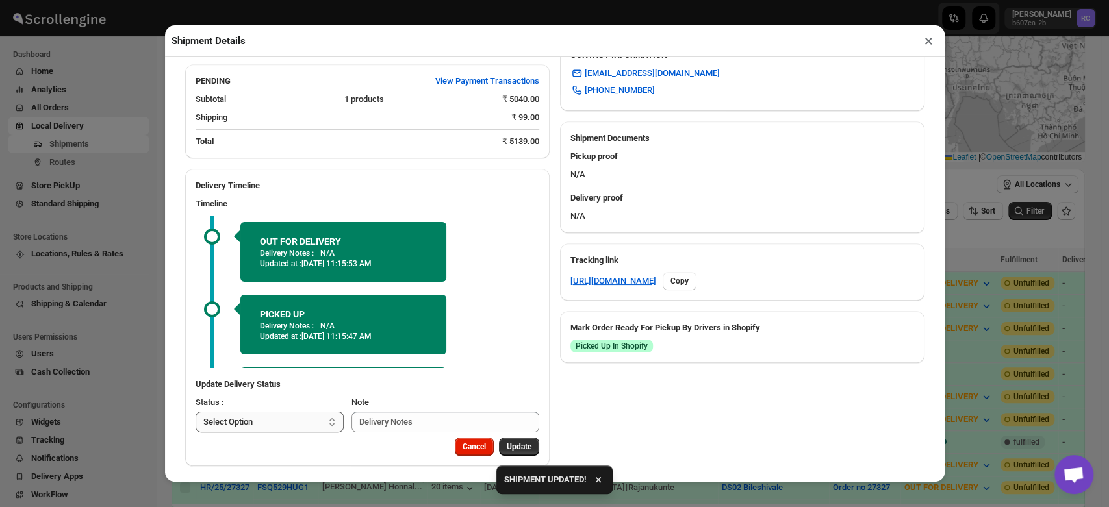
click at [285, 429] on select "Select Option PICKED UP OUT FOR DELIVERY RESCHEDULE DELIVERED CANCELLED" at bounding box center [270, 422] width 149 height 21
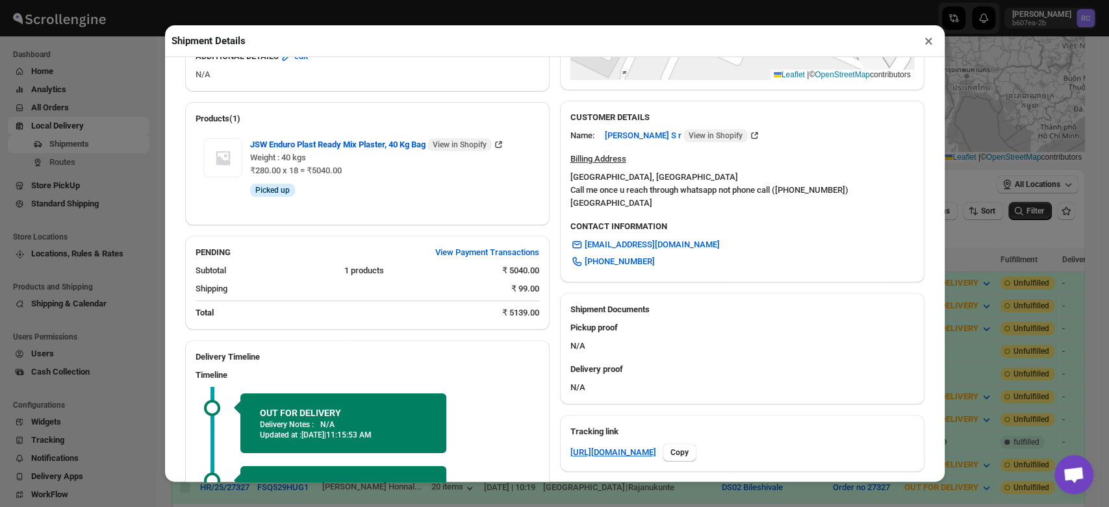
scroll to position [353, 0]
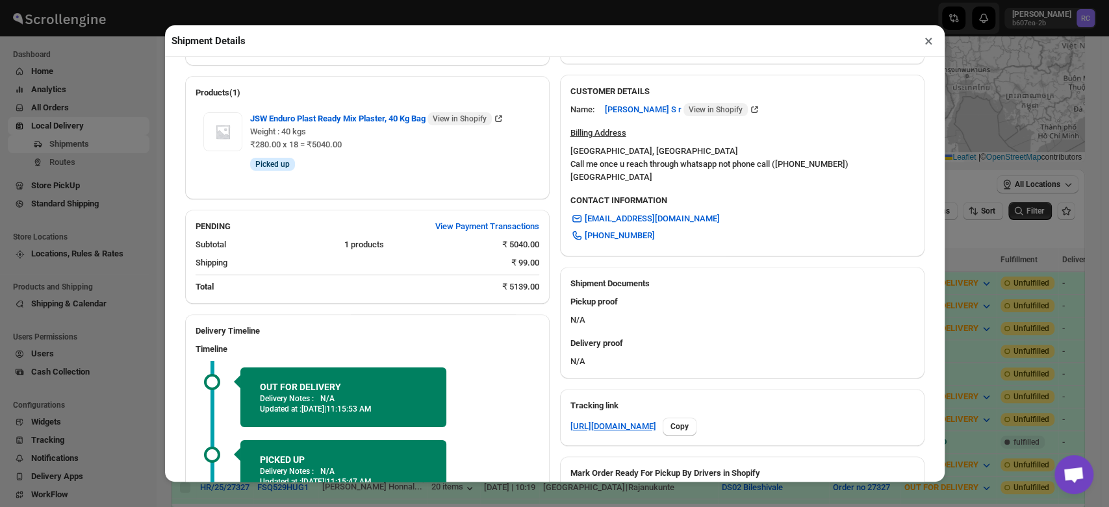
click at [705, 275] on div "Shipment Documents" at bounding box center [742, 278] width 364 height 23
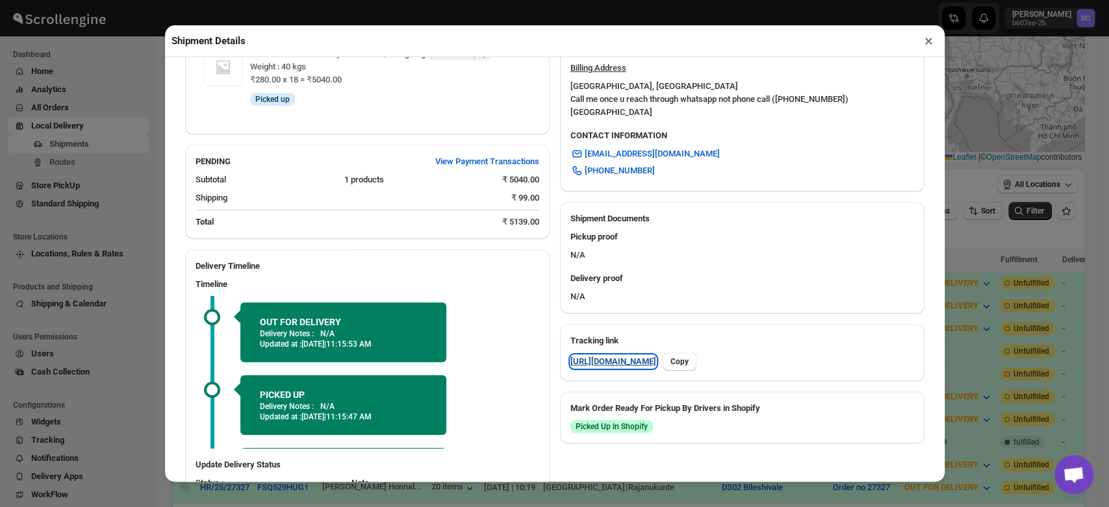
click at [607, 364] on link "https://rpnda.com/ldCjv1hq" at bounding box center [613, 361] width 86 height 13
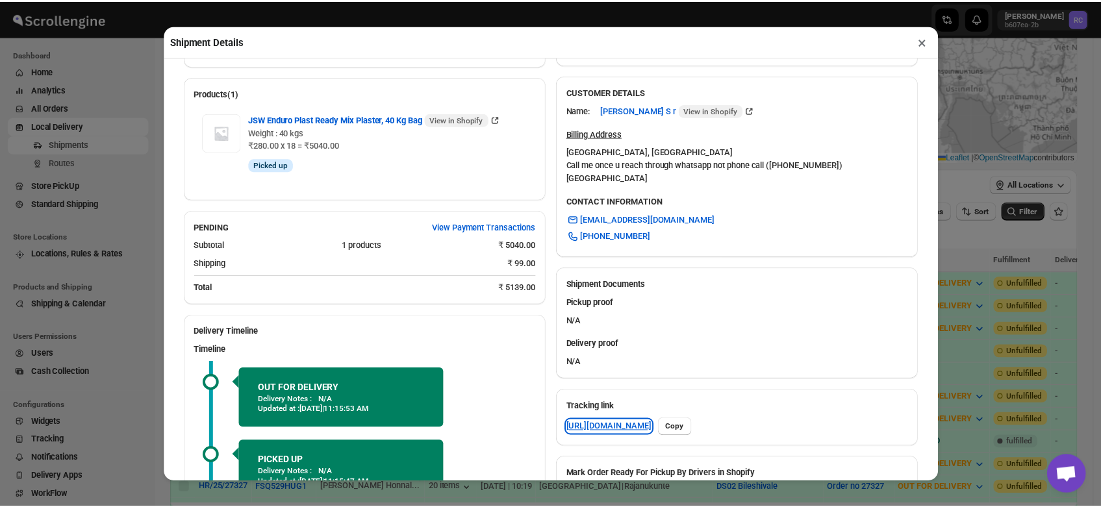
scroll to position [505, 0]
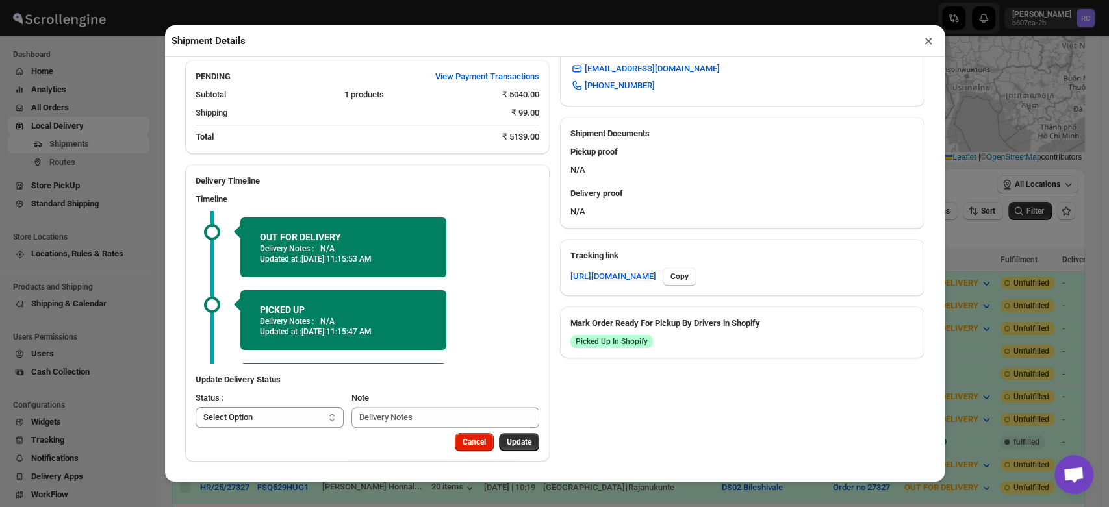
click at [927, 40] on button "×" at bounding box center [928, 41] width 19 height 18
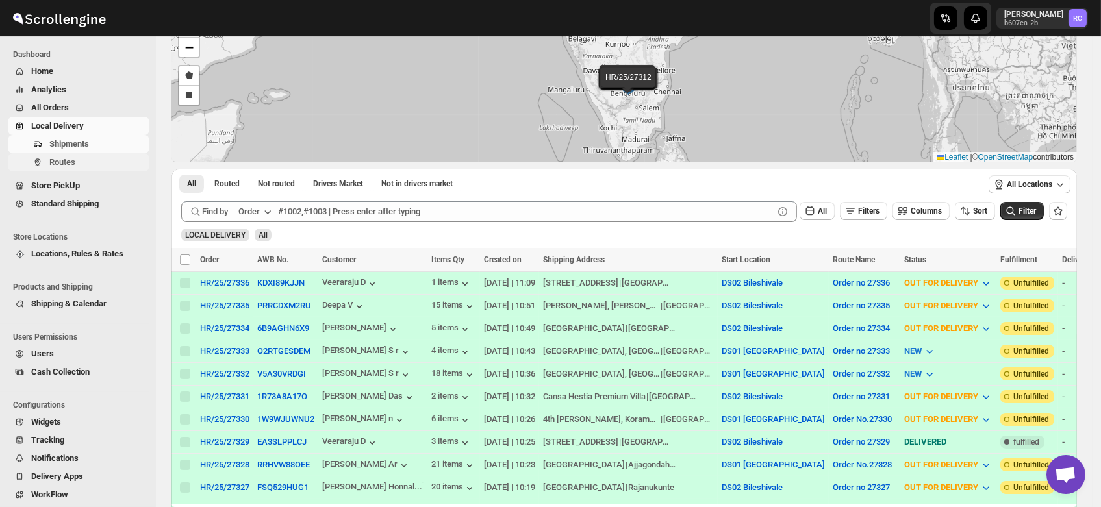
click at [65, 164] on span "Routes" at bounding box center [62, 162] width 26 height 10
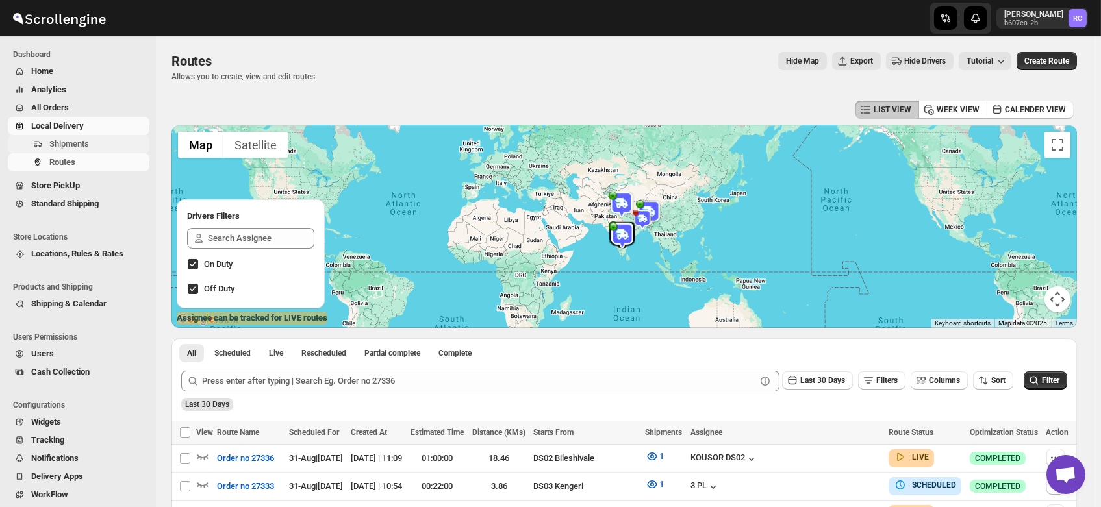
click at [70, 140] on span "Shipments" at bounding box center [69, 144] width 40 height 10
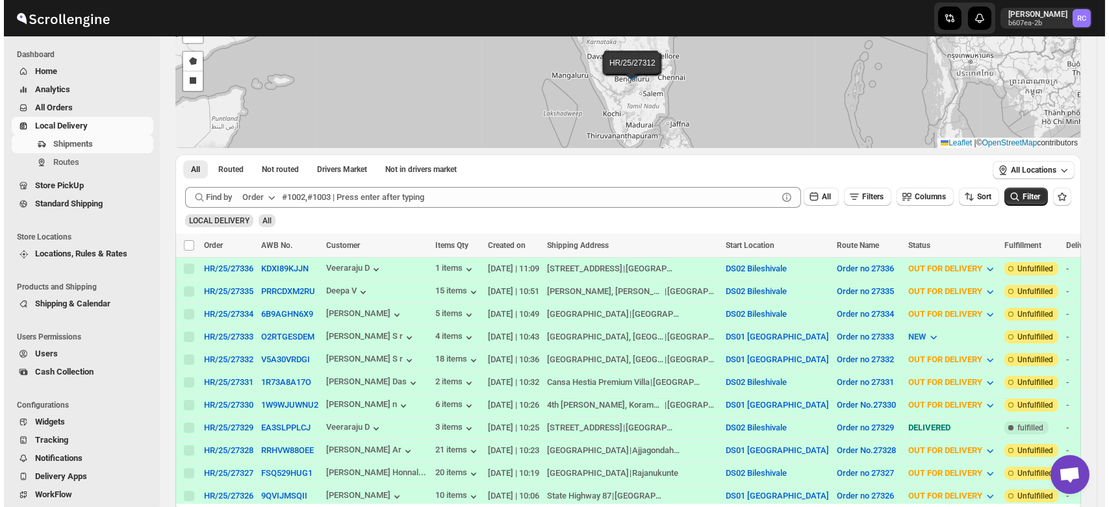
scroll to position [103, 0]
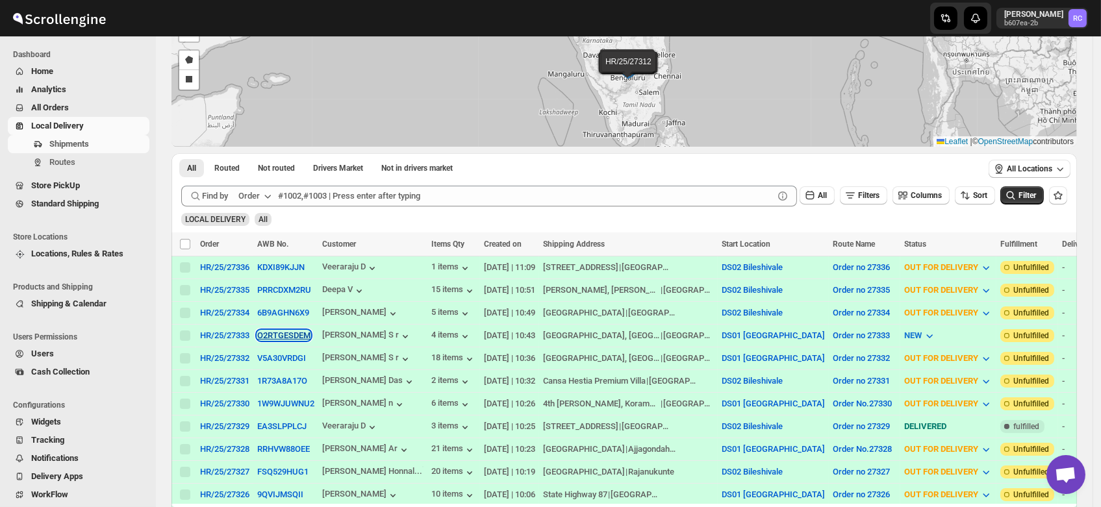
click at [282, 334] on button "O2RTGESDEM" at bounding box center [283, 336] width 53 height 10
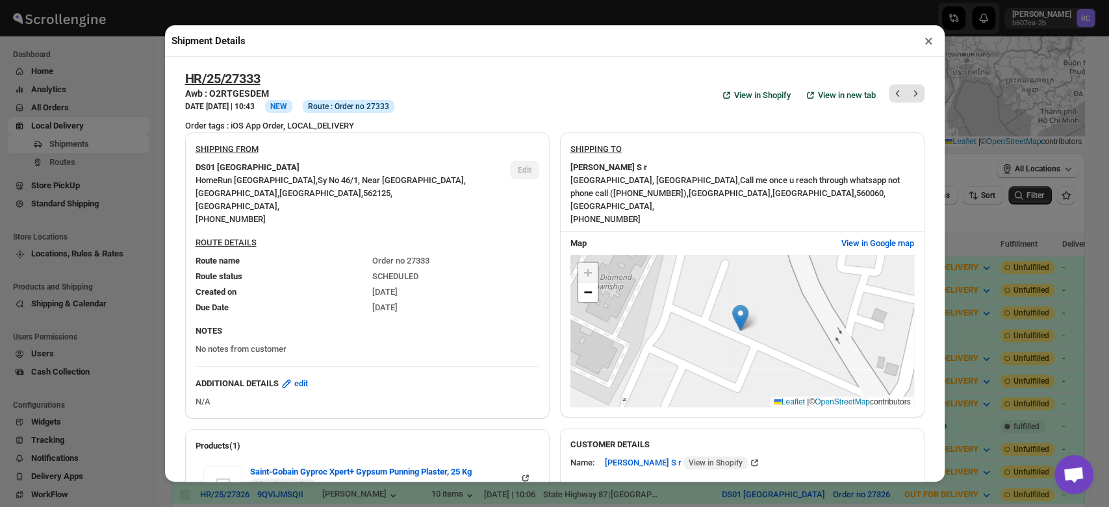
click at [930, 43] on button "×" at bounding box center [928, 41] width 19 height 18
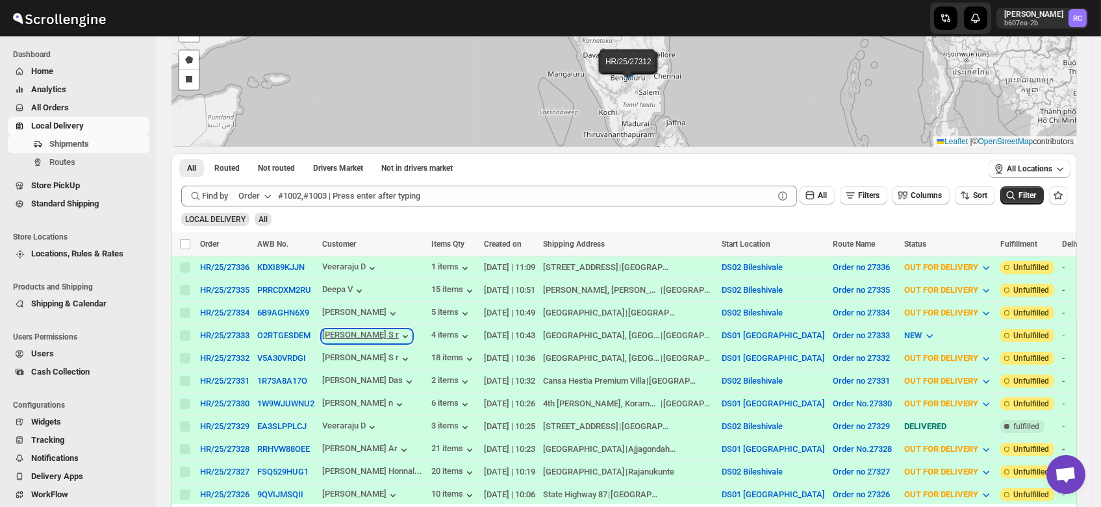
click at [340, 333] on div "Kushal S r" at bounding box center [367, 336] width 90 height 13
click at [288, 331] on button "O2RTGESDEM" at bounding box center [283, 336] width 53 height 10
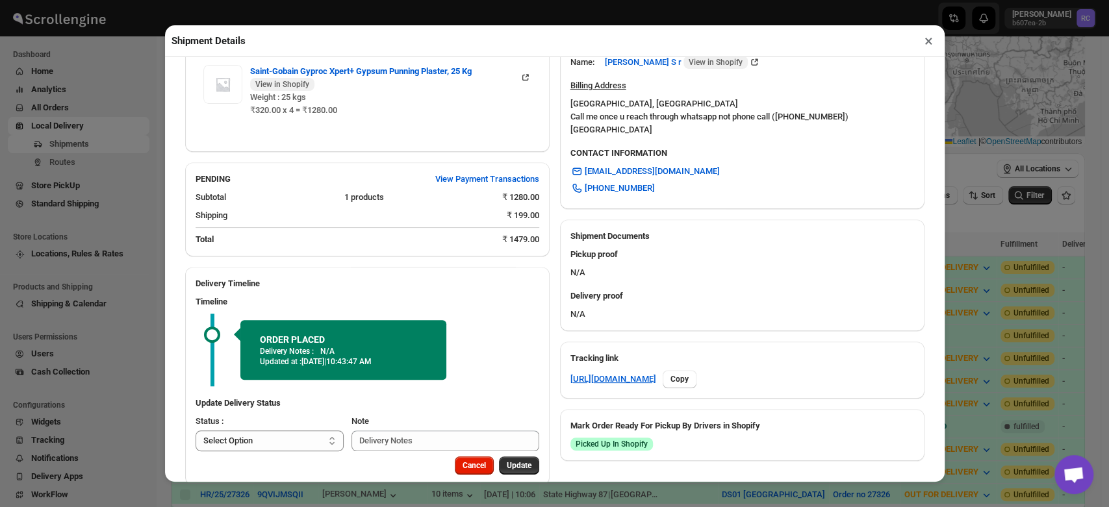
scroll to position [426, 0]
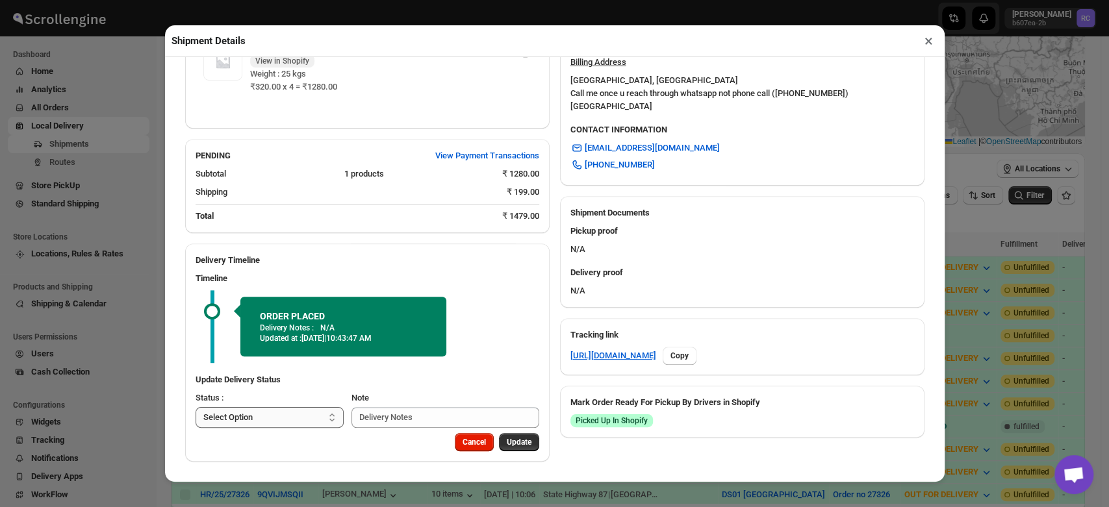
click at [294, 420] on select "Select Option PICKED UP OUT FOR DELIVERY RESCHEDULE DELIVERED CANCELLED" at bounding box center [270, 417] width 149 height 21
select select "PICKED_UP"
click at [196, 407] on select "Select Option PICKED UP OUT FOR DELIVERY RESCHEDULE DELIVERED CANCELLED" at bounding box center [270, 417] width 149 height 21
click at [514, 442] on span "Pick Products" at bounding box center [507, 442] width 49 height 10
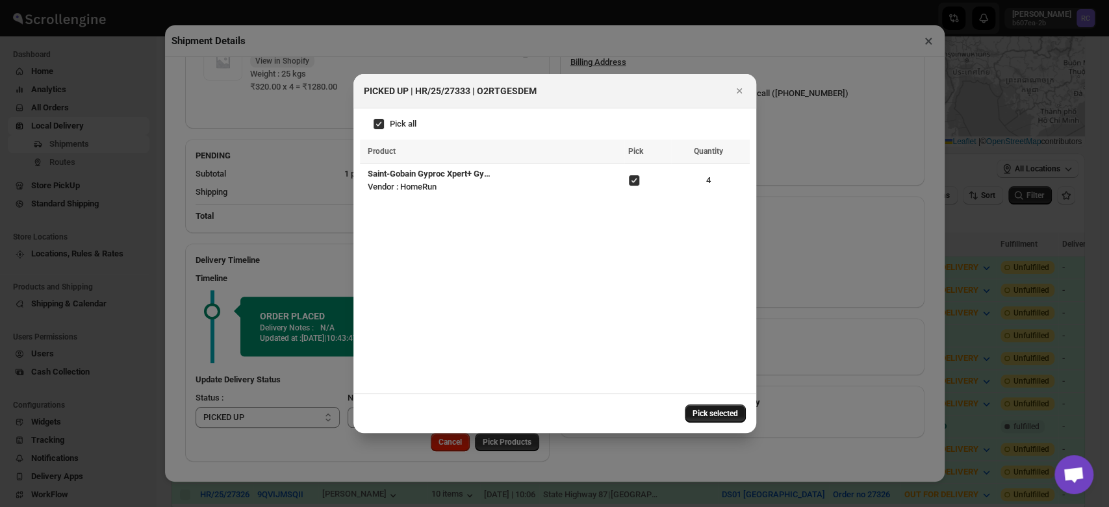
click at [713, 413] on span "Pick selected" at bounding box center [715, 414] width 45 height 10
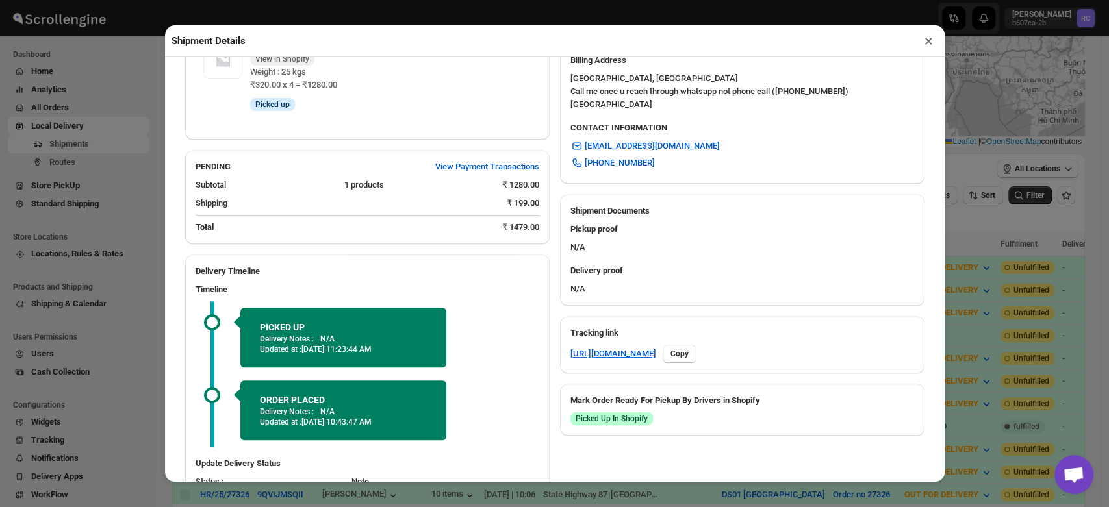
scroll to position [512, 0]
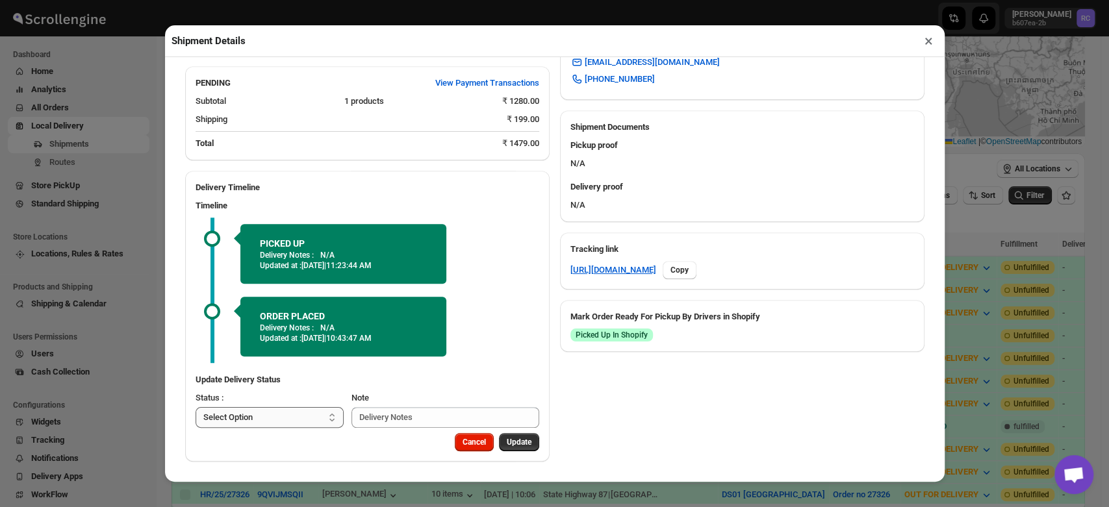
click at [262, 416] on select "Select Option PICKED UP OUT FOR DELIVERY RESCHEDULE DELIVERED CANCELLED" at bounding box center [270, 417] width 149 height 21
select select "OUT_FOR_DELIVERY"
click at [196, 407] on select "Select Option PICKED UP OUT FOR DELIVERY RESCHEDULE DELIVERED CANCELLED" at bounding box center [270, 417] width 149 height 21
click at [518, 443] on span "Update" at bounding box center [519, 442] width 25 height 10
select select
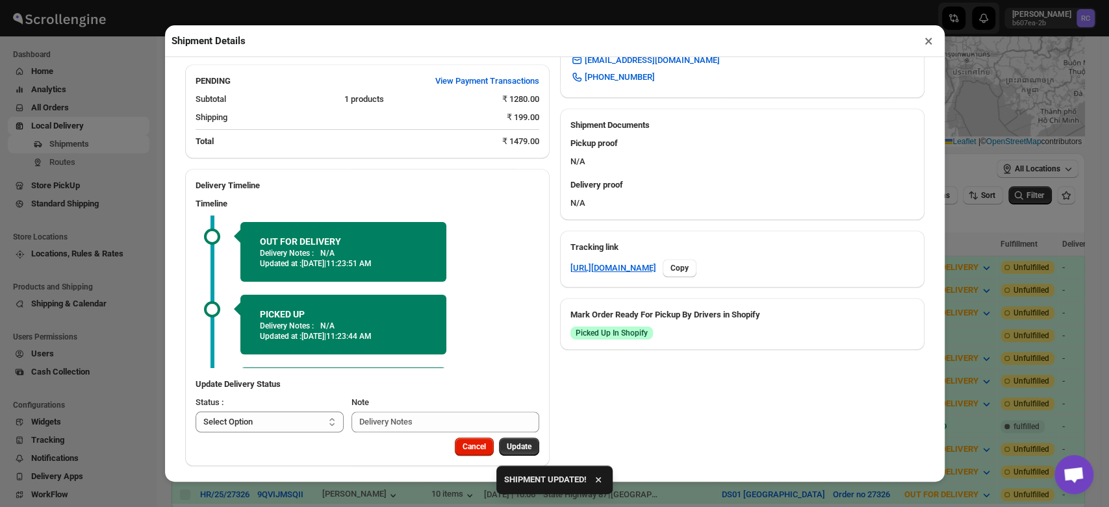
click at [928, 42] on button "×" at bounding box center [928, 41] width 19 height 18
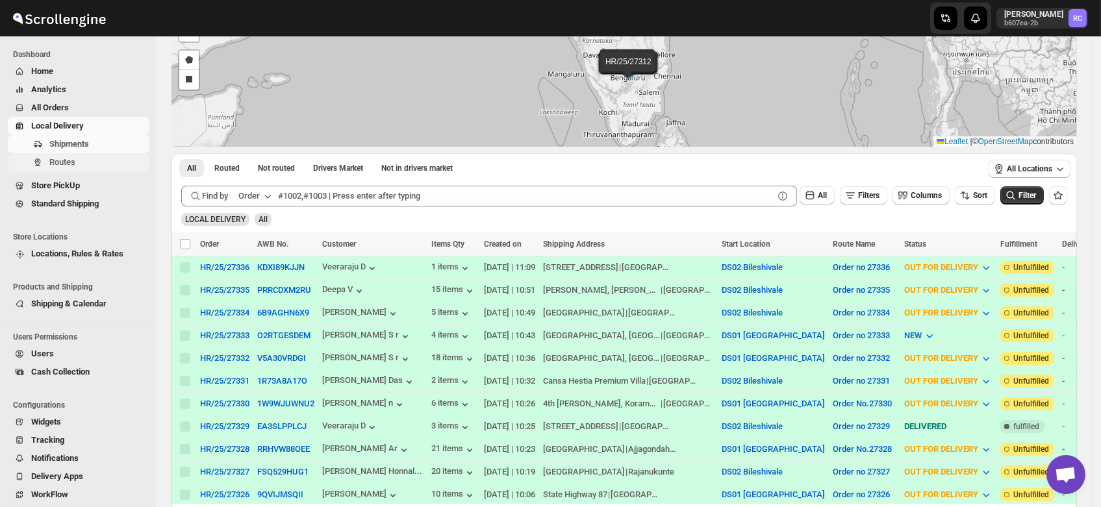
click at [62, 160] on span "Routes" at bounding box center [62, 162] width 26 height 10
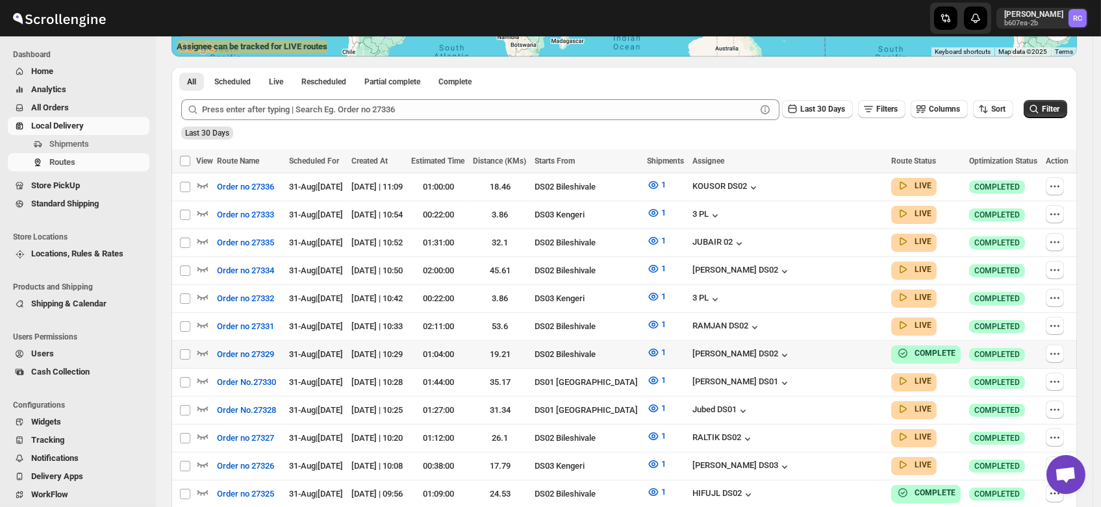
scroll to position [277, 0]
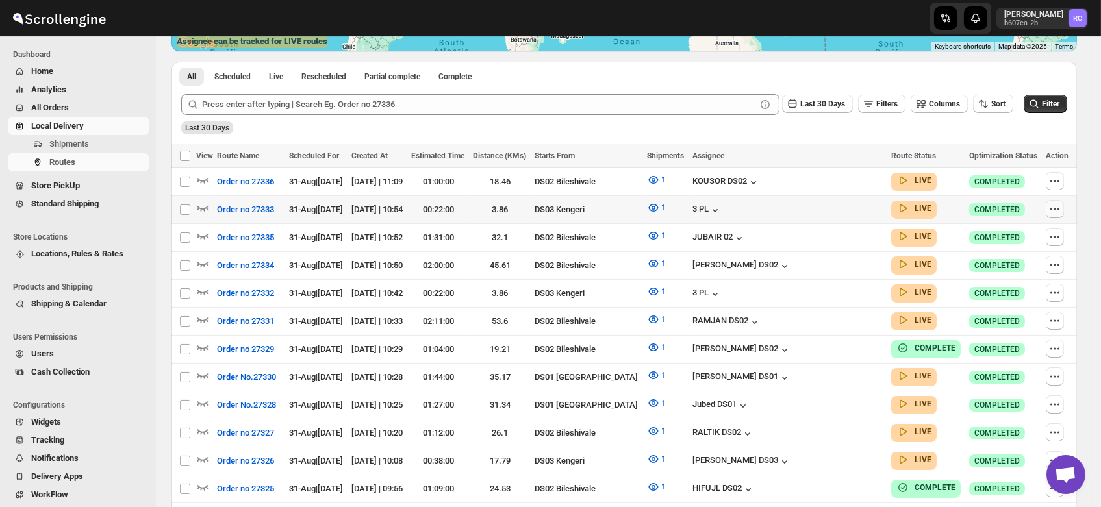
click at [1056, 206] on icon "button" at bounding box center [1055, 209] width 13 height 13
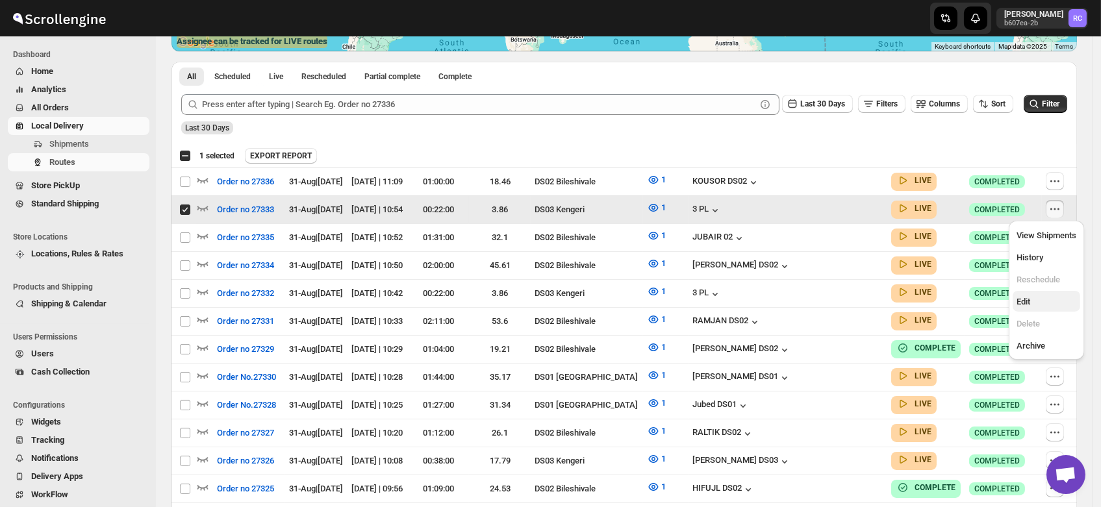
click at [1029, 298] on span "Edit" at bounding box center [1024, 302] width 14 height 10
checkbox input "false"
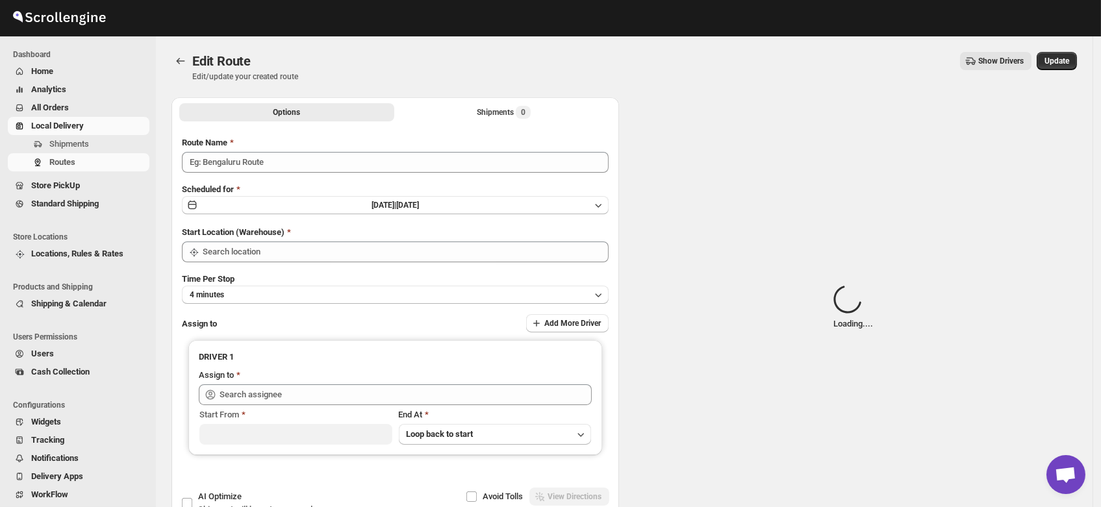
type input "Order no 27333"
type input "DS03 Kengeri"
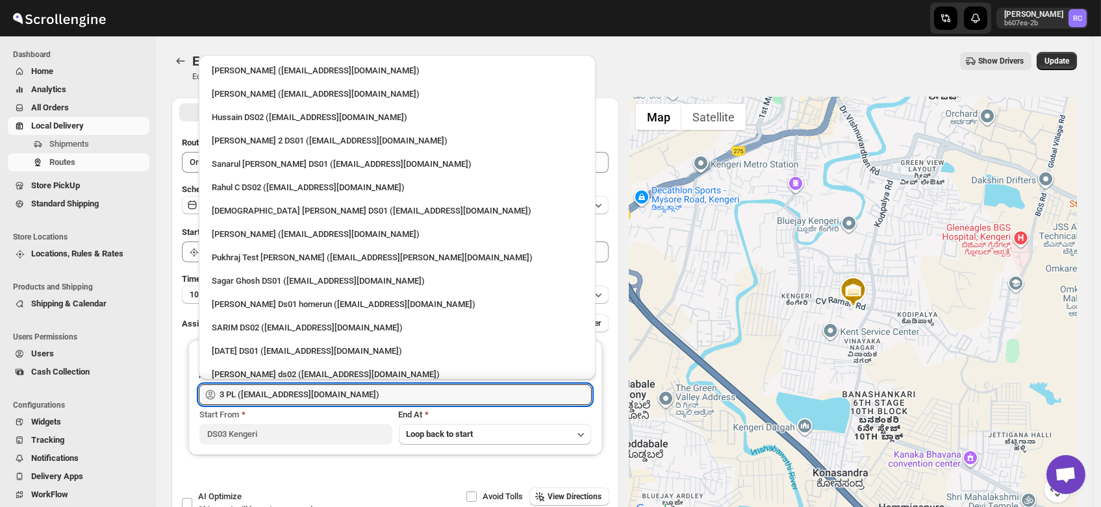
drag, startPoint x: 337, startPoint y: 396, endPoint x: 64, endPoint y: 419, distance: 273.1
click at [64, 419] on div "Skip to content Rahul Chopra b607ea-2b RC Dashboard Home Analytics All Orders L…" at bounding box center [550, 297] width 1101 height 594
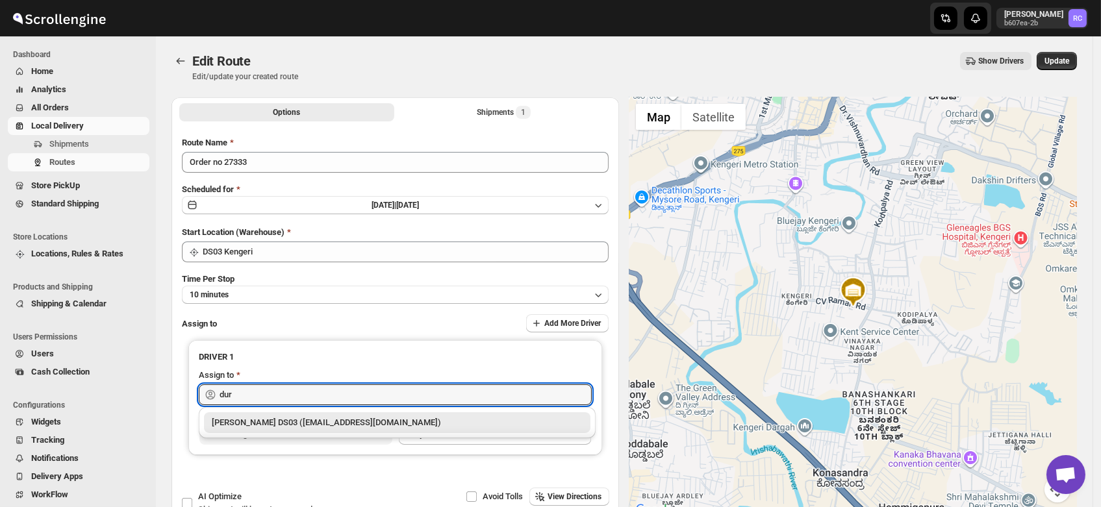
click at [285, 426] on div "Durgesh DS03 (necefe6554@balincs.com)" at bounding box center [397, 422] width 371 height 13
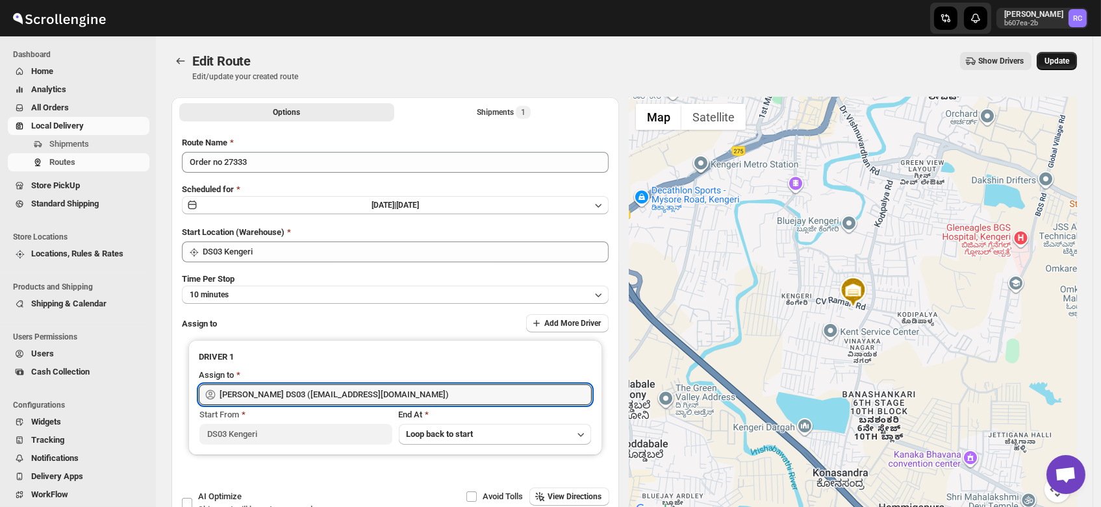
type input "Durgesh DS03 (necefe6554@balincs.com)"
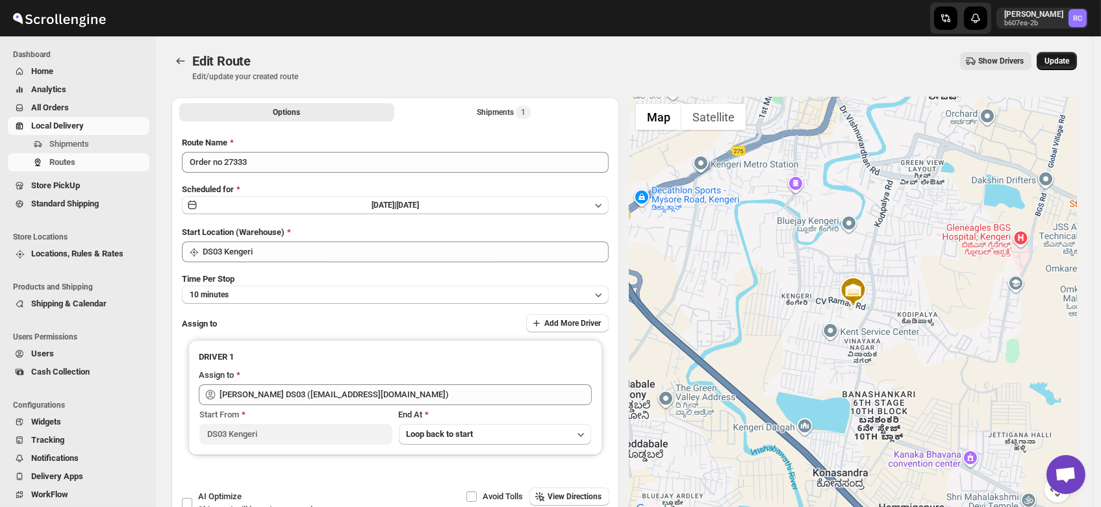
click at [1065, 59] on span "Update" at bounding box center [1057, 61] width 25 height 10
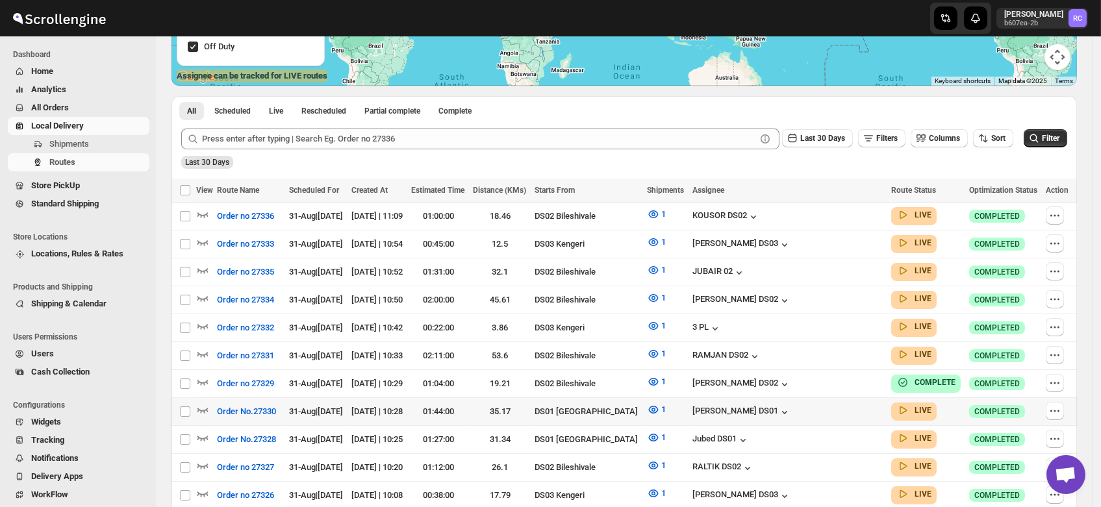
scroll to position [251, 0]
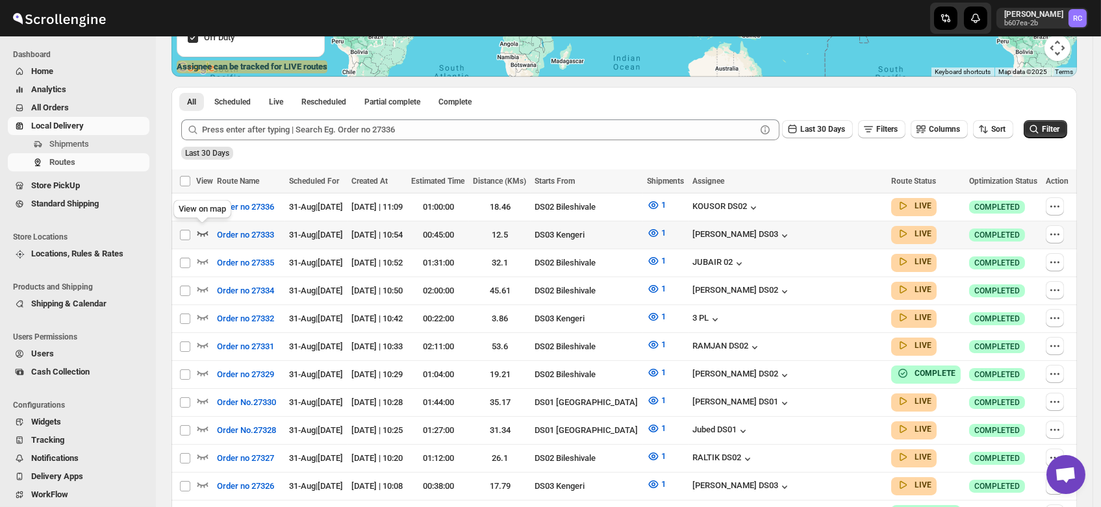
click at [204, 228] on icon "button" at bounding box center [202, 233] width 13 height 13
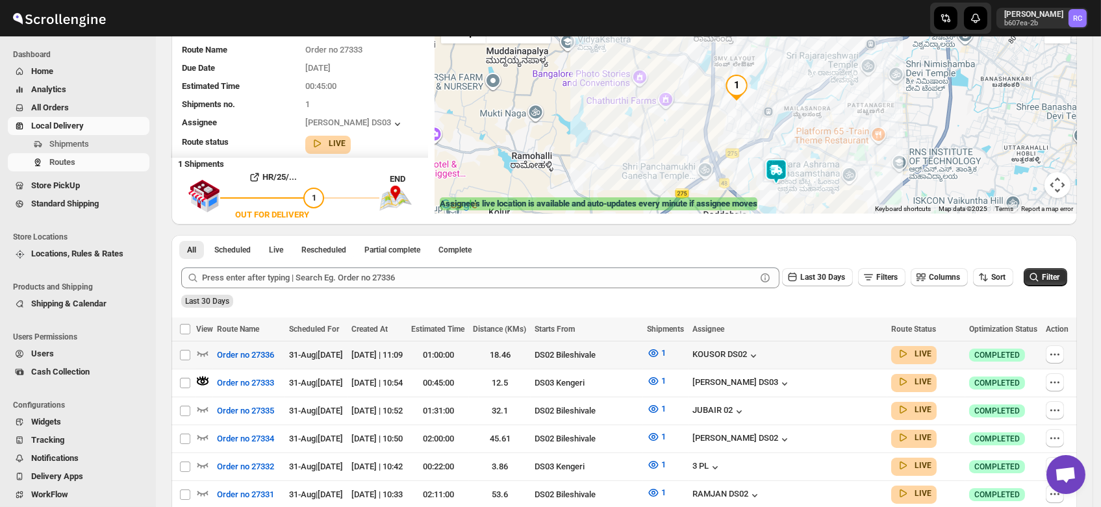
scroll to position [118, 0]
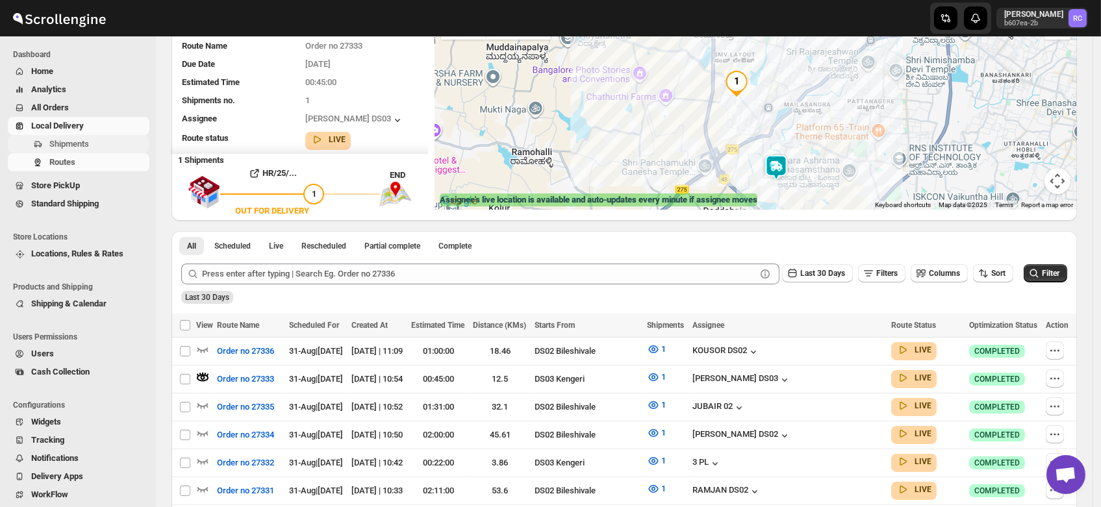
click at [64, 146] on span "Shipments" at bounding box center [69, 144] width 40 height 10
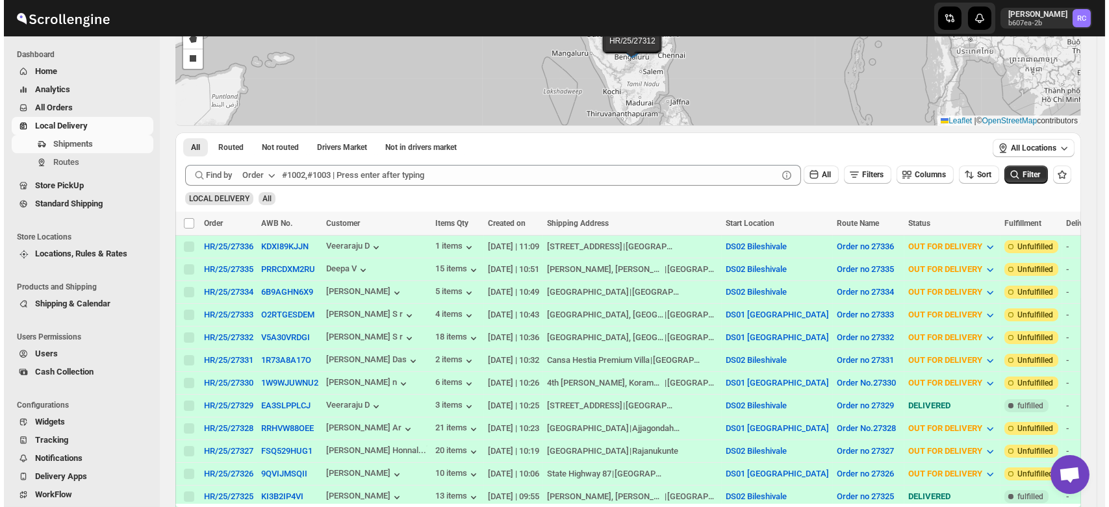
scroll to position [124, 0]
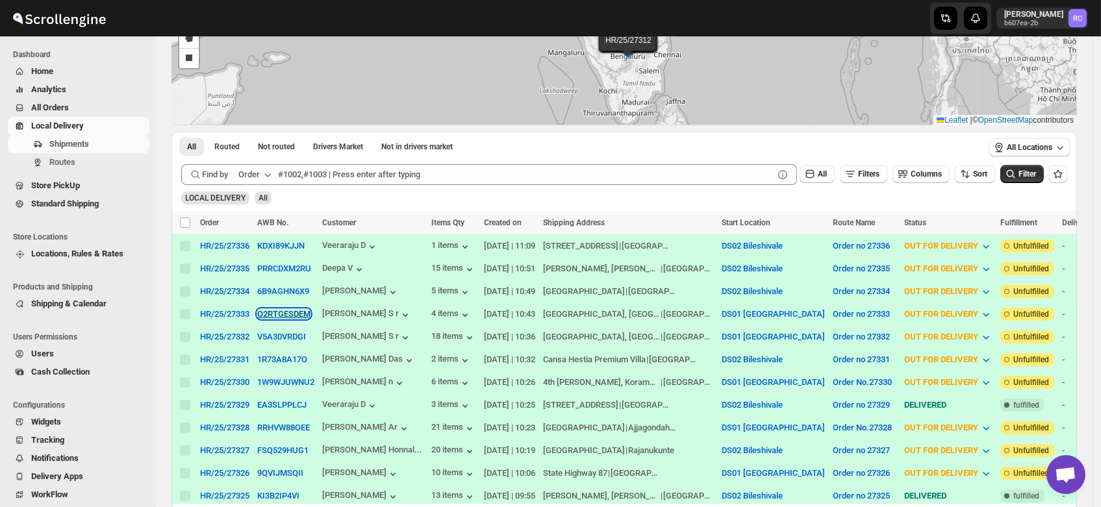
click at [280, 309] on button "O2RTGESDEM" at bounding box center [283, 314] width 53 height 10
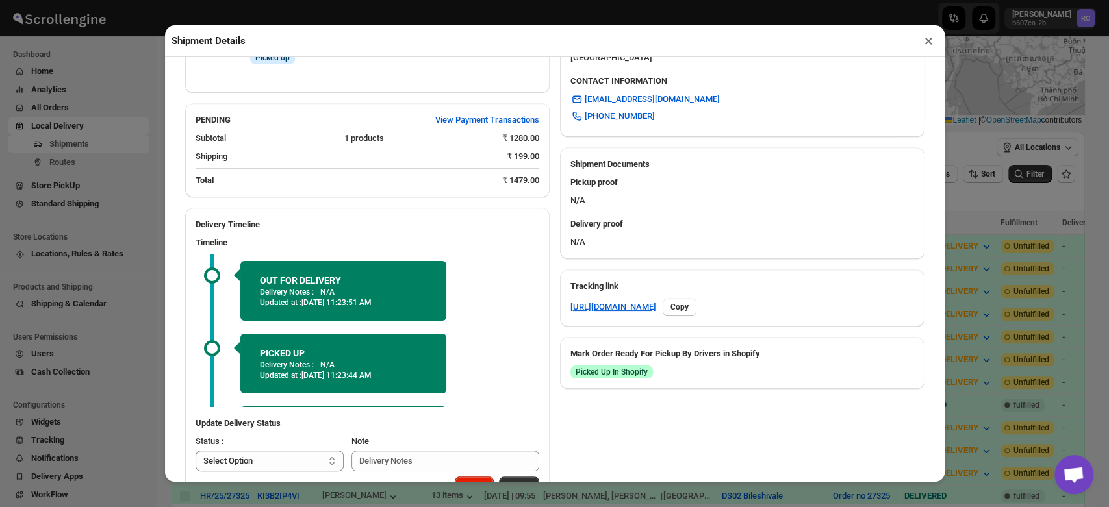
scroll to position [518, 0]
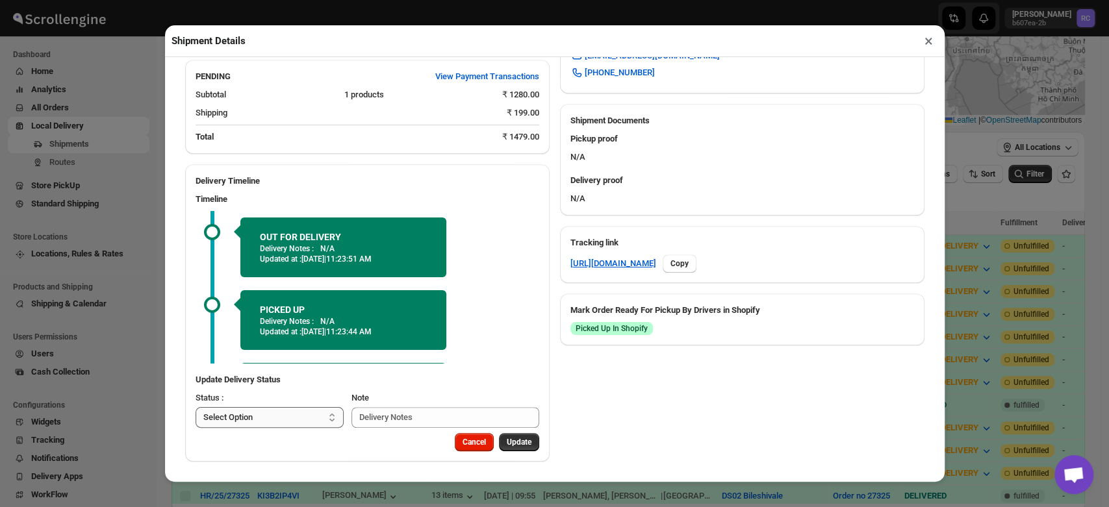
click at [280, 415] on select "Select Option PICKED UP OUT FOR DELIVERY RESCHEDULE DELIVERED CANCELLED" at bounding box center [270, 417] width 149 height 21
select select "DELIVERED"
click at [196, 407] on select "Select Option PICKED UP OUT FOR DELIVERY RESCHEDULE DELIVERED CANCELLED" at bounding box center [270, 417] width 149 height 21
click at [509, 440] on span "Update" at bounding box center [519, 442] width 25 height 10
select select
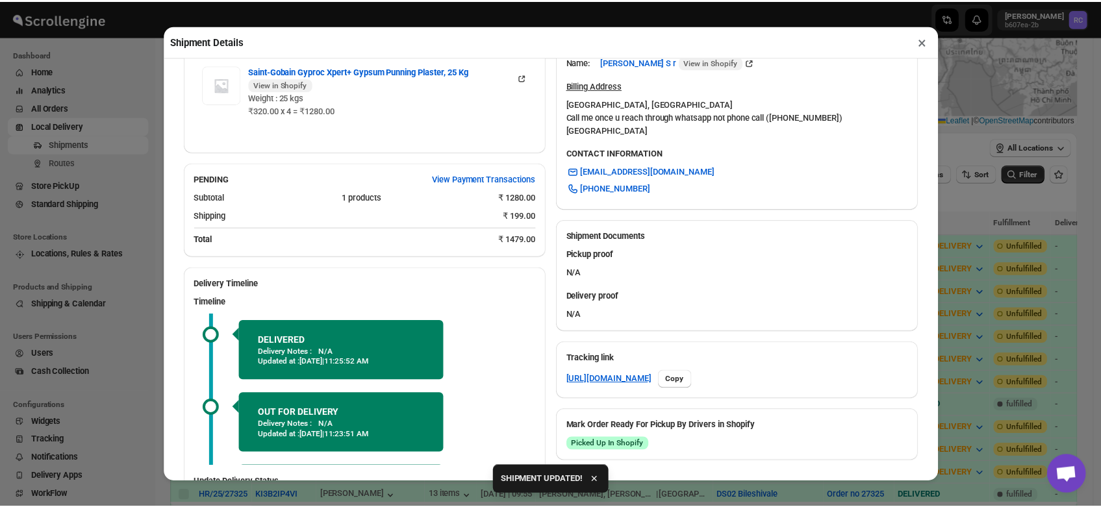
scroll to position [505, 0]
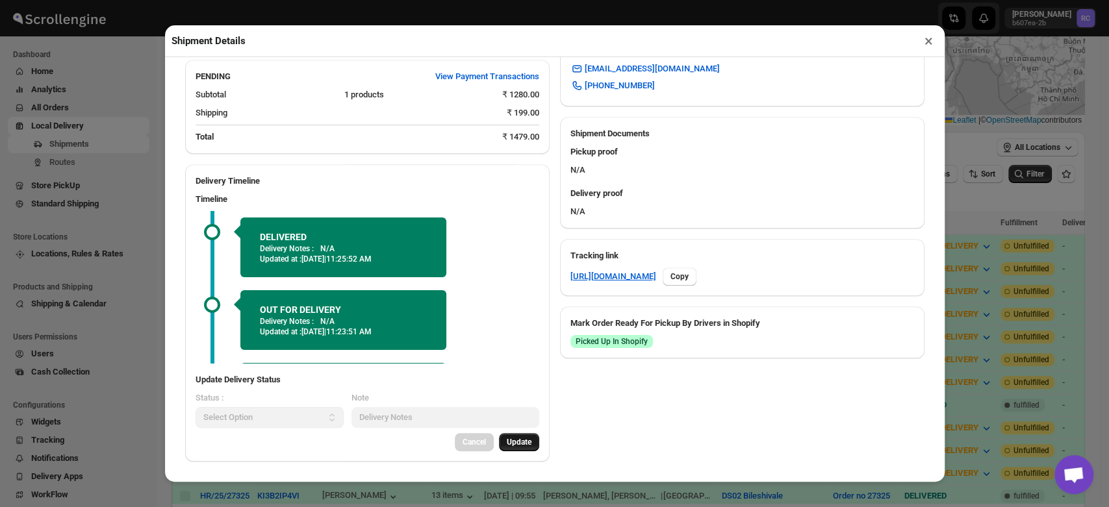
click at [929, 44] on button "×" at bounding box center [928, 41] width 19 height 18
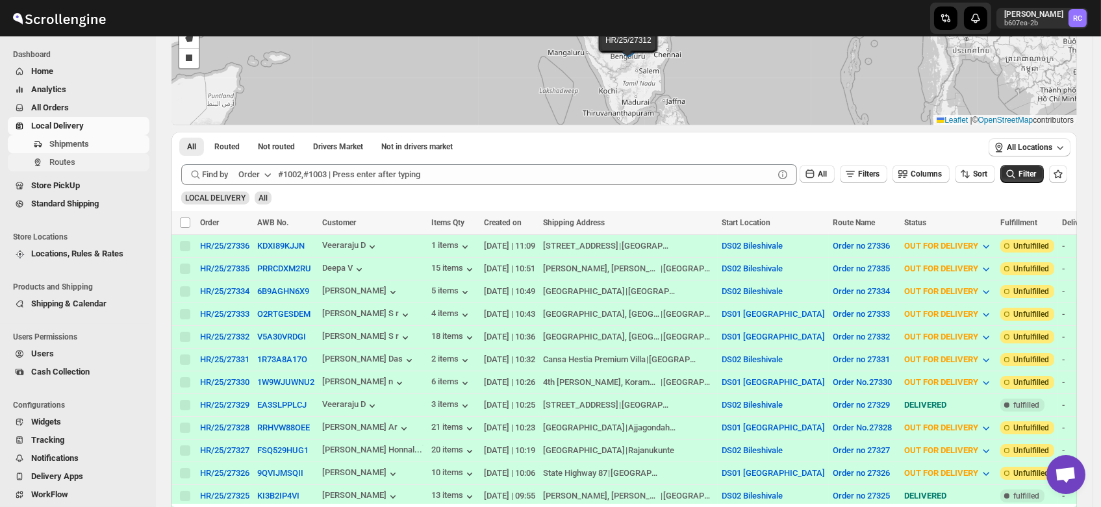
click at [78, 160] on span "Routes" at bounding box center [97, 162] width 97 height 13
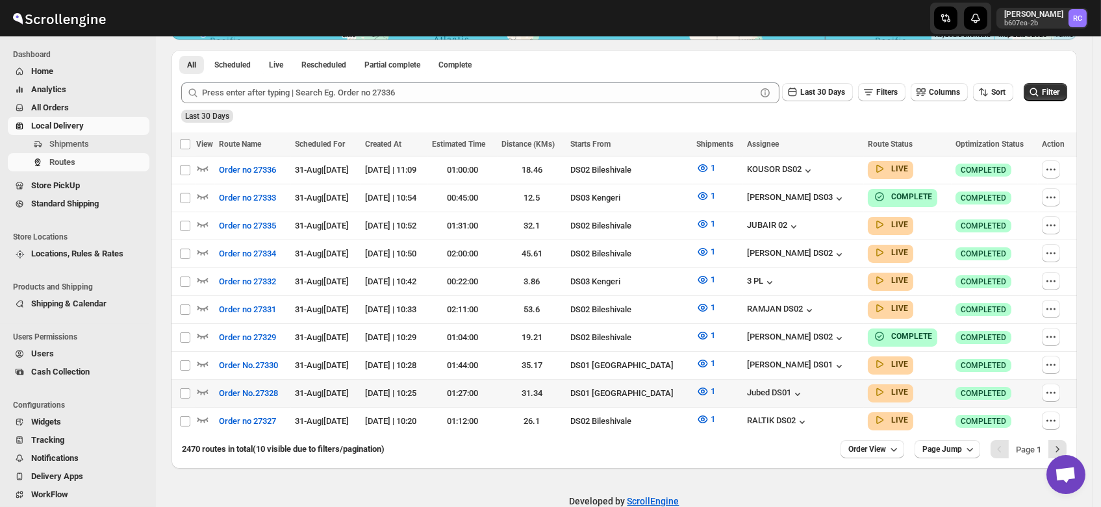
scroll to position [291, 0]
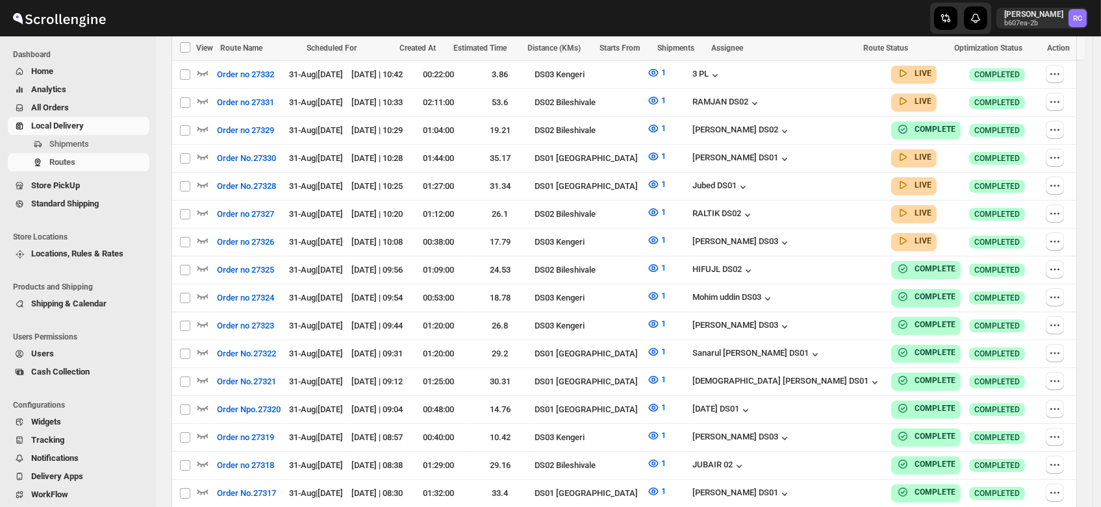
scroll to position [291, 0]
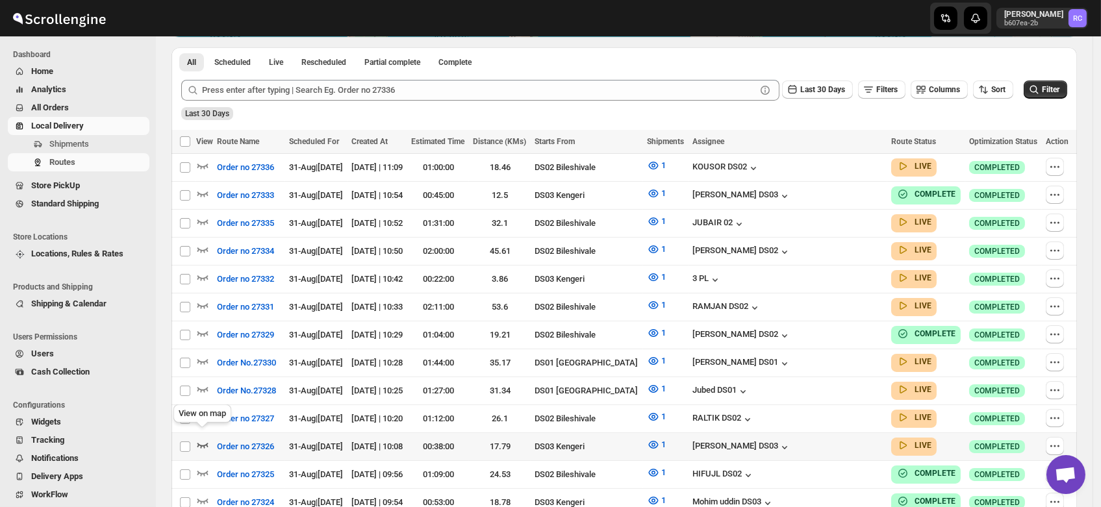
click at [203, 439] on icon "button" at bounding box center [202, 445] width 13 height 13
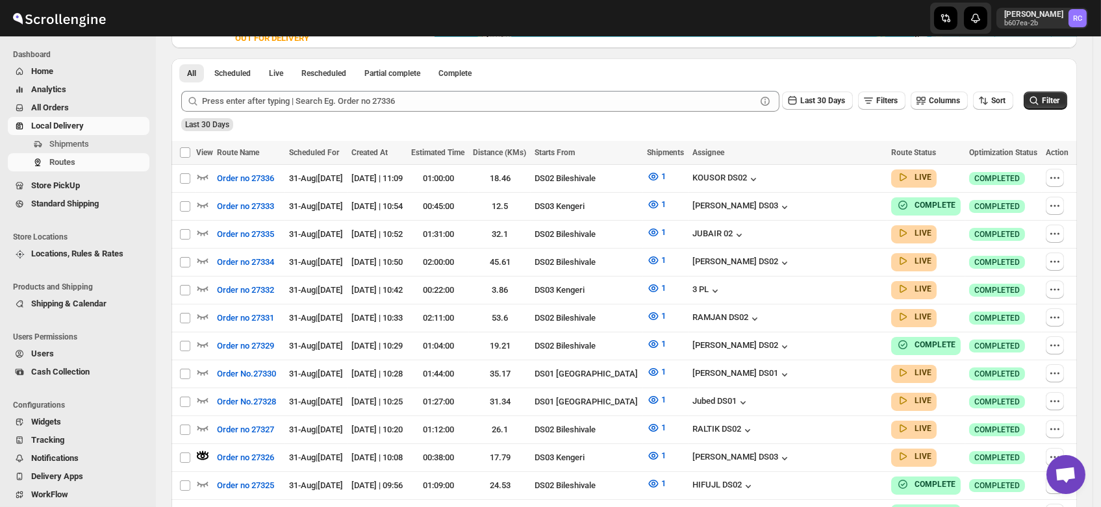
scroll to position [0, 0]
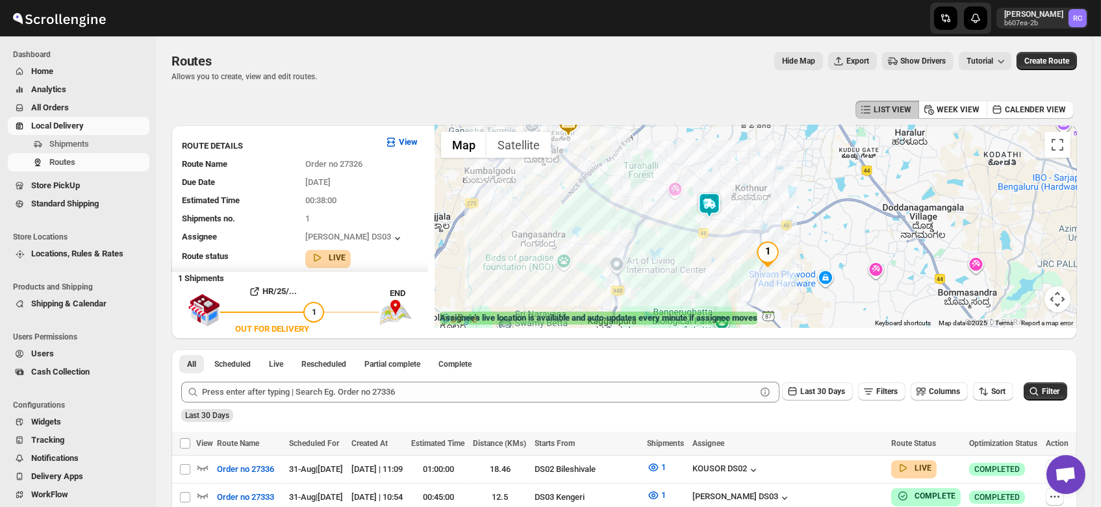
drag, startPoint x: 835, startPoint y: 238, endPoint x: 743, endPoint y: 220, distance: 93.5
click at [743, 220] on div at bounding box center [756, 226] width 642 height 203
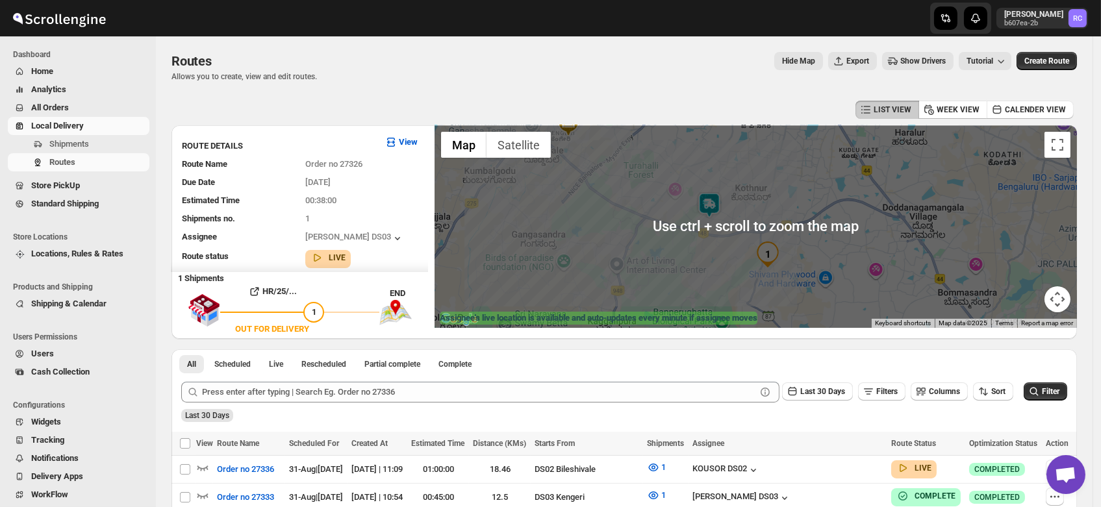
scroll to position [12, 0]
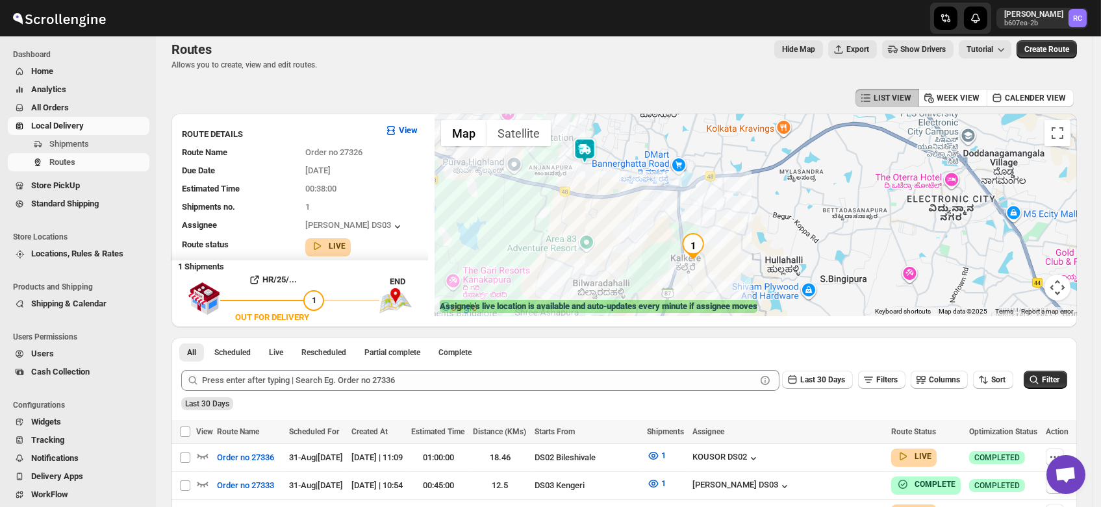
drag, startPoint x: 720, startPoint y: 193, endPoint x: 652, endPoint y: 209, distance: 70.0
click at [652, 209] on div at bounding box center [756, 215] width 642 height 203
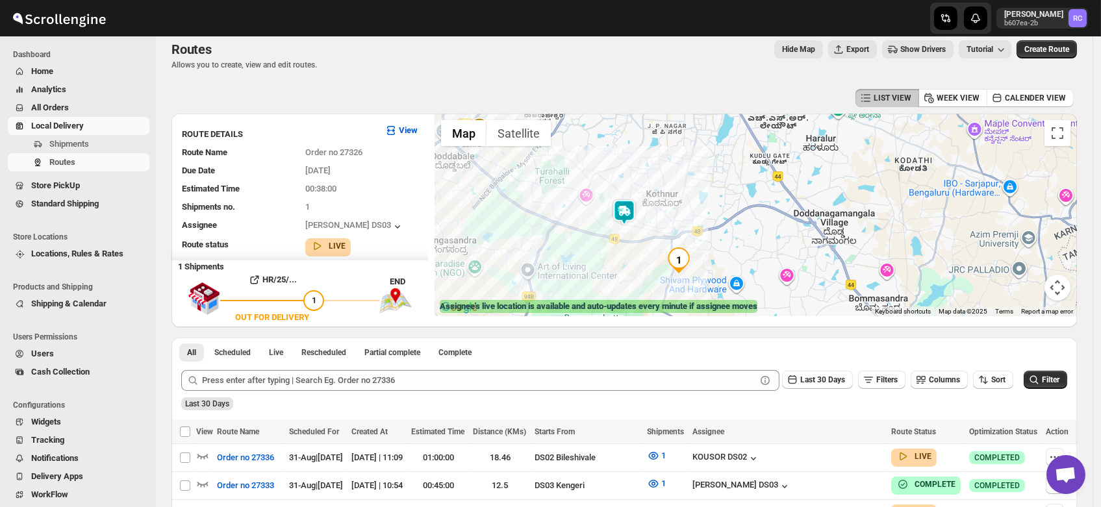
drag, startPoint x: 654, startPoint y: 207, endPoint x: 659, endPoint y: 248, distance: 42.0
click at [659, 248] on div at bounding box center [756, 215] width 642 height 203
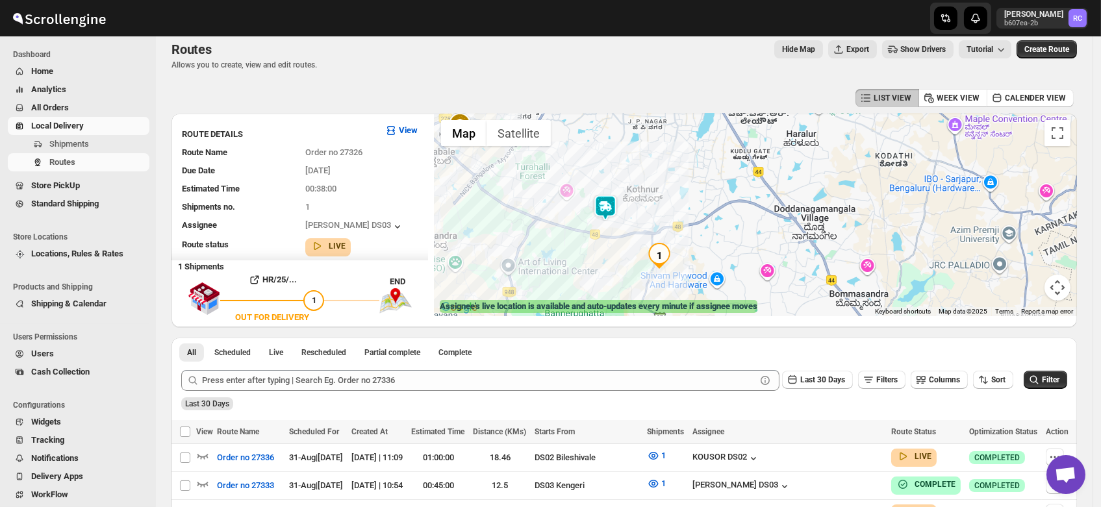
drag, startPoint x: 659, startPoint y: 217, endPoint x: 639, endPoint y: 214, distance: 20.4
click at [639, 214] on div at bounding box center [756, 215] width 642 height 203
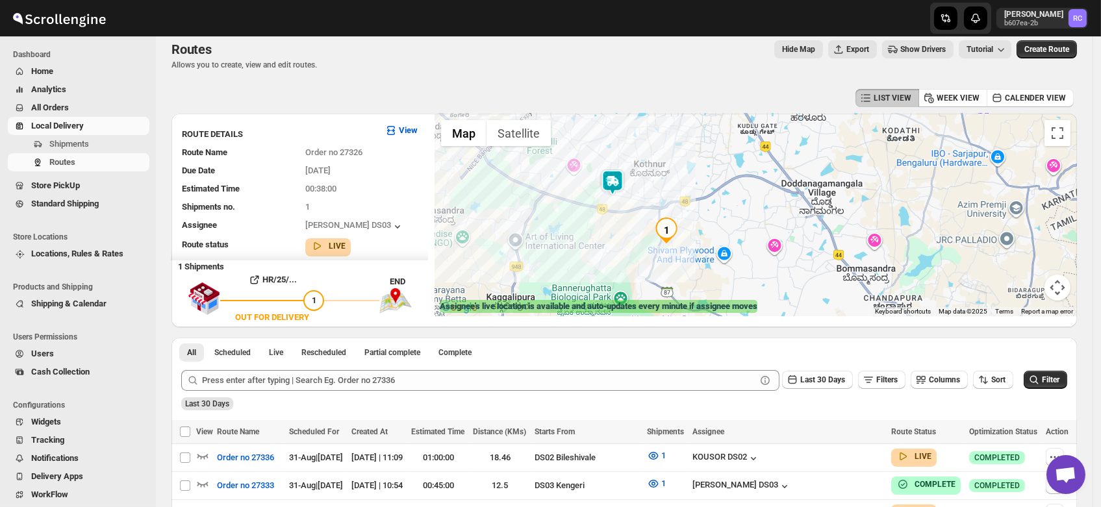
drag, startPoint x: 671, startPoint y: 217, endPoint x: 678, endPoint y: 189, distance: 28.8
click at [678, 189] on div at bounding box center [756, 215] width 642 height 203
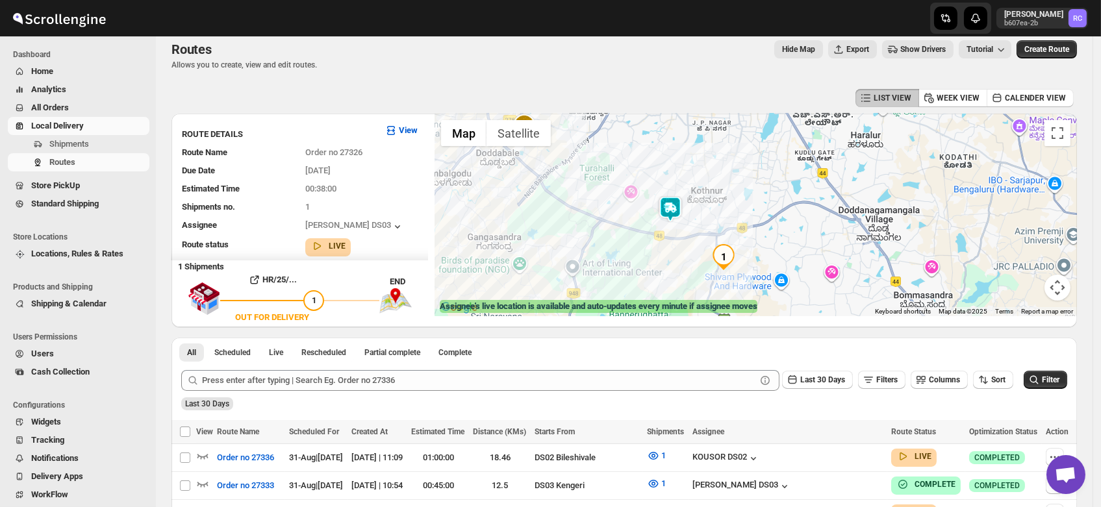
drag, startPoint x: 578, startPoint y: 188, endPoint x: 637, endPoint y: 216, distance: 66.0
click at [637, 216] on div at bounding box center [756, 215] width 642 height 203
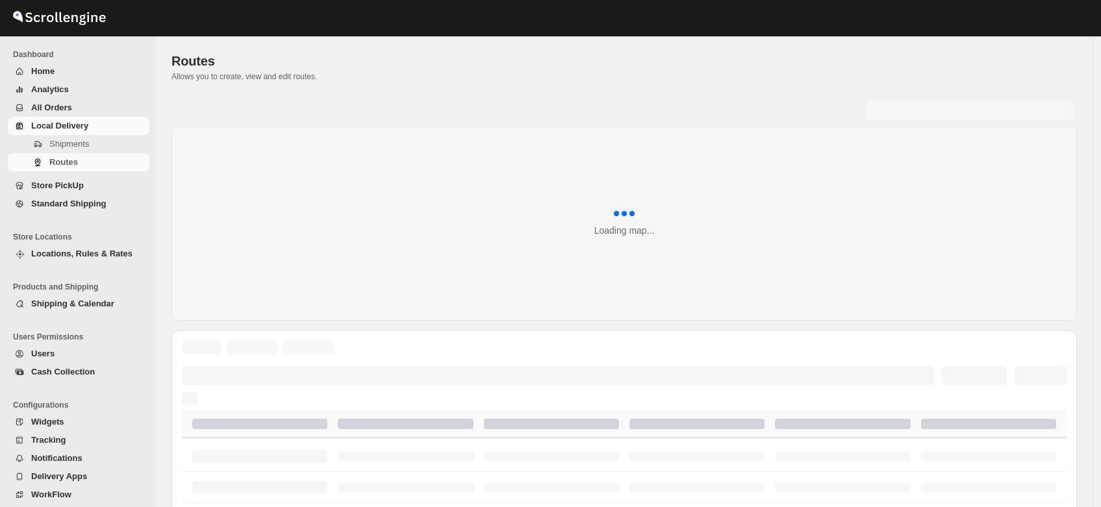
scroll to position [12, 0]
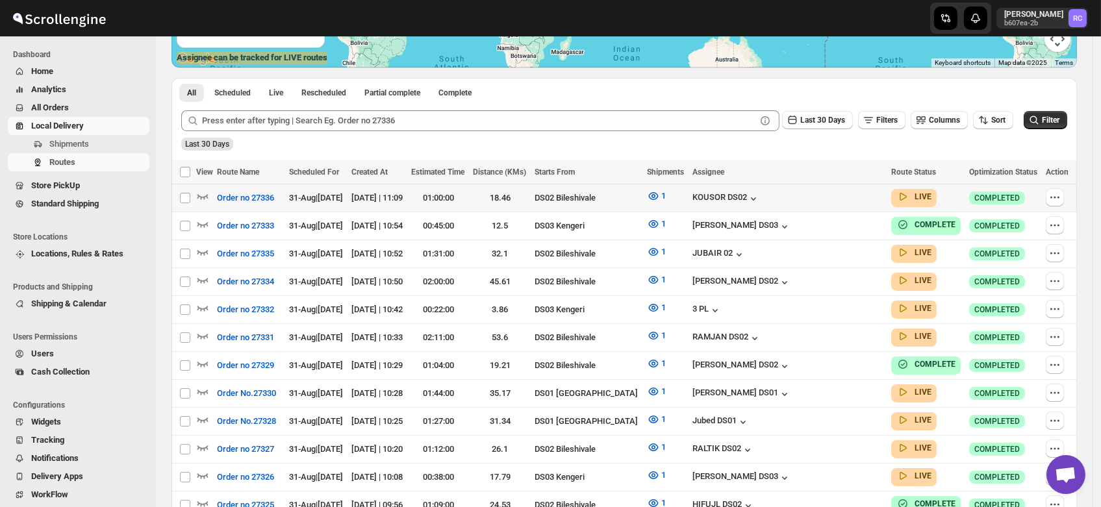
scroll to position [259, 0]
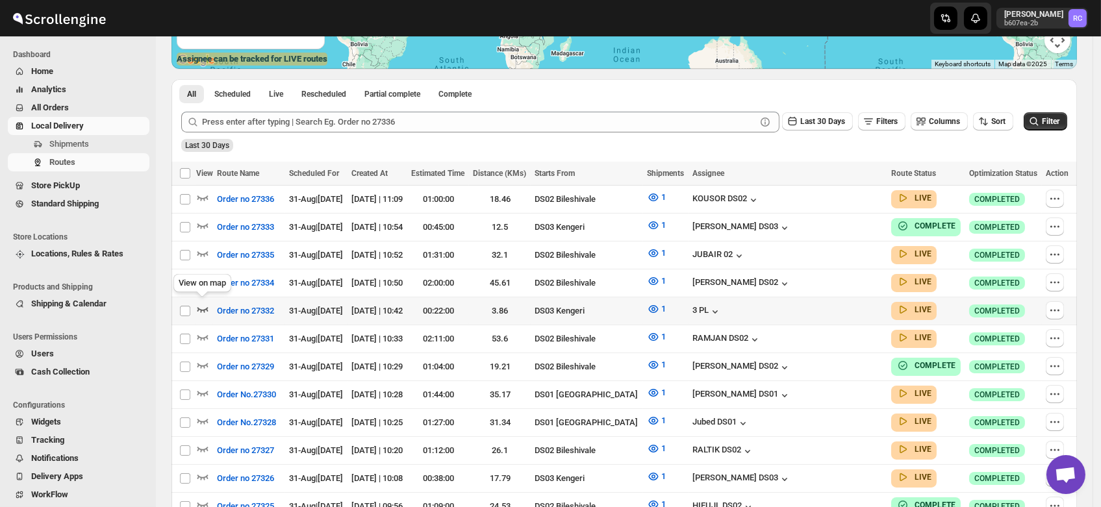
click at [201, 303] on icon "button" at bounding box center [202, 309] width 13 height 13
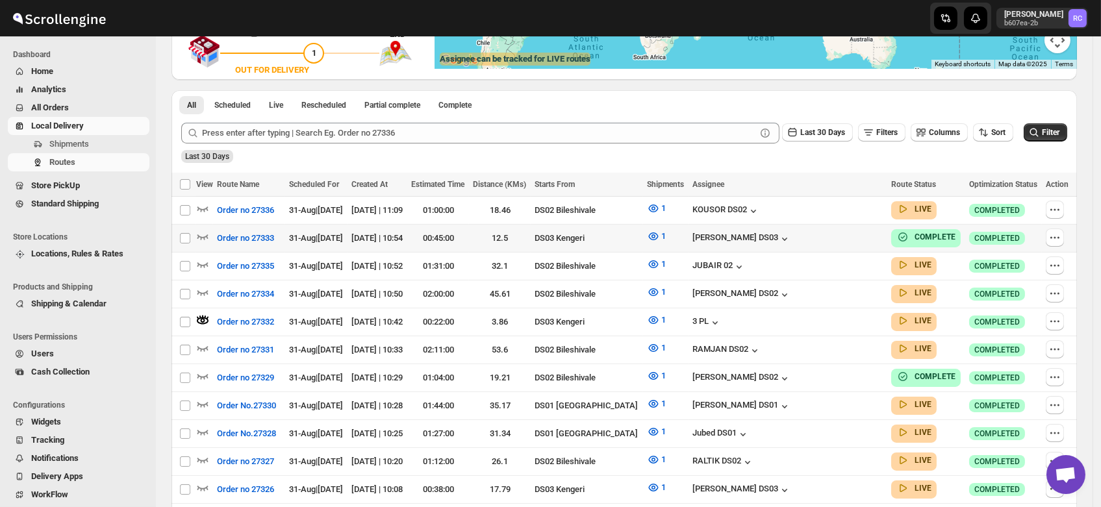
scroll to position [0, 0]
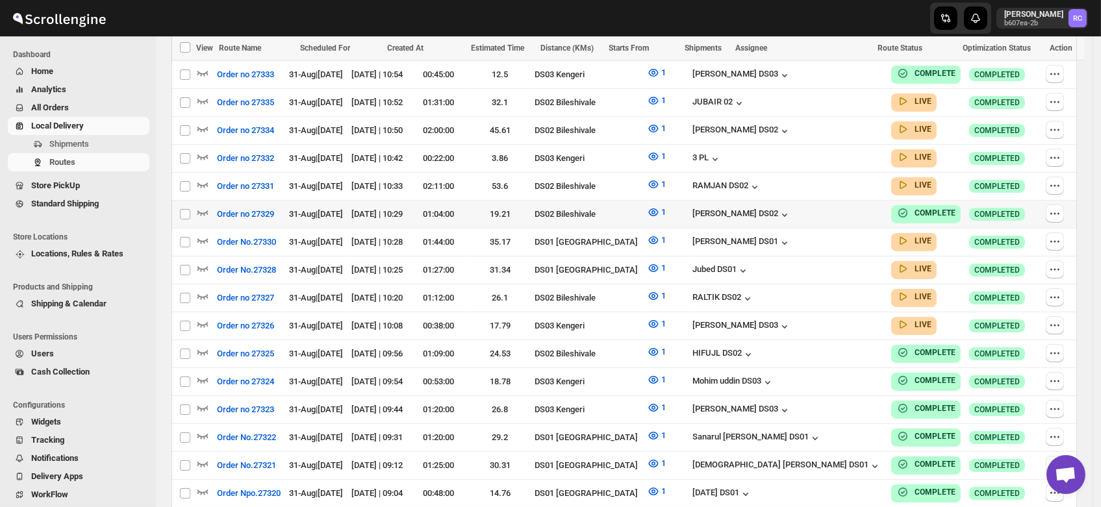
scroll to position [384, 0]
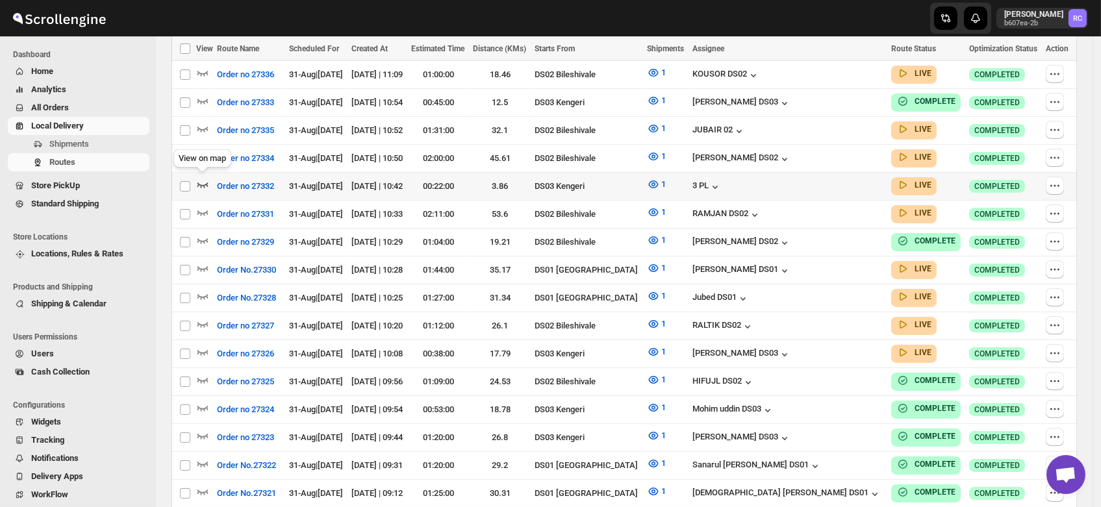
click at [201, 179] on icon "button" at bounding box center [202, 184] width 13 height 13
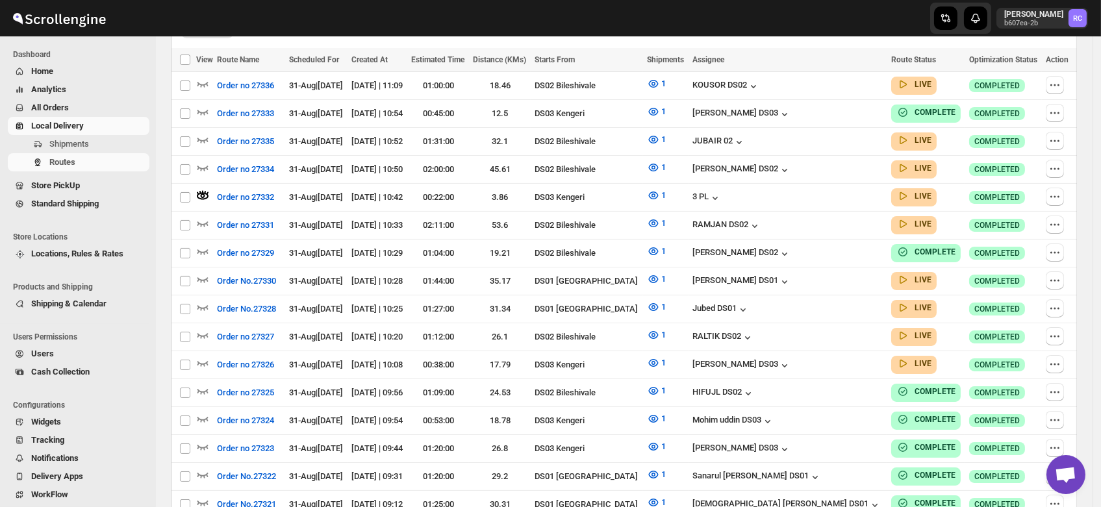
scroll to position [0, 0]
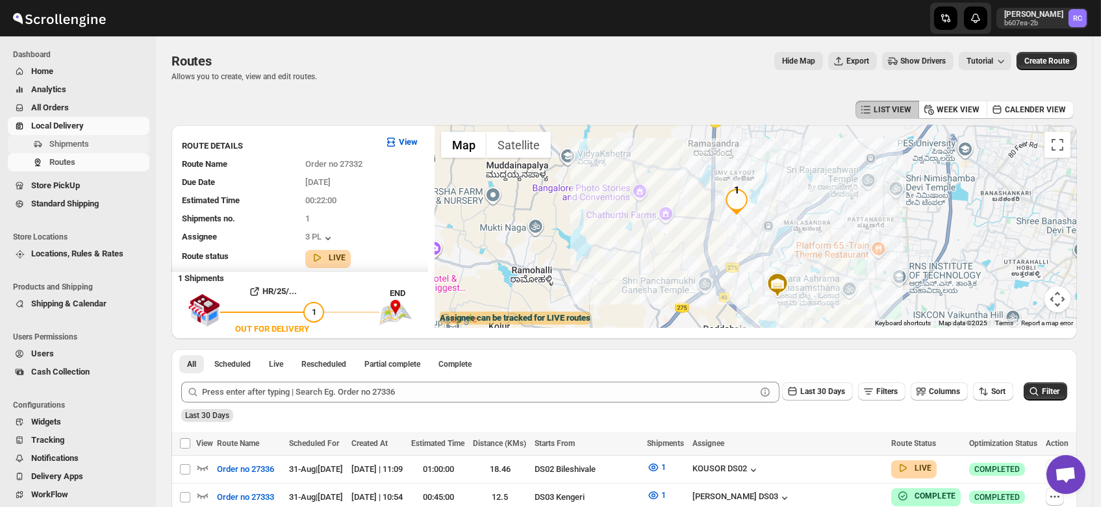
click at [63, 147] on span "Shipments" at bounding box center [69, 144] width 40 height 10
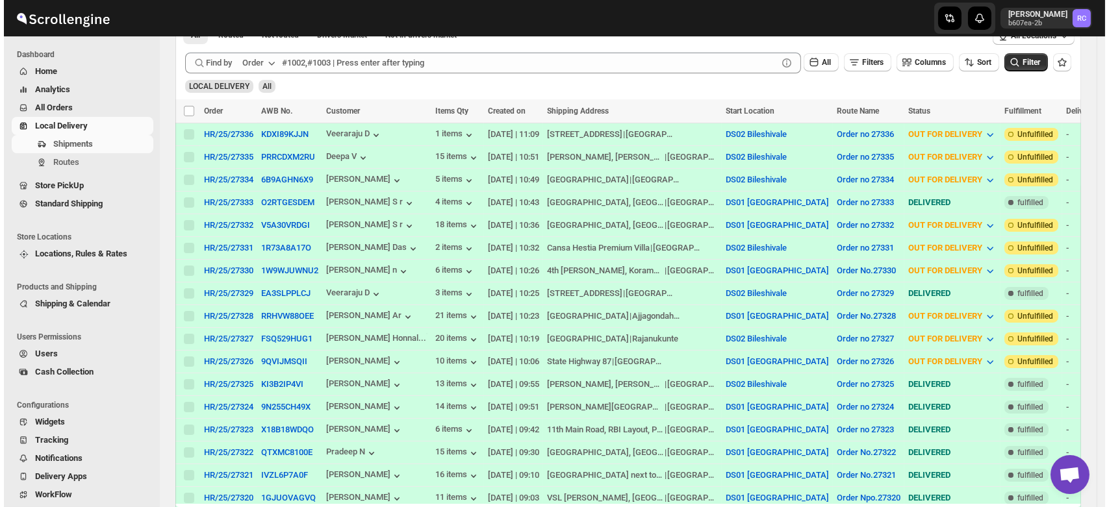
scroll to position [247, 0]
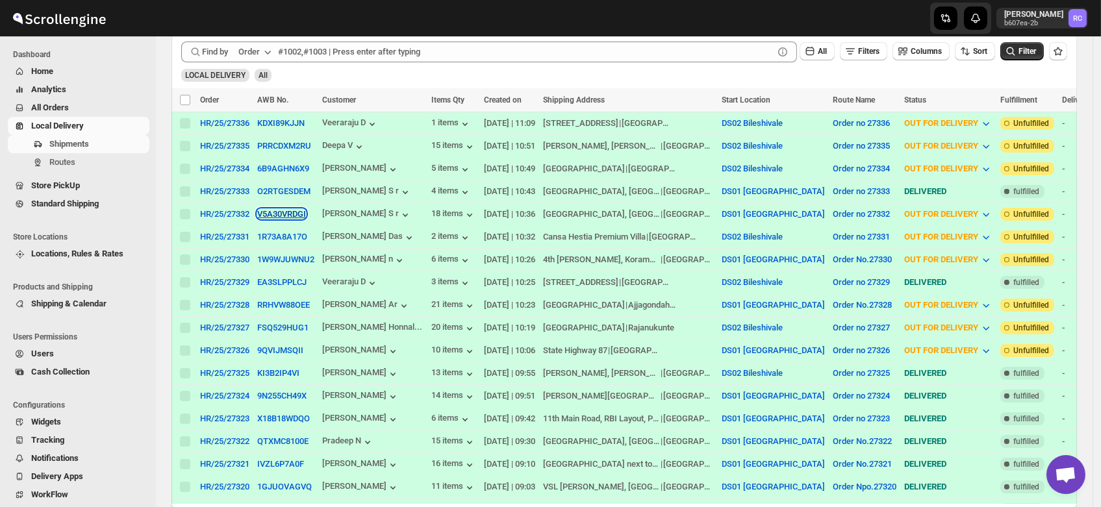
click at [283, 212] on button "V5A30VRDGI" at bounding box center [281, 214] width 49 height 10
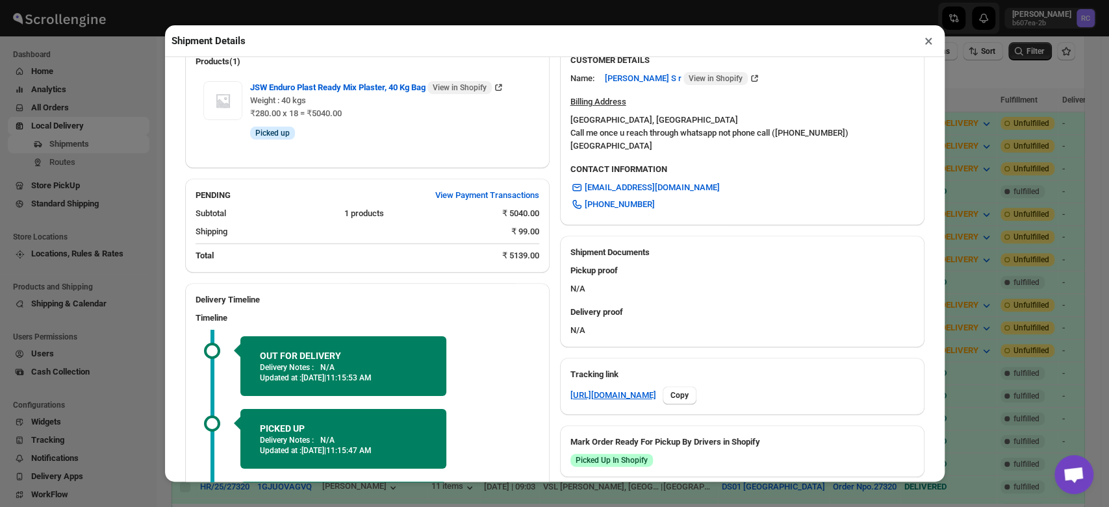
scroll to position [505, 0]
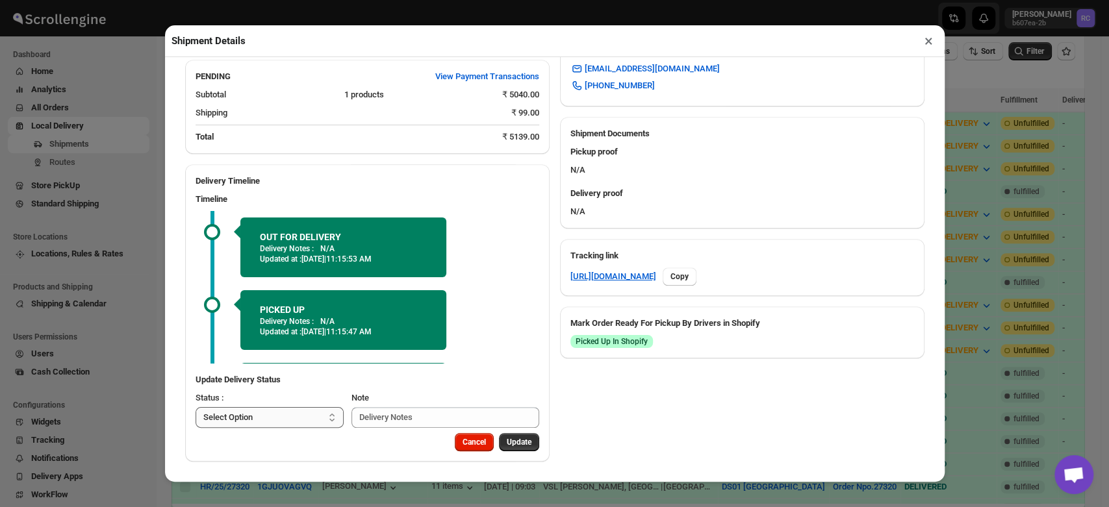
click at [283, 414] on select "Select Option PICKED UP OUT FOR DELIVERY RESCHEDULE DELIVERED CANCELLED" at bounding box center [270, 417] width 149 height 21
select select "DELIVERED"
click at [196, 407] on select "Select Option PICKED UP OUT FOR DELIVERY RESCHEDULE DELIVERED CANCELLED" at bounding box center [270, 417] width 149 height 21
click at [515, 442] on span "Update" at bounding box center [519, 442] width 25 height 10
select select
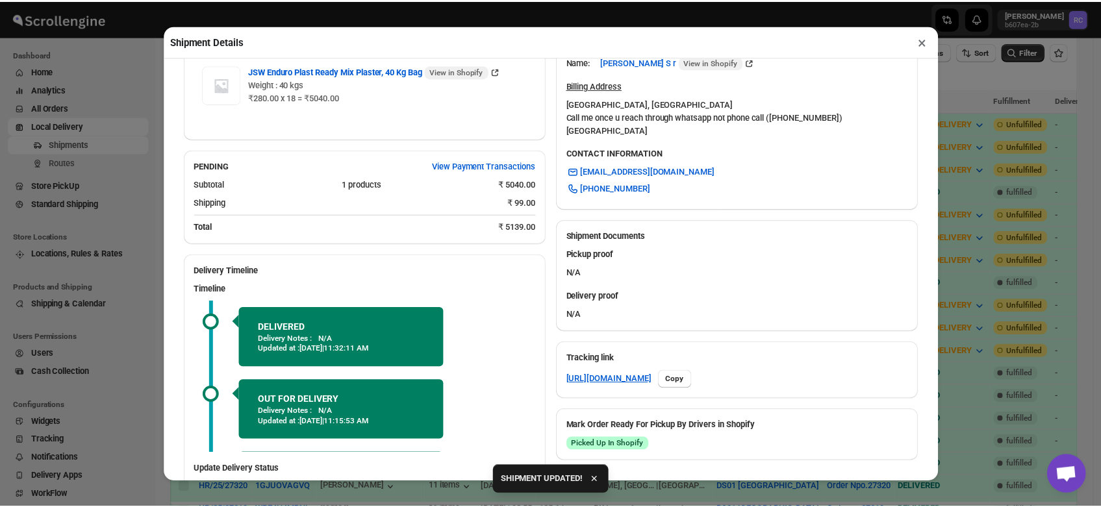
scroll to position [492, 0]
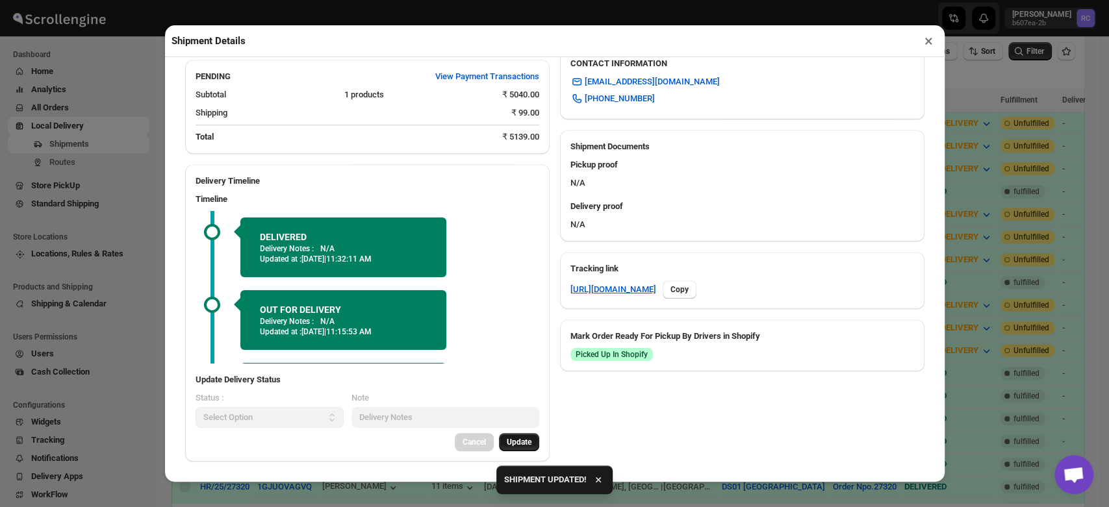
click at [928, 42] on button "×" at bounding box center [928, 41] width 19 height 18
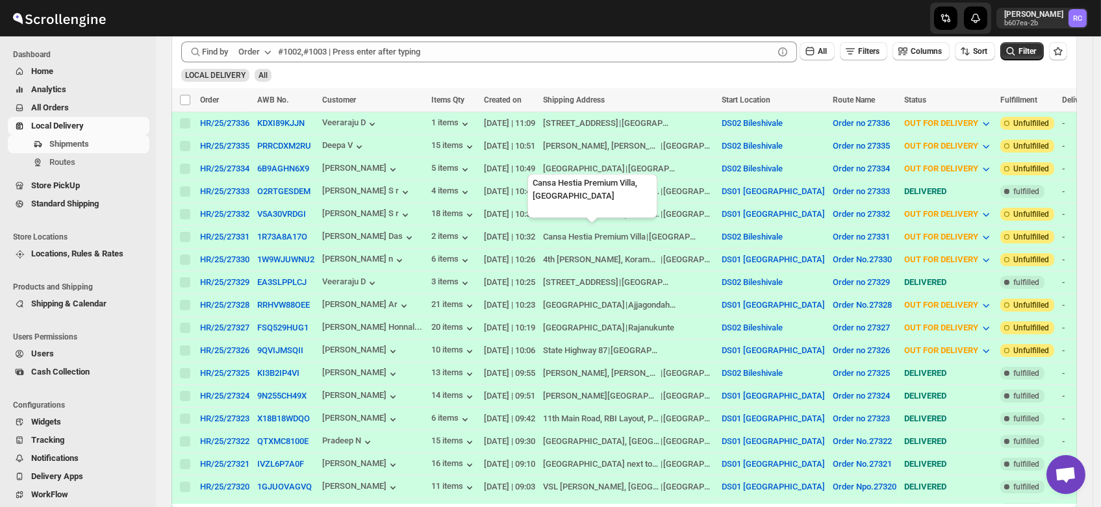
scroll to position [0, 0]
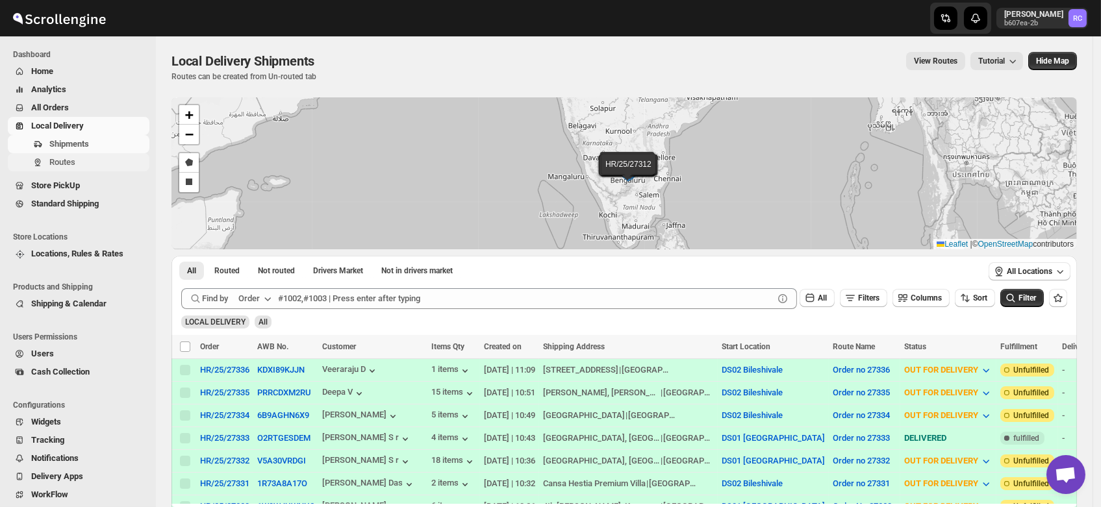
click at [53, 166] on span "Routes" at bounding box center [62, 162] width 26 height 10
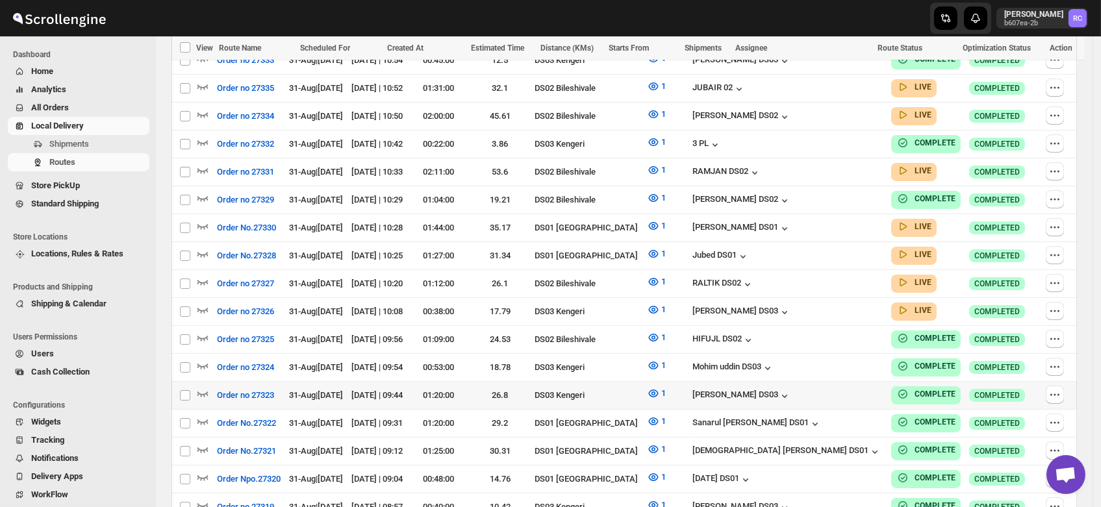
scroll to position [424, 0]
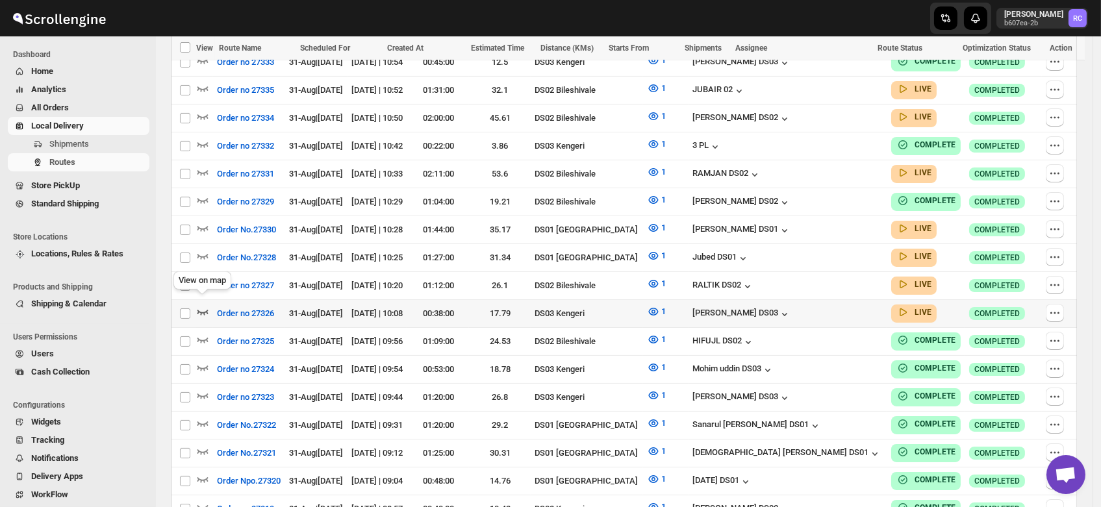
click at [197, 305] on icon "button" at bounding box center [202, 311] width 13 height 13
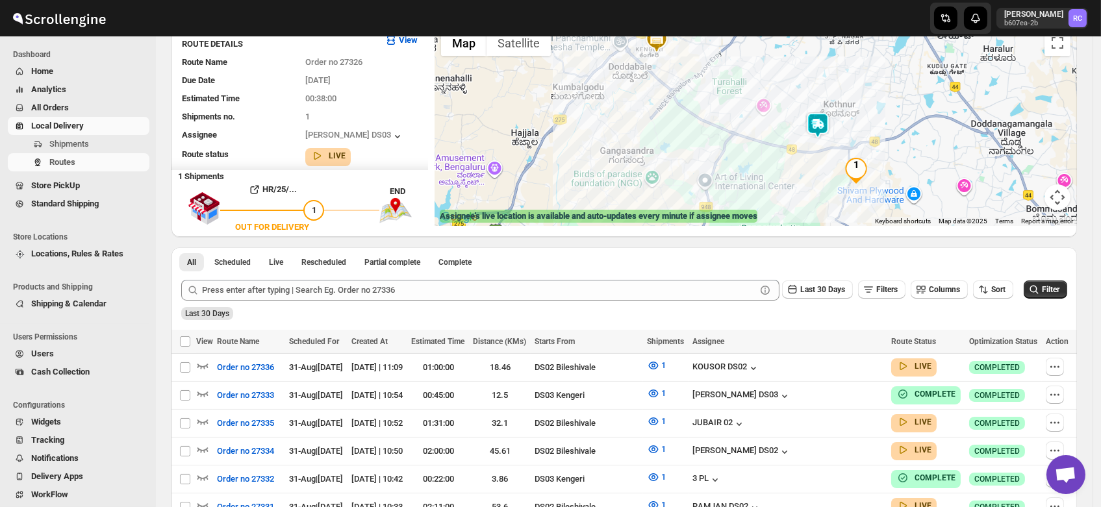
scroll to position [0, 0]
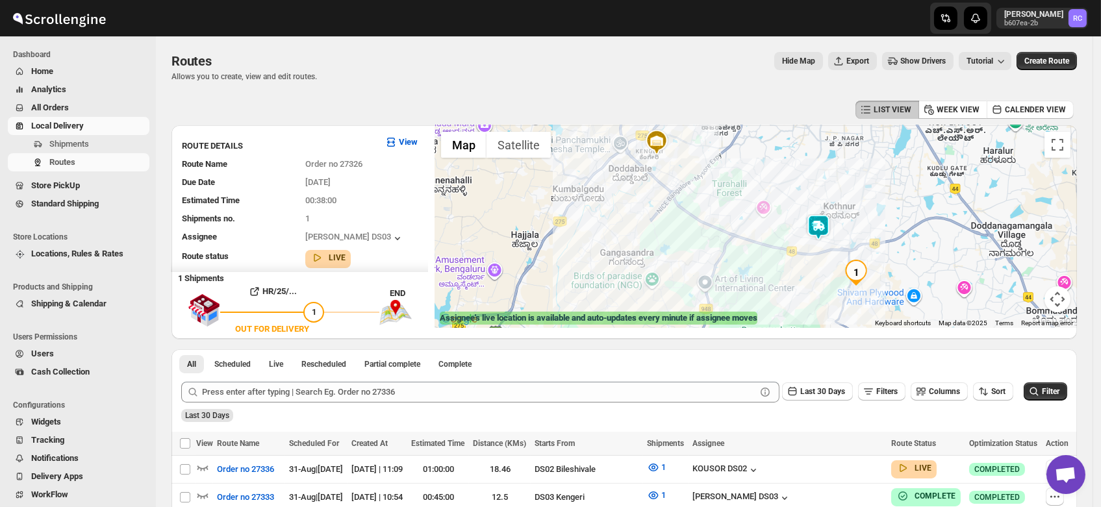
click at [823, 225] on img at bounding box center [819, 227] width 26 height 26
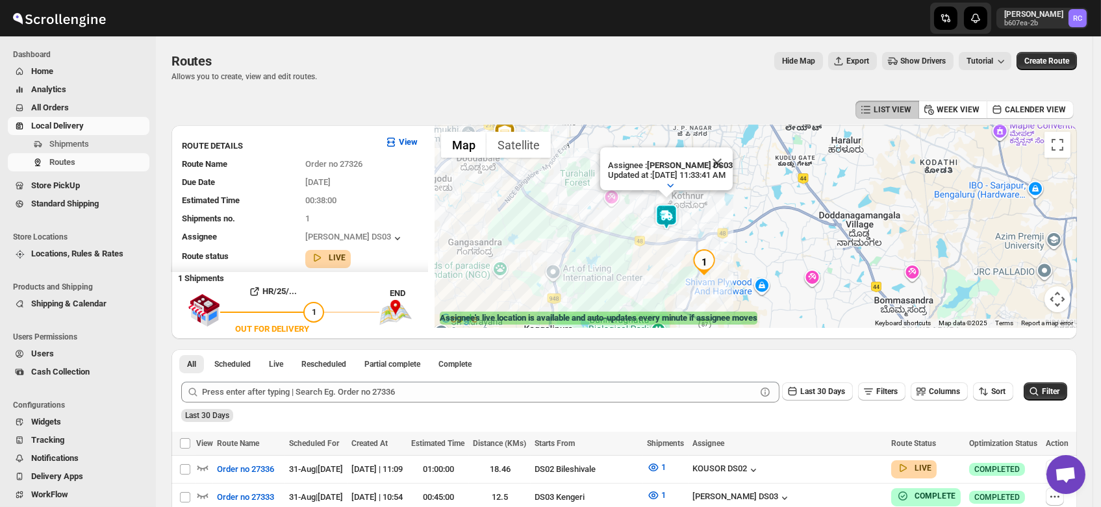
drag, startPoint x: 898, startPoint y: 258, endPoint x: 737, endPoint y: 229, distance: 163.1
click at [737, 229] on div "Assignee : RUBEL DS03 Updated at : 8/31/2025, 11:33:41 AM Duty mode Enabled Bat…" at bounding box center [756, 226] width 642 height 203
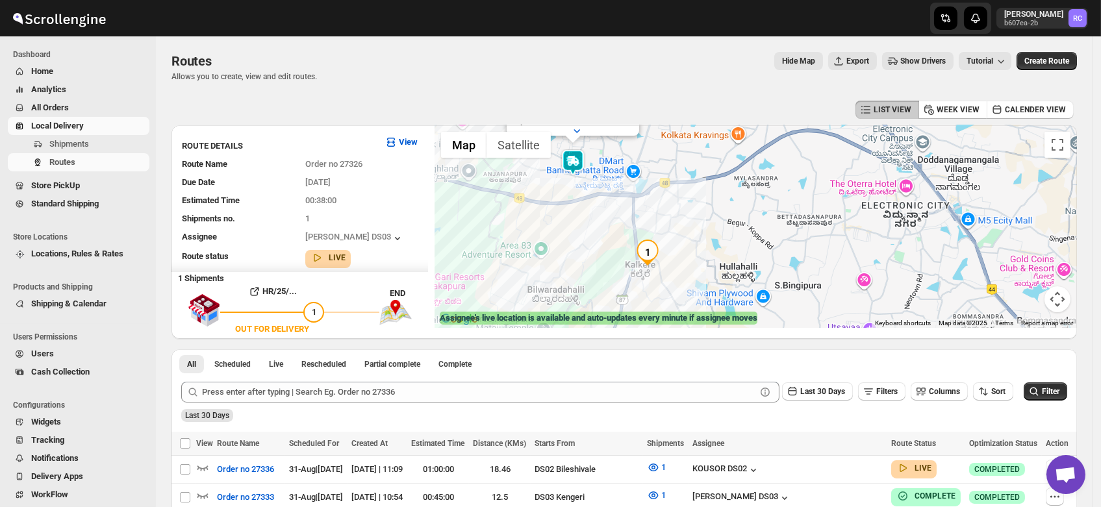
drag, startPoint x: 713, startPoint y: 239, endPoint x: 608, endPoint y: 194, distance: 113.8
click at [608, 194] on div "Assignee : RUBEL DS03 Updated at : 8/31/2025, 11:33:41 AM Duty mode Enabled Bat…" at bounding box center [756, 226] width 642 height 203
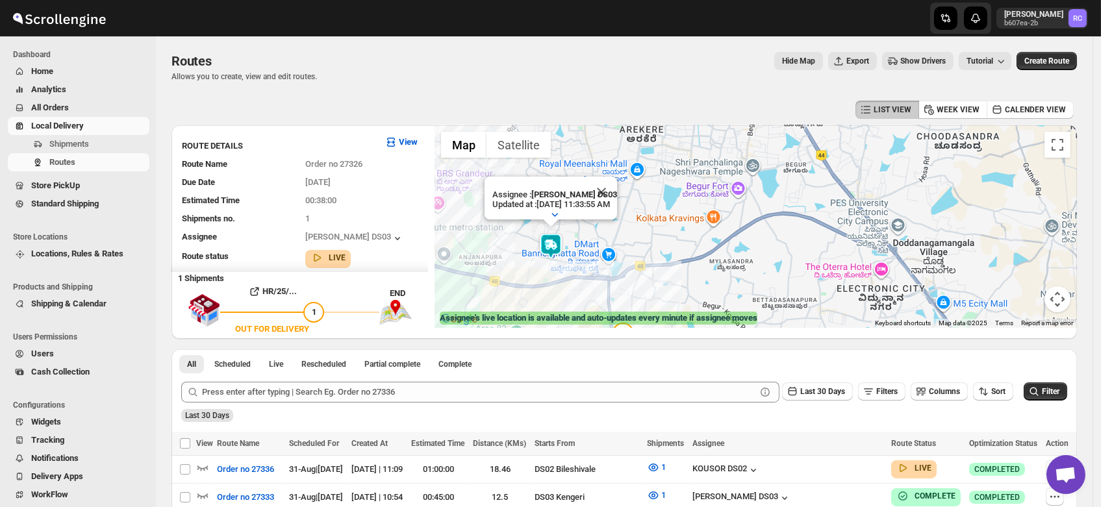
drag, startPoint x: 681, startPoint y: 251, endPoint x: 637, endPoint y: 160, distance: 101.7
click at [637, 160] on div "Assignee : RUBEL DS03 Updated at : 8/31/2025, 11:33:55 AM Duty mode Enabled Bat…" at bounding box center [756, 226] width 642 height 203
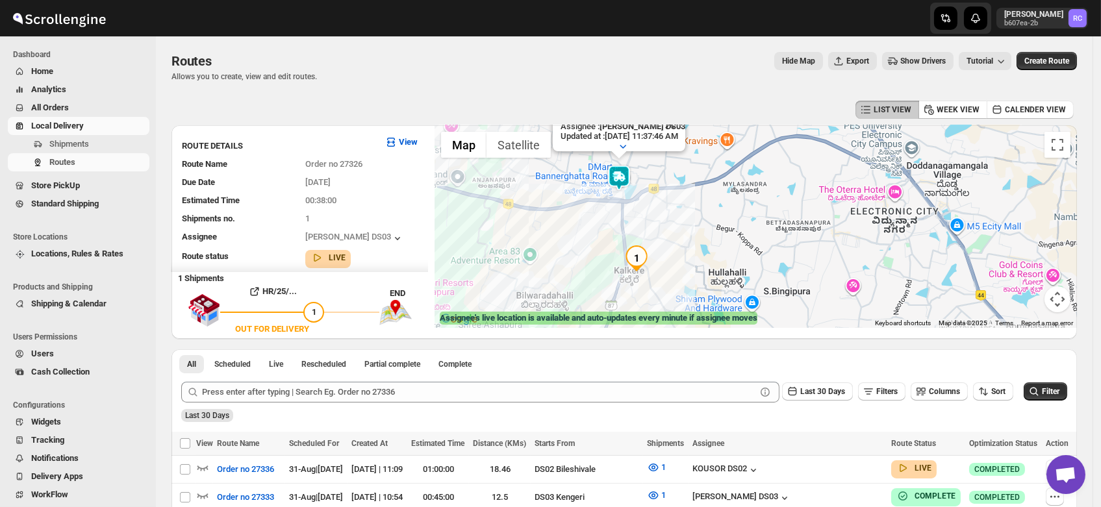
drag, startPoint x: 663, startPoint y: 253, endPoint x: 677, endPoint y: 172, distance: 81.7
click at [677, 172] on div "Assignee : RUBEL DS03 Updated at : 8/31/2025, 11:37:46 AM Duty mode Enabled Bat…" at bounding box center [756, 226] width 642 height 203
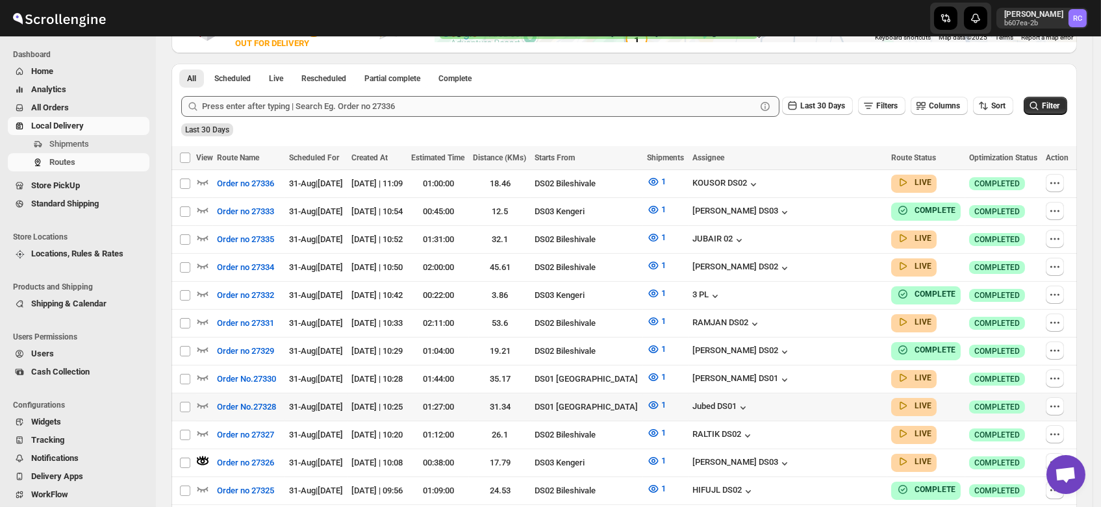
scroll to position [294, 0]
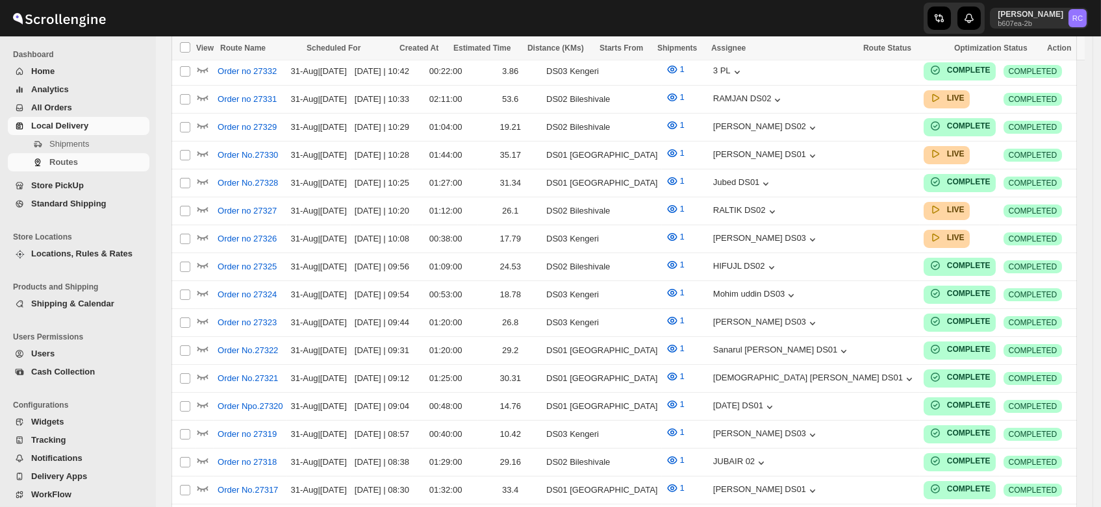
scroll to position [294, 0]
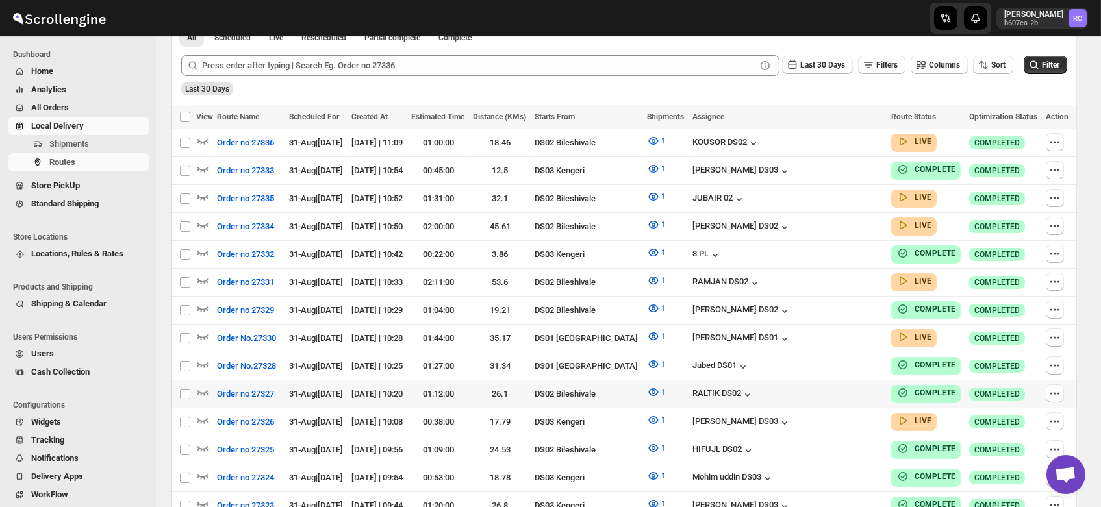
scroll to position [314, 0]
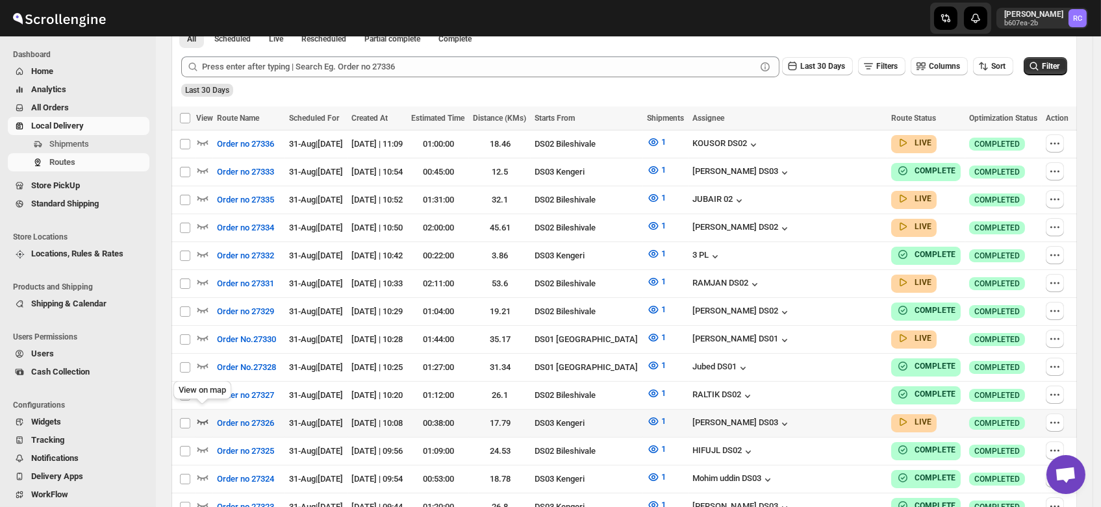
click at [201, 415] on icon "button" at bounding box center [202, 421] width 13 height 13
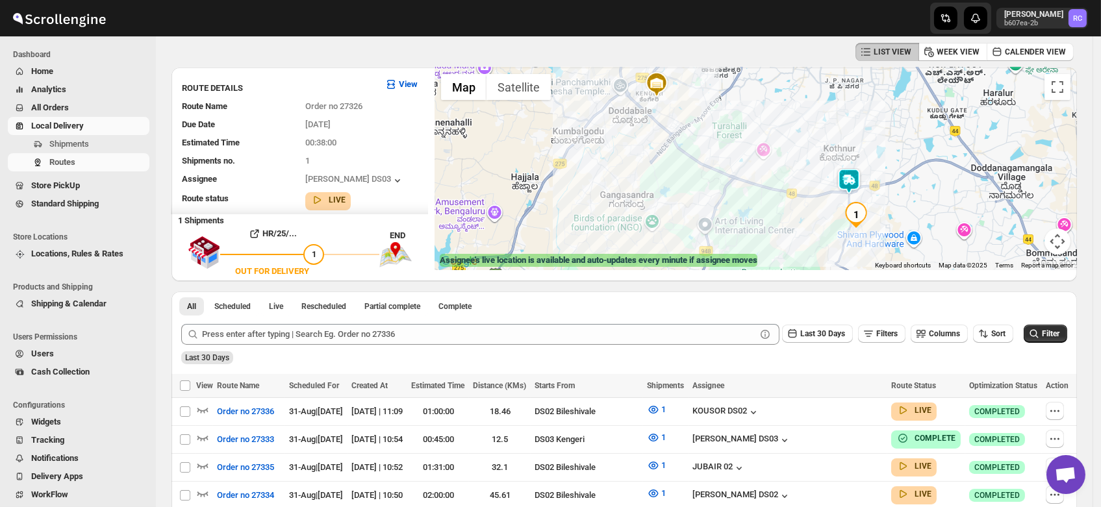
scroll to position [0, 0]
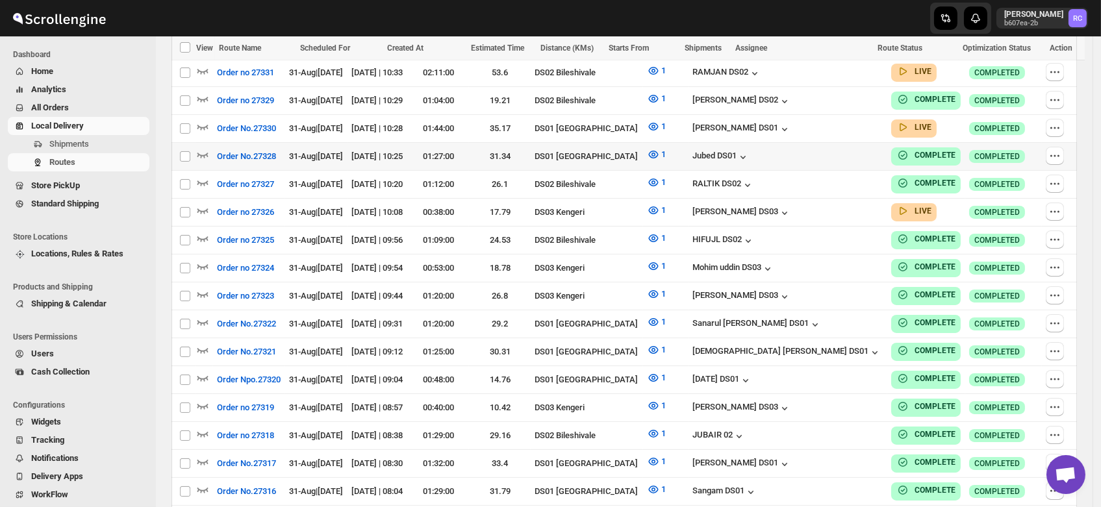
scroll to position [533, 0]
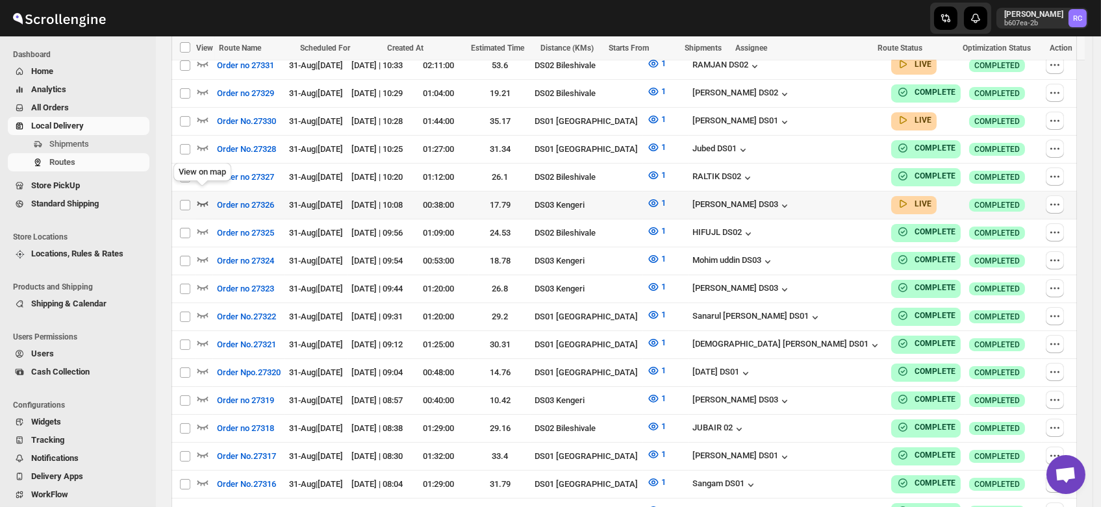
click at [199, 197] on icon "button" at bounding box center [202, 203] width 13 height 13
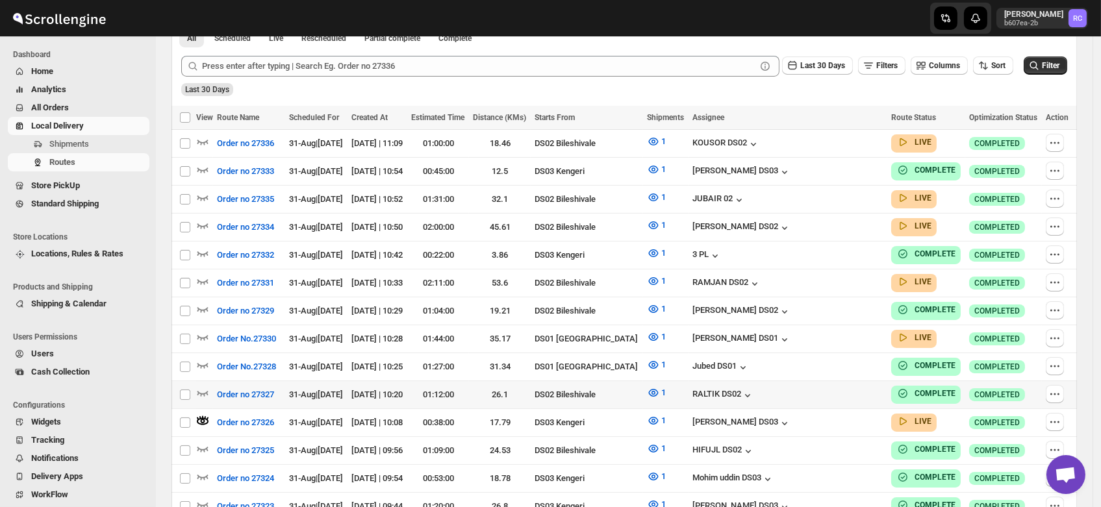
scroll to position [328, 0]
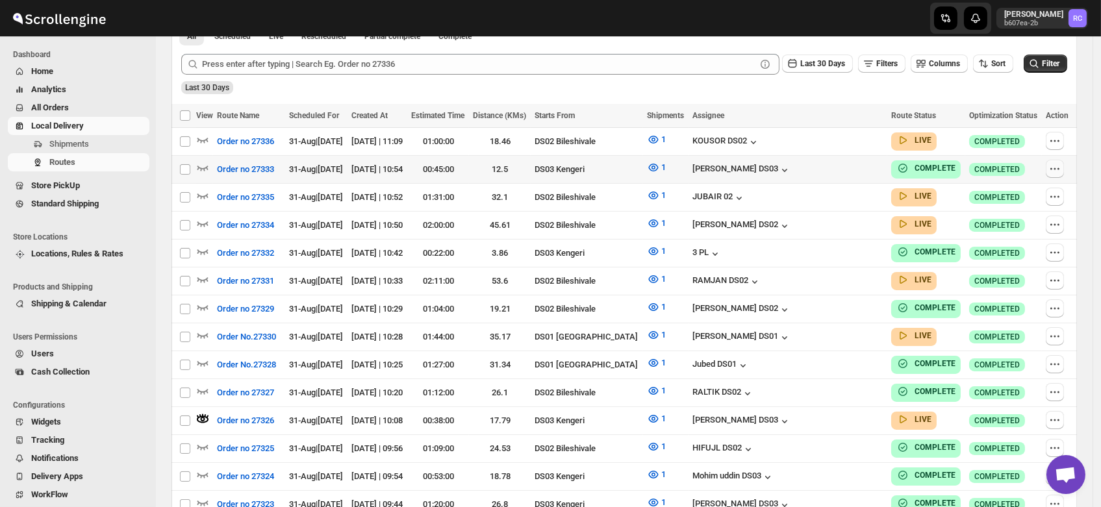
click at [1060, 162] on icon "button" at bounding box center [1055, 168] width 13 height 13
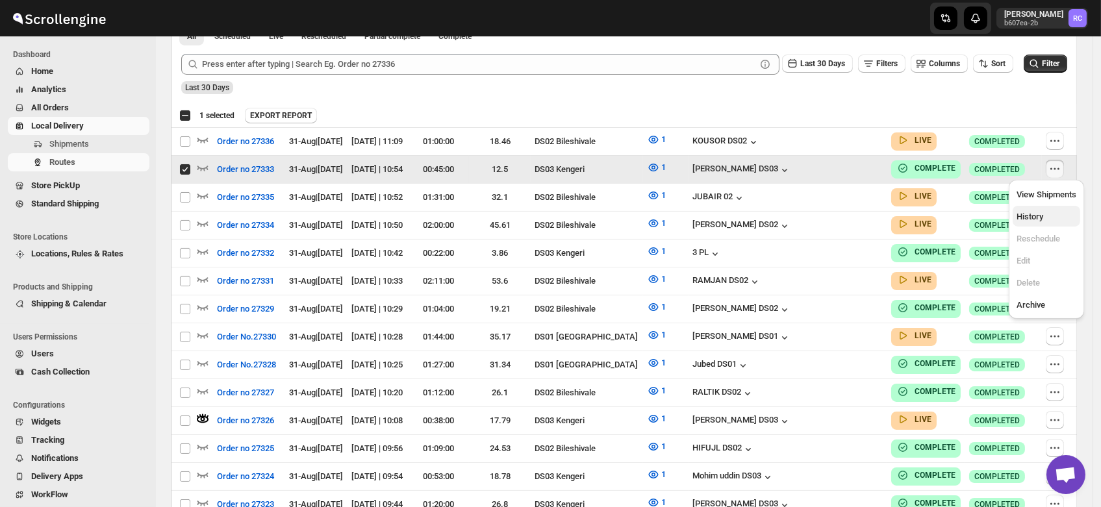
click at [1043, 216] on span "History" at bounding box center [1030, 217] width 27 height 10
checkbox input "false"
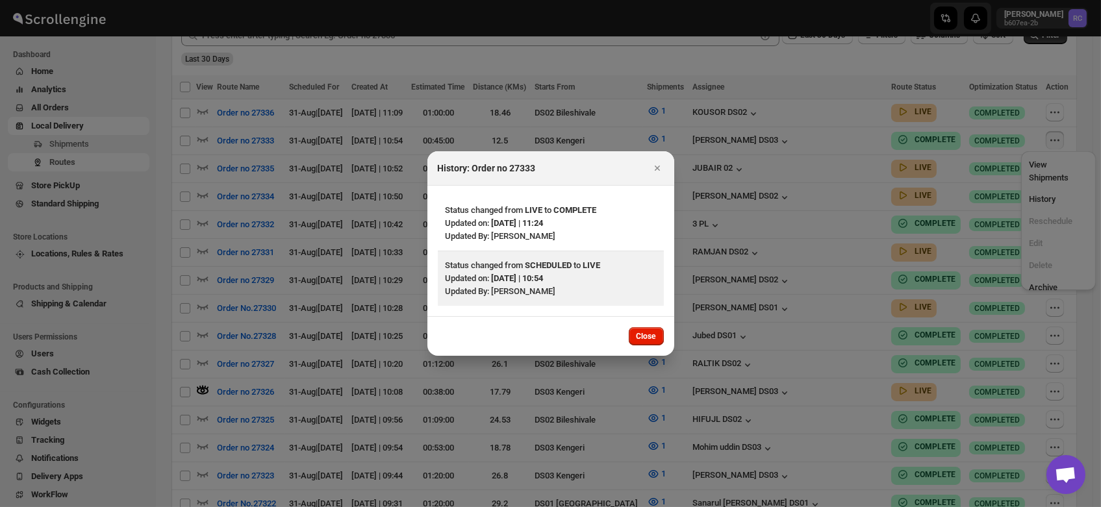
scroll to position [359, 0]
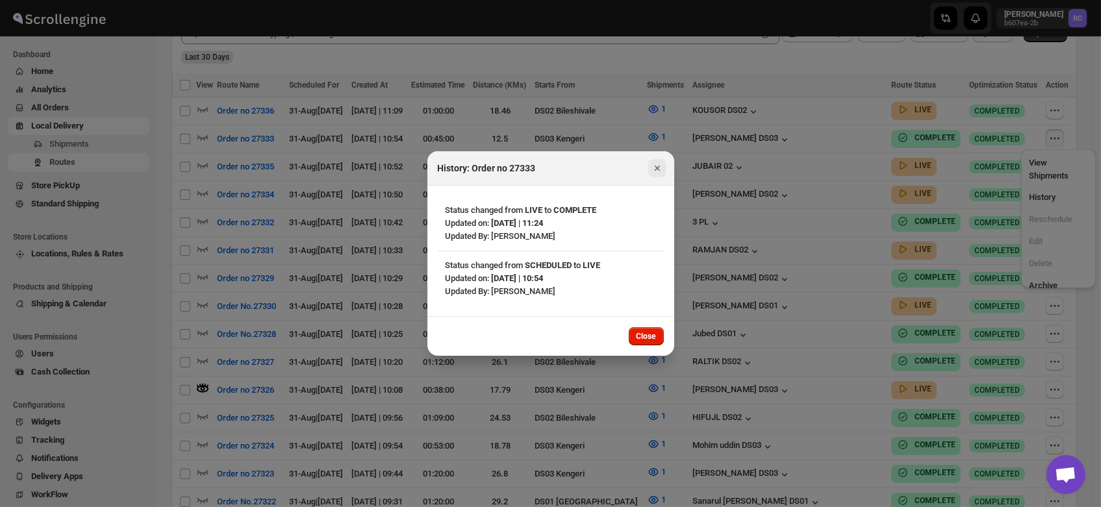
click at [661, 169] on icon "Close" at bounding box center [657, 168] width 13 height 13
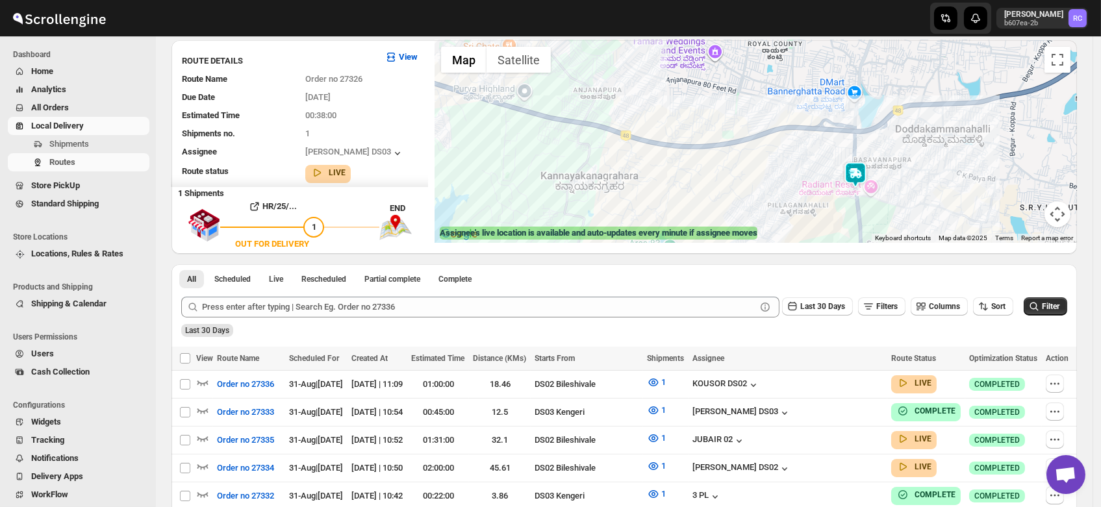
scroll to position [0, 0]
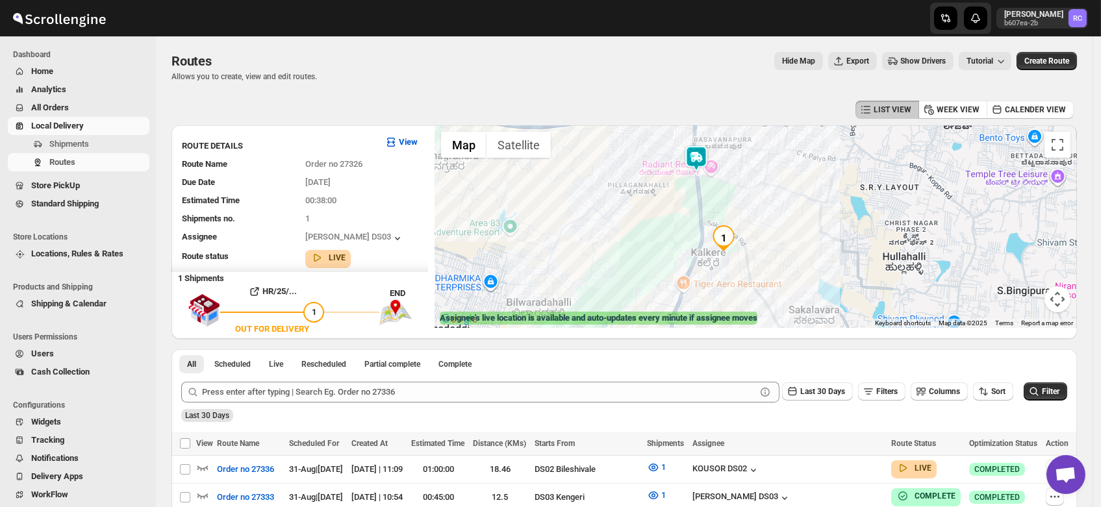
drag, startPoint x: 914, startPoint y: 268, endPoint x: 755, endPoint y: 162, distance: 191.5
click at [755, 162] on div at bounding box center [756, 226] width 642 height 203
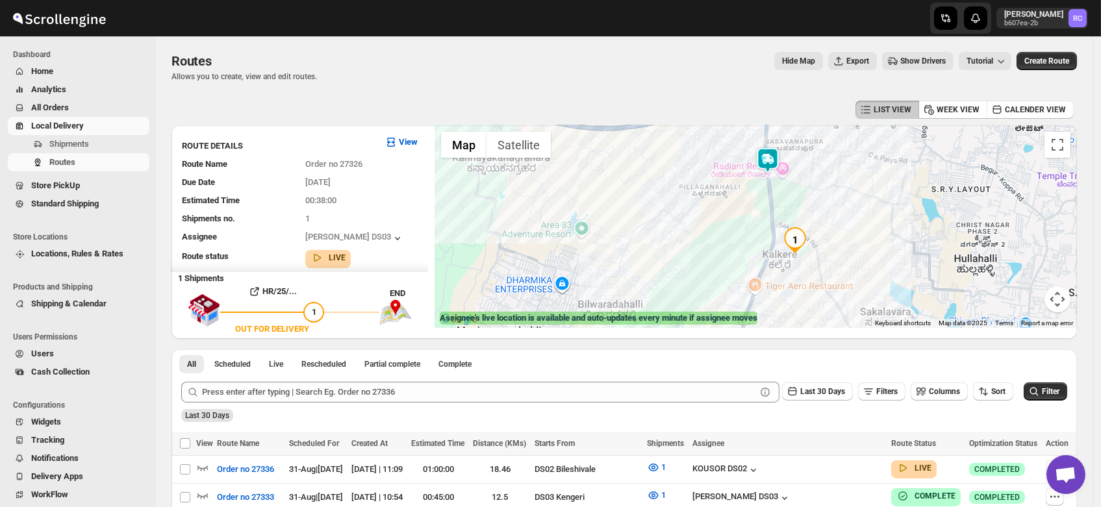
drag, startPoint x: 731, startPoint y: 197, endPoint x: 806, endPoint y: 199, distance: 74.7
click at [806, 199] on div at bounding box center [756, 226] width 642 height 203
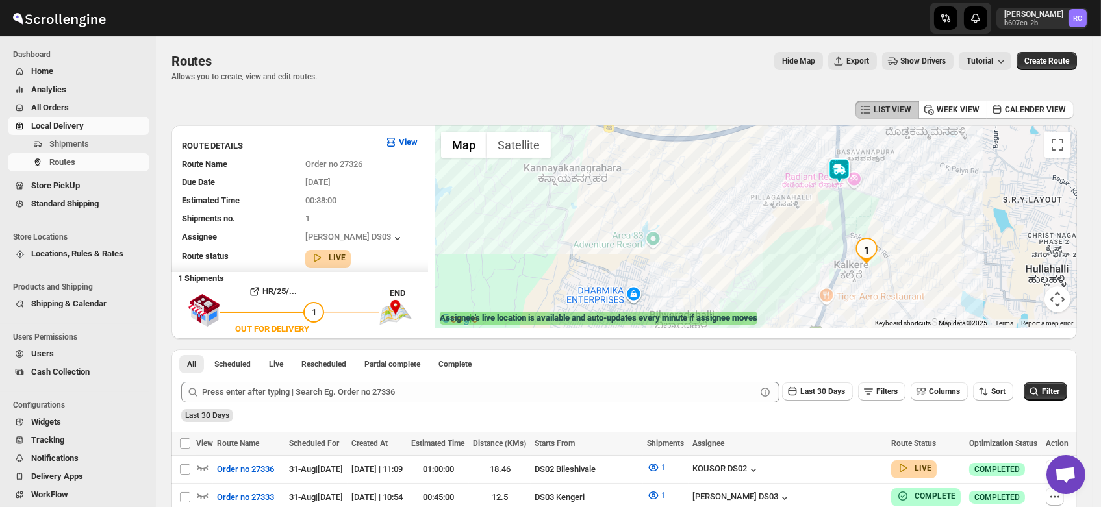
drag, startPoint x: 806, startPoint y: 199, endPoint x: 879, endPoint y: 210, distance: 73.6
click at [879, 210] on div at bounding box center [756, 226] width 642 height 203
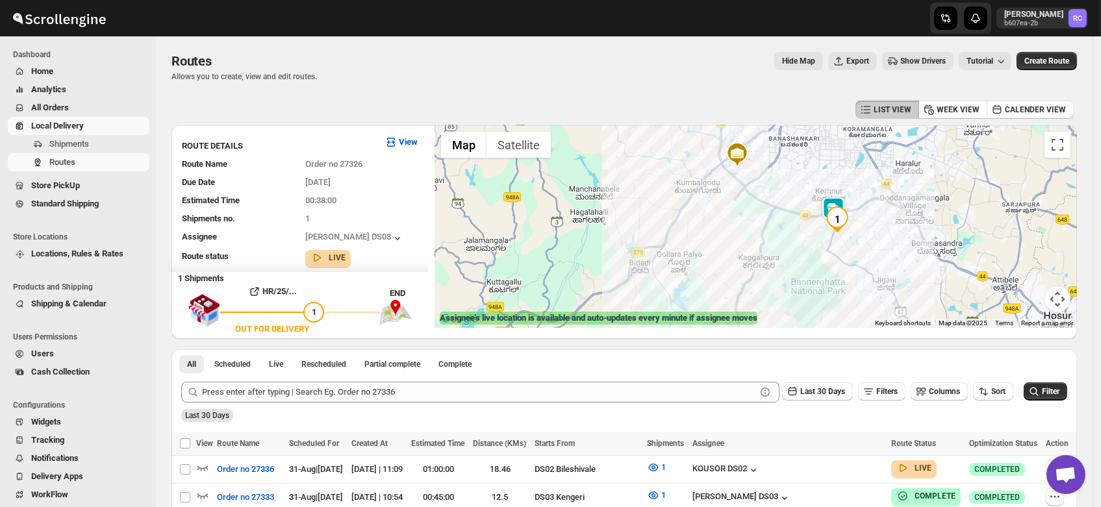
drag, startPoint x: 685, startPoint y: 181, endPoint x: 670, endPoint y: 201, distance: 25.5
click at [670, 201] on div at bounding box center [756, 226] width 642 height 203
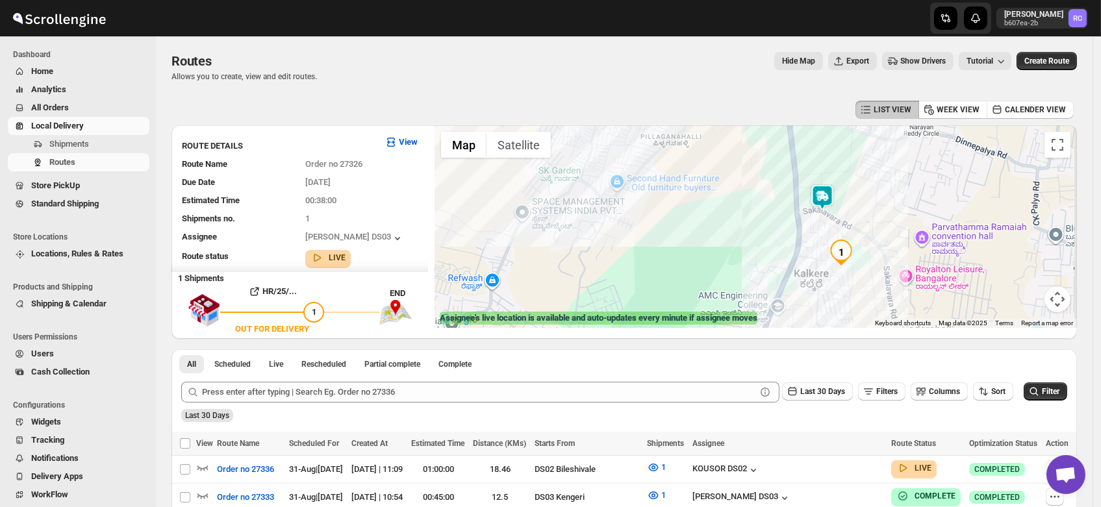
drag, startPoint x: 858, startPoint y: 233, endPoint x: 832, endPoint y: 214, distance: 31.6
click at [832, 214] on div at bounding box center [756, 226] width 642 height 203
click at [822, 191] on img at bounding box center [819, 194] width 26 height 26
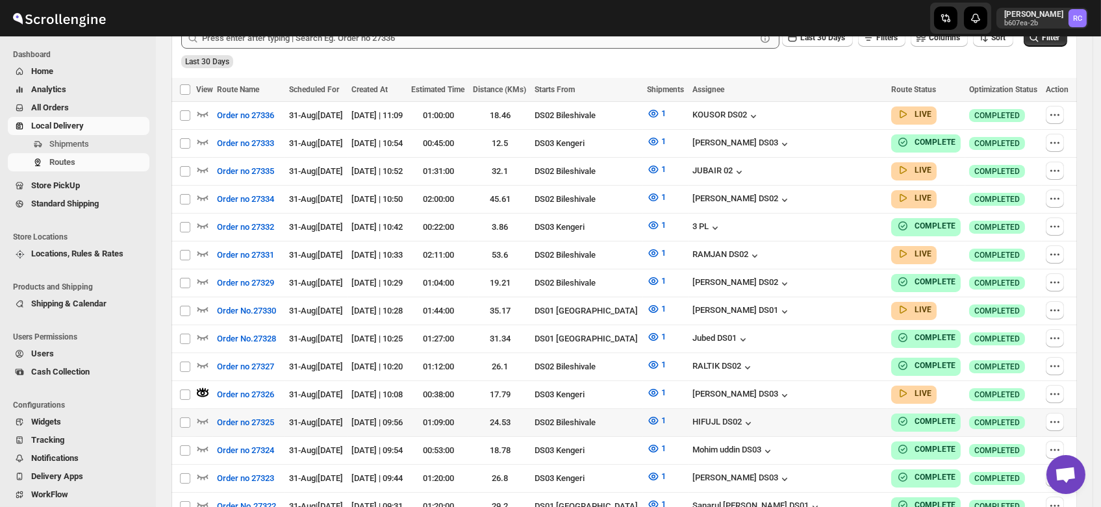
scroll to position [363, 0]
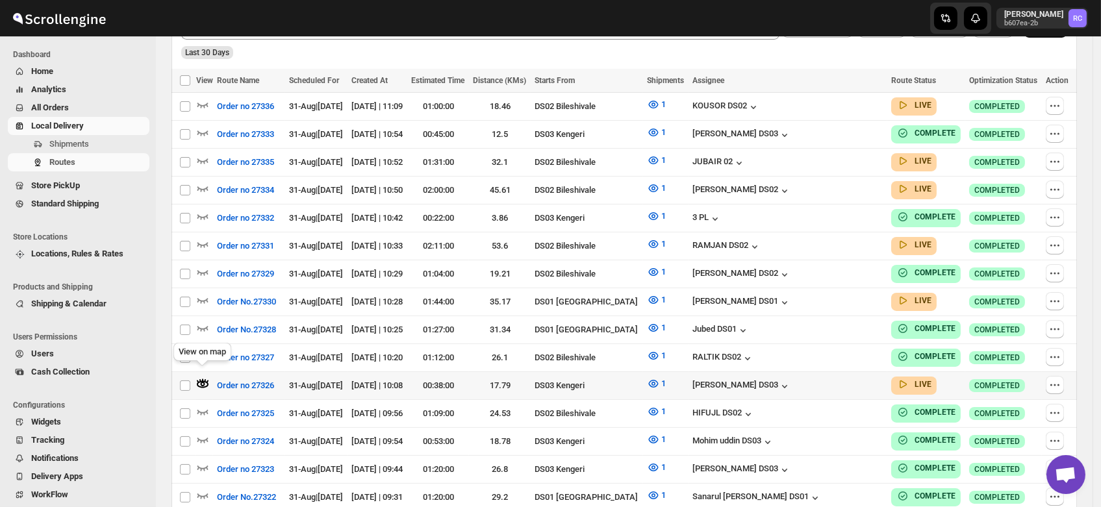
click at [199, 381] on icon "button" at bounding box center [203, 384] width 12 height 7
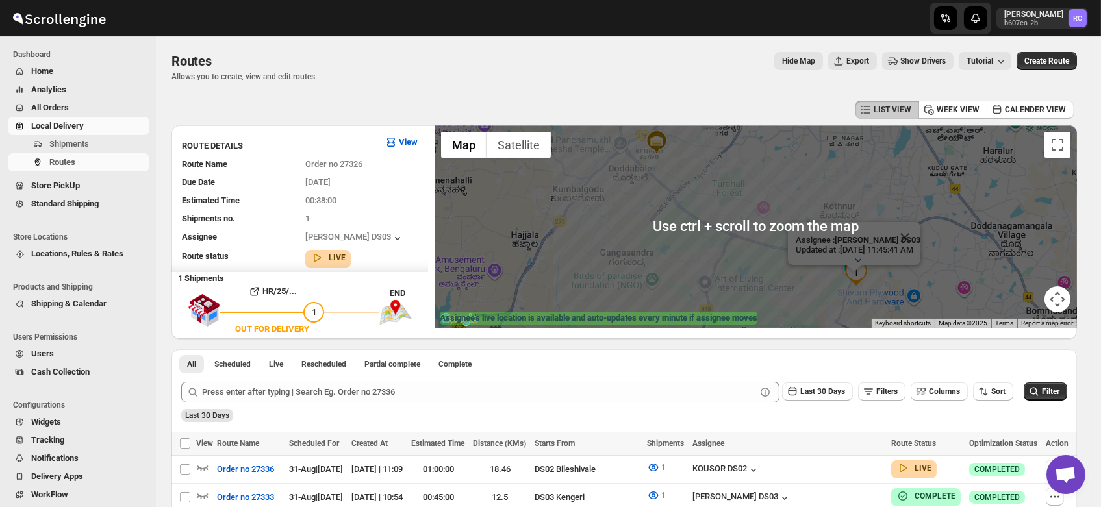
scroll to position [13, 0]
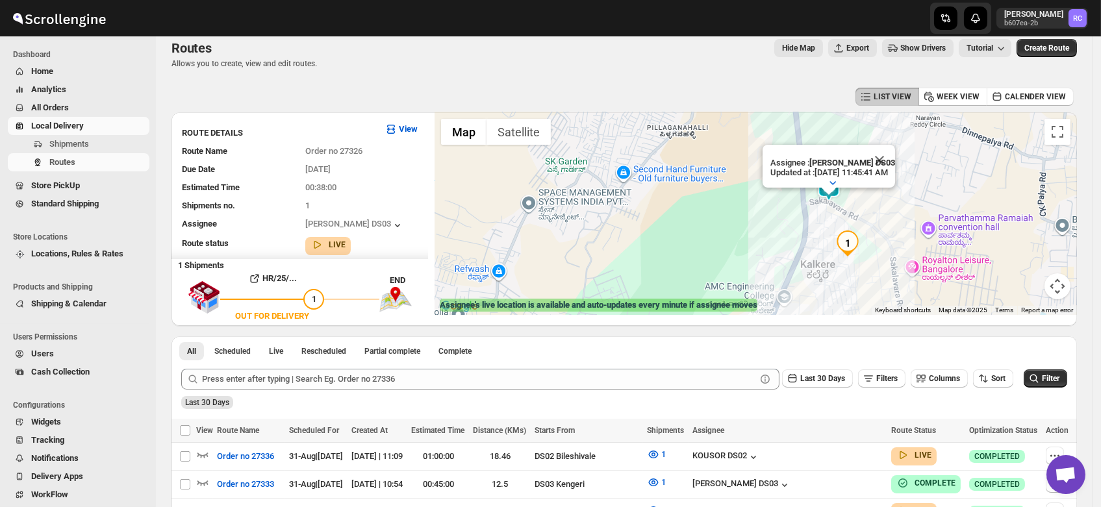
drag, startPoint x: 873, startPoint y: 247, endPoint x: 856, endPoint y: 218, distance: 34.1
click at [856, 218] on div "Assignee : [PERSON_NAME] DS03 Updated at : [DATE] 11:45:41 AM Duty mode Enabled…" at bounding box center [756, 213] width 642 height 203
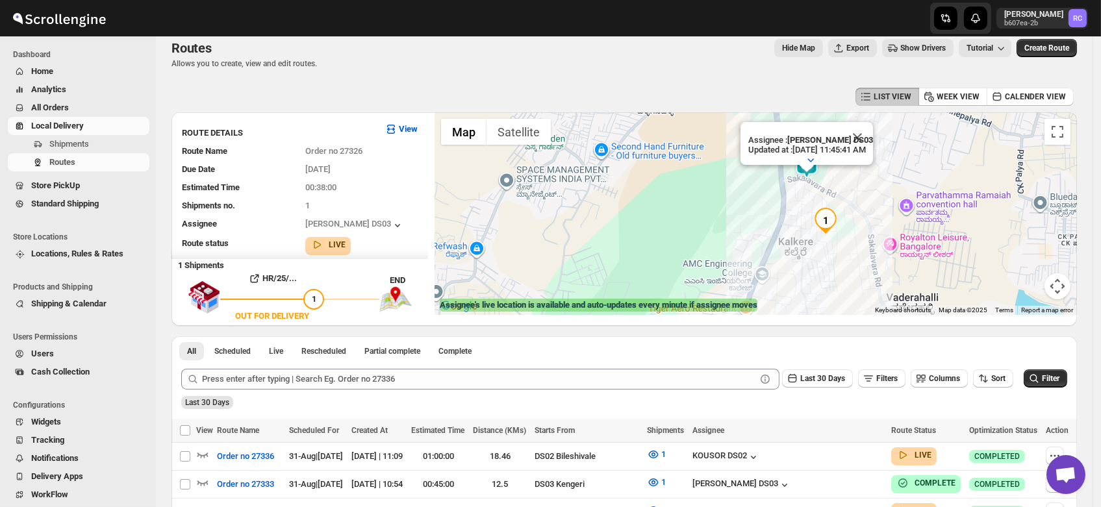
drag, startPoint x: 872, startPoint y: 236, endPoint x: 849, endPoint y: 212, distance: 33.1
click at [849, 212] on div "Assignee : [PERSON_NAME] DS03 Updated at : [DATE] 11:45:41 AM Duty mode Enabled…" at bounding box center [756, 213] width 642 height 203
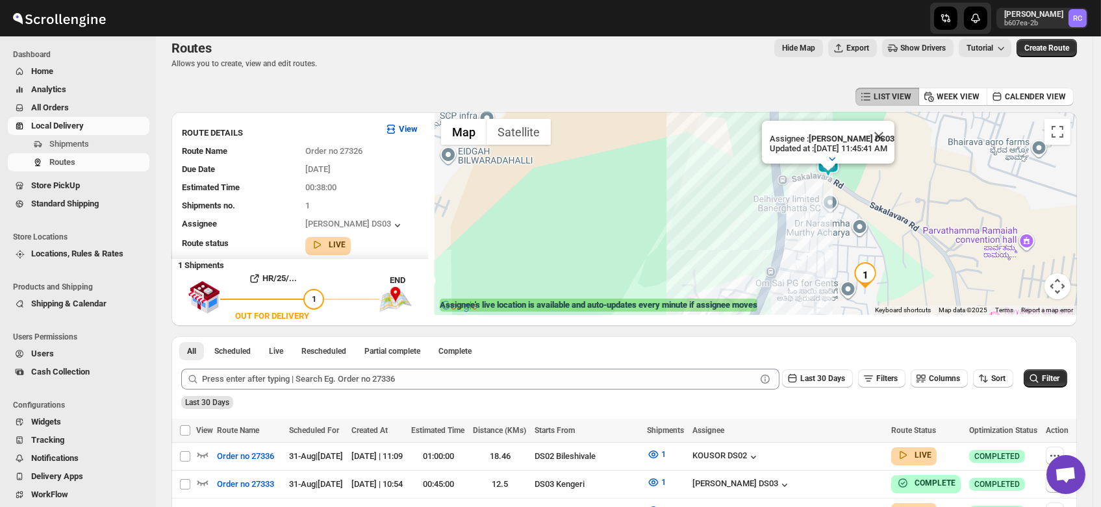
drag, startPoint x: 833, startPoint y: 199, endPoint x: 901, endPoint y: 233, distance: 75.8
click at [901, 233] on div "Assignee : [PERSON_NAME] DS03 Updated at : [DATE] 11:45:41 AM Duty mode Enabled…" at bounding box center [756, 213] width 642 height 203
click at [895, 121] on button "Close" at bounding box center [878, 136] width 31 height 31
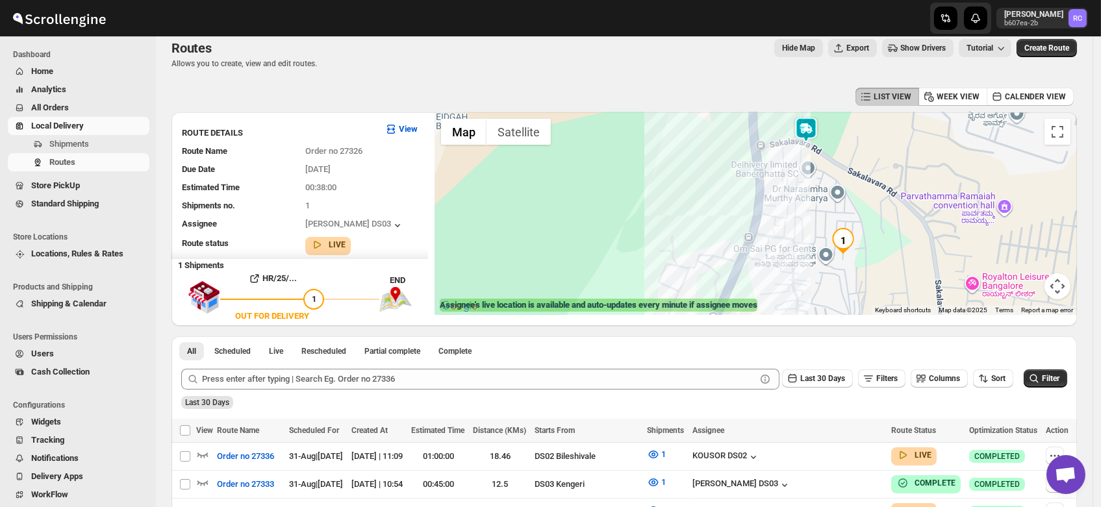
drag, startPoint x: 905, startPoint y: 244, endPoint x: 880, endPoint y: 208, distance: 44.3
click at [880, 208] on div at bounding box center [756, 213] width 642 height 203
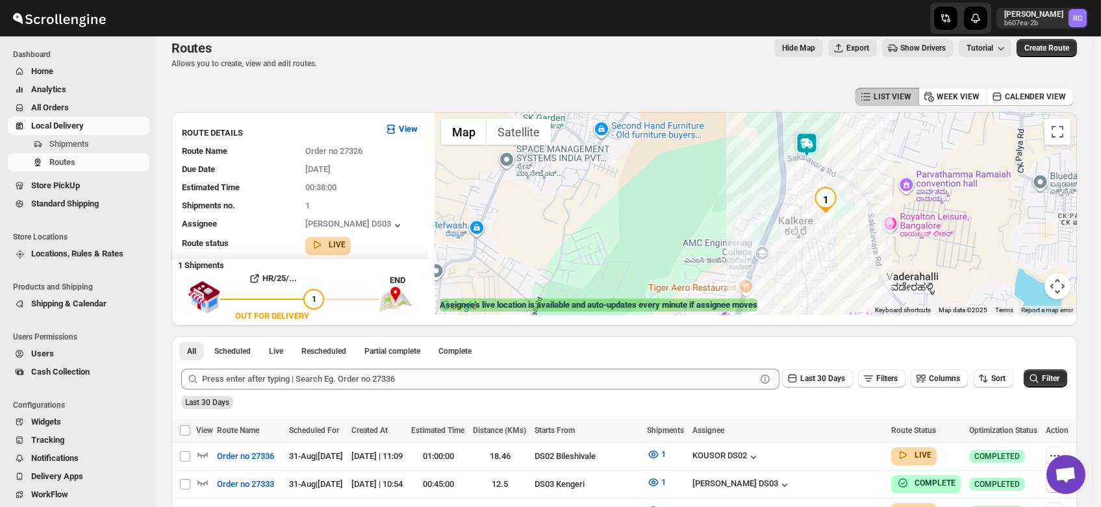
drag, startPoint x: 880, startPoint y: 208, endPoint x: 842, endPoint y: 189, distance: 42.1
click at [842, 189] on div at bounding box center [756, 213] width 642 height 203
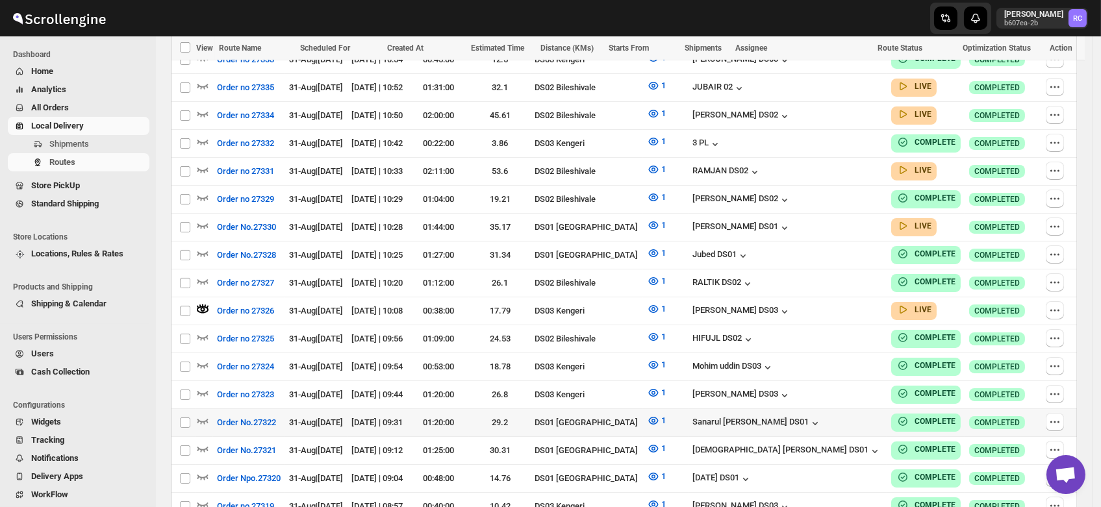
scroll to position [441, 0]
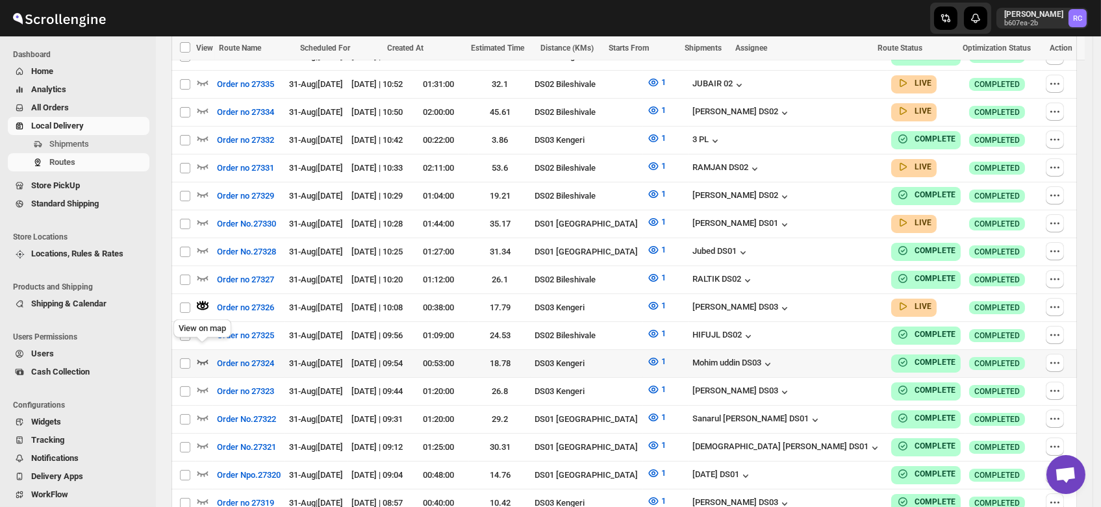
click at [203, 355] on icon "button" at bounding box center [202, 361] width 13 height 13
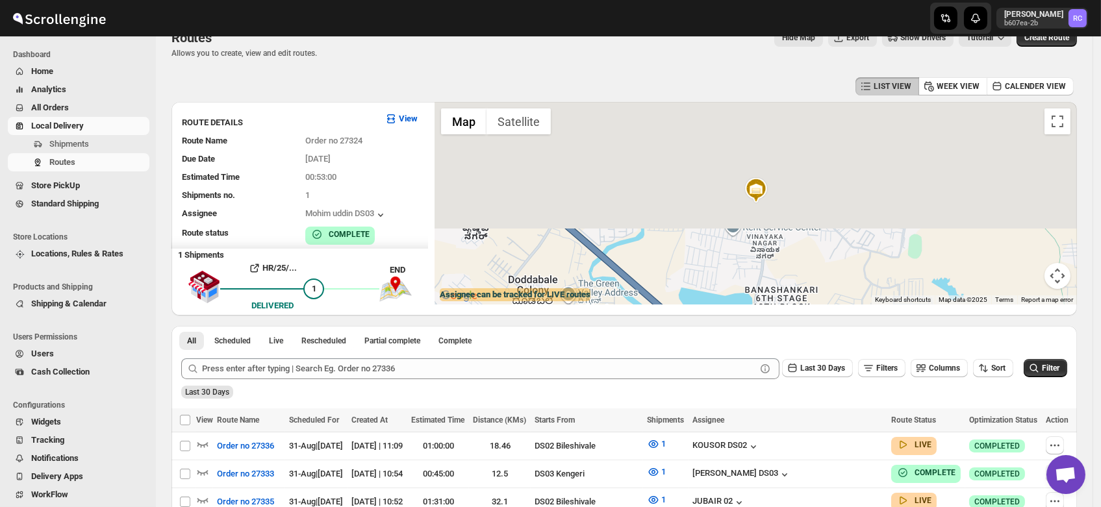
scroll to position [0, 0]
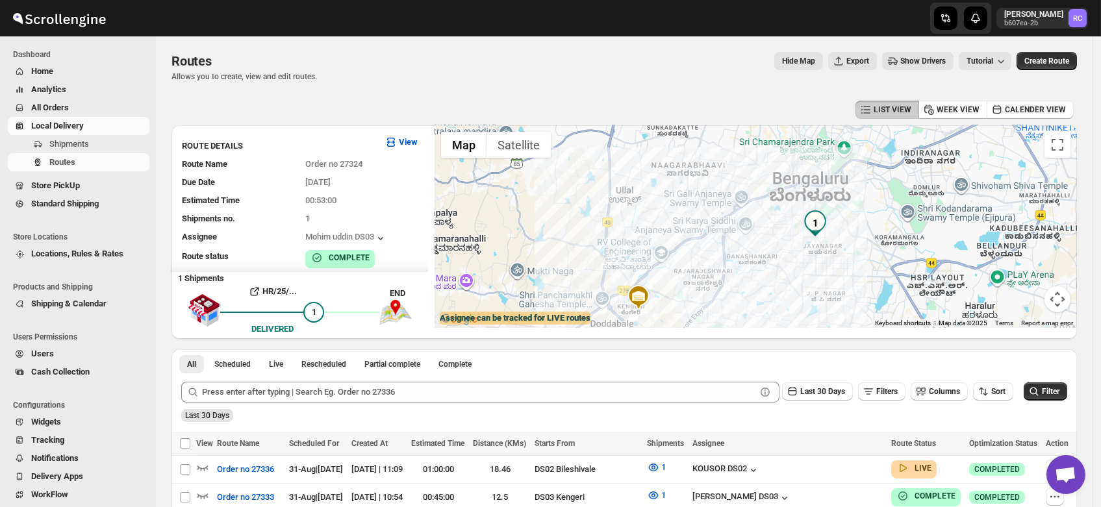
drag, startPoint x: 826, startPoint y: 189, endPoint x: 804, endPoint y: 240, distance: 55.9
click at [804, 240] on div at bounding box center [756, 226] width 642 height 203
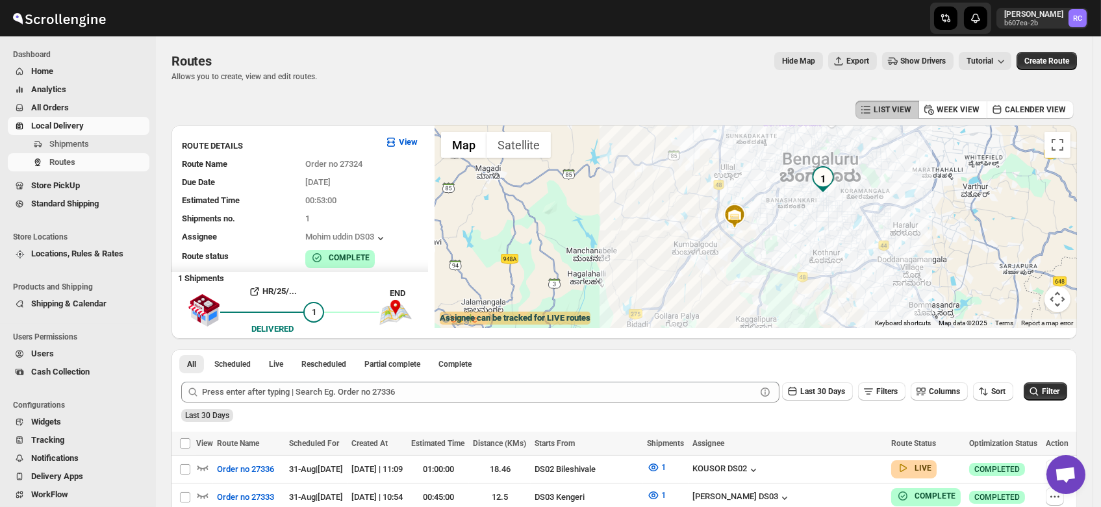
drag, startPoint x: 797, startPoint y: 266, endPoint x: 816, endPoint y: 203, distance: 66.4
click at [816, 203] on div at bounding box center [756, 226] width 642 height 203
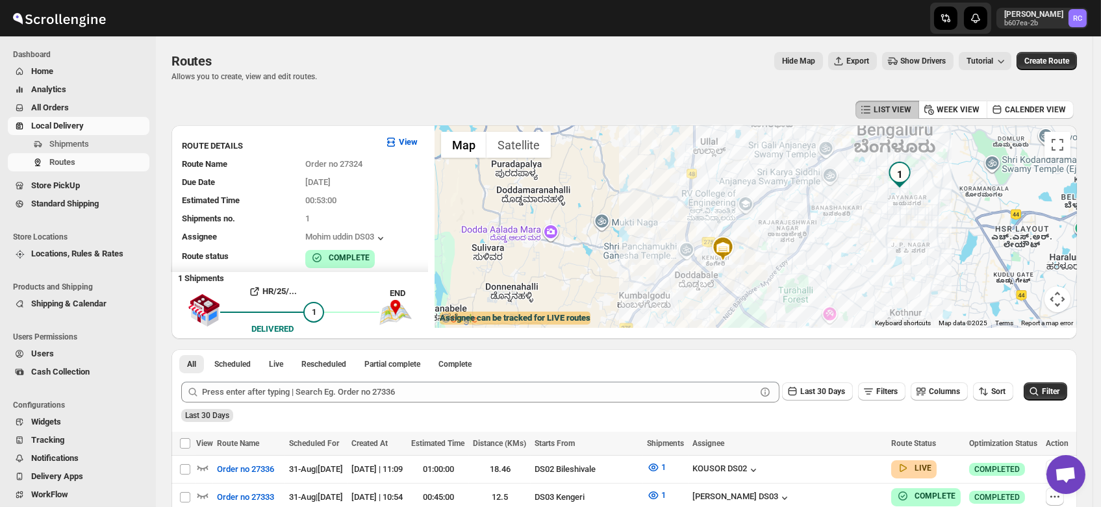
drag, startPoint x: 811, startPoint y: 199, endPoint x: 876, endPoint y: 210, distance: 65.9
click at [876, 210] on div at bounding box center [756, 226] width 642 height 203
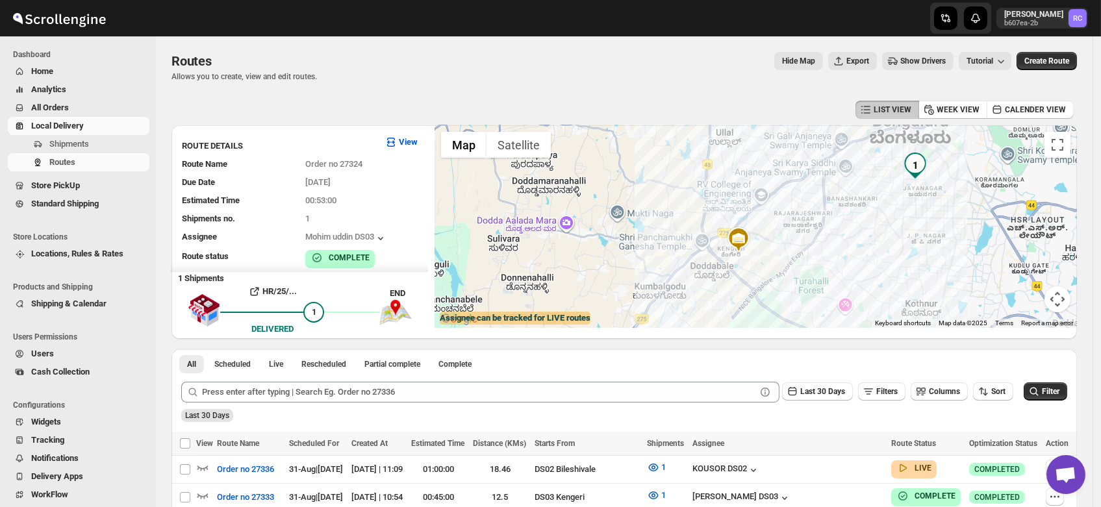
drag, startPoint x: 876, startPoint y: 210, endPoint x: 893, endPoint y: 202, distance: 18.9
click at [893, 202] on div at bounding box center [756, 226] width 642 height 203
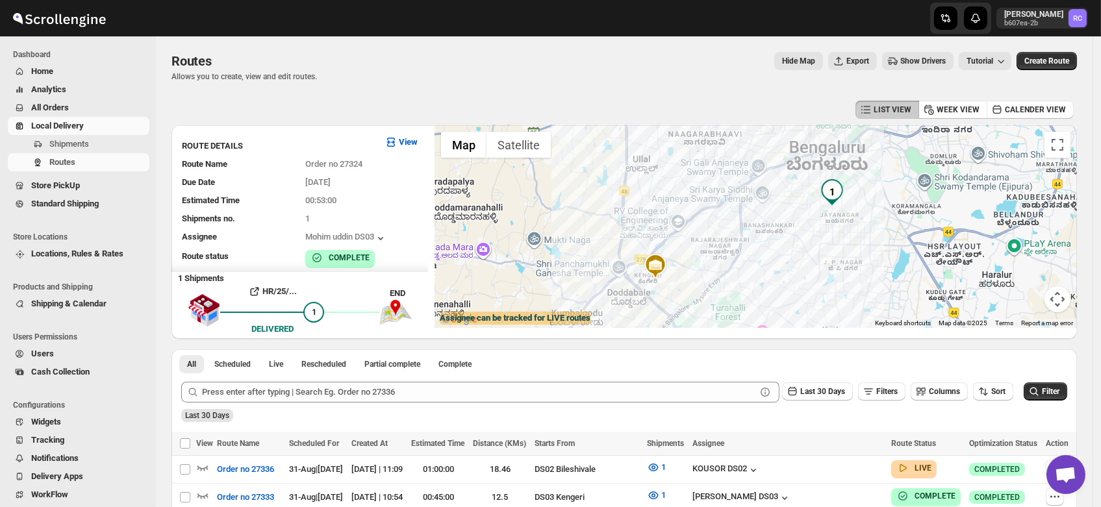
drag, startPoint x: 919, startPoint y: 196, endPoint x: 833, endPoint y: 223, distance: 89.8
click at [833, 223] on div at bounding box center [756, 226] width 642 height 203
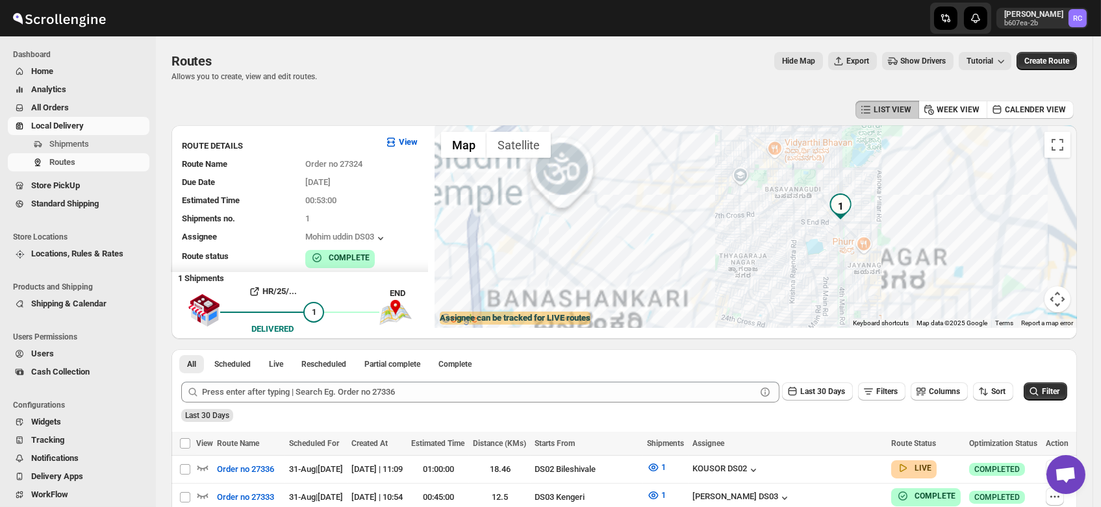
drag, startPoint x: 837, startPoint y: 191, endPoint x: 845, endPoint y: 231, distance: 41.2
click at [845, 231] on div at bounding box center [756, 226] width 642 height 203
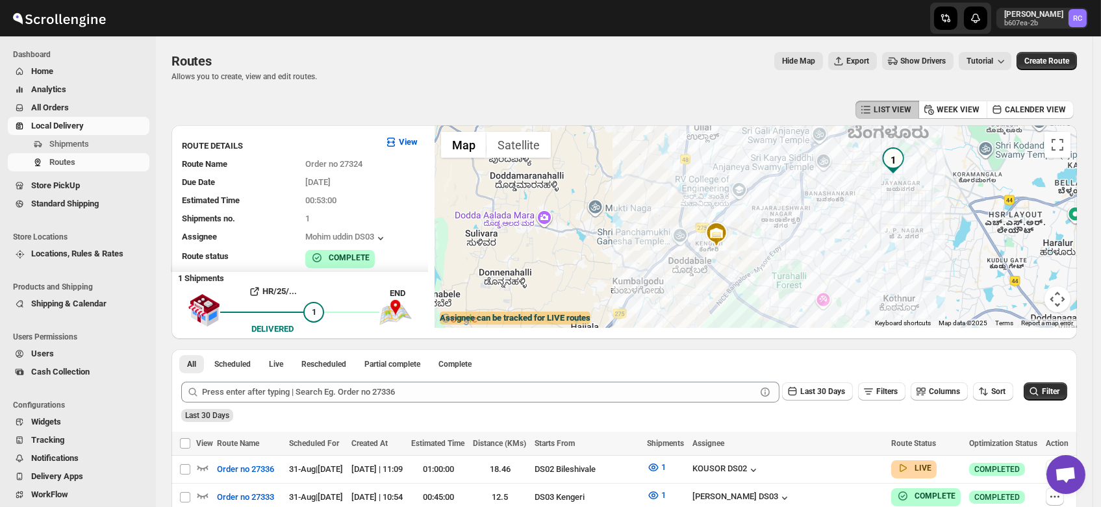
drag, startPoint x: 713, startPoint y: 279, endPoint x: 778, endPoint y: 211, distance: 94.2
click at [778, 211] on div at bounding box center [756, 226] width 642 height 203
